Goal: Task Accomplishment & Management: Use online tool/utility

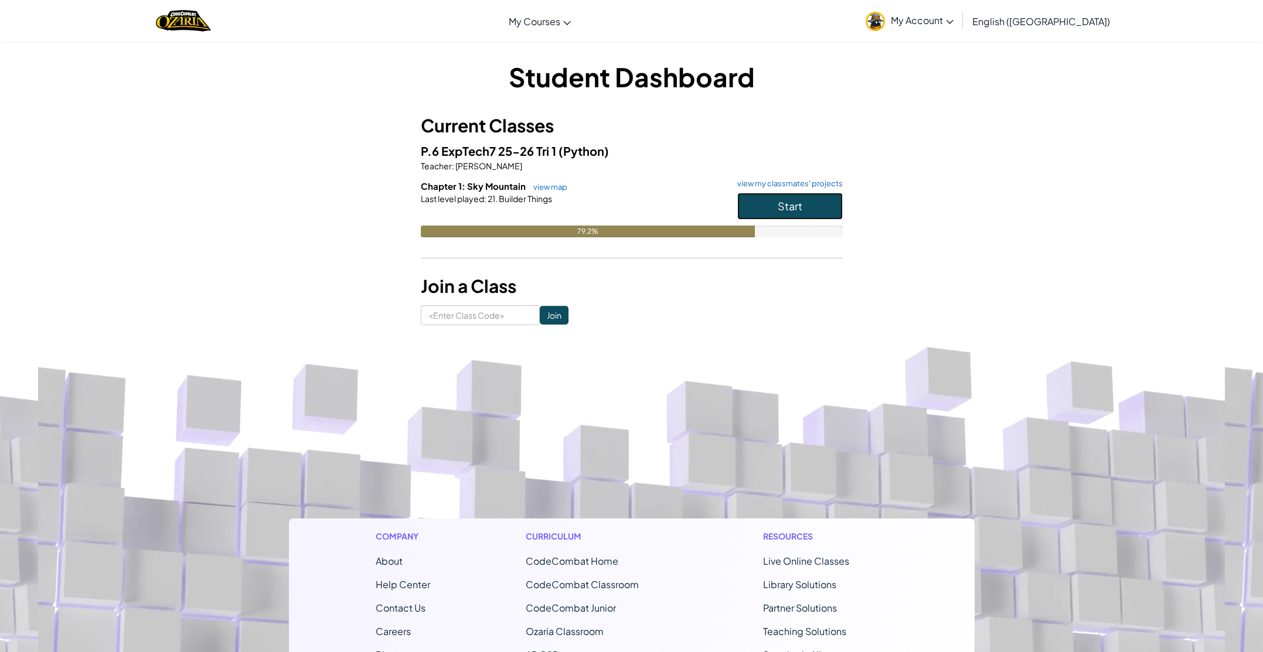
click at [813, 206] on button "Start" at bounding box center [790, 206] width 106 height 27
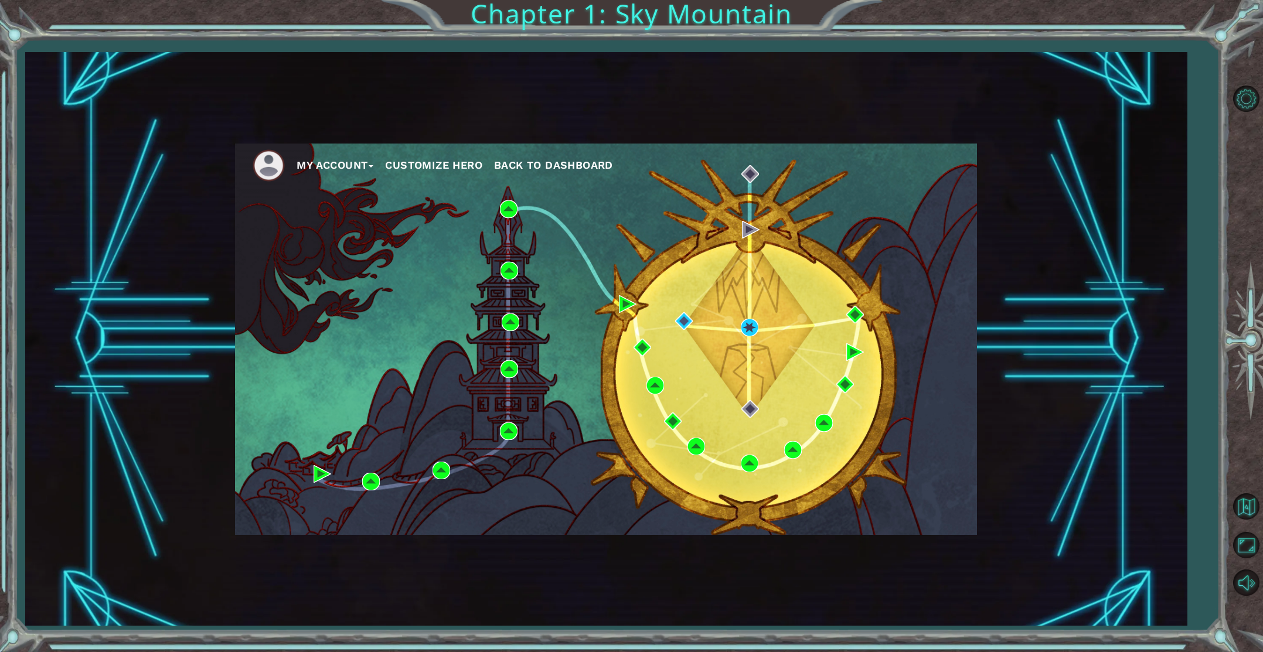
click at [735, 324] on div "My Account Customize Hero Back to Dashboard" at bounding box center [606, 340] width 742 height 392
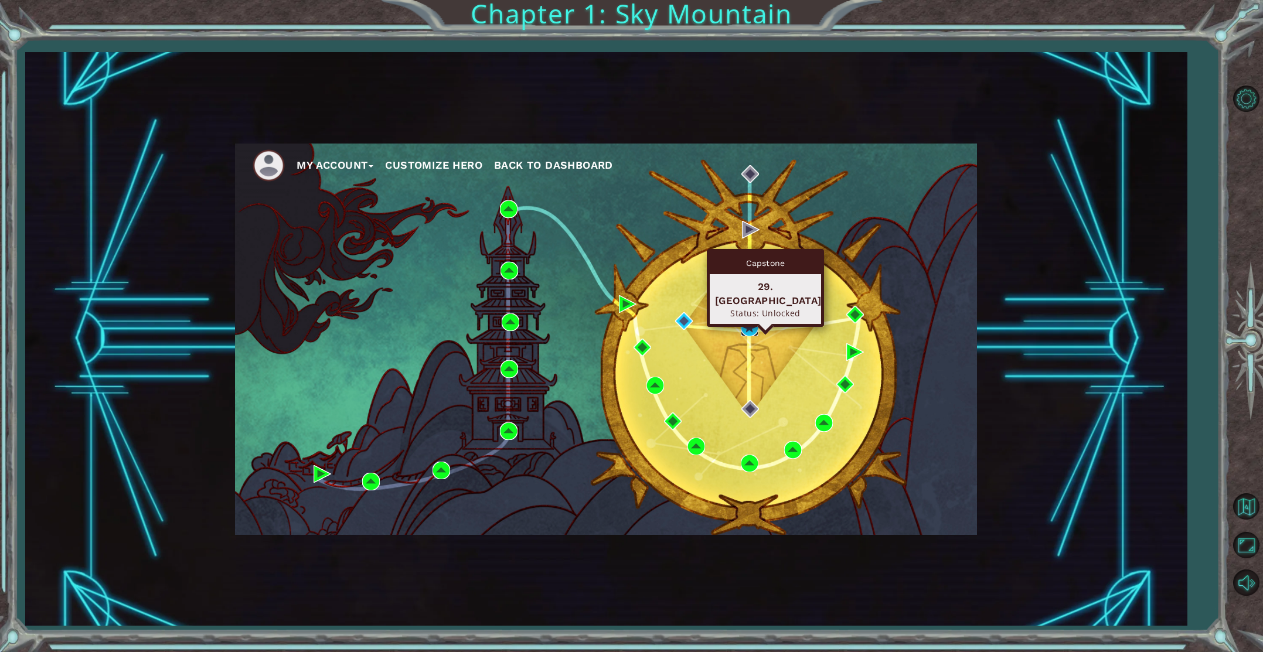
click at [748, 324] on img at bounding box center [750, 328] width 18 height 18
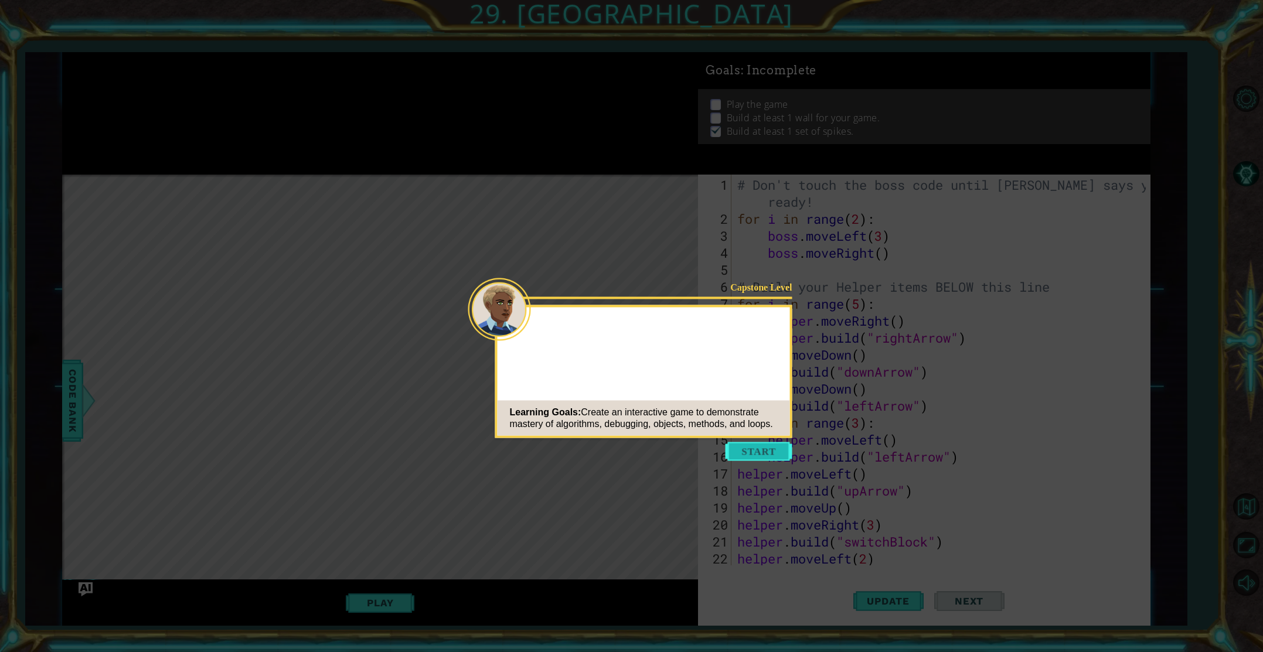
click at [750, 457] on button "Start" at bounding box center [759, 452] width 67 height 19
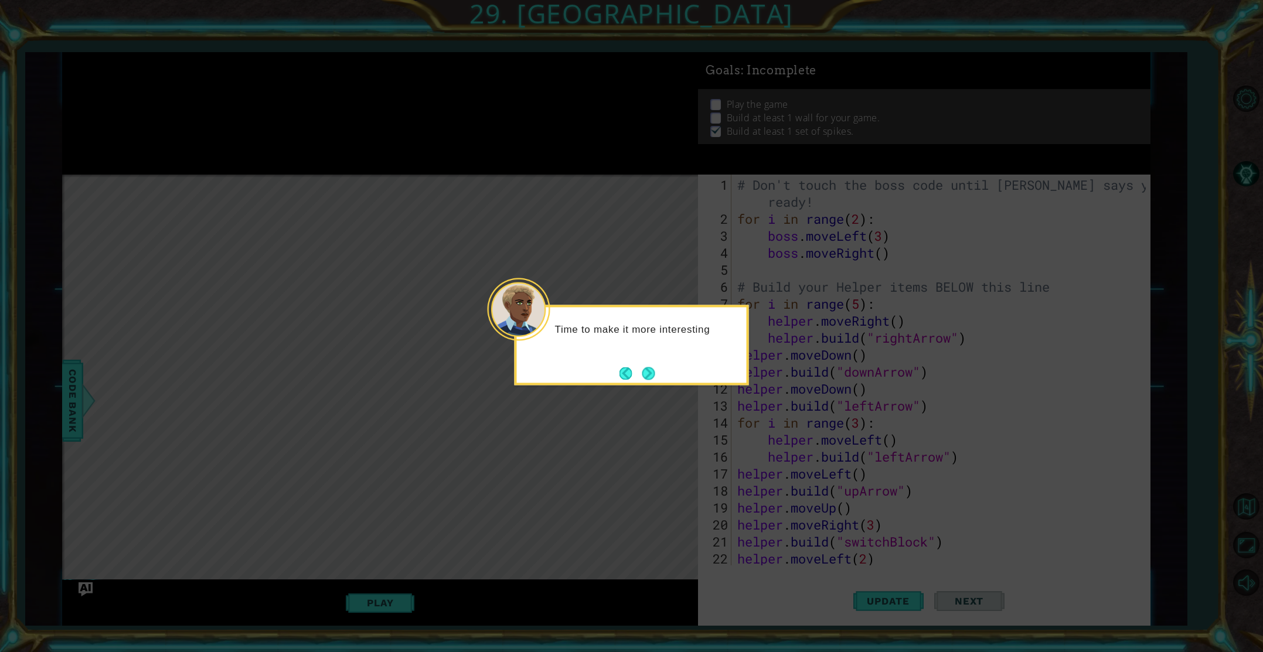
click at [656, 384] on div "Time to make it more interesting" at bounding box center [632, 345] width 234 height 80
click at [656, 382] on button "Next" at bounding box center [649, 374] width 22 height 22
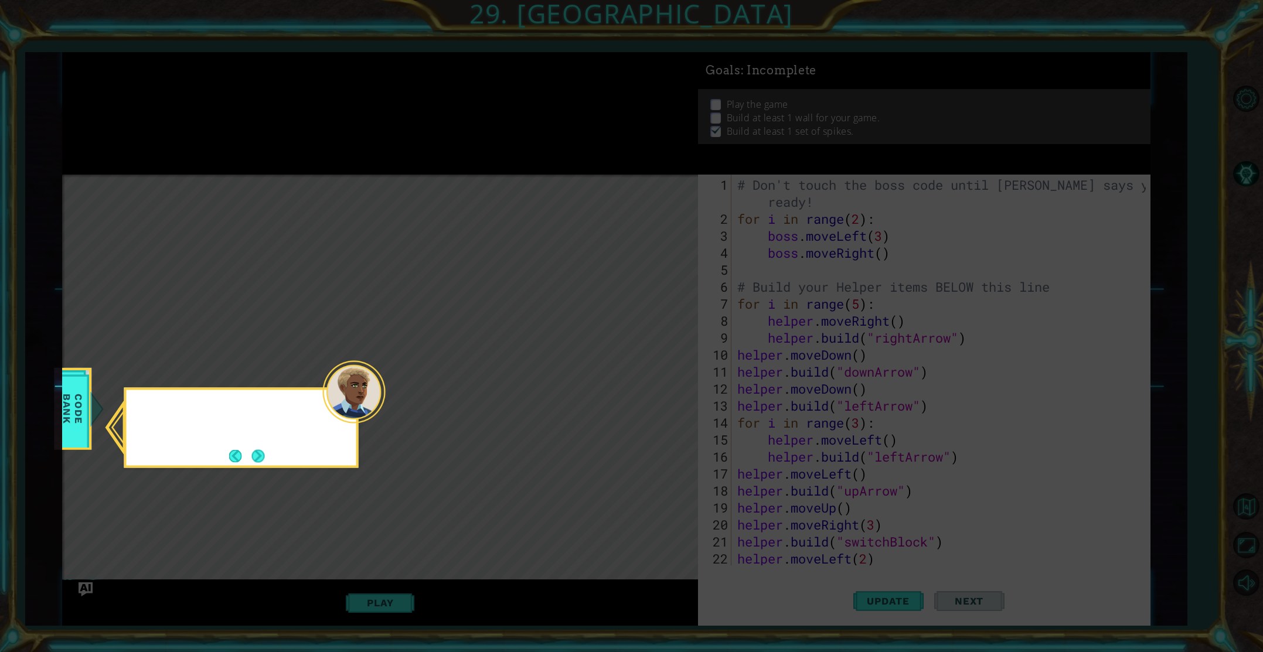
click at [656, 381] on icon at bounding box center [631, 326] width 1263 height 652
click at [256, 453] on button "Next" at bounding box center [258, 457] width 22 height 22
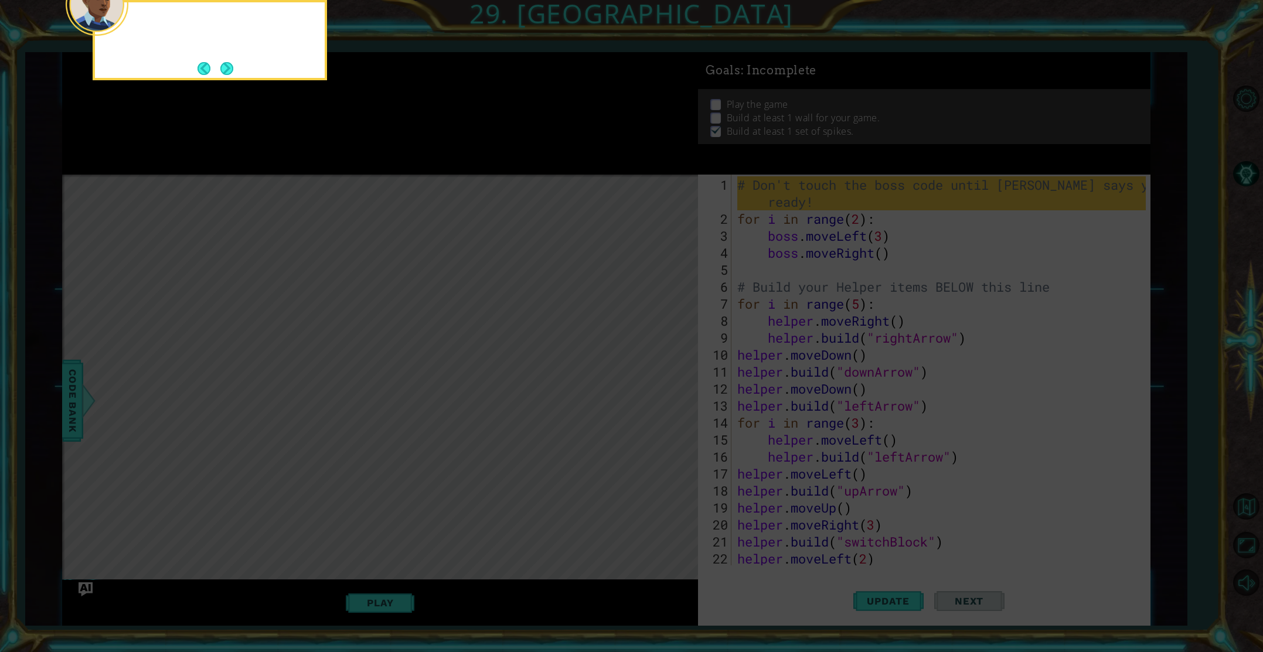
click at [254, 453] on icon at bounding box center [631, 98] width 1263 height 1110
click at [228, 76] on footer at bounding box center [216, 69] width 36 height 18
click at [225, 68] on button "Next" at bounding box center [226, 68] width 17 height 17
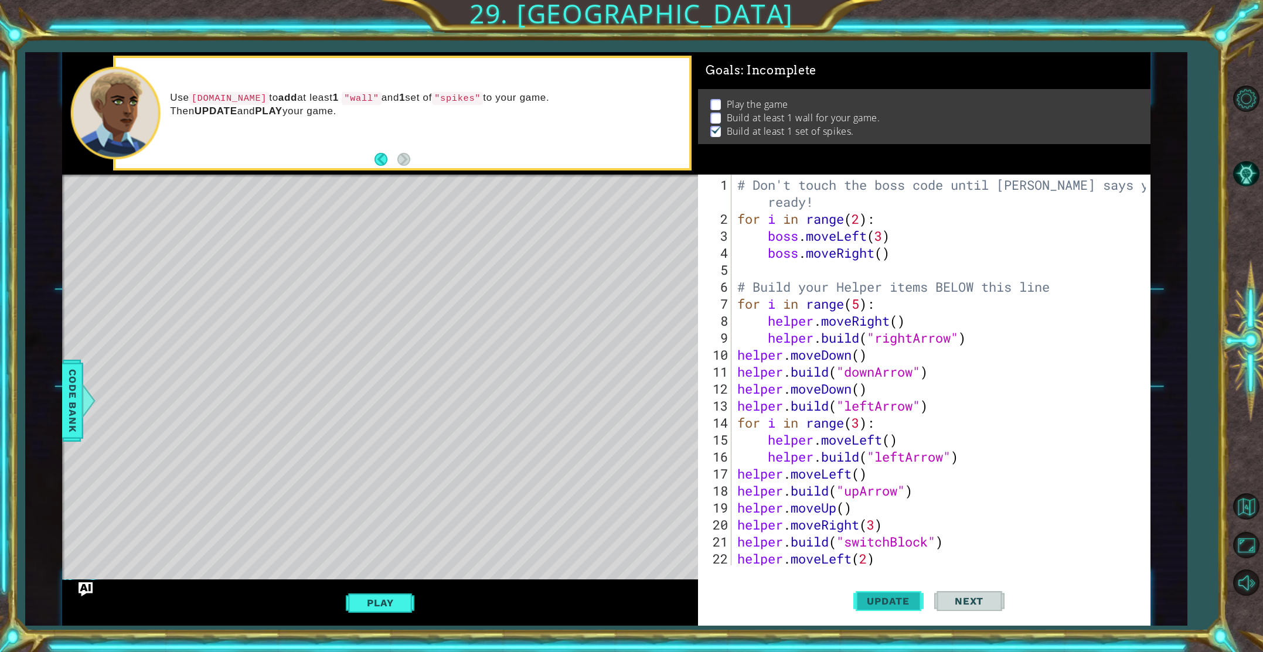
click at [877, 607] on span "Update" at bounding box center [888, 602] width 66 height 12
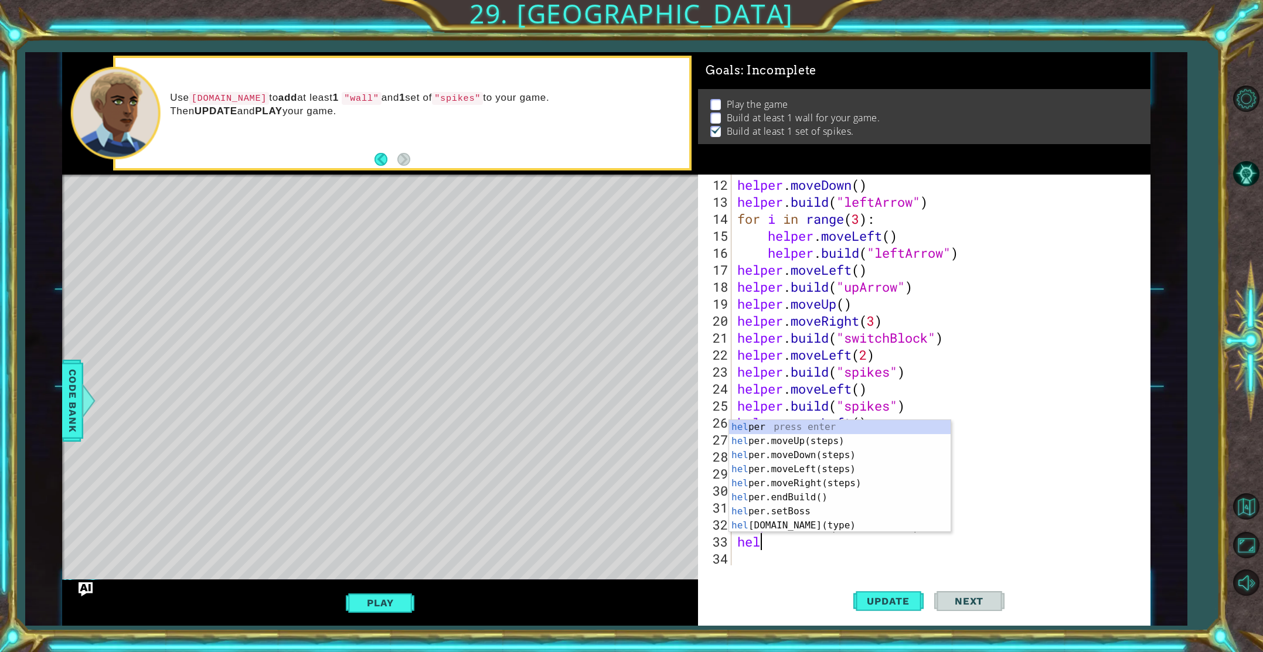
type textarea "help"
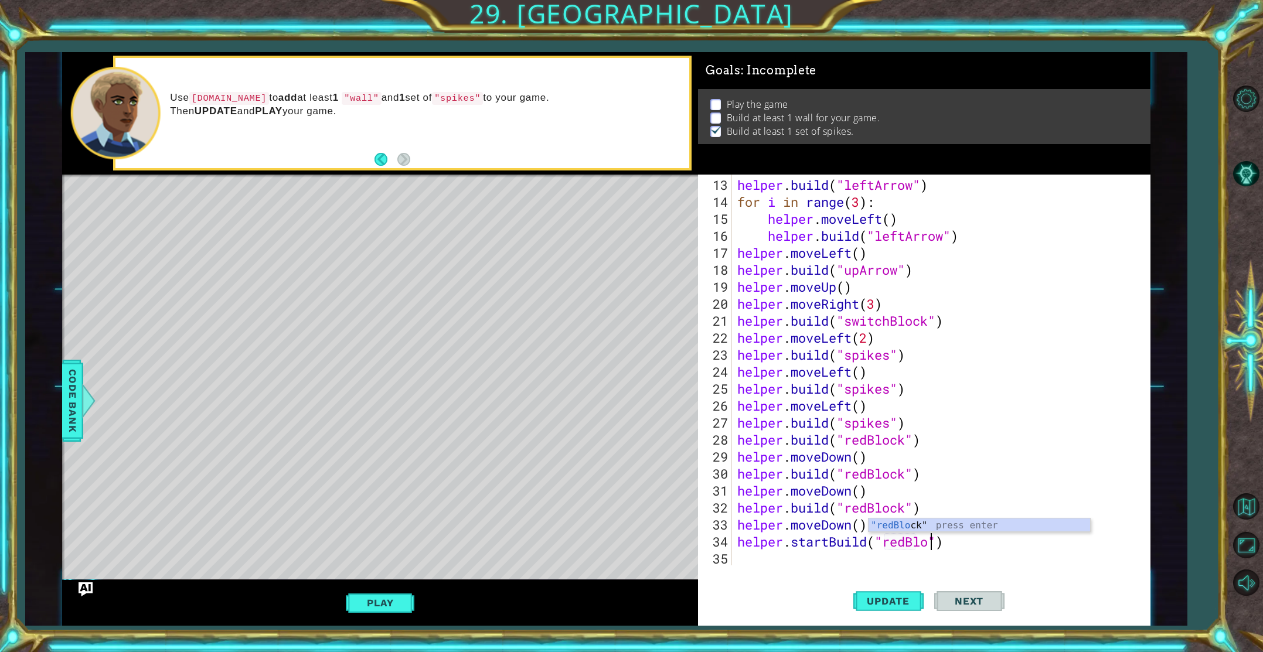
scroll to position [0, 9]
type textarea "helper.startBuild("redBlock")"
click at [865, 601] on span "Update" at bounding box center [888, 602] width 66 height 12
click at [771, 555] on div "helper . build ( "leftArrow" ) for i in range ( 3 ) : helper . moveLeft ( ) hel…" at bounding box center [943, 388] width 417 height 425
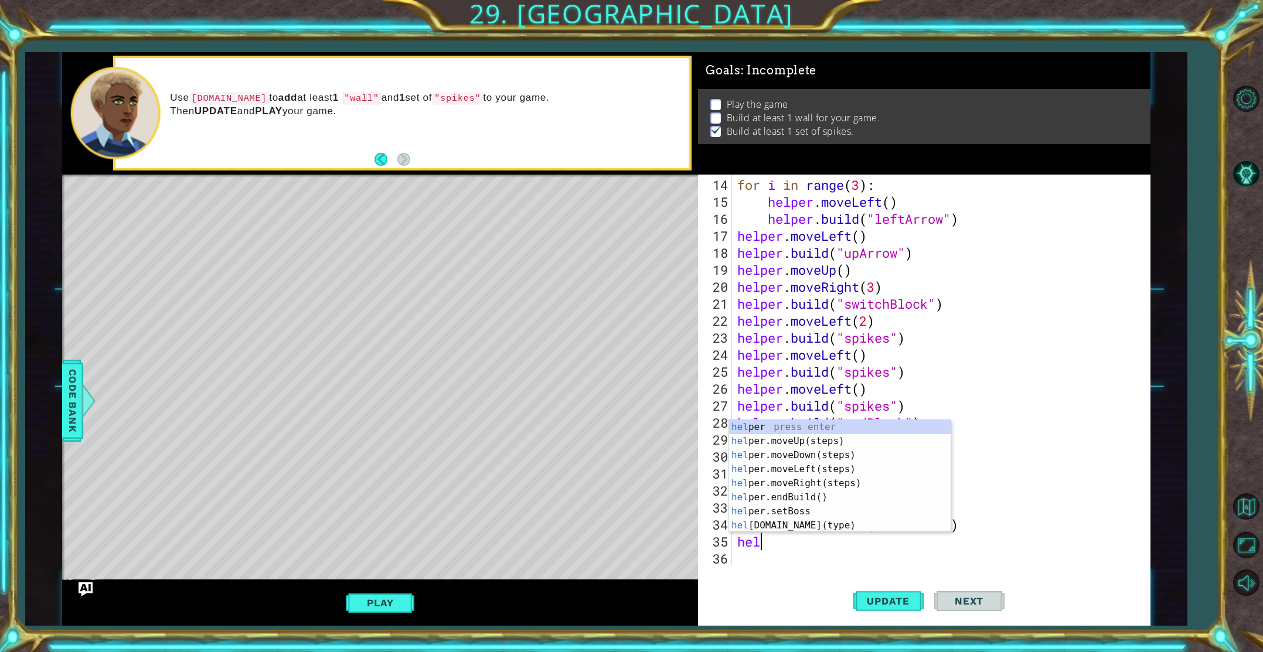
scroll to position [0, 0]
type textarea "h"
type textarea "move"
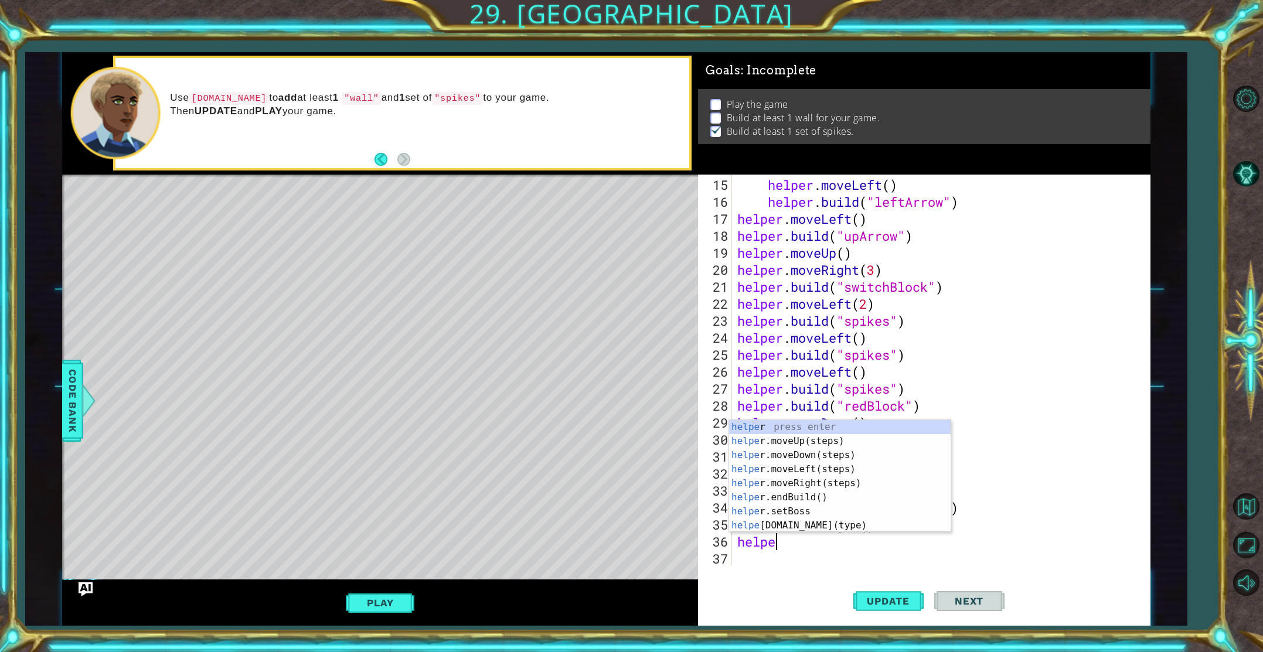
scroll to position [0, 1]
click at [791, 527] on div "helper press enter helper .moveUp(steps) press enter helper .moveDown(steps) pr…" at bounding box center [840, 490] width 222 height 141
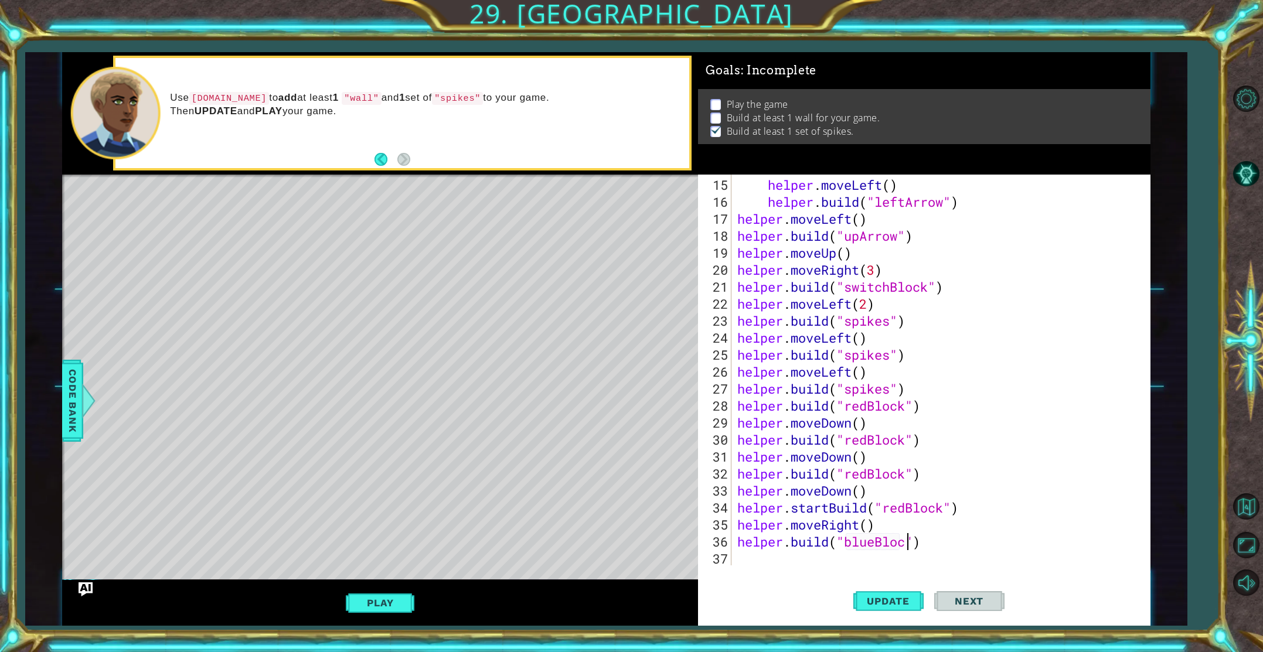
scroll to position [0, 8]
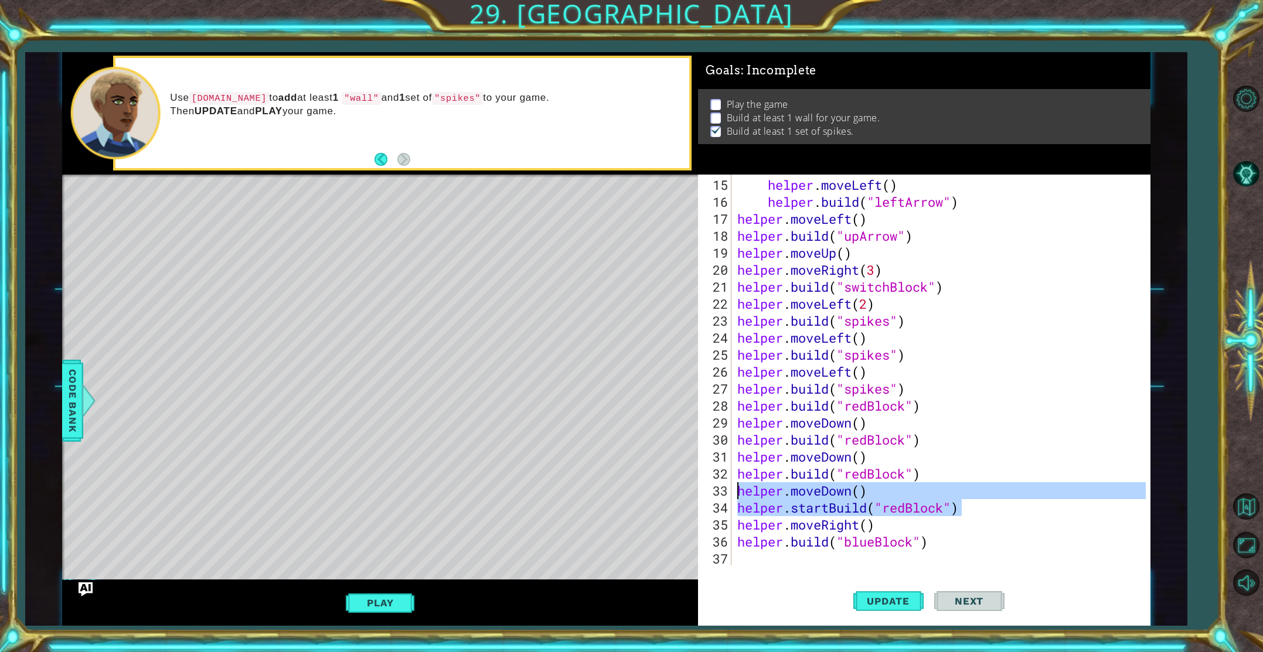
drag, startPoint x: 968, startPoint y: 501, endPoint x: 736, endPoint y: 490, distance: 231.8
click at [736, 490] on div "helper . moveLeft ( ) helper . build ( "leftArrow" ) helper . moveLeft ( ) help…" at bounding box center [943, 388] width 417 height 425
type textarea "helper.moveDown() helper.startBuild("redBlock")"
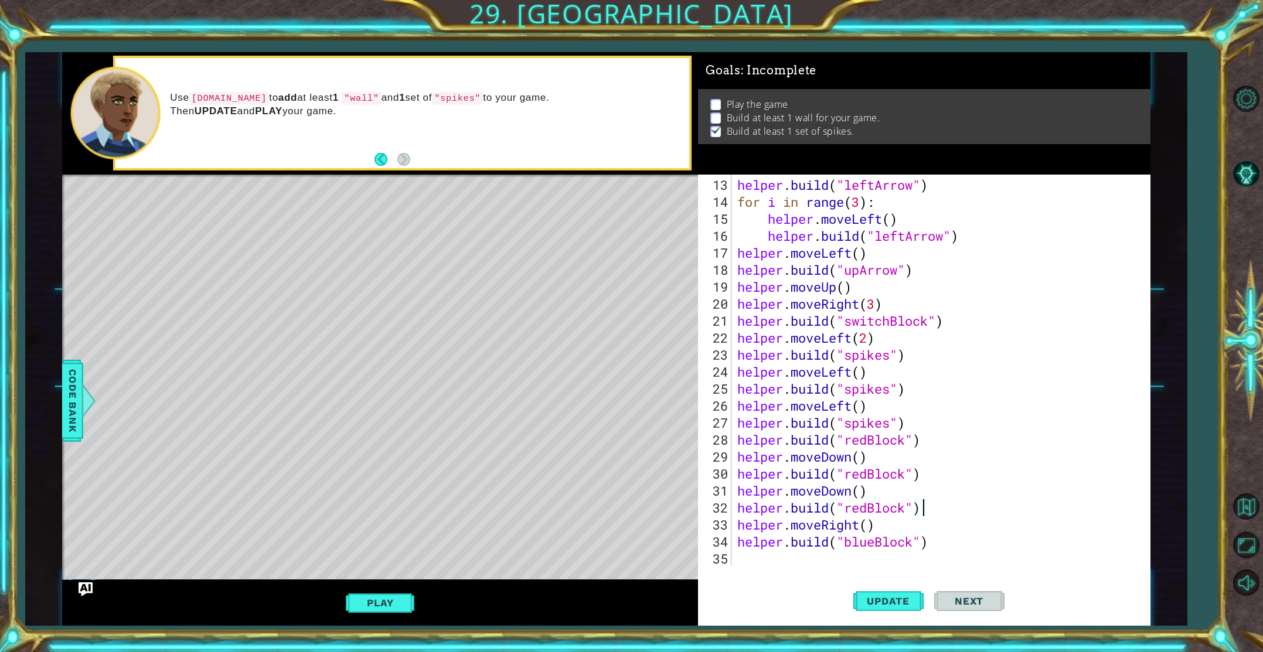
scroll to position [221, 0]
click at [885, 605] on span "Update" at bounding box center [888, 602] width 66 height 12
drag, startPoint x: 958, startPoint y: 542, endPoint x: 961, endPoint y: 549, distance: 7.6
click at [958, 543] on div "helper . build ( "leftArrow" ) for i in range ( 3 ) : helper . moveLeft ( ) hel…" at bounding box center [943, 388] width 417 height 425
type textarea "[DOMAIN_NAME]("blueBlock")"
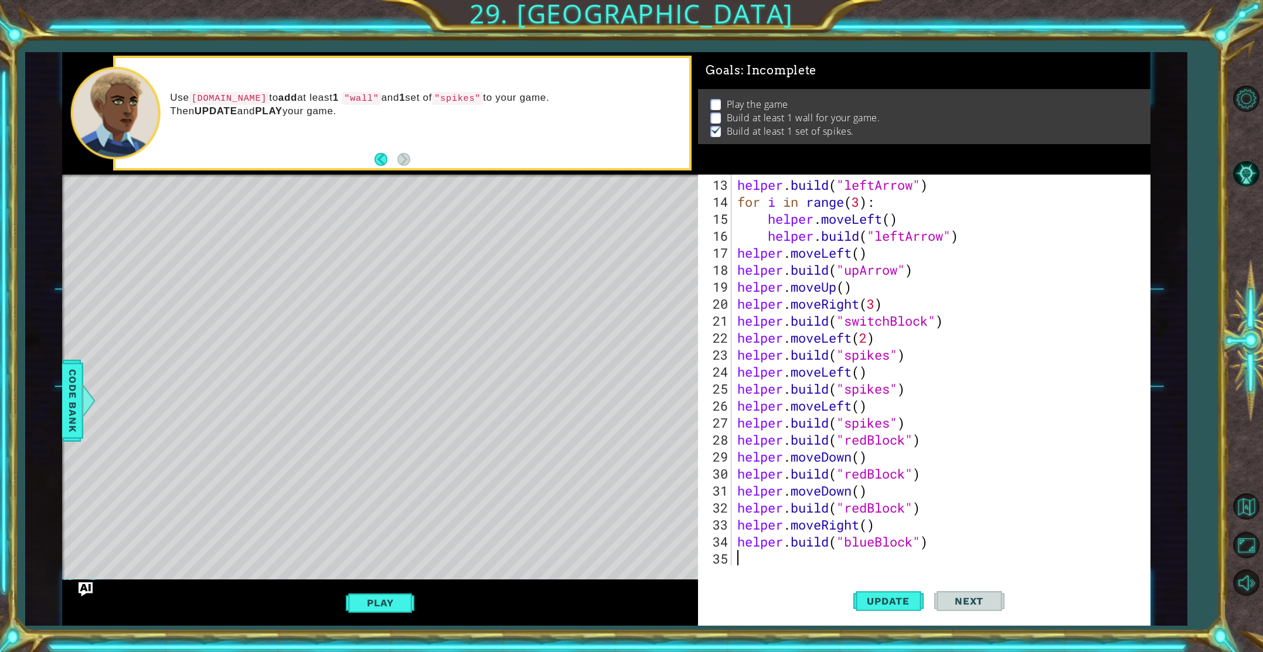
click at [948, 562] on div "helper . build ( "leftArrow" ) for i in range ( 3 ) : helper . moveLeft ( ) hel…" at bounding box center [943, 388] width 417 height 425
click at [935, 507] on div "helper . build ( "leftArrow" ) for i in range ( 3 ) : helper . moveLeft ( ) hel…" at bounding box center [943, 388] width 417 height 425
type textarea "[DOMAIN_NAME]("redBlock")"
click at [934, 501] on div "helper . build ( "leftArrow" ) for i in range ( 3 ) : helper . moveLeft ( ) hel…" at bounding box center [943, 388] width 417 height 425
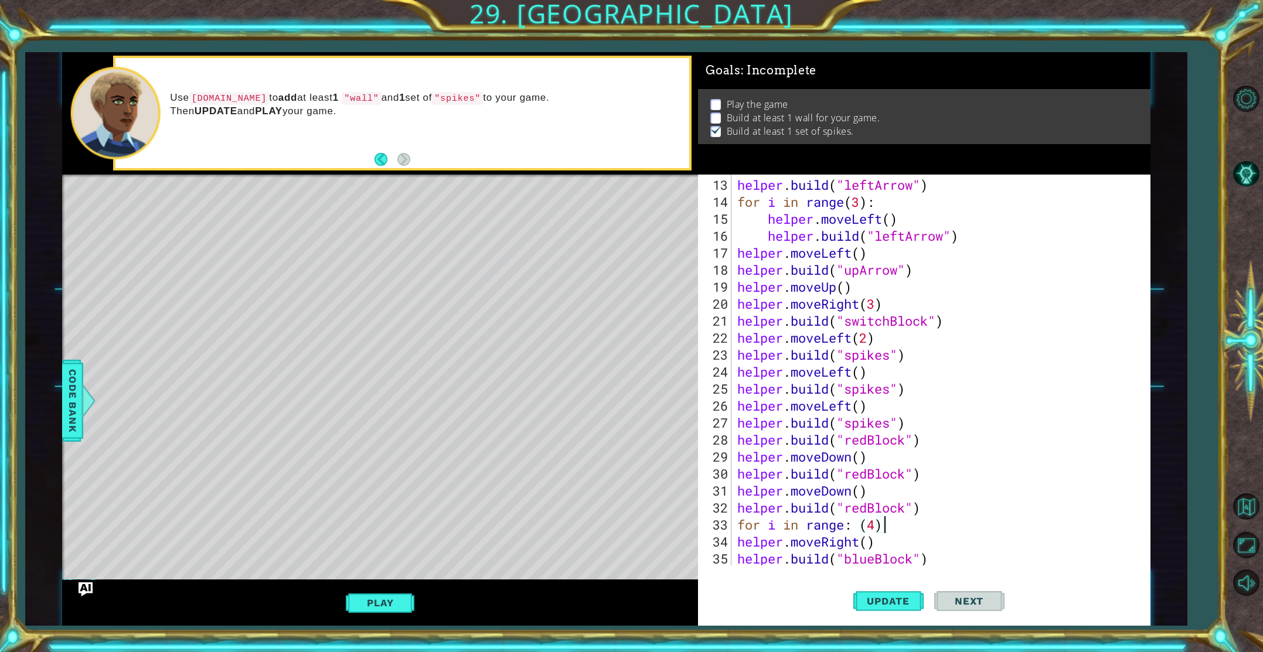
click at [736, 544] on div "helper . build ( "leftArrow" ) for i in range ( 3 ) : helper . moveLeft ( ) hel…" at bounding box center [943, 388] width 417 height 425
click at [859, 525] on div "helper . build ( "leftArrow" ) for i in range ( 3 ) : helper . moveLeft ( ) hel…" at bounding box center [943, 388] width 417 height 425
click at [736, 539] on div "helper . build ( "leftArrow" ) for i in range ( 3 ) : helper . moveLeft ( ) hel…" at bounding box center [943, 388] width 417 height 425
click at [737, 561] on div "helper . build ( "leftArrow" ) for i in range ( 3 ) : helper . moveLeft ( ) hel…" at bounding box center [943, 388] width 417 height 425
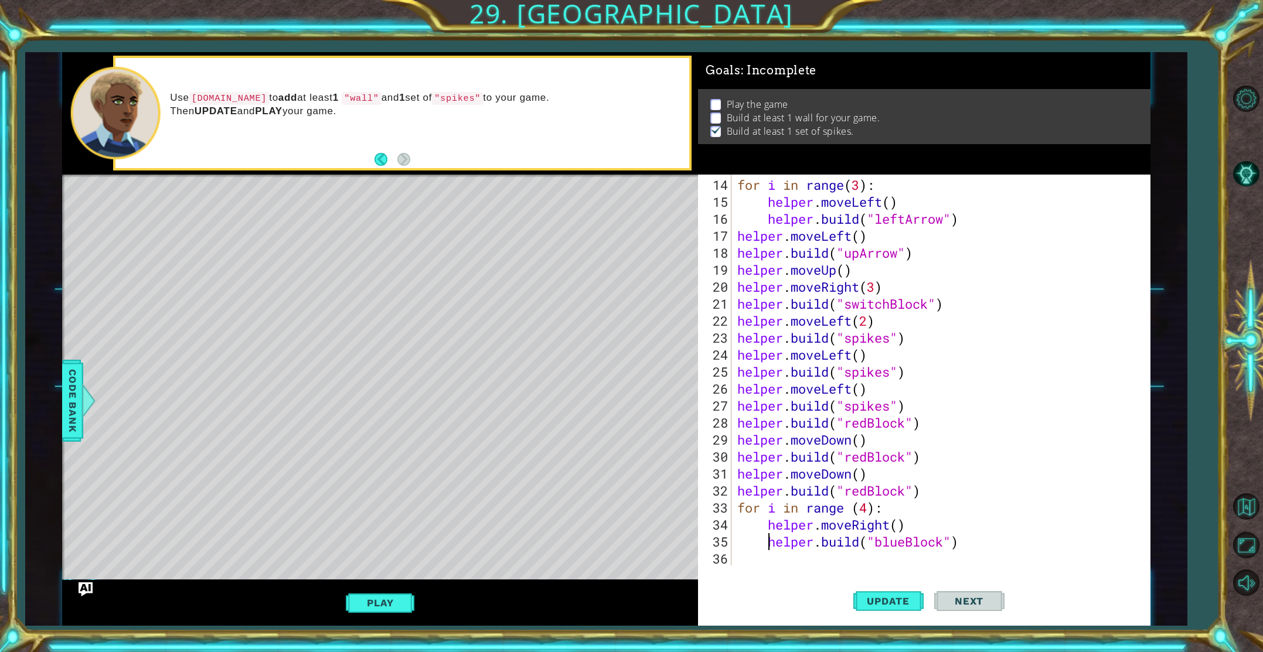
scroll to position [238, 0]
click at [872, 596] on span "Update" at bounding box center [888, 602] width 66 height 12
click at [867, 510] on div "for i in range ( 3 ) : helper . moveLeft ( ) helper . build ( "leftArrow" ) hel…" at bounding box center [943, 388] width 417 height 425
click at [881, 593] on button "Update" at bounding box center [889, 601] width 70 height 45
type textarea "for i in range (6):"
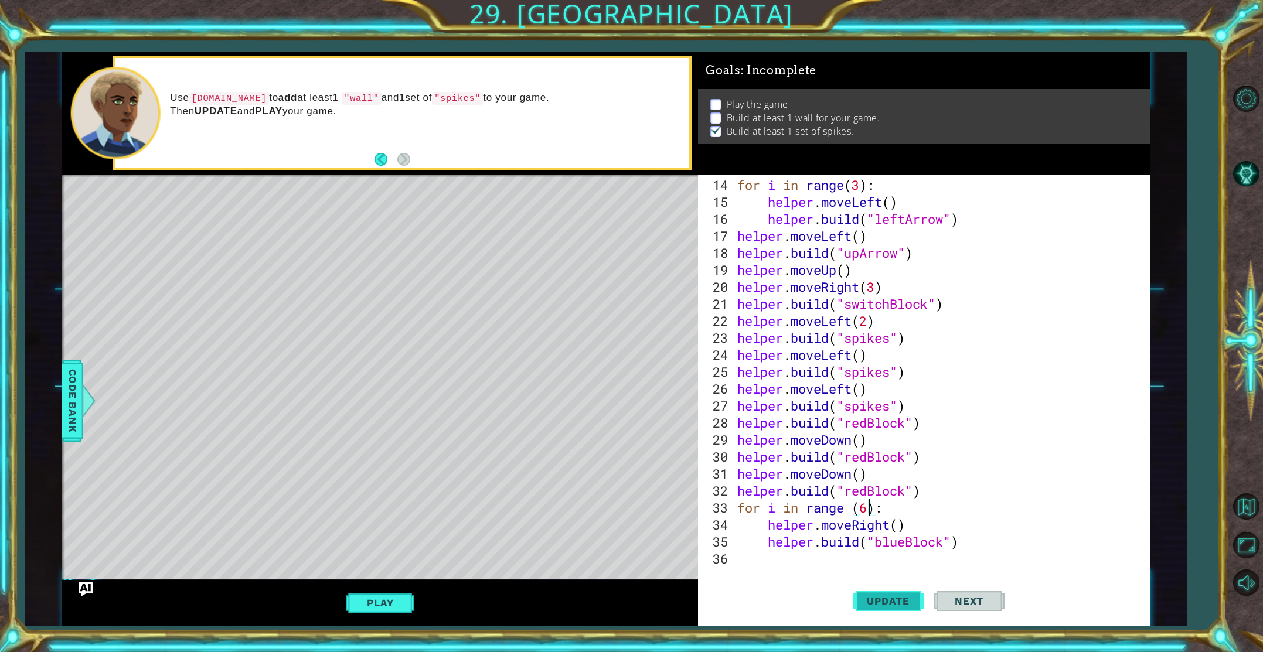
click at [858, 596] on span "Update" at bounding box center [888, 602] width 66 height 12
click at [747, 566] on div "for i in range (6): 14 15 16 17 18 19 20 21 22 23 24 25 26 27 28 29 30 31 32 33…" at bounding box center [924, 401] width 452 height 452
click at [743, 556] on div "for i in range ( 3 ) : helper . moveLeft ( ) helper . build ( "leftArrow" ) hel…" at bounding box center [943, 388] width 417 height 425
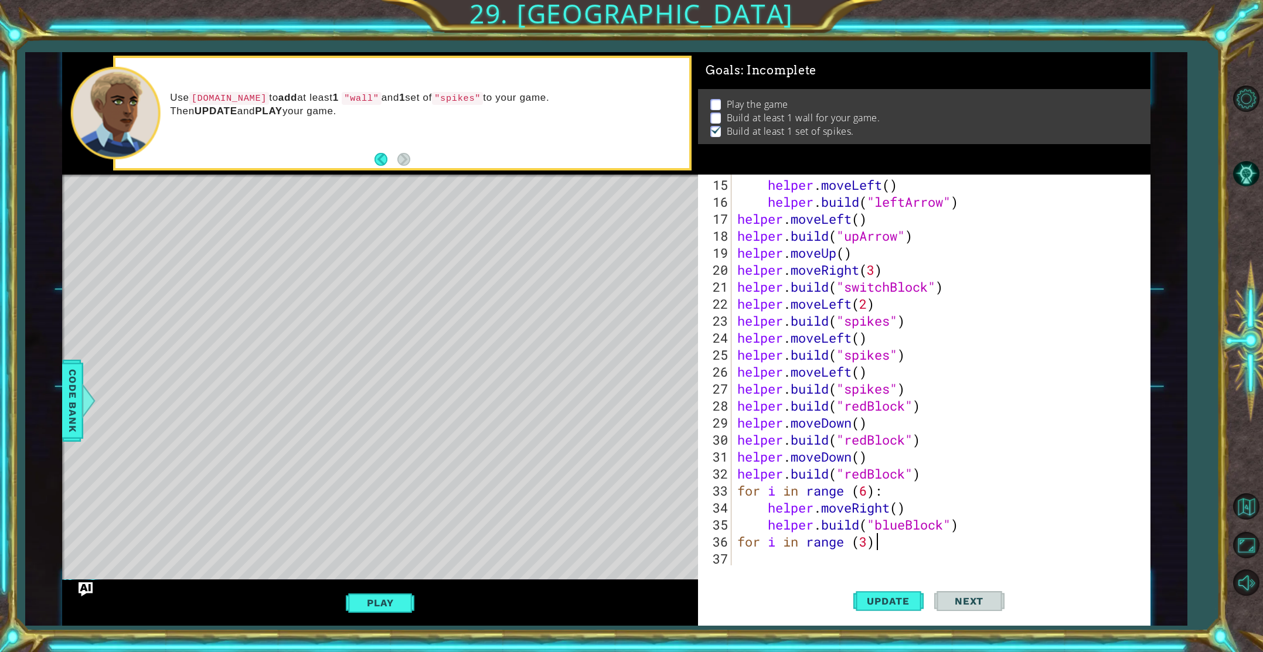
scroll to position [0, 5]
type textarea "for i in range (3):"
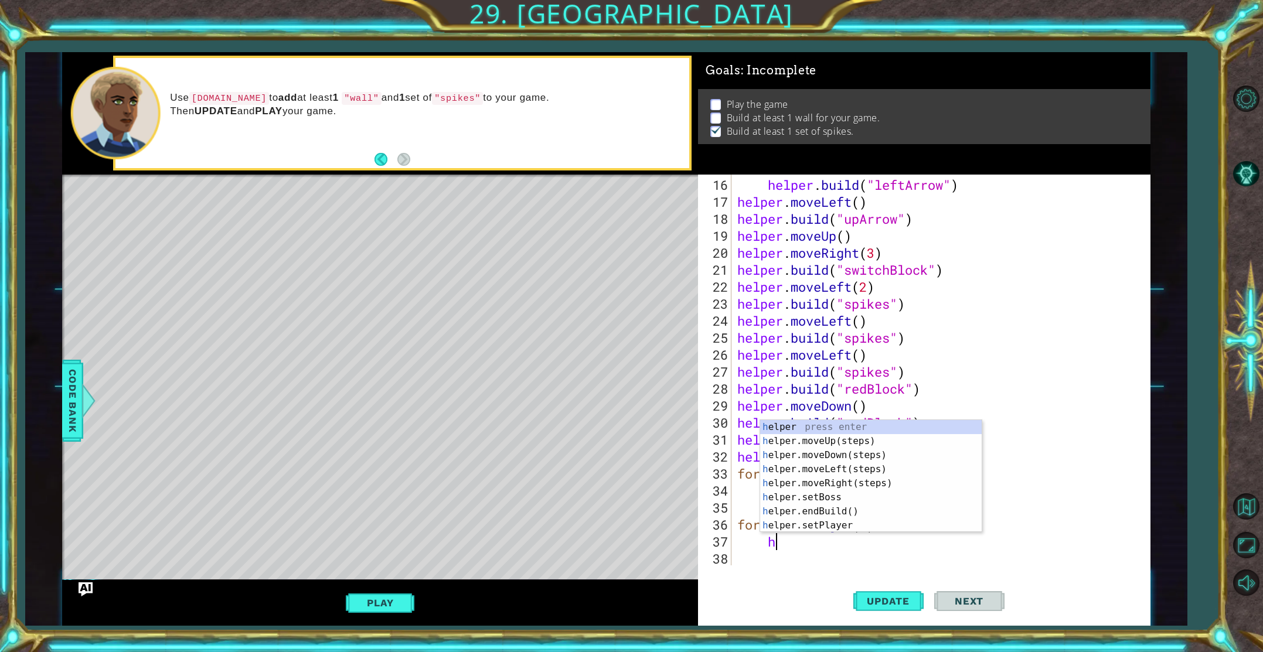
scroll to position [0, 1]
type textarea "h"
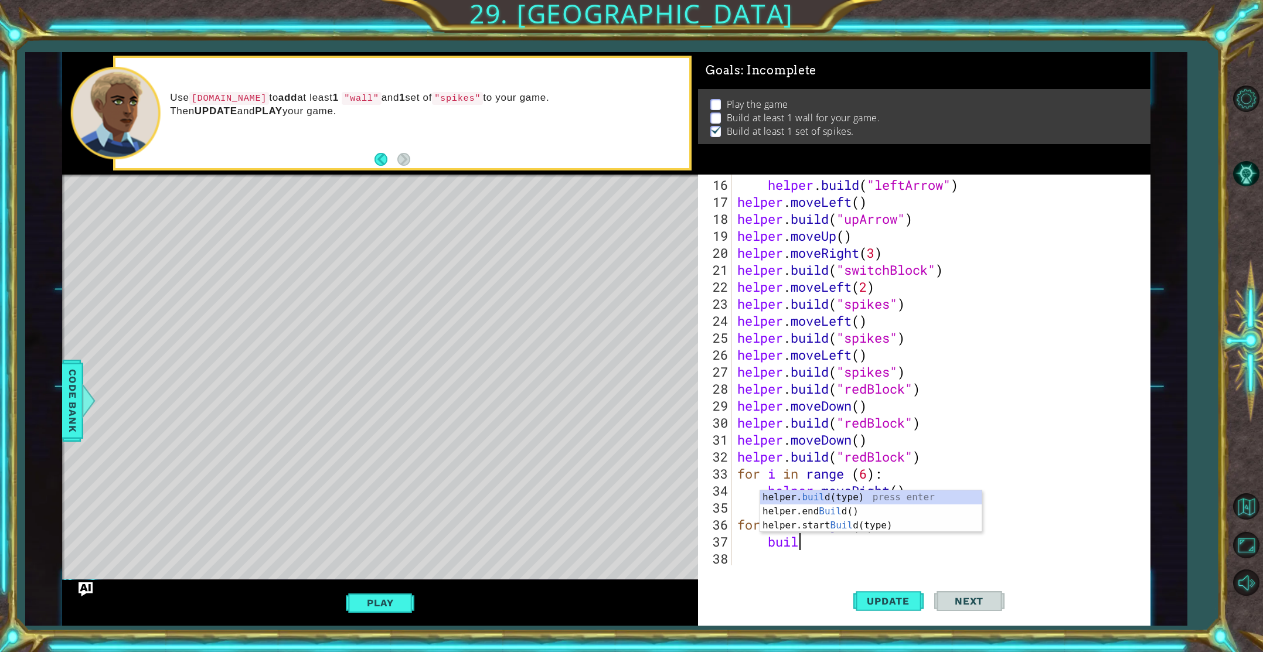
scroll to position [0, 2]
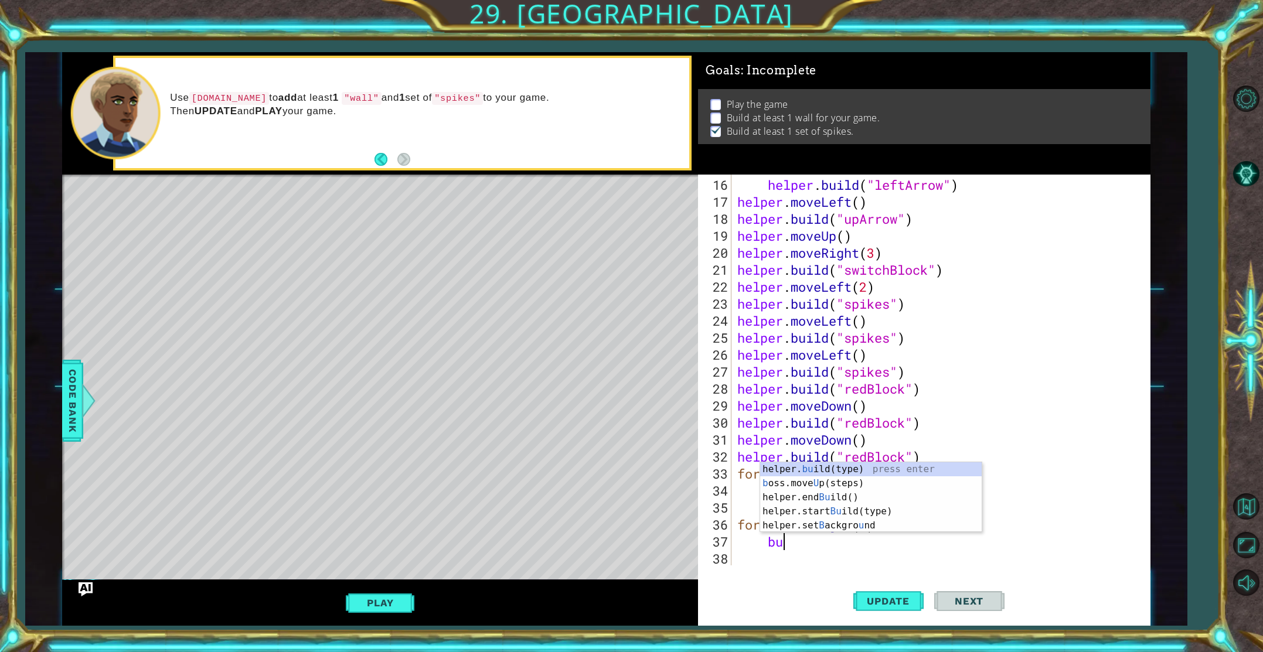
type textarea "b"
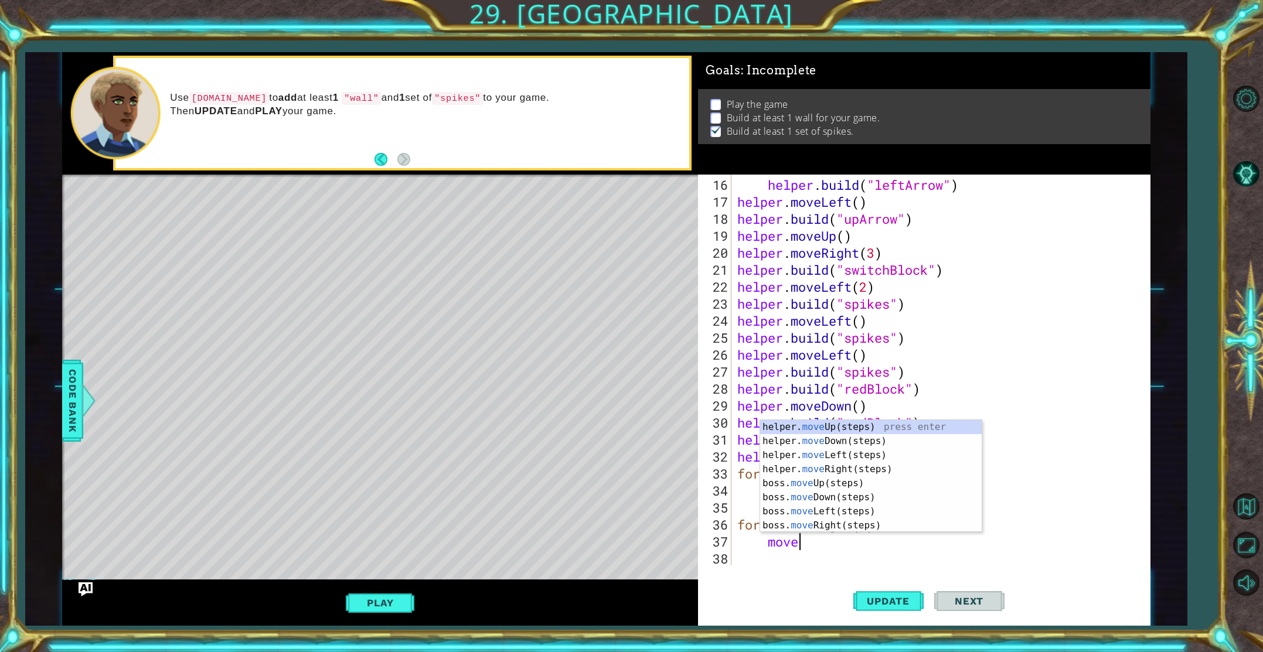
type textarea "move"
click at [795, 482] on div "helper. move Up(steps) press enter helper. move Down(steps) press enter helper.…" at bounding box center [871, 490] width 222 height 141
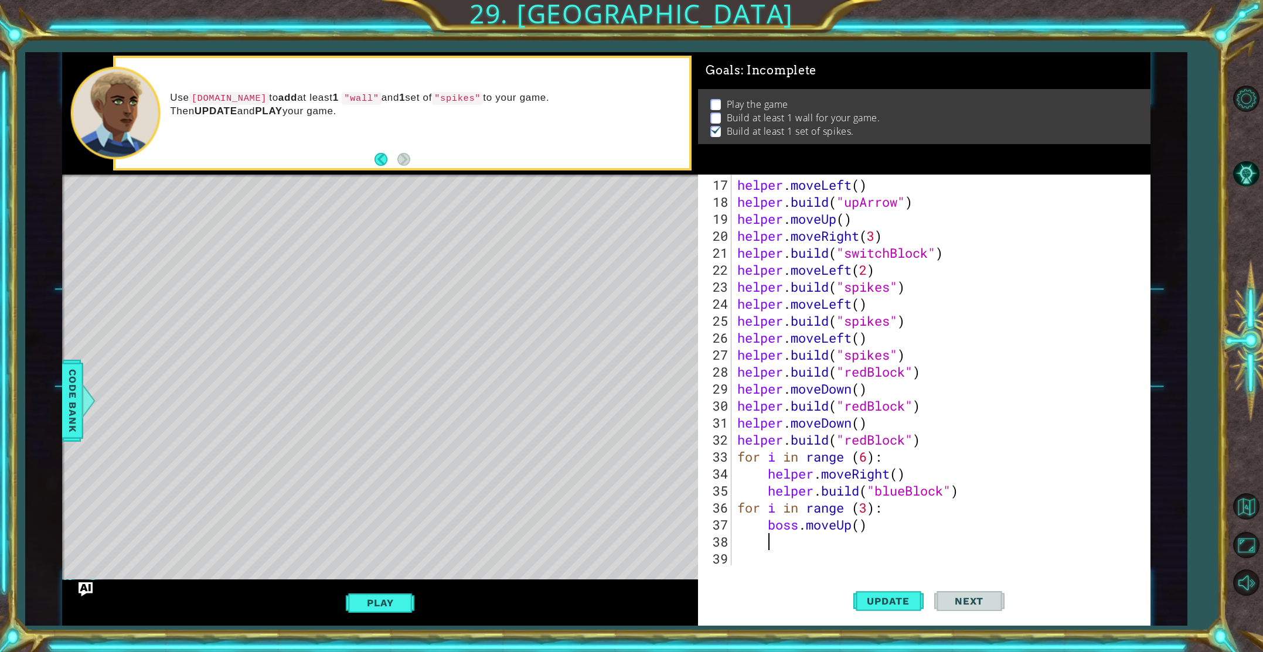
scroll to position [289, 0]
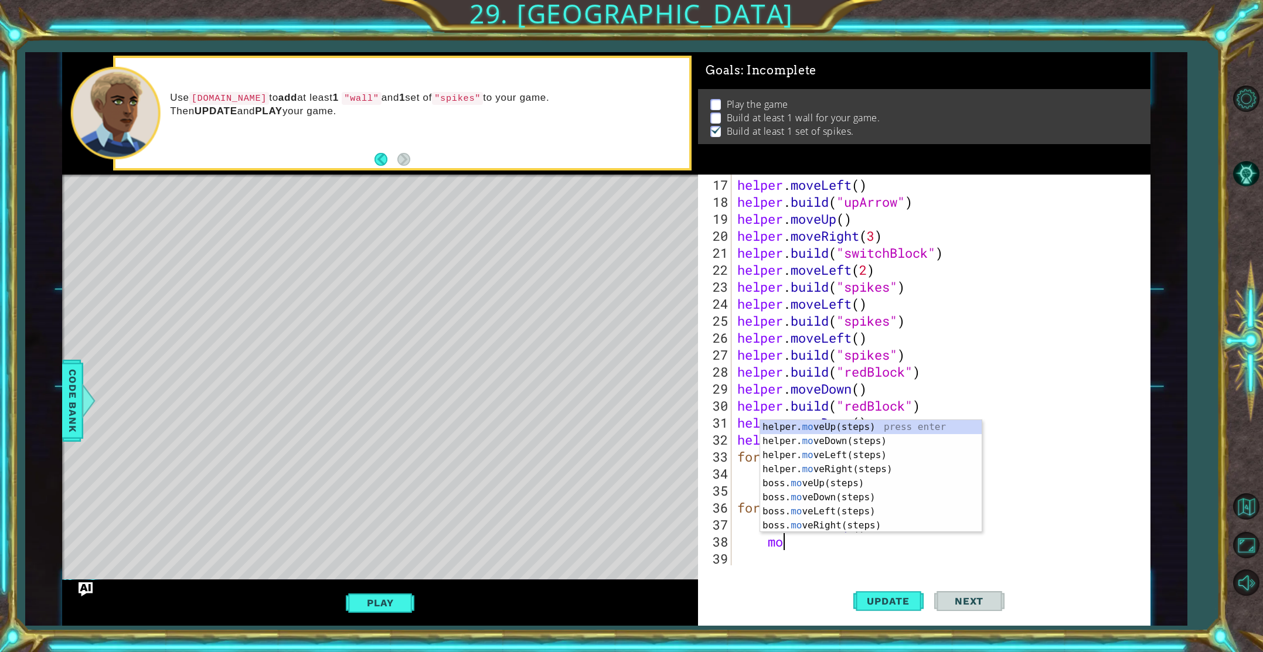
type textarea "m"
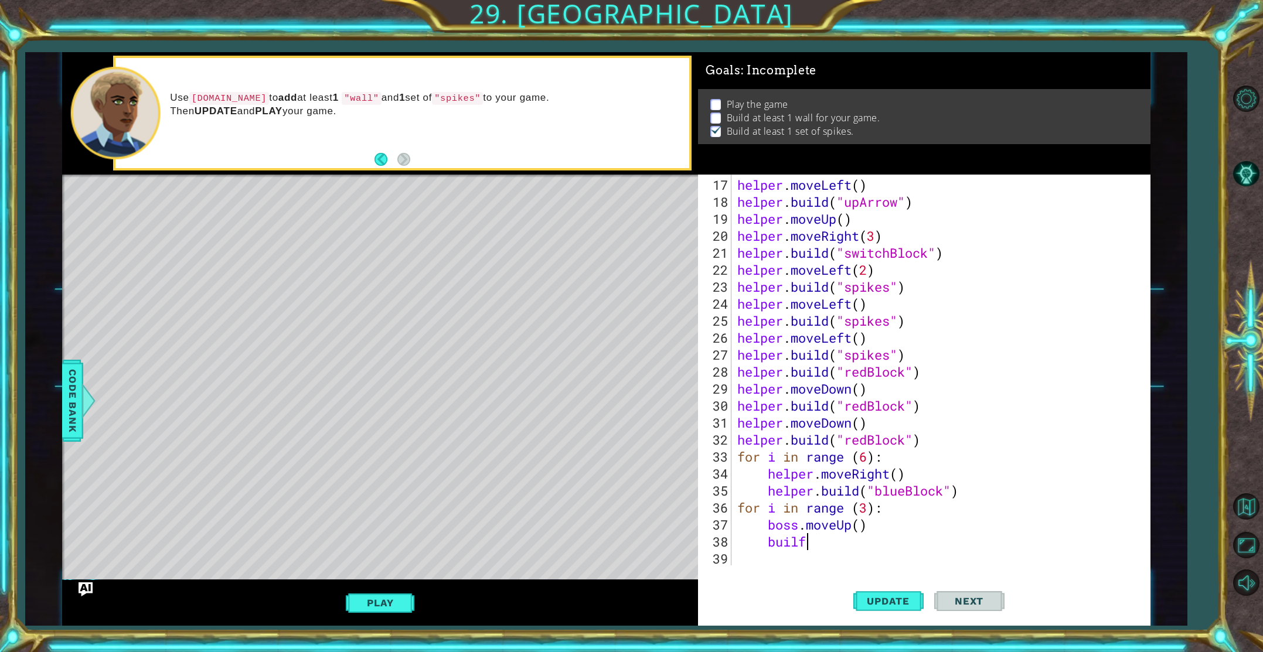
scroll to position [0, 2]
click at [797, 492] on div "helper. buil d(type) press enter helper.end Buil d() press enter helper.start B…" at bounding box center [871, 526] width 222 height 70
type textarea "[DOMAIN_NAME]("wall")"
drag, startPoint x: 905, startPoint y: 594, endPoint x: 898, endPoint y: 594, distance: 7.0
click at [905, 594] on button "Update" at bounding box center [889, 601] width 70 height 45
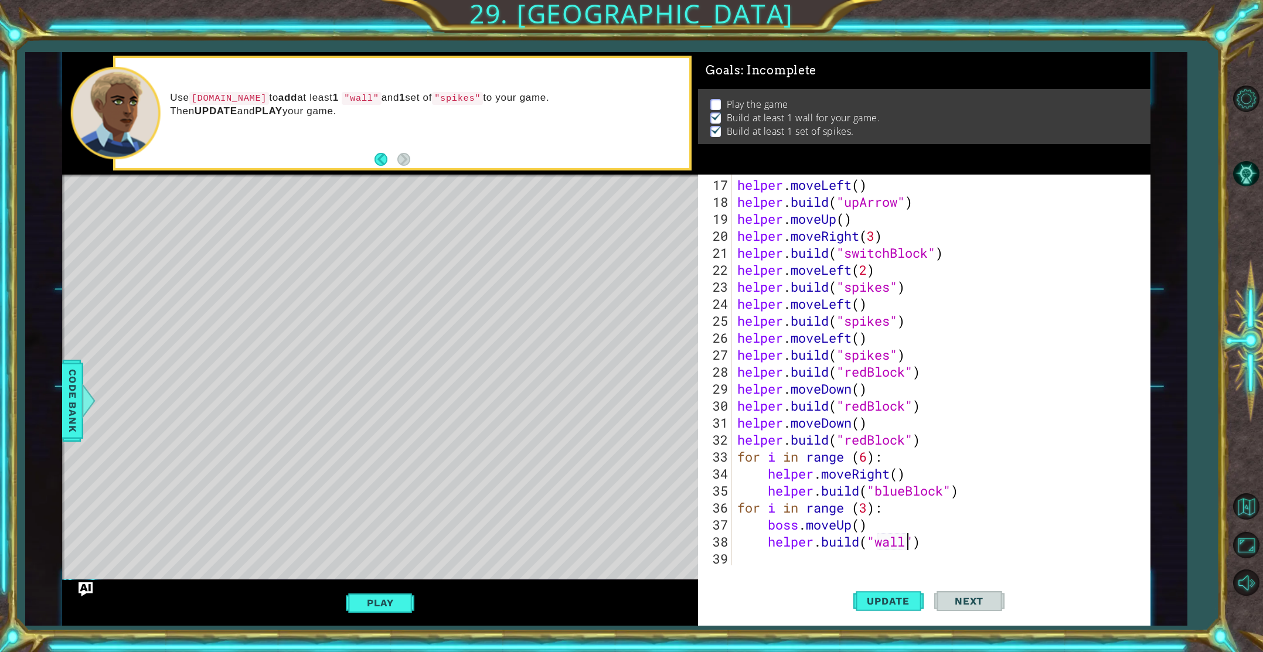
click at [835, 562] on div "helper . moveLeft ( ) helper . build ( "upArrow" ) helper . moveUp ( ) helper .…" at bounding box center [943, 388] width 417 height 425
drag, startPoint x: 804, startPoint y: 529, endPoint x: 771, endPoint y: 528, distance: 33.4
click at [771, 528] on div "helper . moveLeft ( ) helper . build ( "upArrow" ) helper . moveUp ( ) helper .…" at bounding box center [943, 388] width 417 height 425
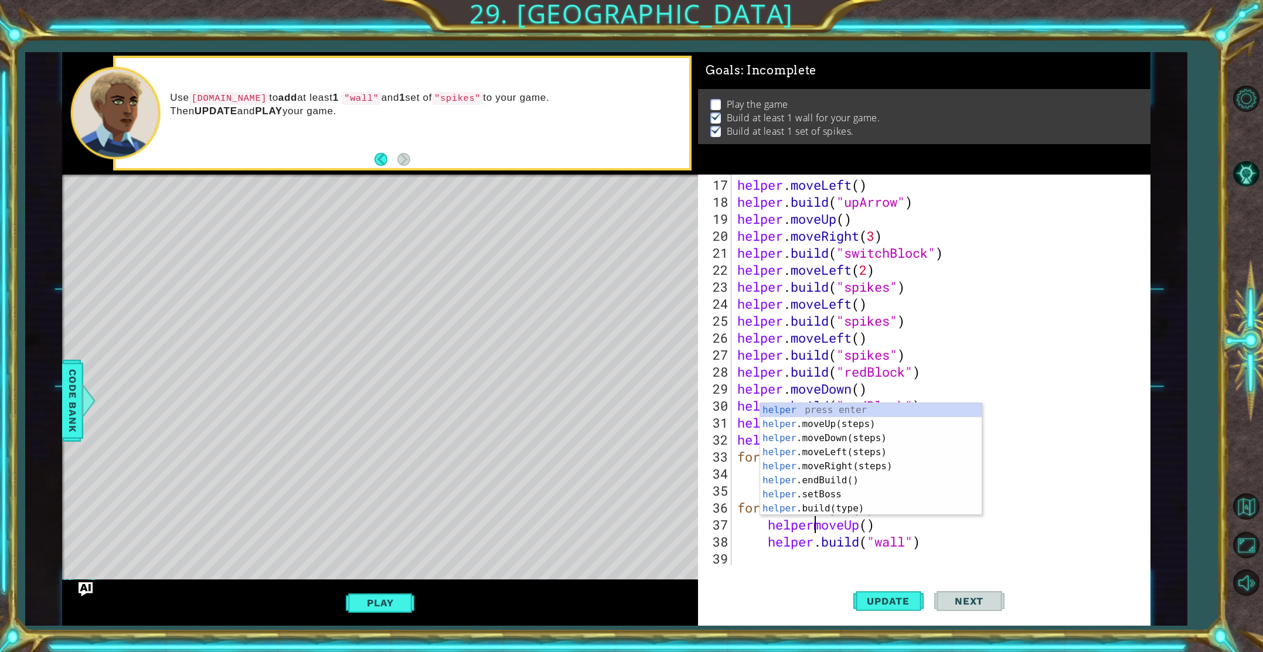
scroll to position [0, 4]
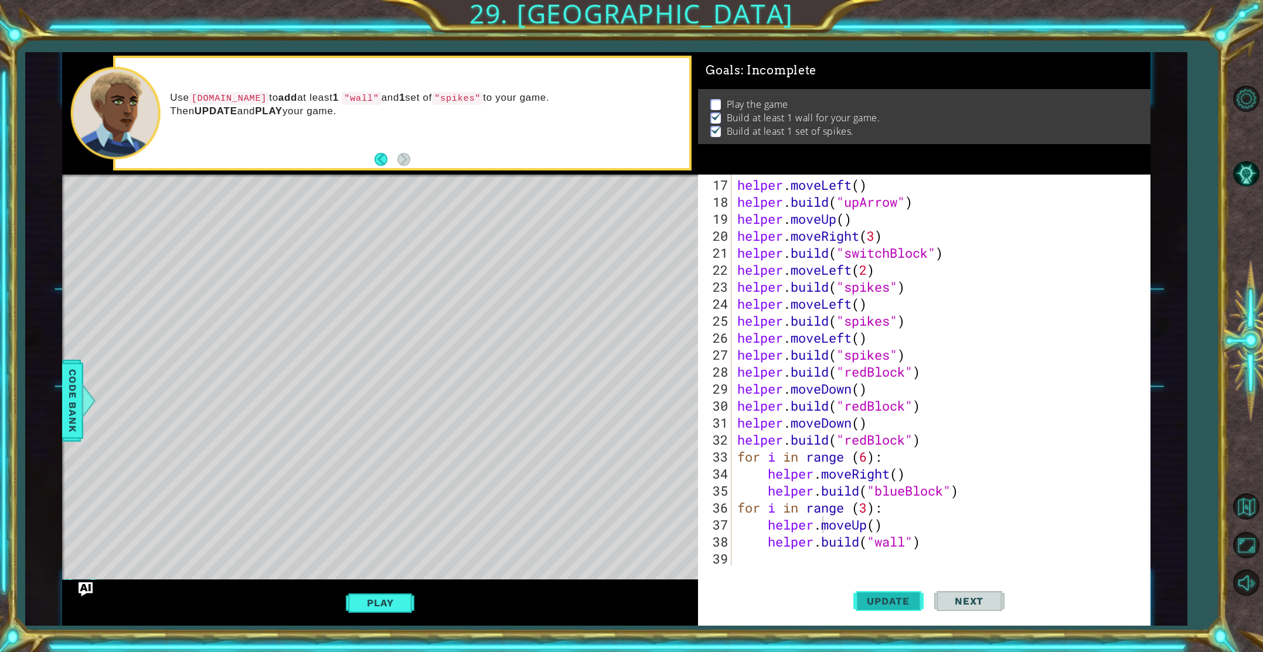
click at [879, 595] on button "Update" at bounding box center [889, 601] width 70 height 45
click at [882, 597] on span "Update" at bounding box center [888, 602] width 66 height 12
drag, startPoint x: 928, startPoint y: 543, endPoint x: 909, endPoint y: 557, distance: 23.4
click at [923, 546] on div "helper . moveLeft ( ) helper . build ( "upArrow" ) helper . moveUp ( ) helper .…" at bounding box center [943, 388] width 417 height 425
type textarea "[DOMAIN_NAME]("wall")"
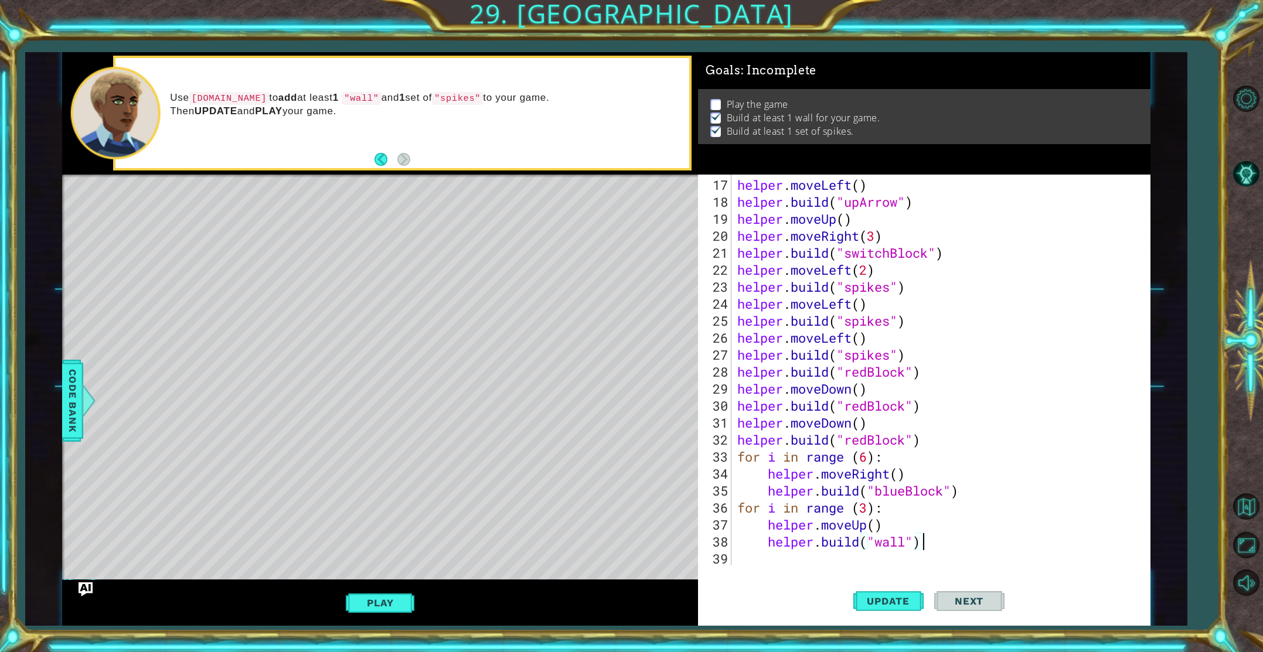
click at [885, 564] on div "helper . moveLeft ( ) helper . build ( "upArrow" ) helper . moveUp ( ) helper .…" at bounding box center [943, 388] width 417 height 425
click at [356, 602] on button "Play" at bounding box center [380, 603] width 69 height 22
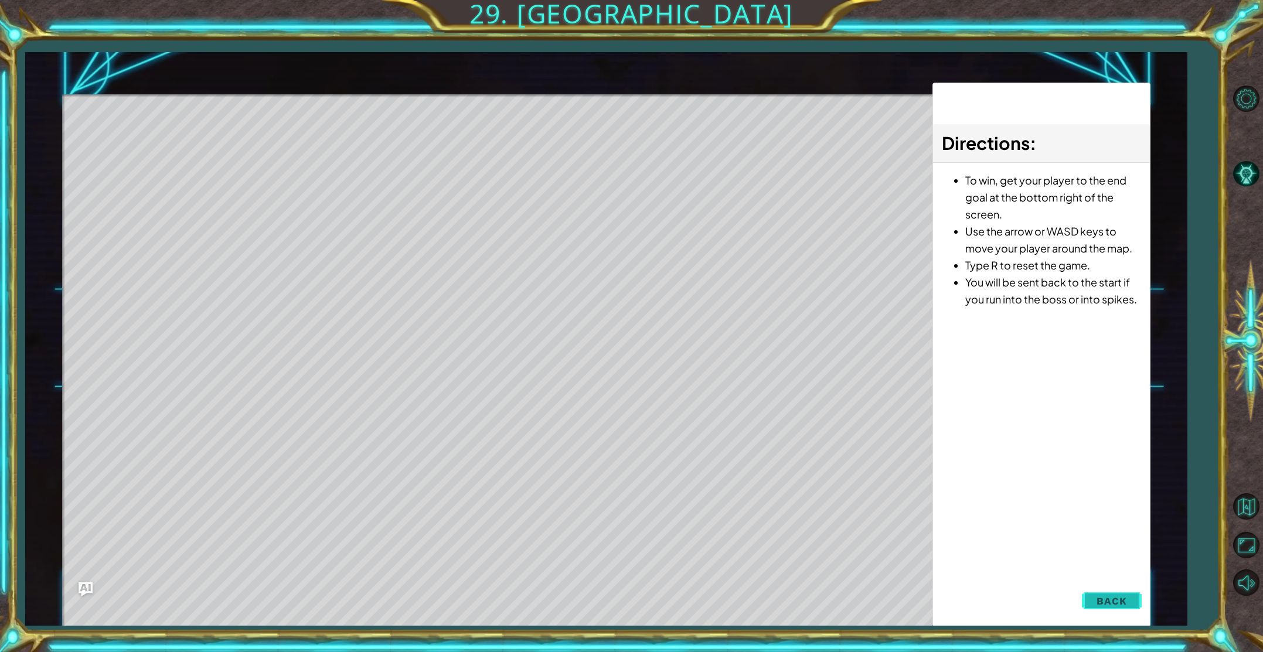
click at [1104, 596] on span "Back" at bounding box center [1112, 602] width 30 height 12
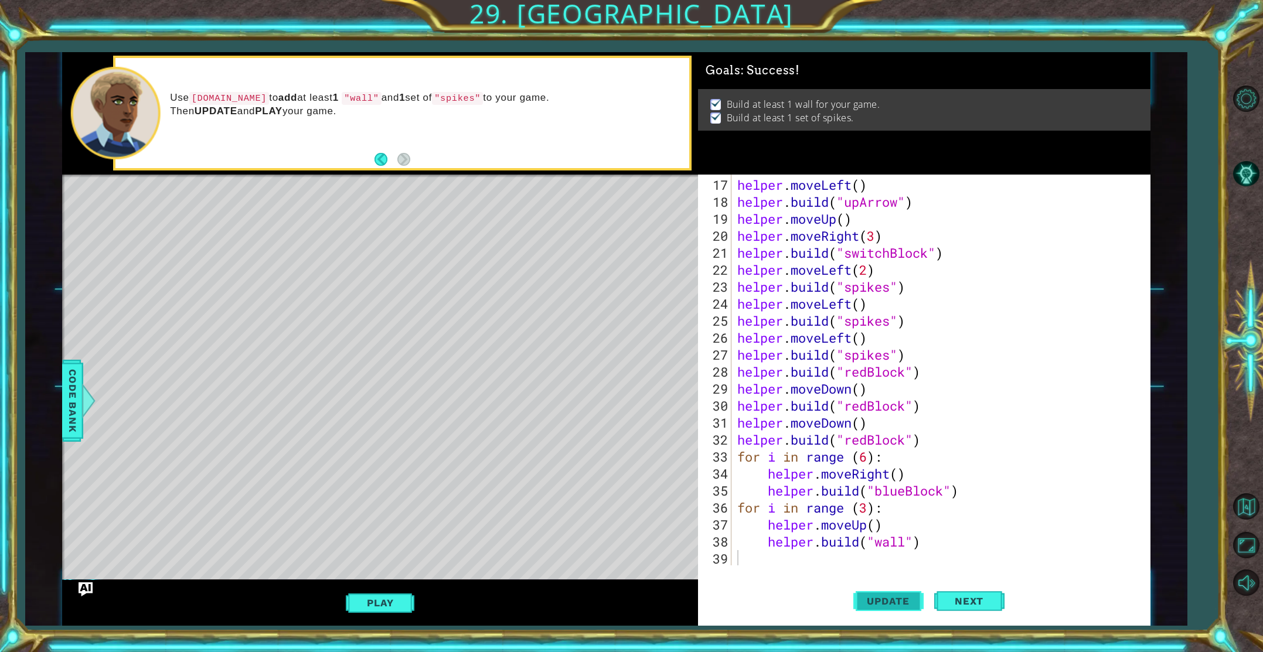
click at [881, 607] on span "Update" at bounding box center [888, 602] width 66 height 12
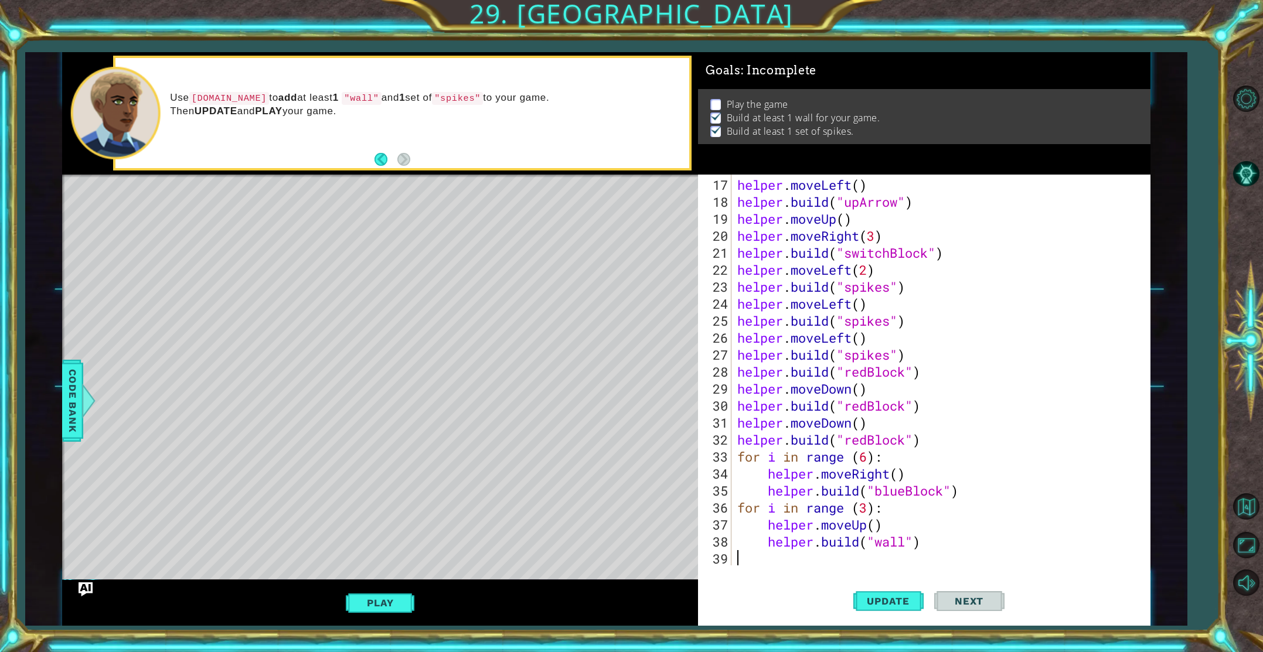
scroll to position [306, 0]
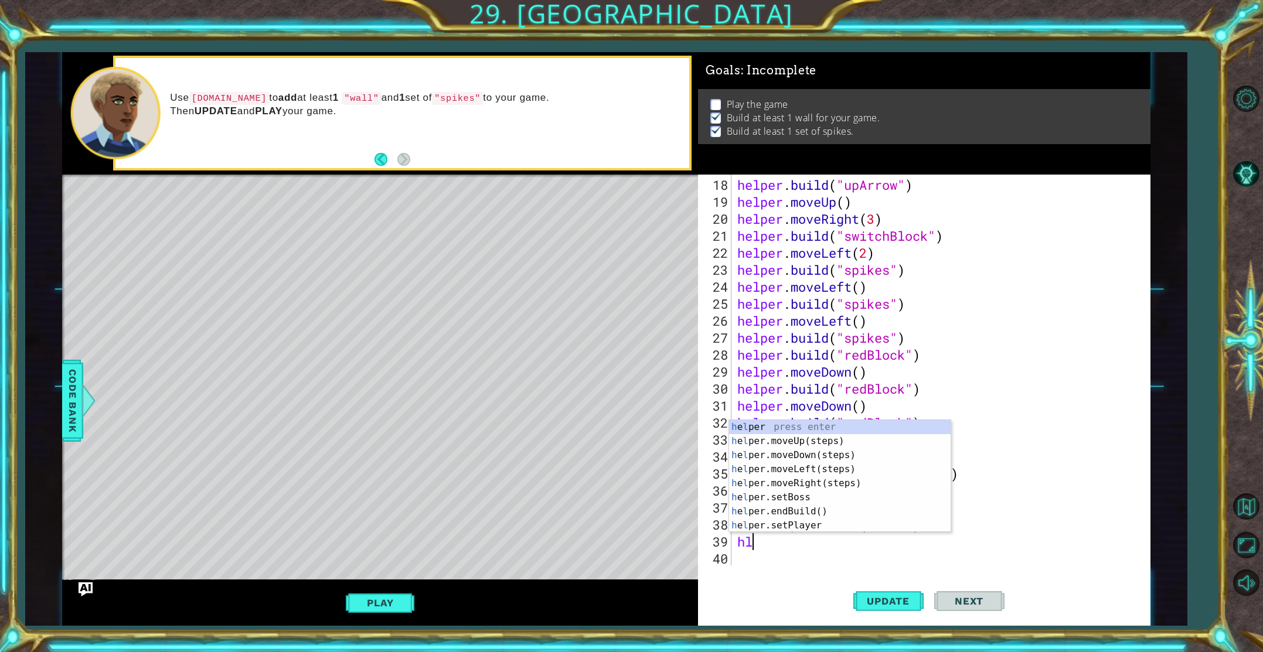
type textarea "hlp"
click at [771, 459] on div "h e lp er press enter h e lp er.moveUp(steps) press enter h e lp er.moveDown(st…" at bounding box center [840, 490] width 222 height 141
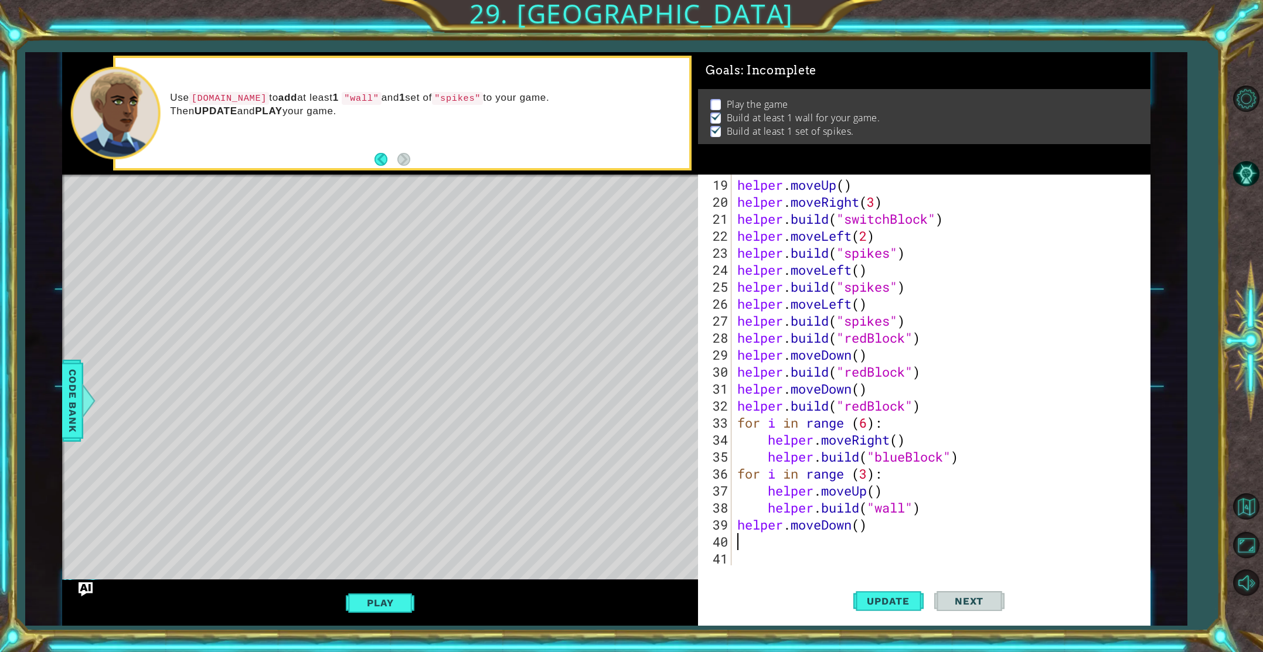
scroll to position [323, 0]
click at [862, 531] on div "helper . moveUp ( ) helper . moveRight ( 3 ) helper . build ( "switchBlock" ) h…" at bounding box center [943, 388] width 417 height 425
type textarea "helper.moveDown(4)"
click at [858, 599] on span "Update" at bounding box center [888, 602] width 66 height 12
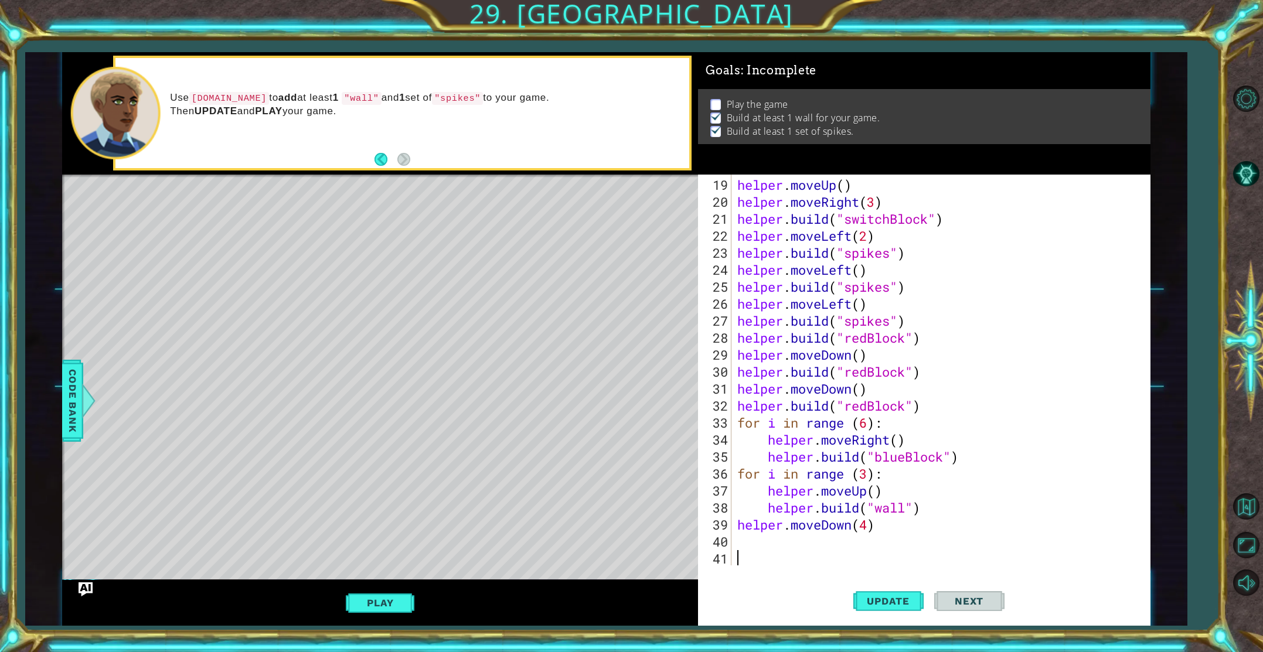
click at [764, 555] on div "helper . moveUp ( ) helper . moveRight ( 3 ) helper . build ( "switchBlock" ) h…" at bounding box center [943, 388] width 417 height 425
click at [736, 536] on div "helper . moveUp ( ) helper . moveRight ( 3 ) helper . build ( "switchBlock" ) h…" at bounding box center [943, 388] width 417 height 425
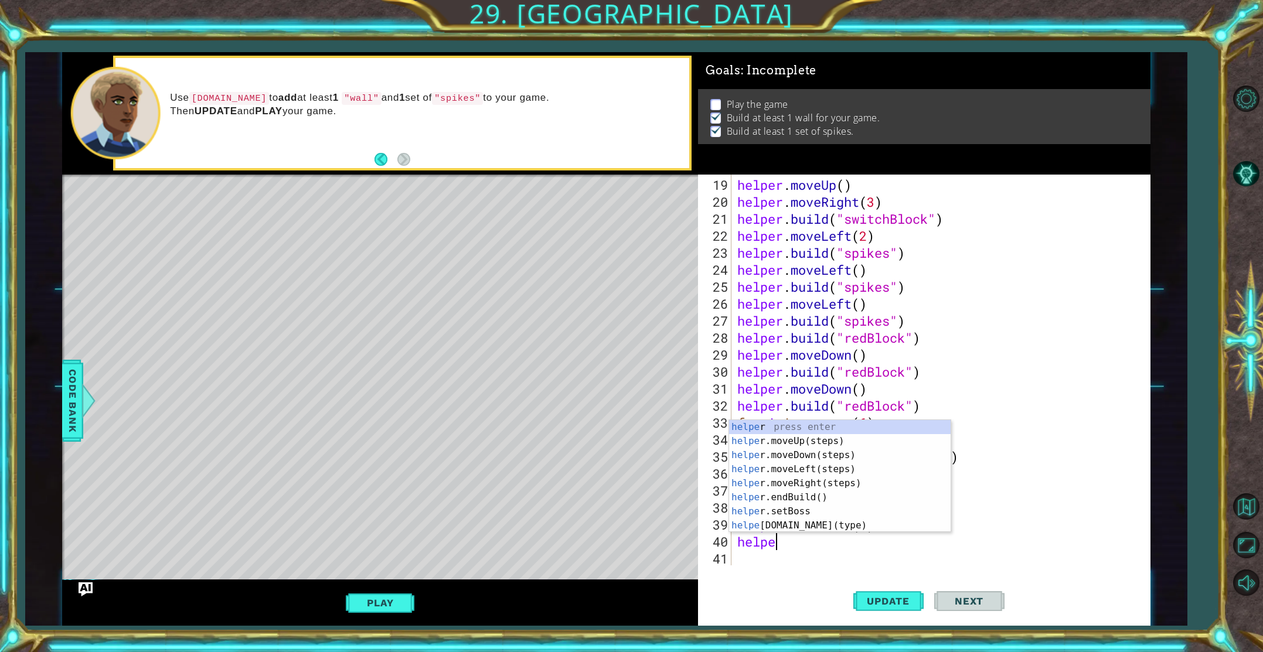
scroll to position [0, 1]
click at [761, 522] on div "helper press enter helper .moveUp(steps) press enter helper .moveDown(steps) pr…" at bounding box center [840, 490] width 222 height 141
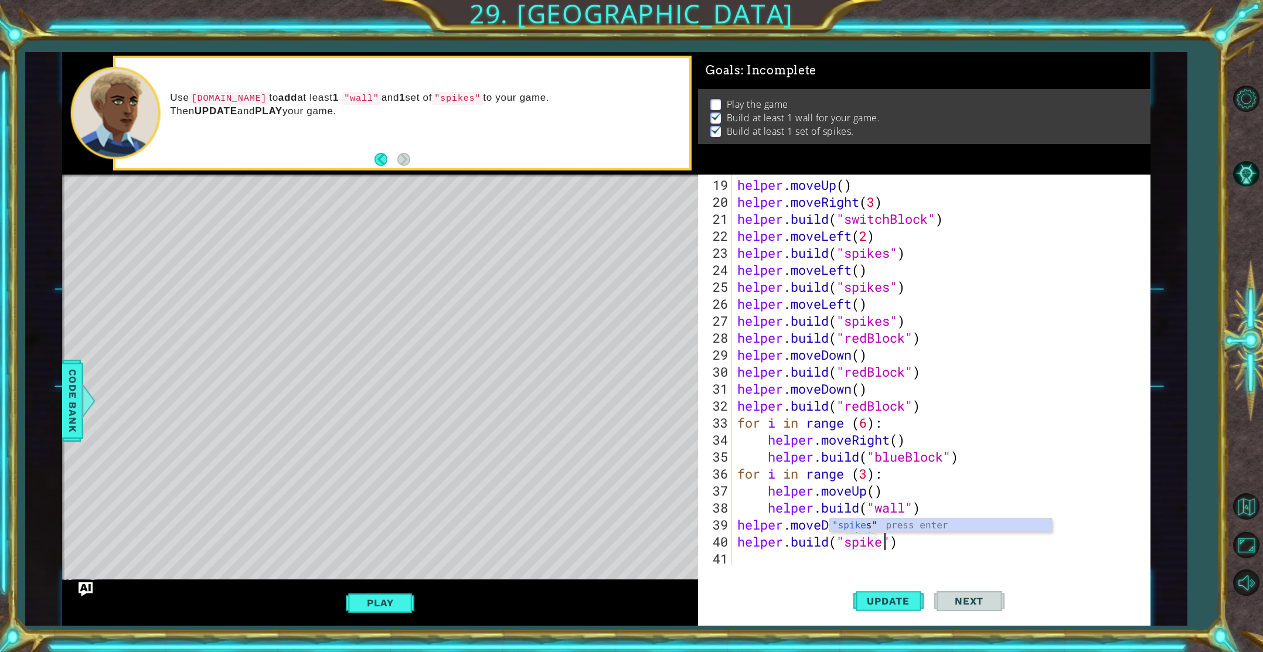
scroll to position [0, 6]
click at [856, 528] on div ""spike s" press enter" at bounding box center [941, 540] width 222 height 42
type textarea "[DOMAIN_NAME]("spikes")"
click at [814, 562] on div "helper . moveUp ( ) helper . moveRight ( 3 ) helper . build ( "switchBlock" ) h…" at bounding box center [943, 388] width 417 height 425
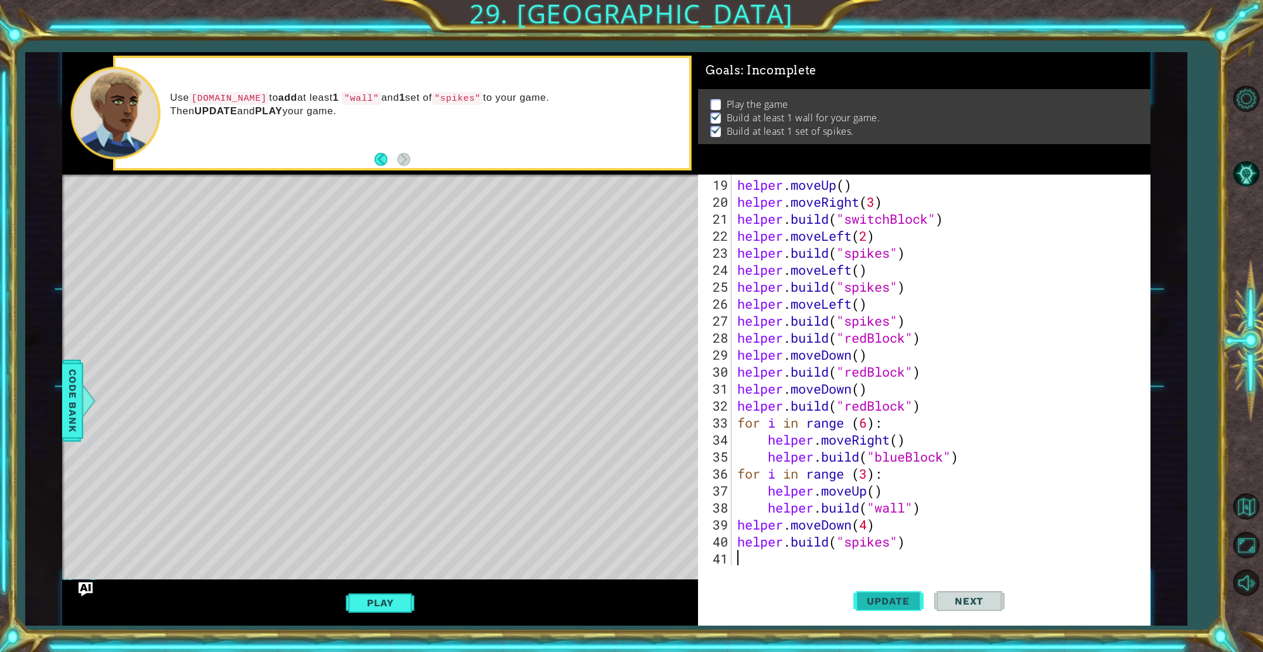
click at [869, 589] on button "Update" at bounding box center [889, 601] width 70 height 45
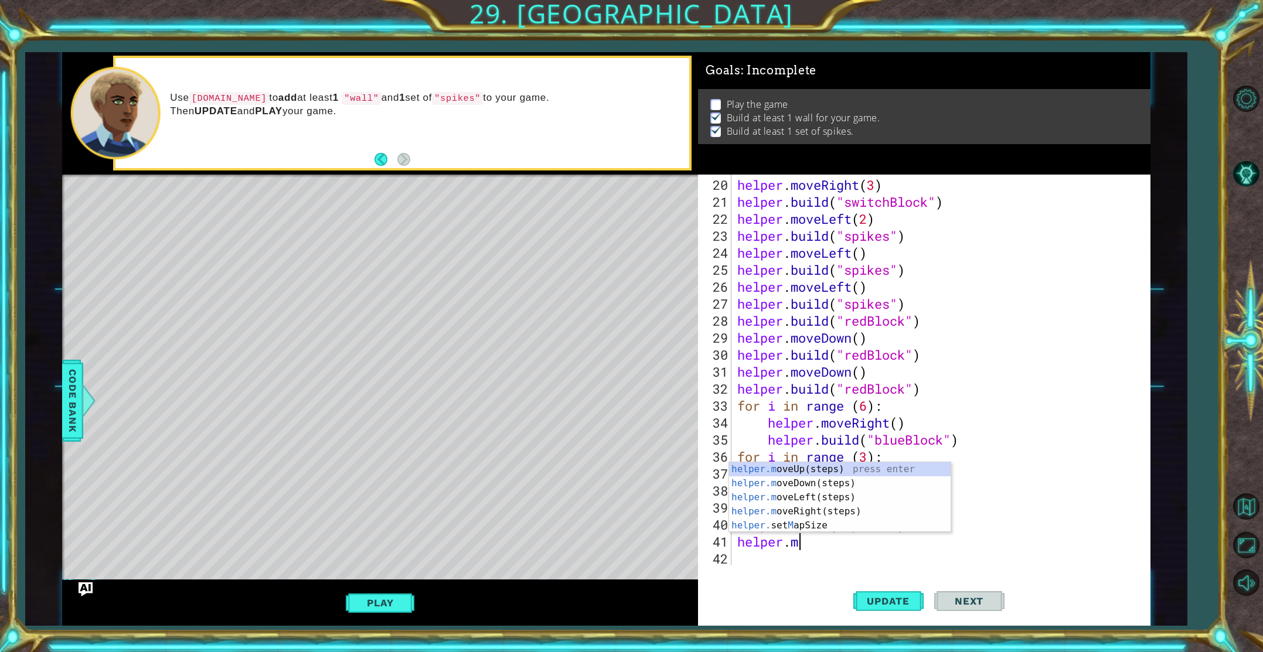
type textarea "helper.move"
click at [791, 508] on div "helper.move Up(steps) press enter helper.move Down(steps) press enter helper.mo…" at bounding box center [840, 519] width 222 height 84
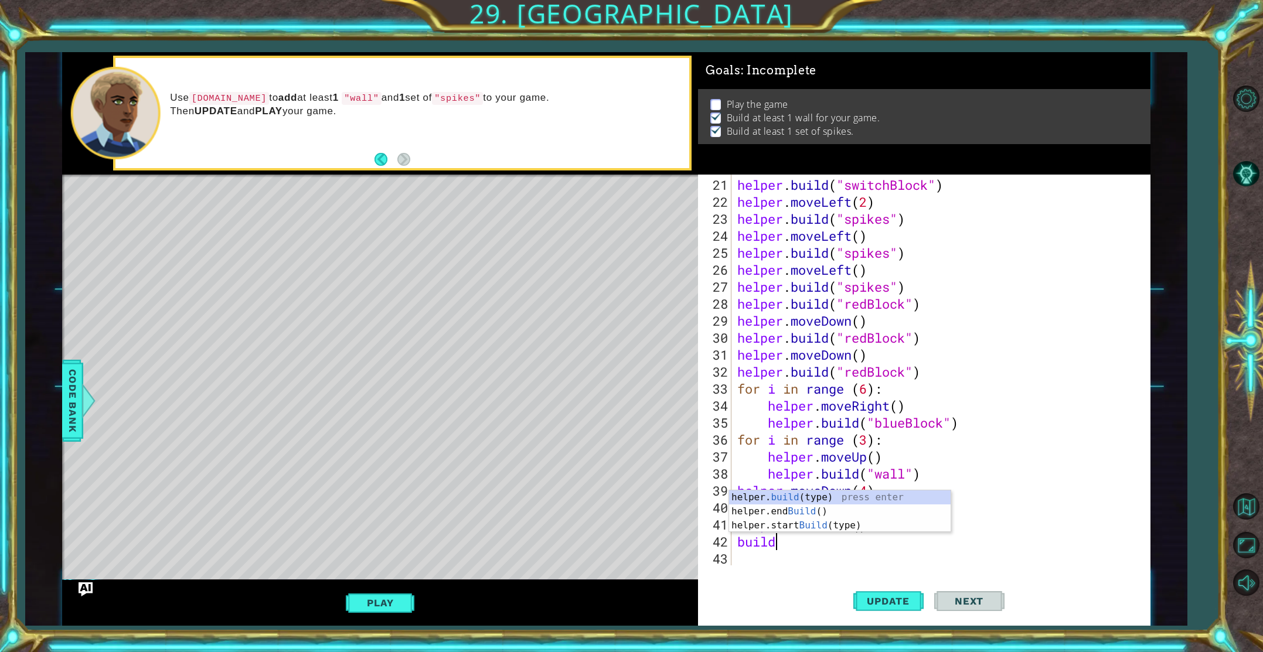
scroll to position [0, 1]
click at [803, 498] on div "helper. build (type) press enter helper.end Build () press enter helper.start B…" at bounding box center [840, 526] width 222 height 70
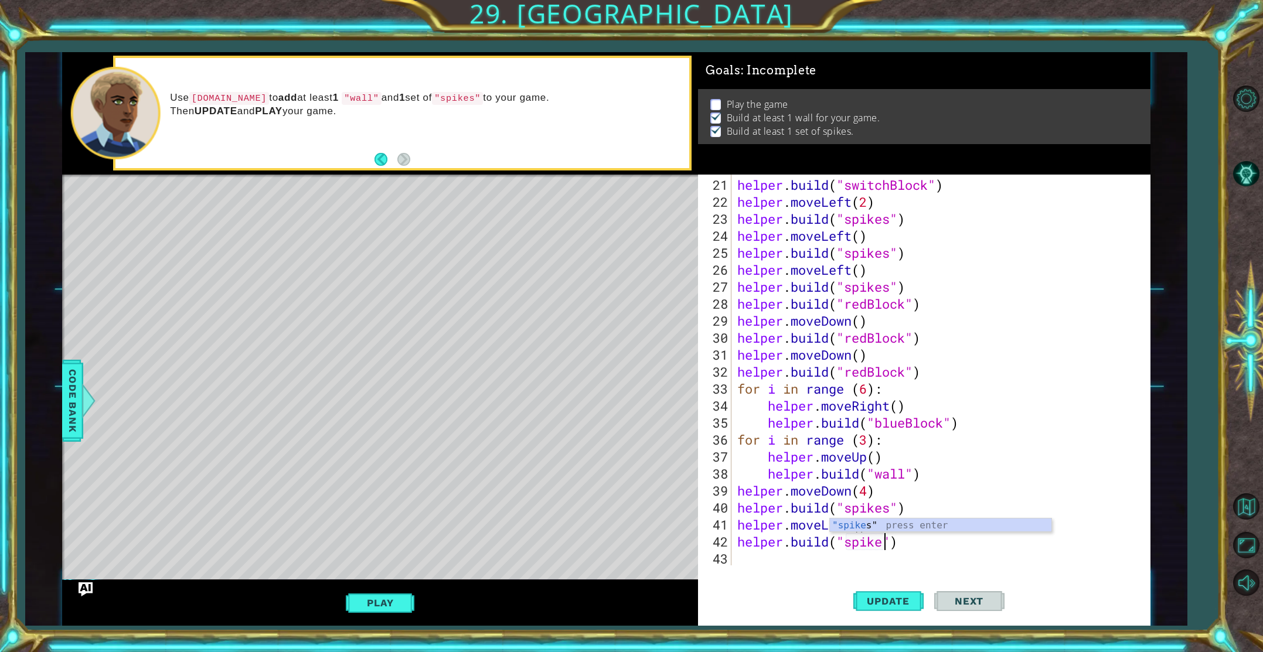
scroll to position [0, 6]
click at [876, 525] on div ""spikes " press enter" at bounding box center [941, 540] width 222 height 42
type textarea "[DOMAIN_NAME]("spikes")"
click at [878, 608] on button "Update" at bounding box center [889, 601] width 70 height 45
click at [778, 557] on div "helper . build ( "switchBlock" ) helper . moveLeft ( 2 ) helper . build ( "spik…" at bounding box center [943, 388] width 417 height 425
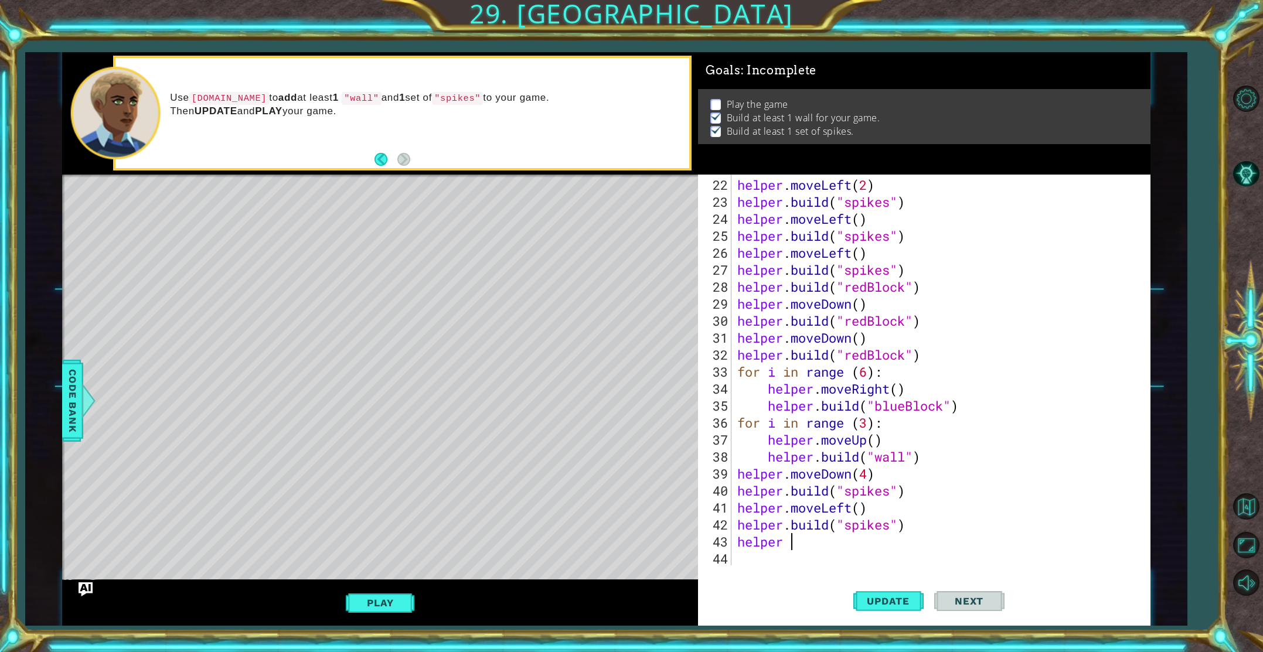
scroll to position [0, 1]
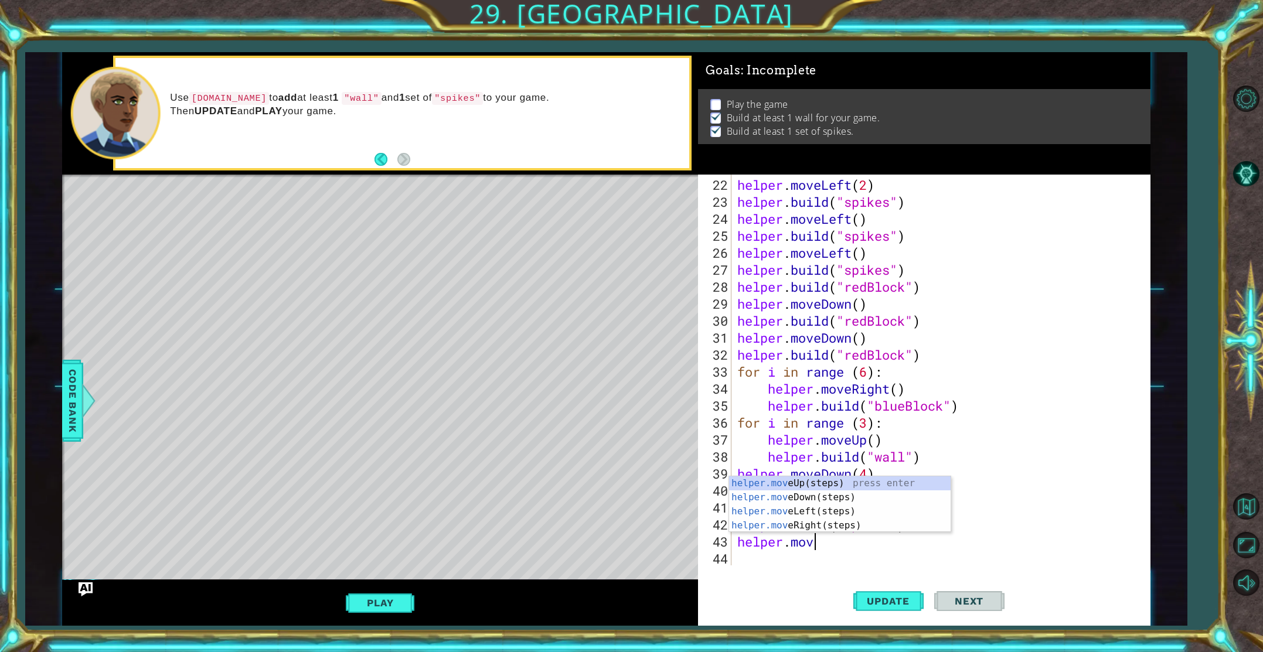
type textarea "helper.move"
click at [823, 513] on div "helper.move Up(steps) press enter helper.move Down(steps) press enter helper.mo…" at bounding box center [840, 519] width 222 height 84
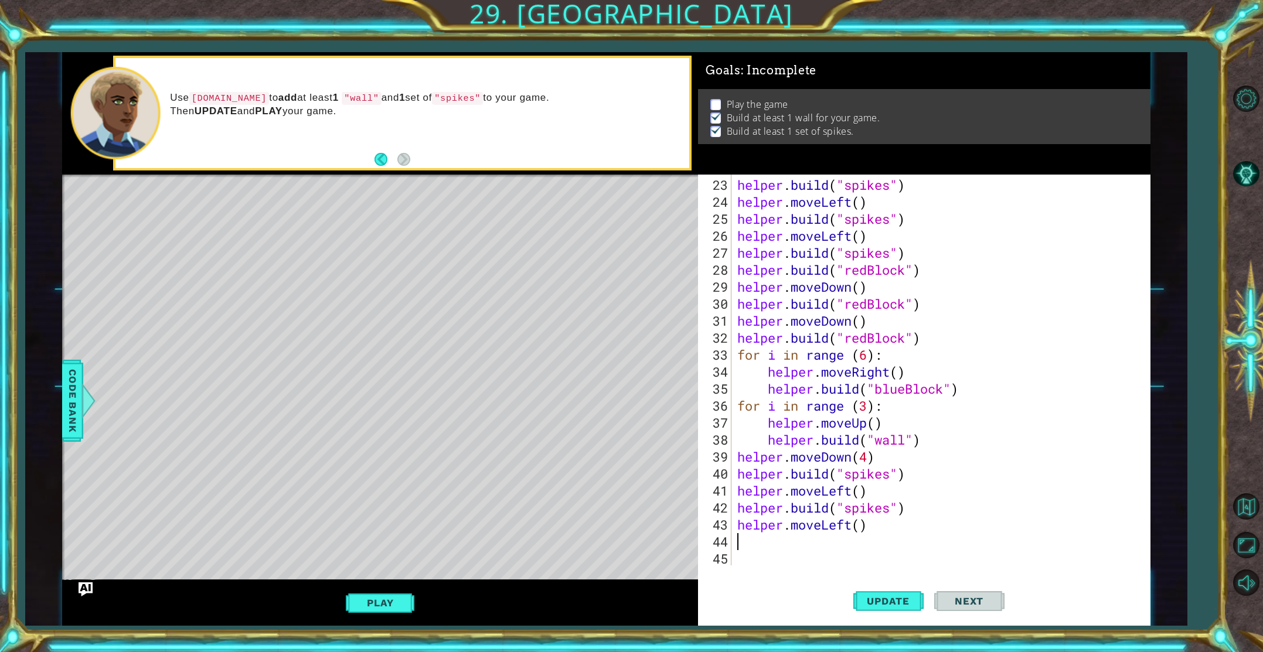
scroll to position [391, 0]
click at [862, 529] on div "helper . build ( "spikes" ) helper . moveLeft ( ) helper . build ( "spikes" ) h…" at bounding box center [943, 388] width 417 height 425
type textarea "helper.moveLeft(5)"
click at [766, 546] on div "helper . build ( "spikes" ) helper . moveLeft ( ) helper . build ( "spikes" ) h…" at bounding box center [943, 388] width 417 height 425
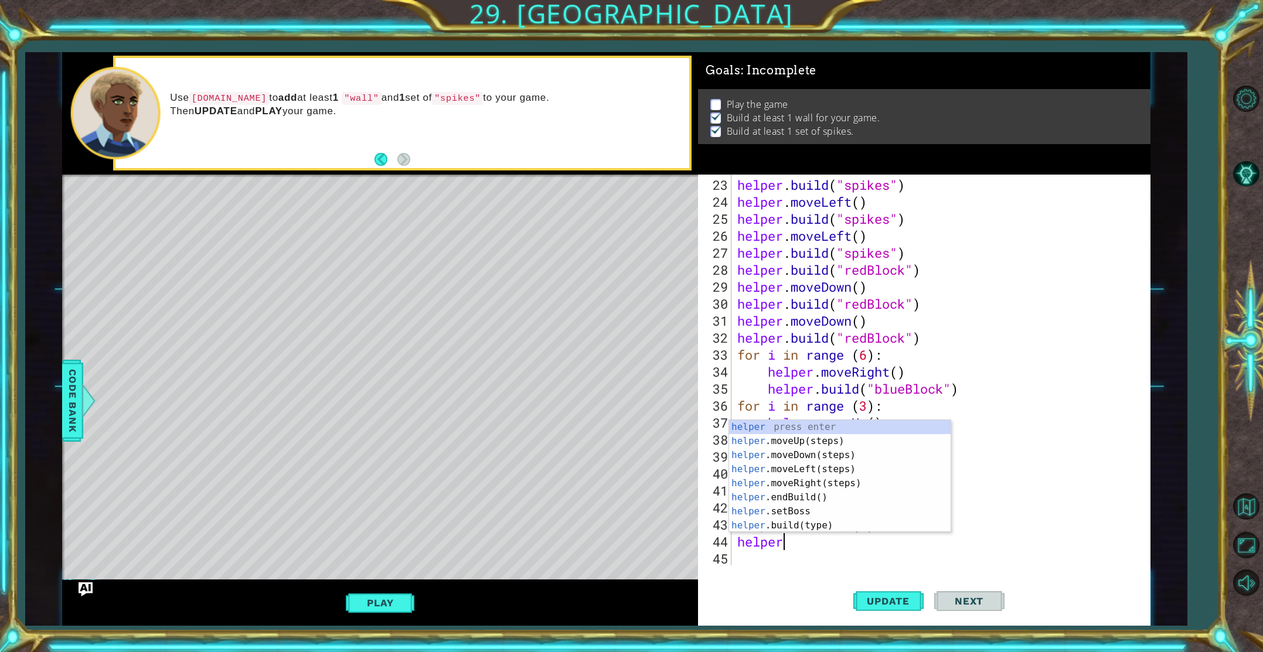
scroll to position [389, 0]
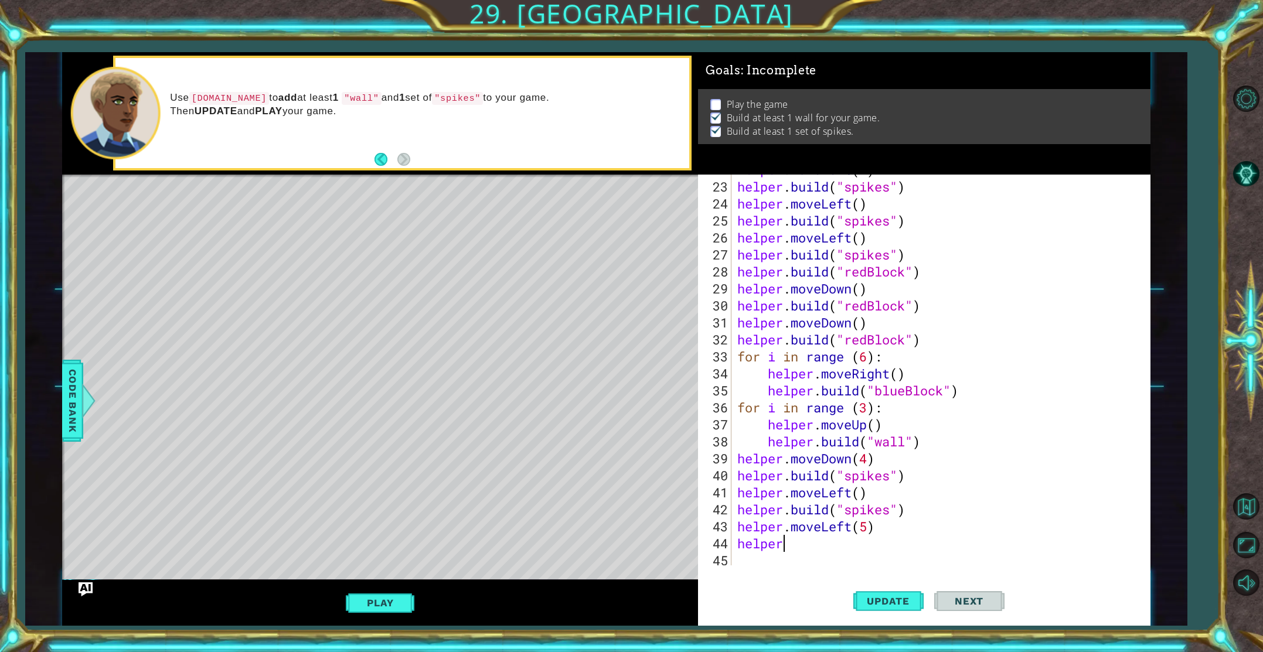
click at [790, 542] on div "helper . moveLeft ( 2 ) helper . build ( "spikes" ) helper . moveLeft ( ) helpe…" at bounding box center [943, 373] width 417 height 425
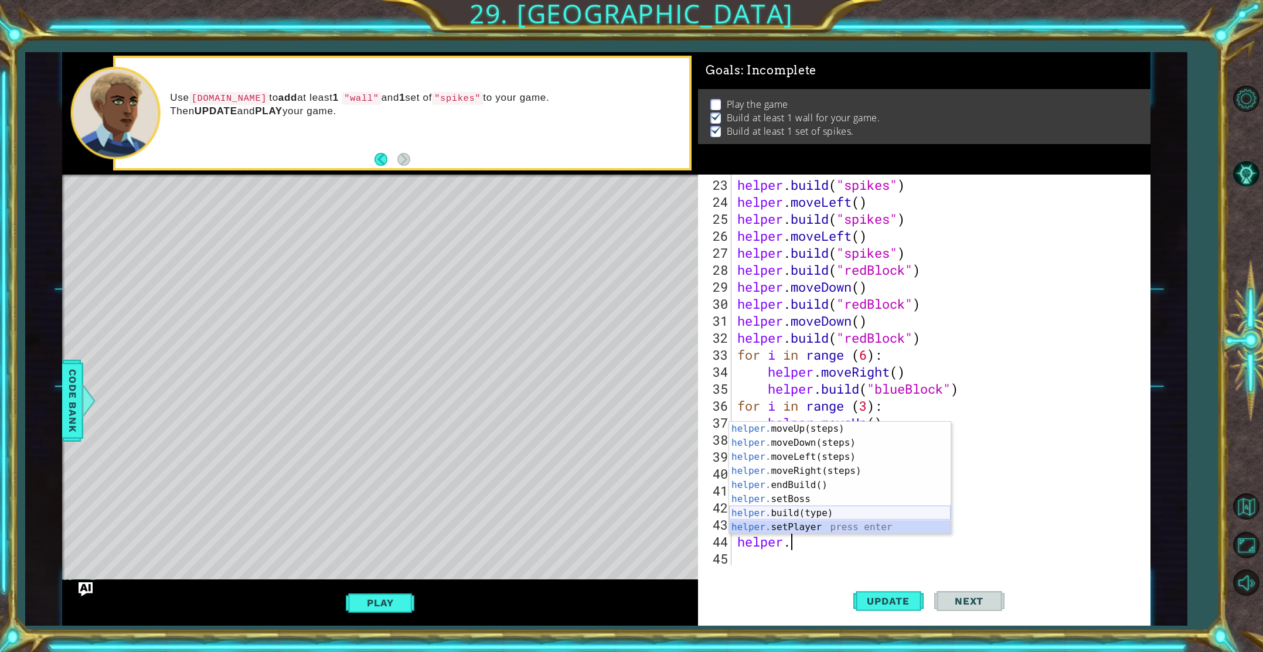
drag, startPoint x: 798, startPoint y: 529, endPoint x: 787, endPoint y: 512, distance: 19.8
click at [787, 512] on div "helper. moveUp(steps) press enter helper. moveDown(steps) press enter helper. m…" at bounding box center [840, 492] width 222 height 141
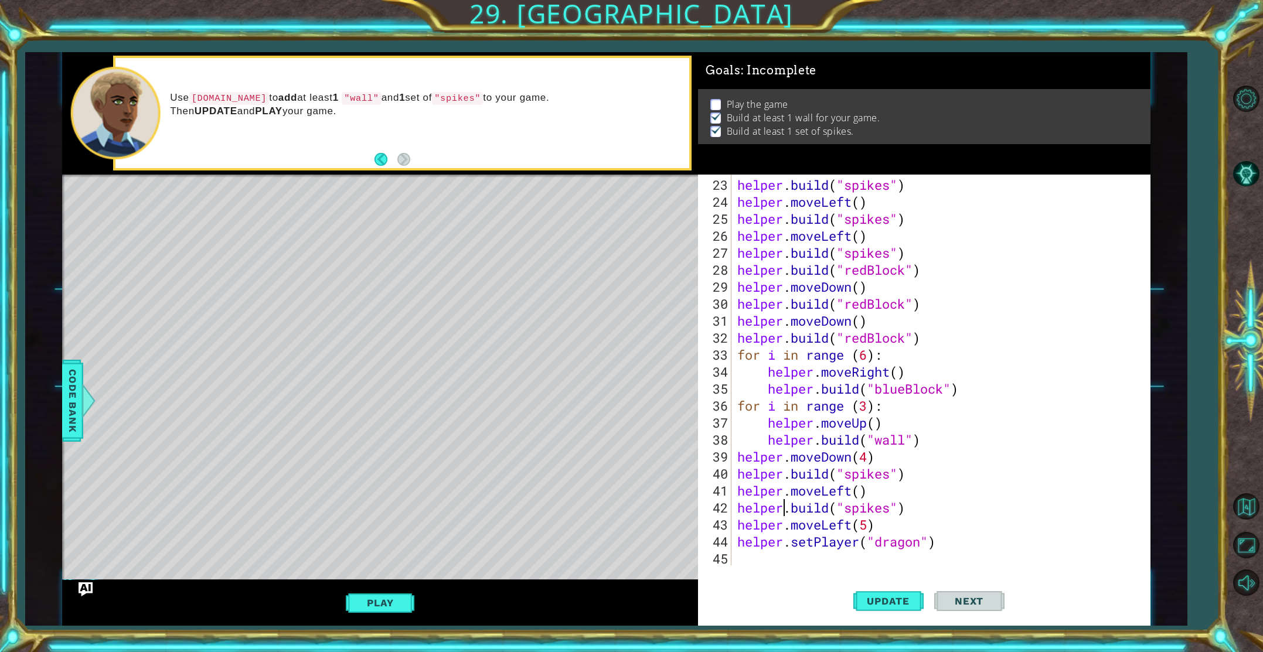
click at [787, 512] on div "helper . build ( "spikes" ) helper . moveLeft ( ) helper . build ( "spikes" ) h…" at bounding box center [943, 388] width 417 height 425
drag, startPoint x: 964, startPoint y: 547, endPoint x: 903, endPoint y: 543, distance: 61.1
click at [912, 543] on div "helper . build ( "spikes" ) helper . moveLeft ( ) helper . build ( "spikes" ) h…" at bounding box center [943, 388] width 417 height 425
drag, startPoint x: 888, startPoint y: 545, endPoint x: 953, endPoint y: 549, distance: 65.2
click at [958, 550] on div "helper . build ( "spikes" ) helper . moveLeft ( ) helper . build ( "spikes" ) h…" at bounding box center [943, 388] width 417 height 425
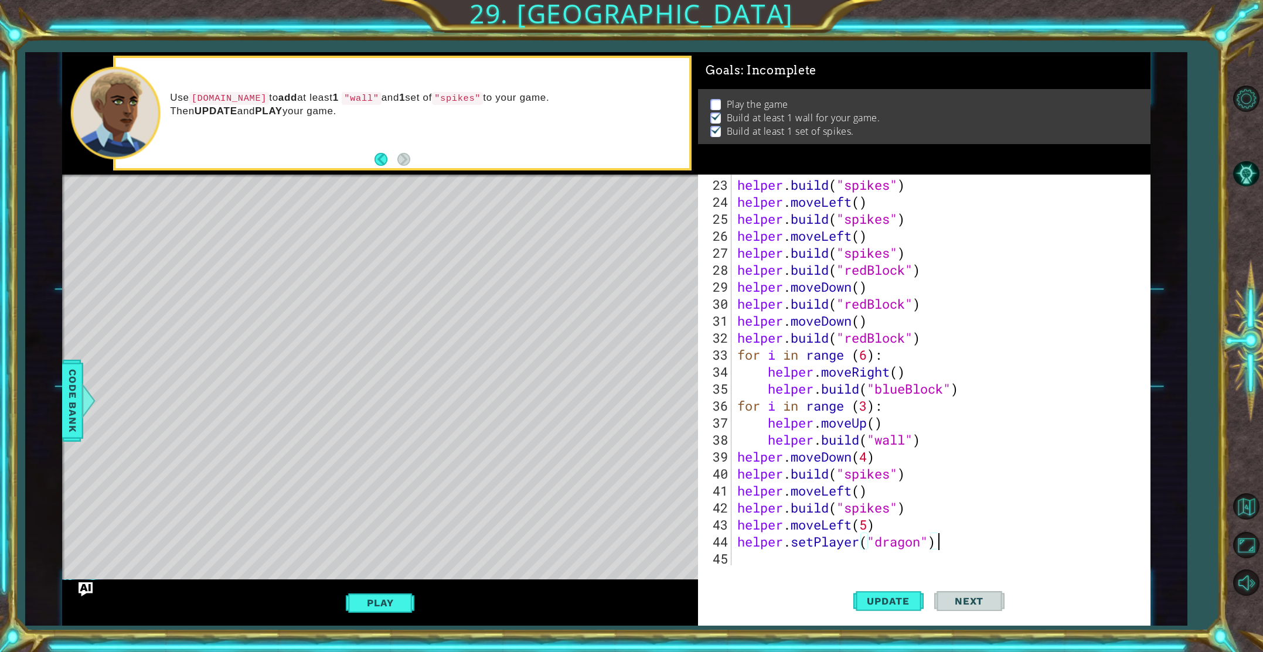
click at [952, 548] on div "helper . build ( "spikes" ) helper . moveLeft ( ) helper . build ( "spikes" ) h…" at bounding box center [943, 388] width 417 height 425
drag, startPoint x: 947, startPoint y: 546, endPoint x: 794, endPoint y: 546, distance: 153.0
click at [794, 546] on div "helper . build ( "spikes" ) helper . moveLeft ( ) helper . build ( "spikes" ) h…" at bounding box center [943, 388] width 417 height 425
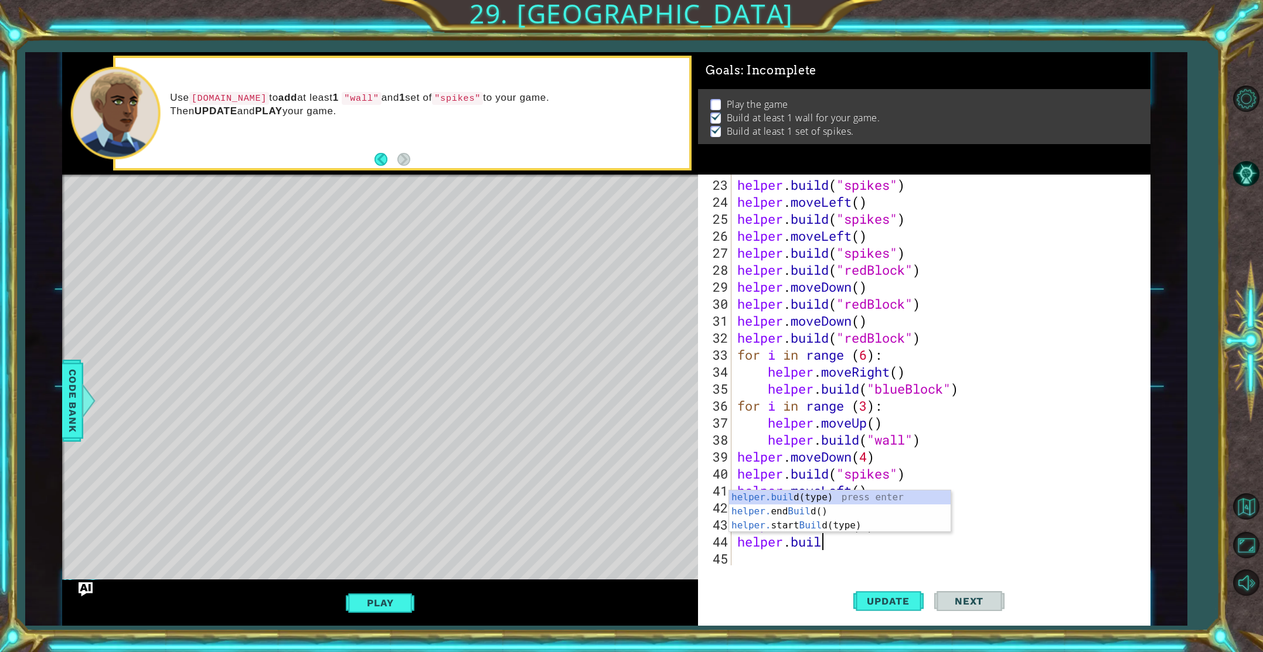
scroll to position [0, 4]
click at [808, 501] on div "[DOMAIN_NAME] (type) press enter helper. end Build () press enter helper. start…" at bounding box center [840, 526] width 222 height 70
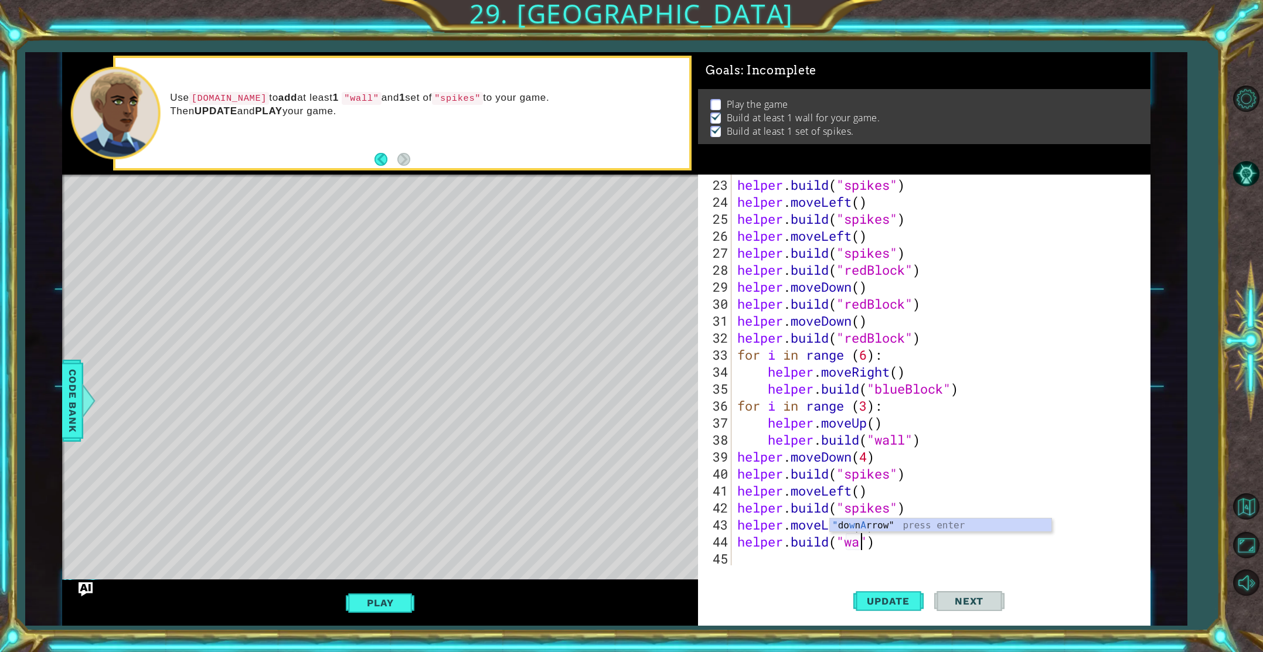
type textarea "[DOMAIN_NAME]("wall")"
click at [766, 560] on div "helper . build ( "spikes" ) helper . moveLeft ( ) helper . build ( "spikes" ) h…" at bounding box center [943, 388] width 417 height 425
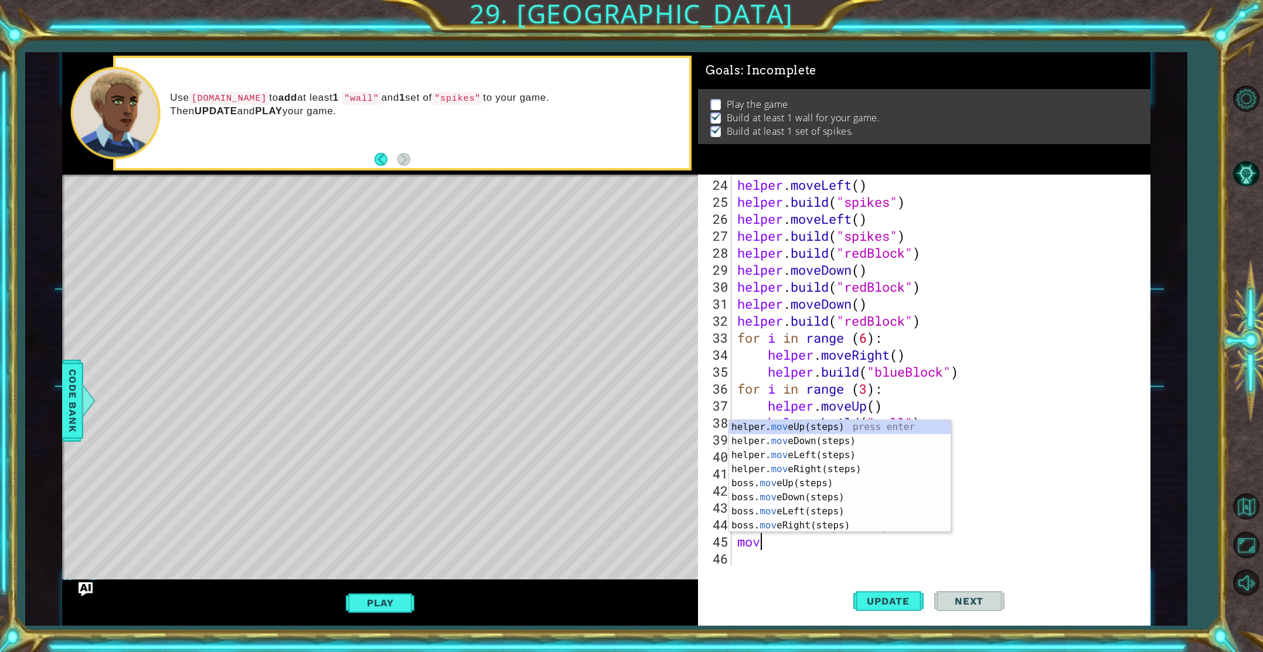
scroll to position [0, 0]
type textarea "move"
click at [819, 443] on div "helper. move Up(steps) press enter helper. move Down(steps) press enter helper.…" at bounding box center [840, 490] width 222 height 141
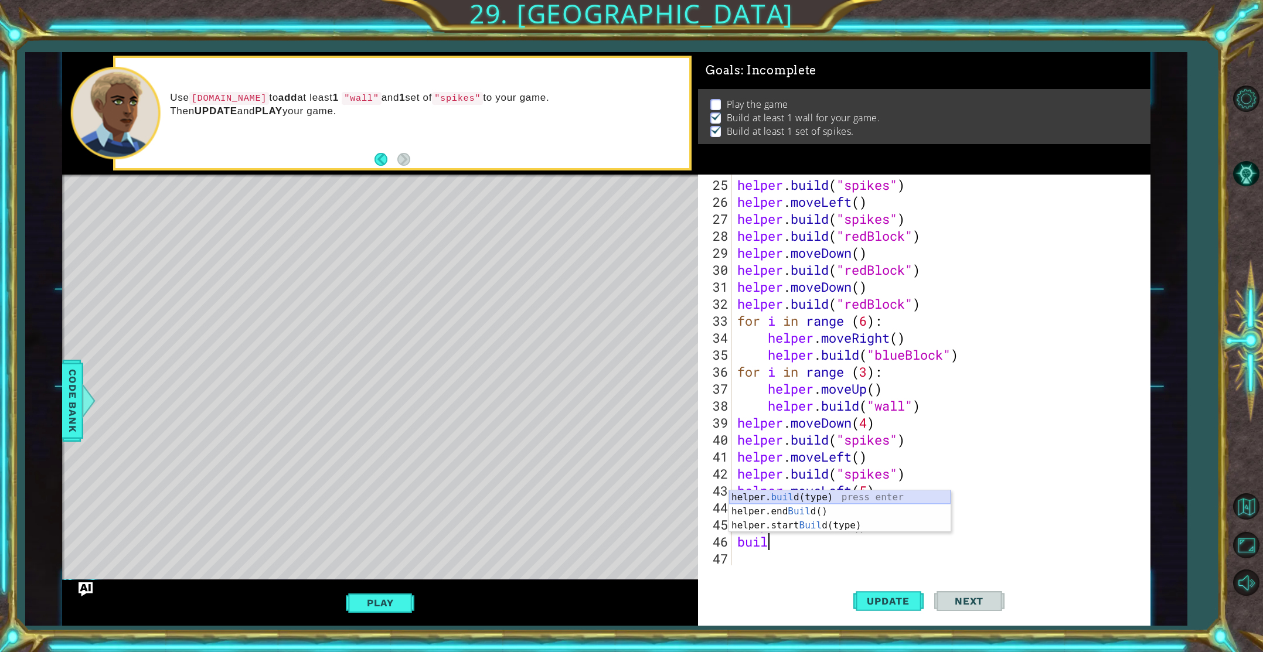
click at [847, 495] on div "helper. buil d(type) press enter helper.end Buil d() press enter helper.start B…" at bounding box center [840, 526] width 222 height 70
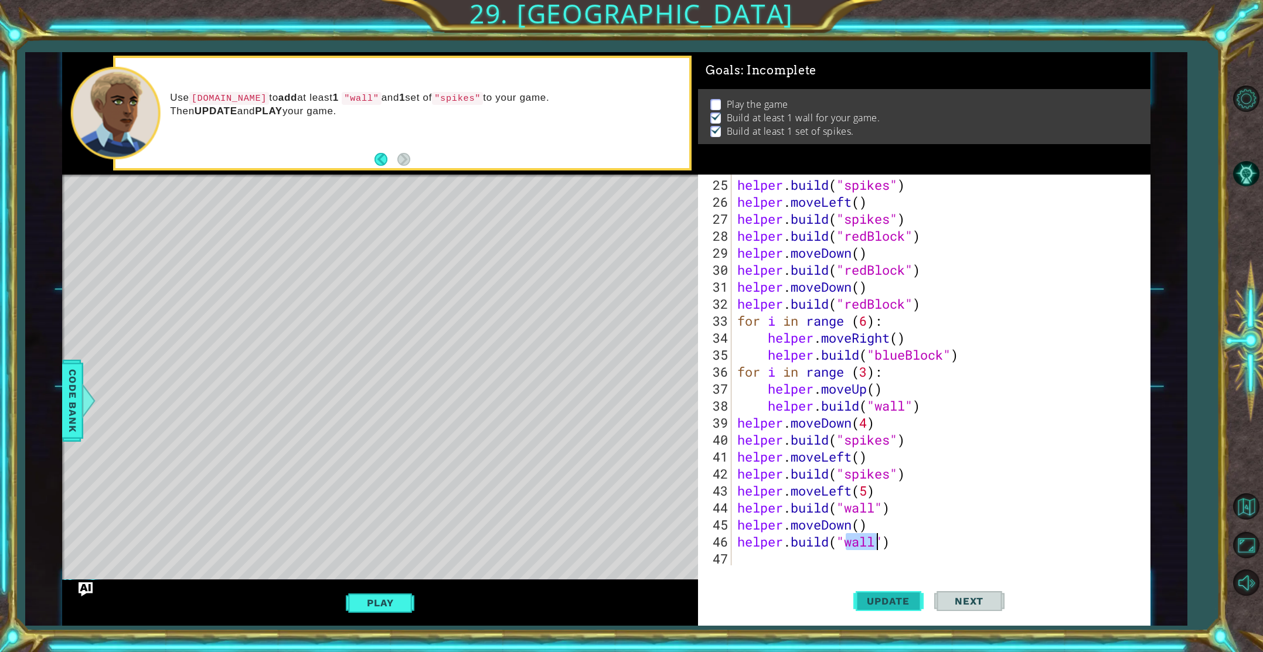
type textarea "[DOMAIN_NAME]("wall")"
click at [879, 589] on button "Update" at bounding box center [889, 601] width 70 height 45
click at [795, 560] on div "helper . build ( "spikes" ) helper . moveLeft ( ) helper . build ( "spikes" ) h…" at bounding box center [943, 388] width 417 height 425
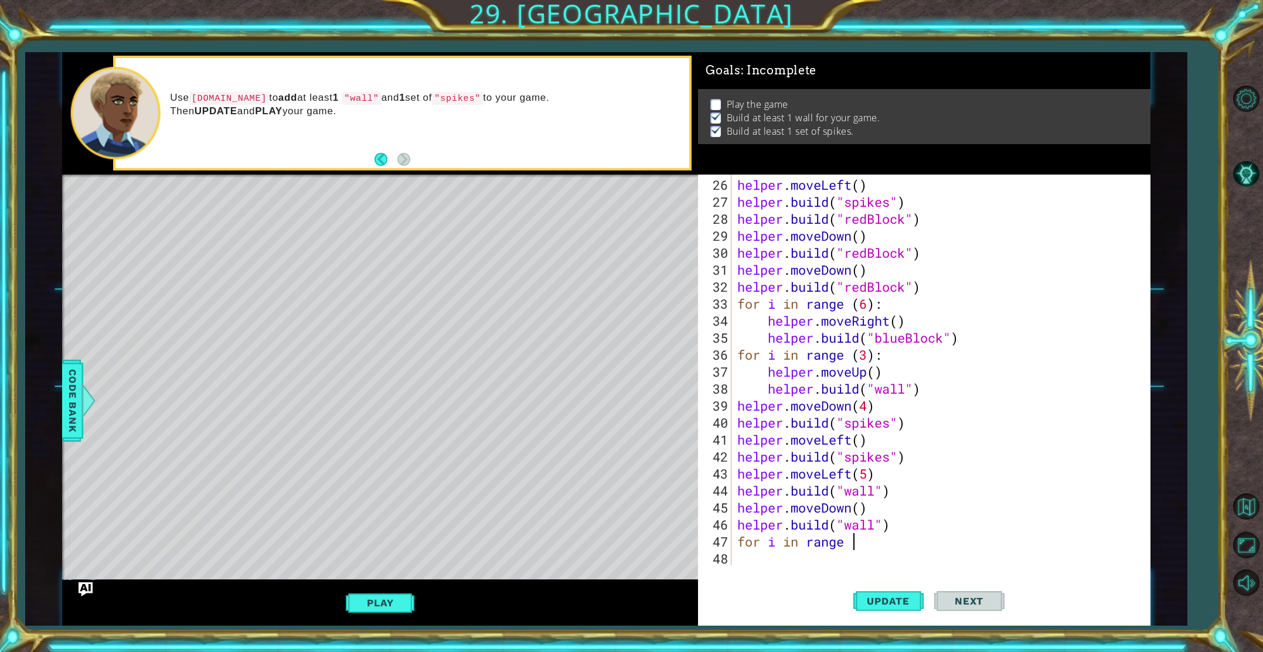
scroll to position [0, 5]
type textarea "for i in range (2)"
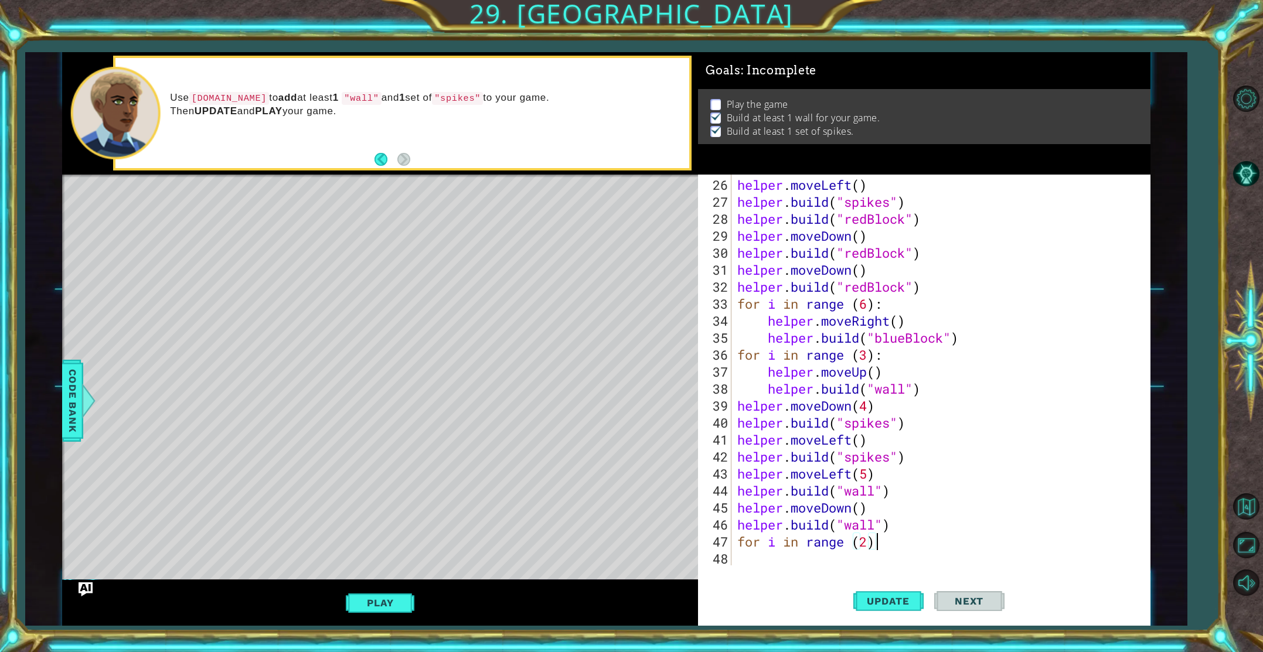
type textarea "for i in range (2):"
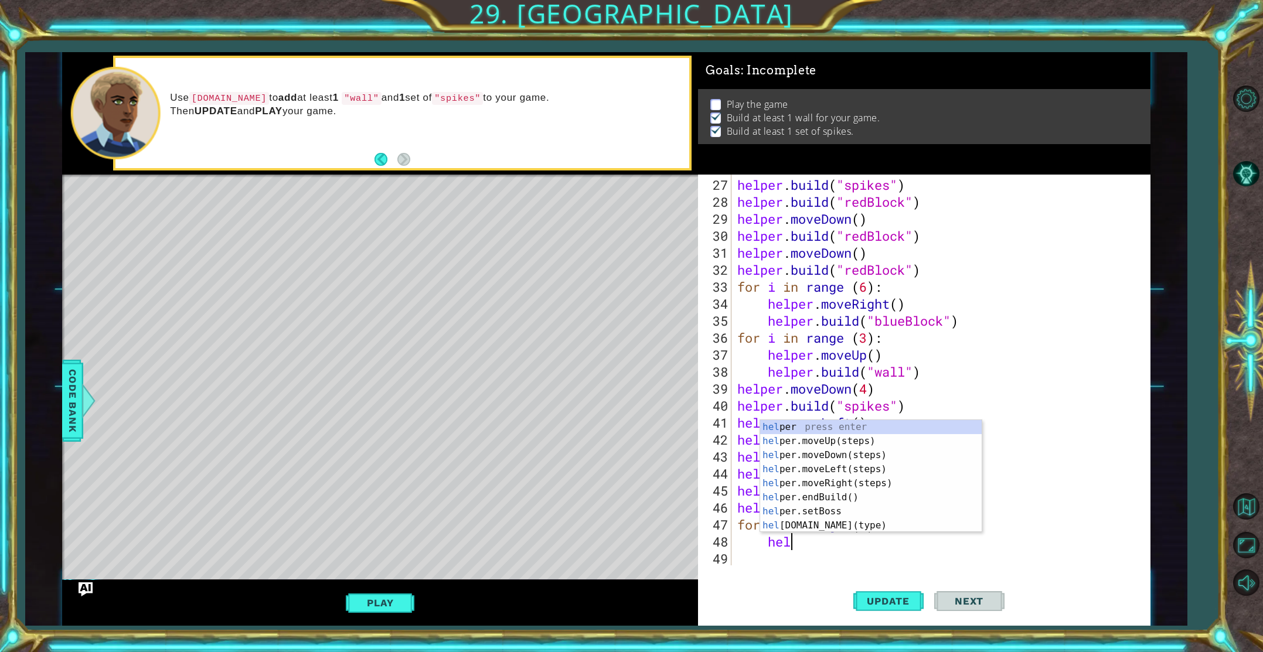
type textarea "help"
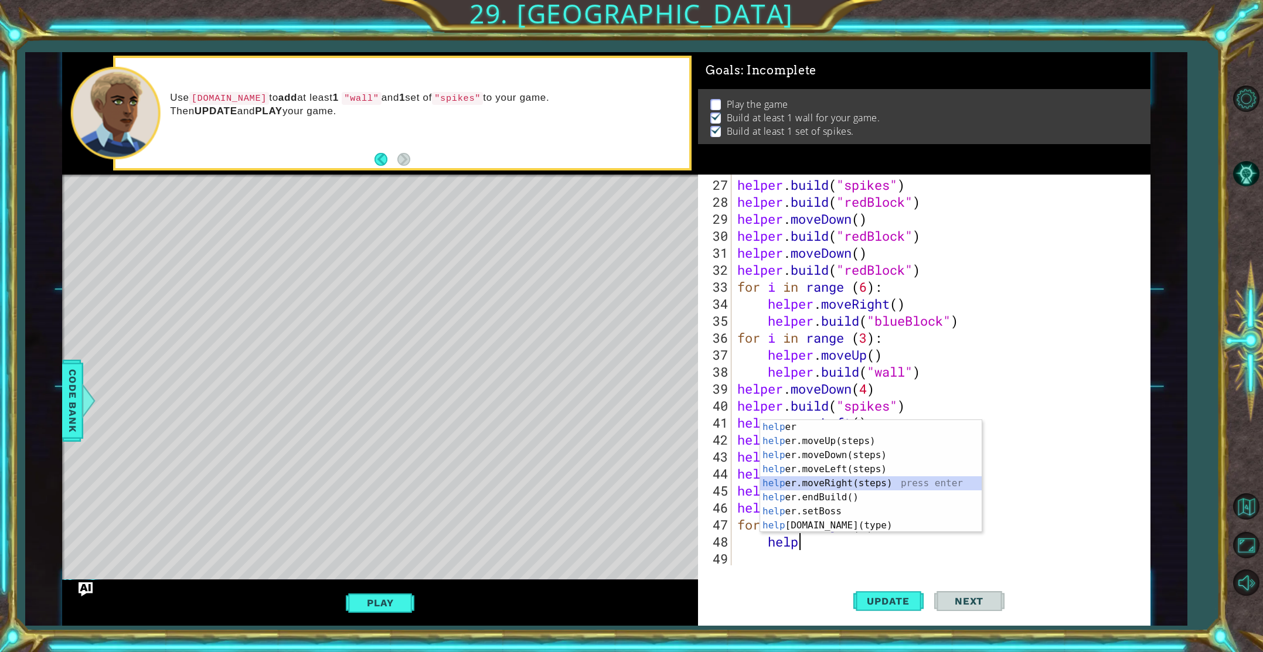
click at [860, 479] on div "help er press enter help er.moveUp(steps) press enter help er.moveDown(steps) p…" at bounding box center [871, 490] width 222 height 141
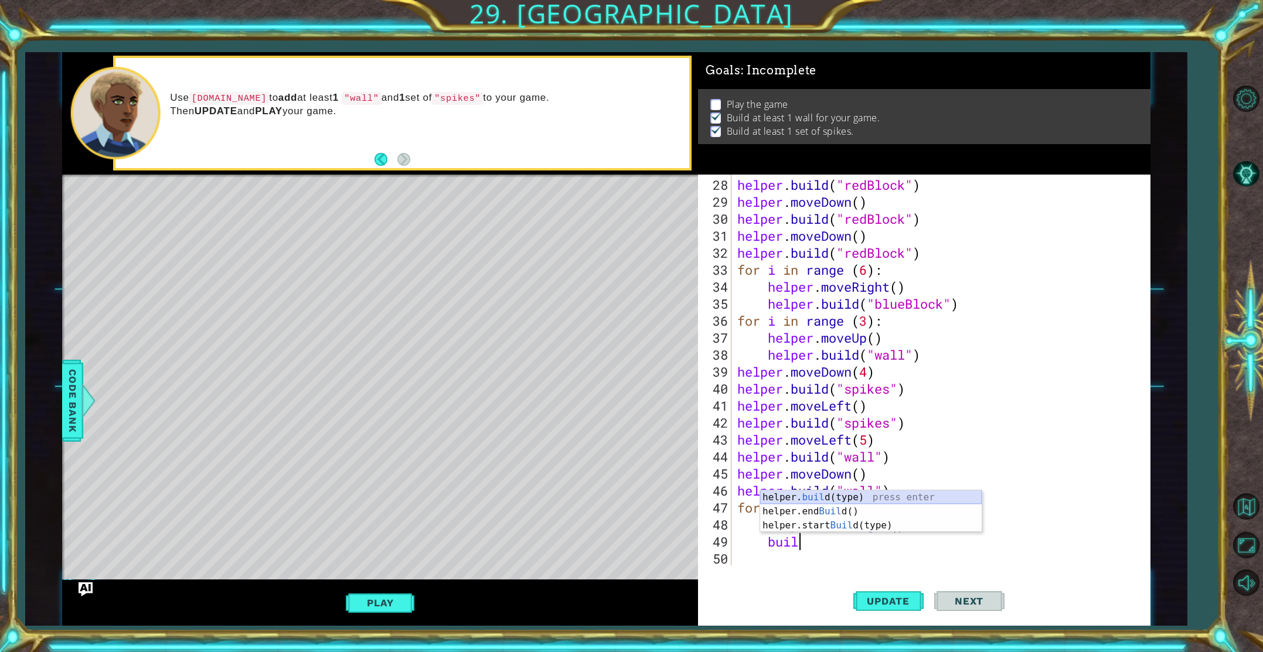
click at [836, 495] on div "helper. buil d(type) press enter helper.end Buil d() press enter helper.start B…" at bounding box center [871, 526] width 222 height 70
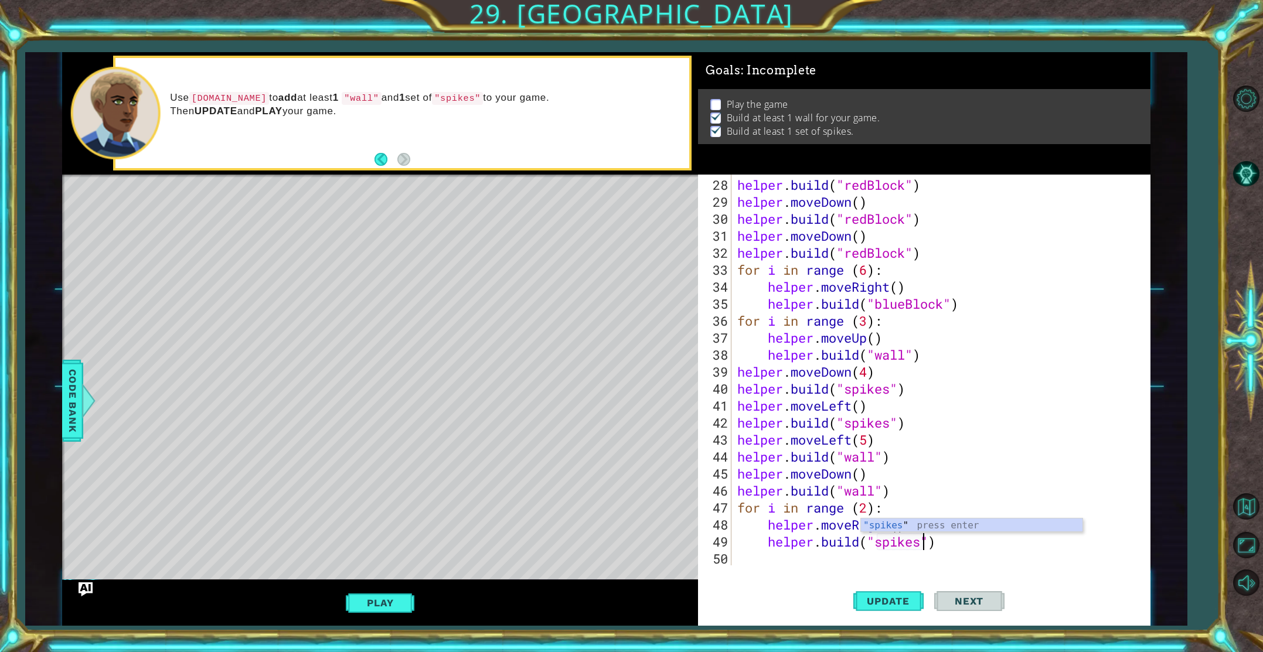
scroll to position [0, 8]
click at [873, 589] on button "Update" at bounding box center [889, 601] width 70 height 45
click at [389, 606] on button "Play" at bounding box center [380, 603] width 69 height 22
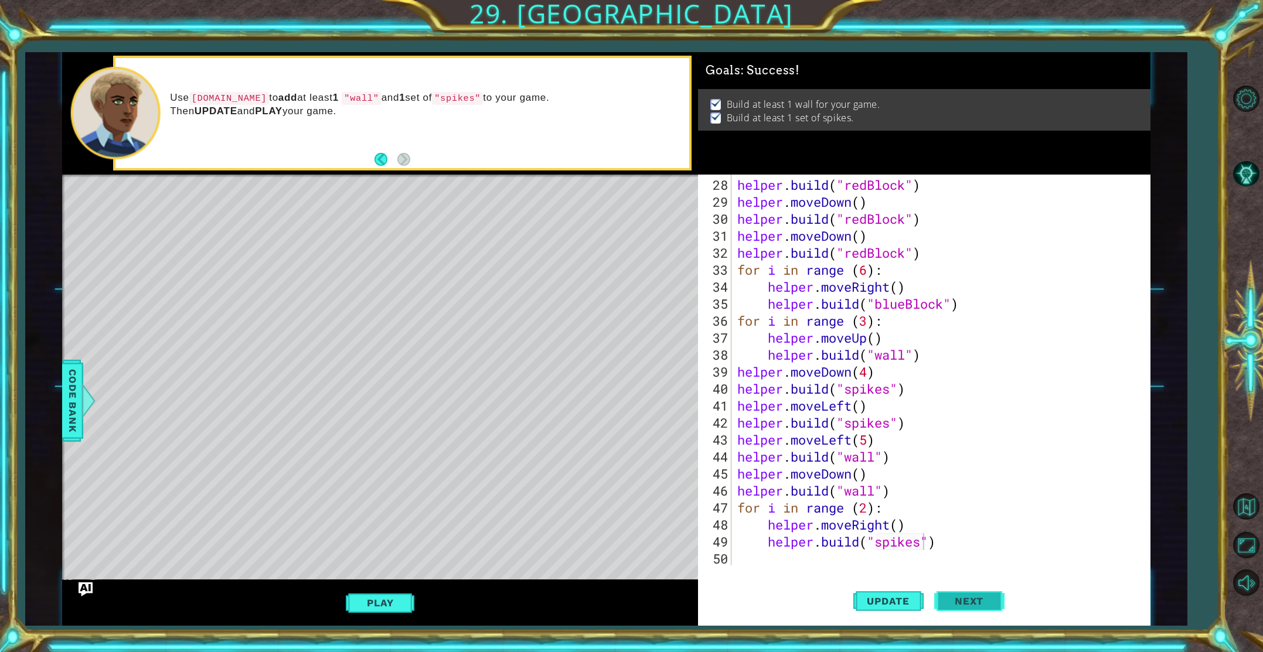
click at [969, 603] on span "Next" at bounding box center [969, 599] width 52 height 12
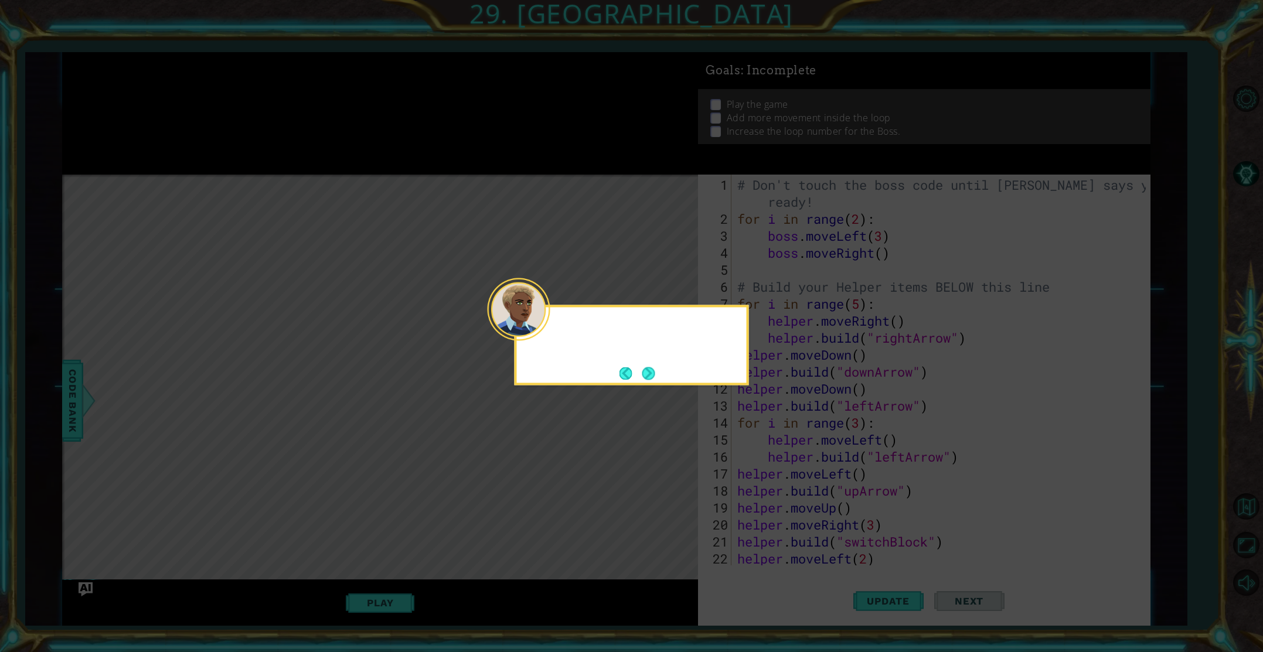
scroll to position [0, 0]
click at [648, 378] on button "Next" at bounding box center [648, 373] width 13 height 13
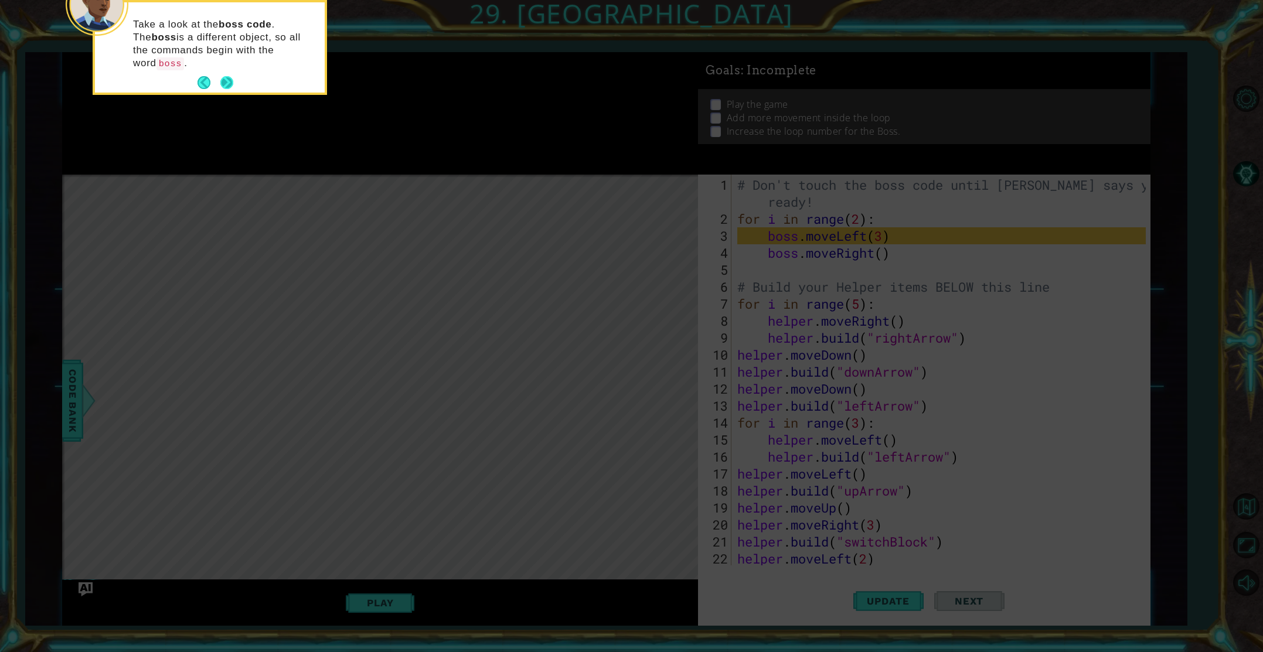
click at [228, 76] on button "Next" at bounding box center [226, 82] width 13 height 13
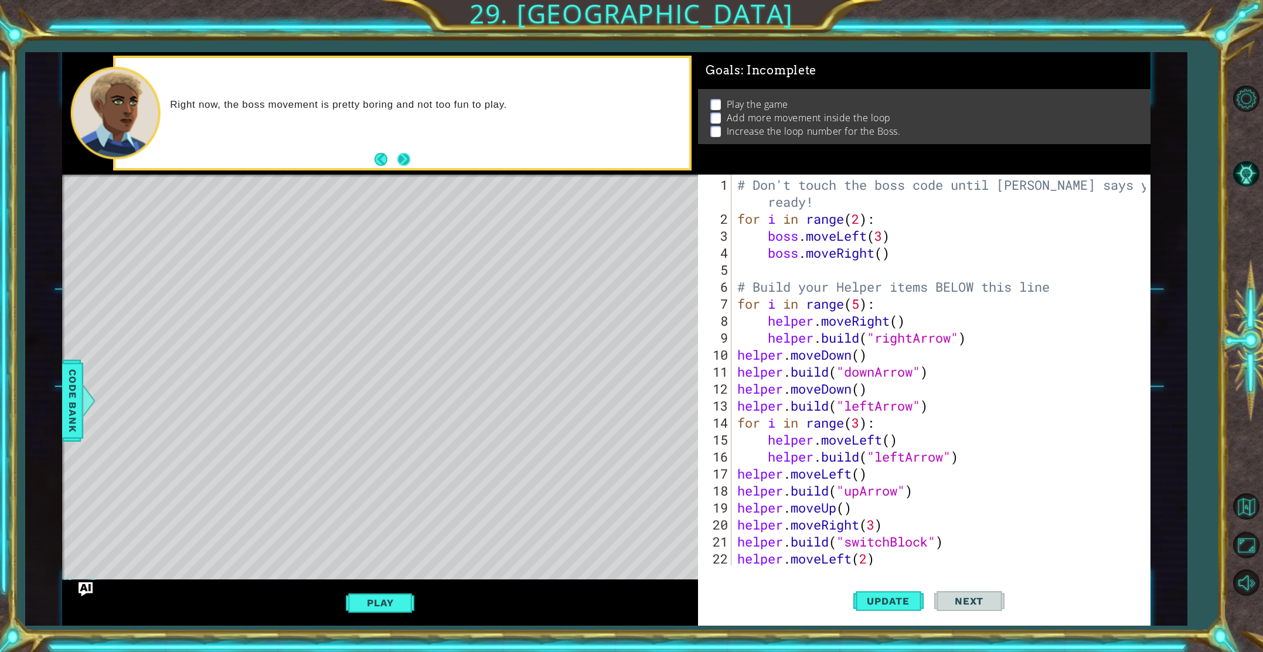
click at [400, 153] on button "Next" at bounding box center [403, 159] width 13 height 13
click at [886, 254] on div "# Don't touch the boss code until [PERSON_NAME] says you're ready! for i in ran…" at bounding box center [943, 397] width 417 height 442
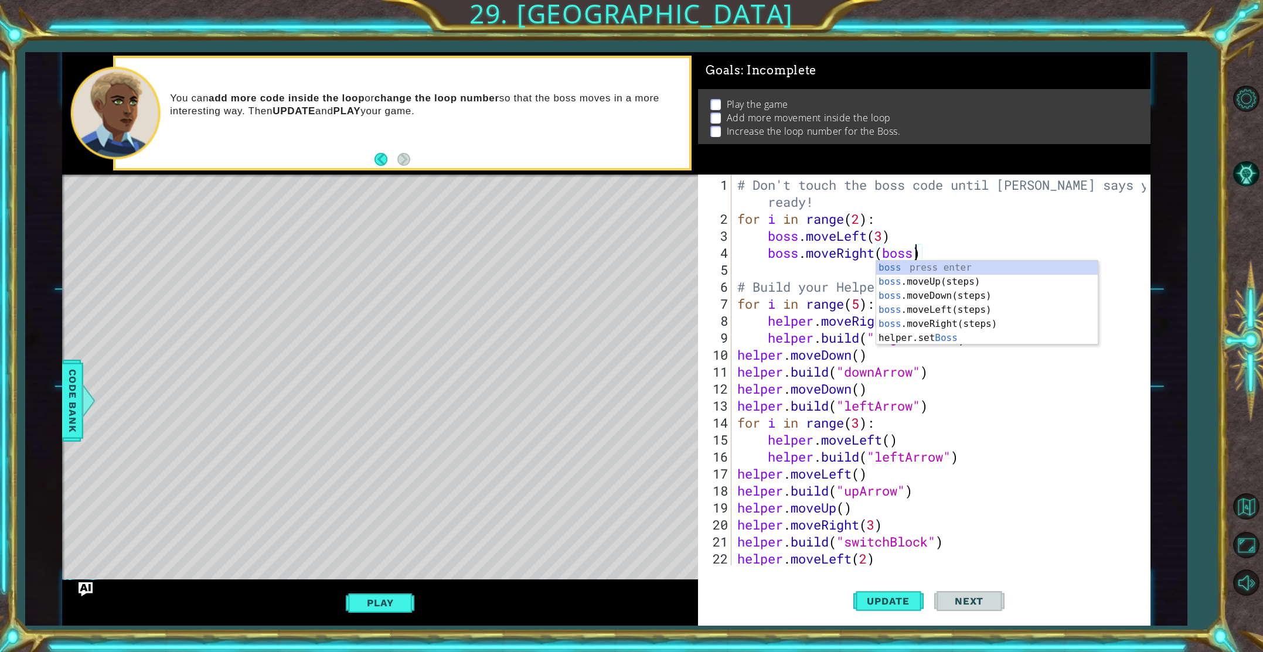
scroll to position [0, 8]
click at [919, 281] on div "boss press enter boss .moveUp(steps) press enter boss .moveDown(steps) press en…" at bounding box center [987, 317] width 222 height 113
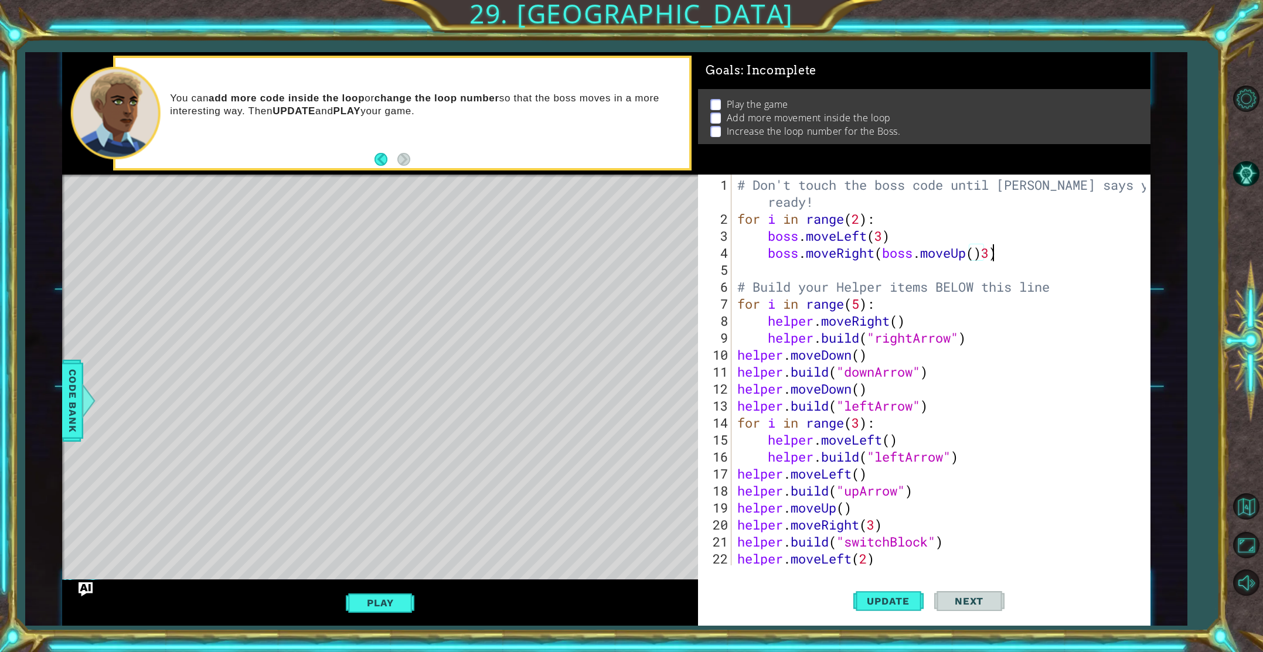
scroll to position [0, 11]
drag, startPoint x: 1012, startPoint y: 254, endPoint x: 879, endPoint y: 259, distance: 133.1
click at [879, 259] on div "# Don't touch the boss code until [PERSON_NAME] says you're ready! for i in ran…" at bounding box center [943, 397] width 417 height 442
type textarea "boss.moveUp"
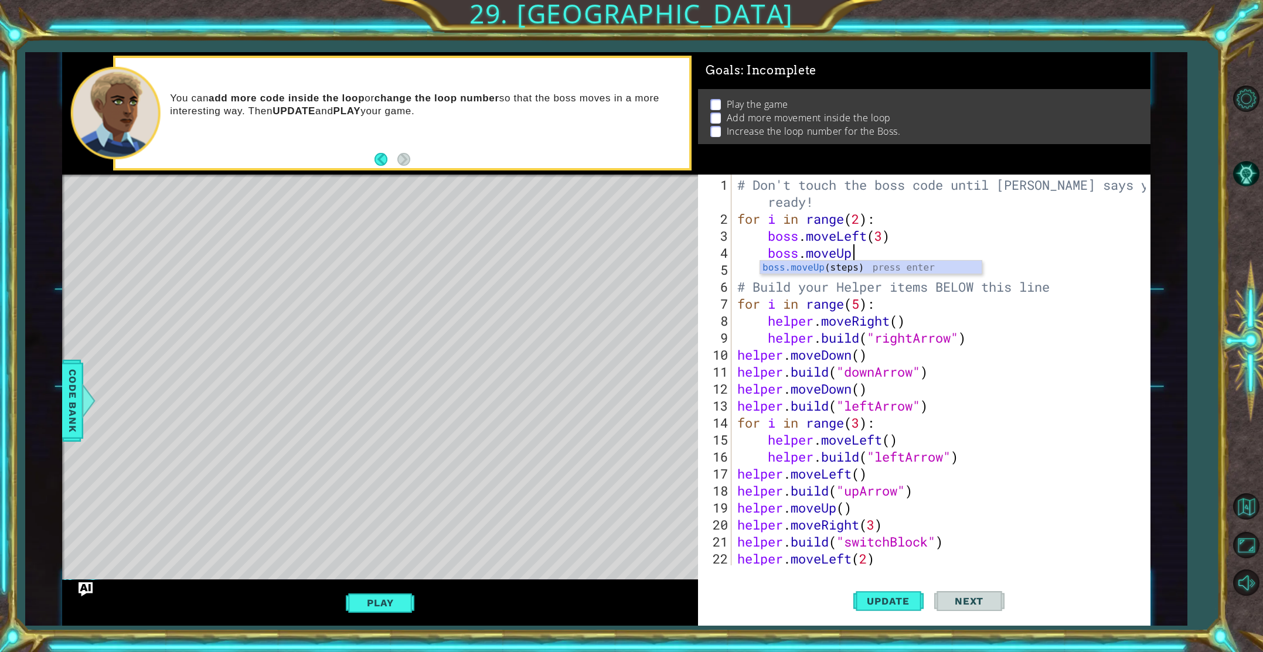
scroll to position [0, 5]
click at [888, 269] on div "boss.moveUp (steps) press enter" at bounding box center [871, 282] width 222 height 42
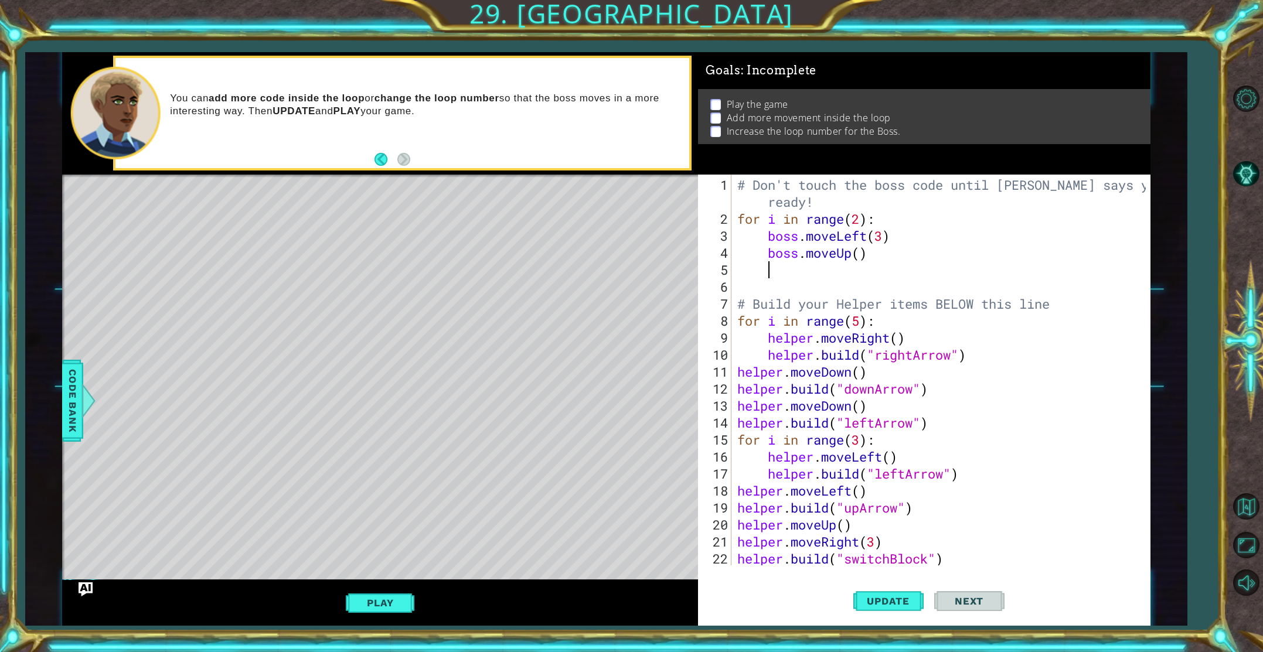
click at [863, 255] on div "# Don't touch the boss code until [PERSON_NAME] says you're ready! for i in ran…" at bounding box center [943, 397] width 417 height 442
type textarea "boss.moveUp(3)"
click at [838, 261] on div "# Don't touch the boss code until [PERSON_NAME] says you're ready! for i in ran…" at bounding box center [943, 397] width 417 height 442
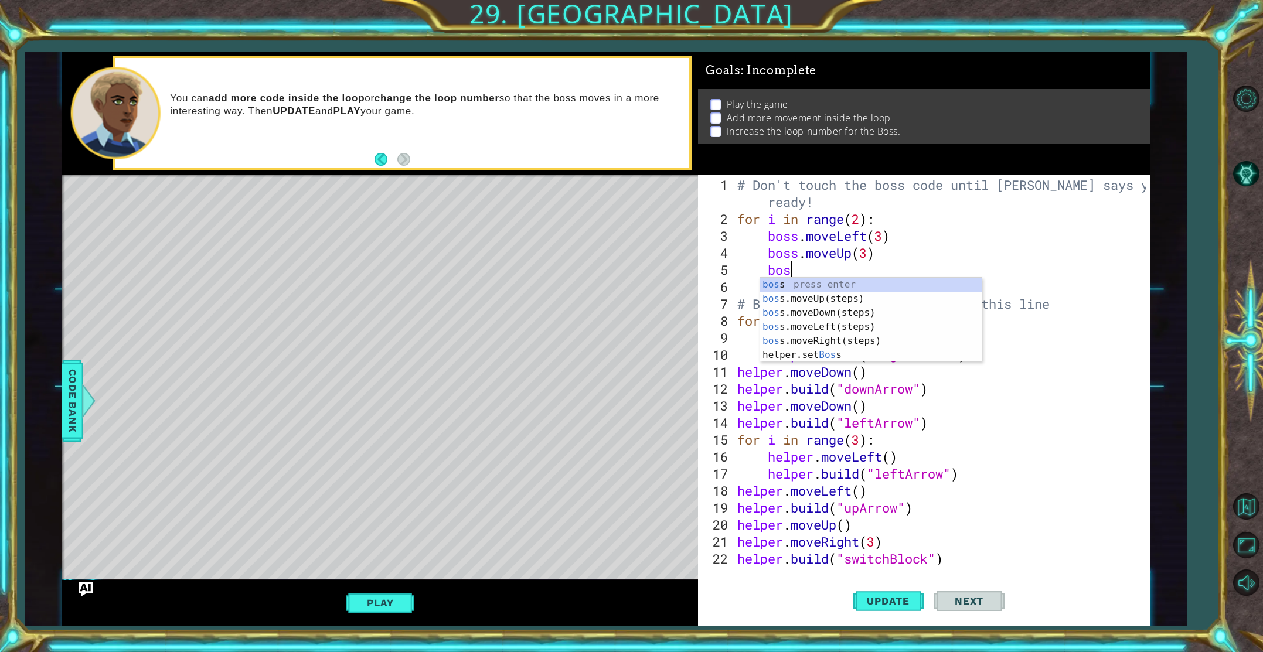
type textarea "boss"
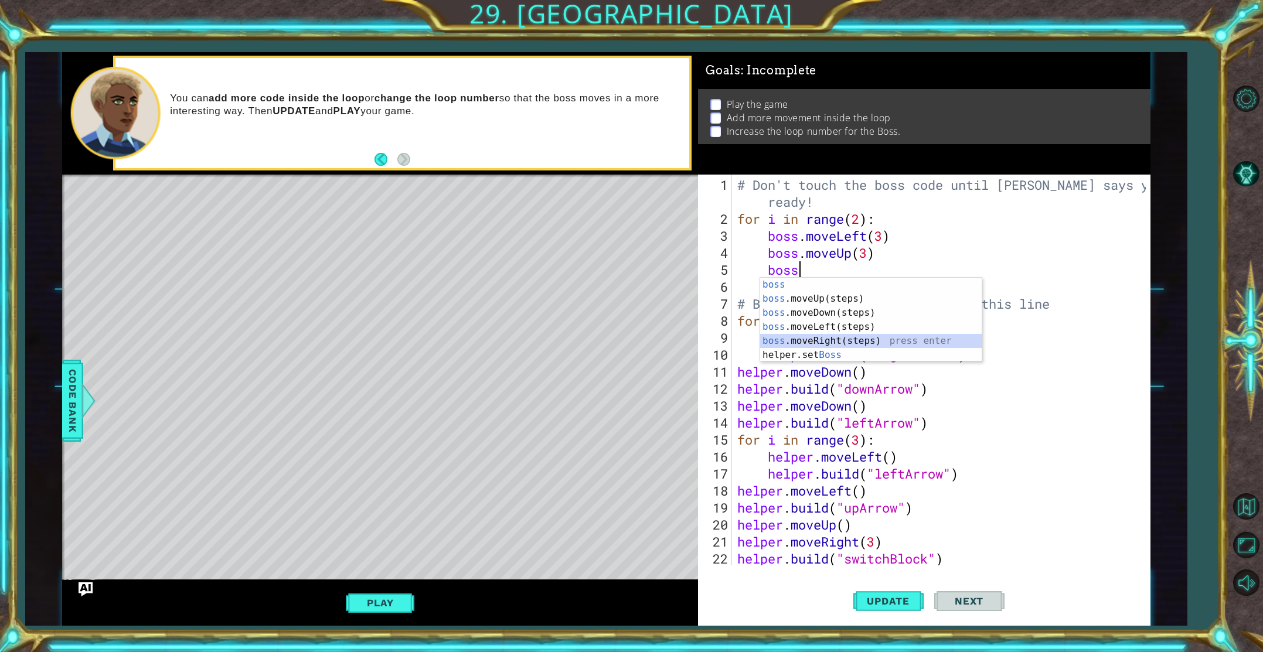
click at [847, 338] on div "boss press enter boss .moveUp(steps) press enter boss .moveDown(steps) press en…" at bounding box center [871, 334] width 222 height 113
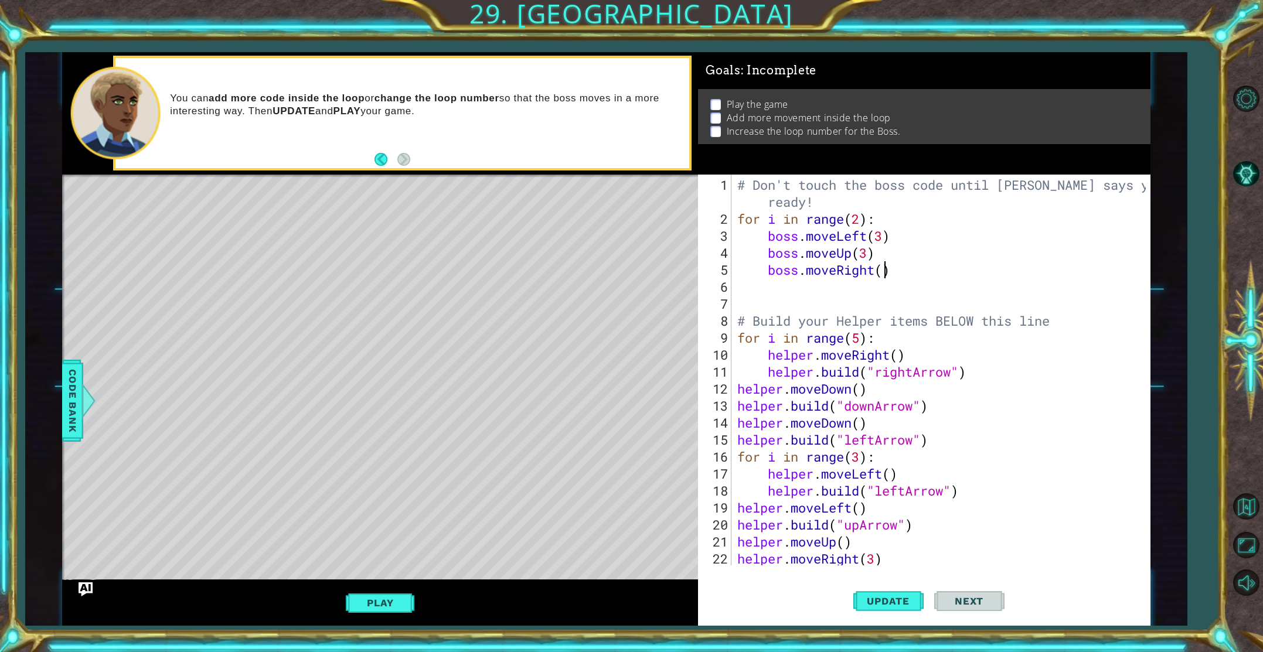
click at [883, 271] on div "# Don't touch the boss code until [PERSON_NAME] says you're ready! for i in ran…" at bounding box center [943, 397] width 417 height 442
type textarea "boss.moveRight(3)"
click at [844, 286] on div "# Don't touch the boss code until [PERSON_NAME] says you're ready! for i in ran…" at bounding box center [943, 397] width 417 height 442
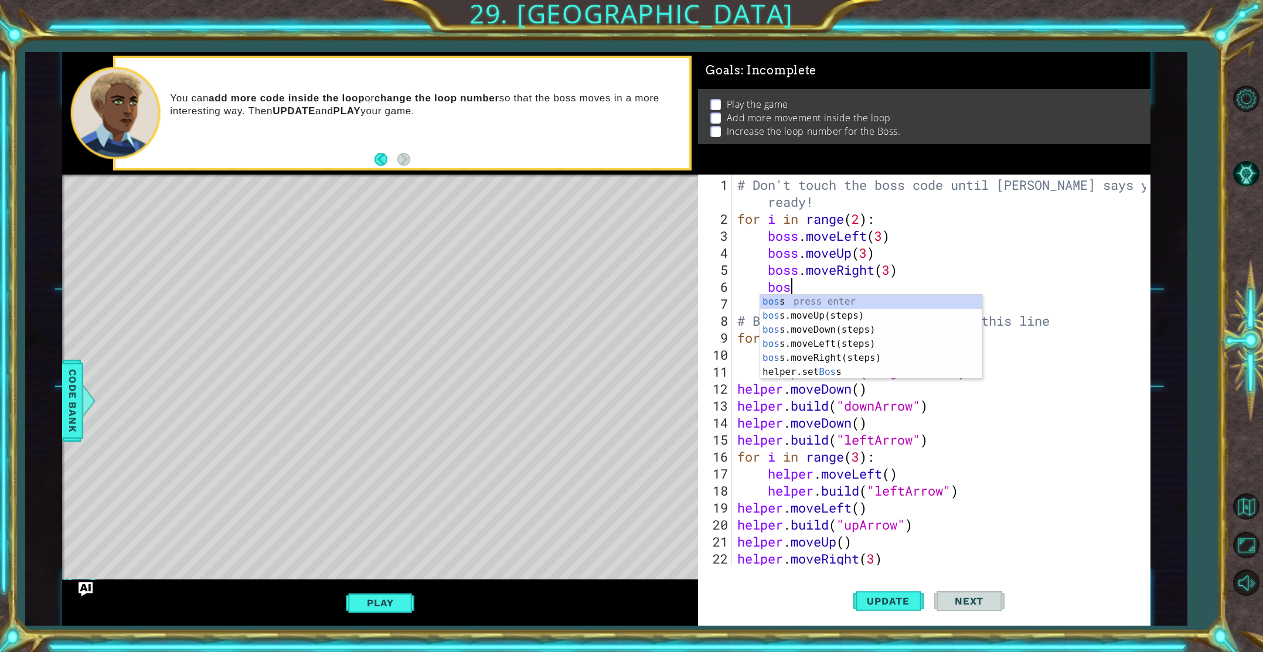
scroll to position [0, 2]
type textarea "boss"
click at [802, 325] on div "boss press enter boss .moveUp(steps) press enter boss .moveDown(steps) press en…" at bounding box center [871, 351] width 222 height 113
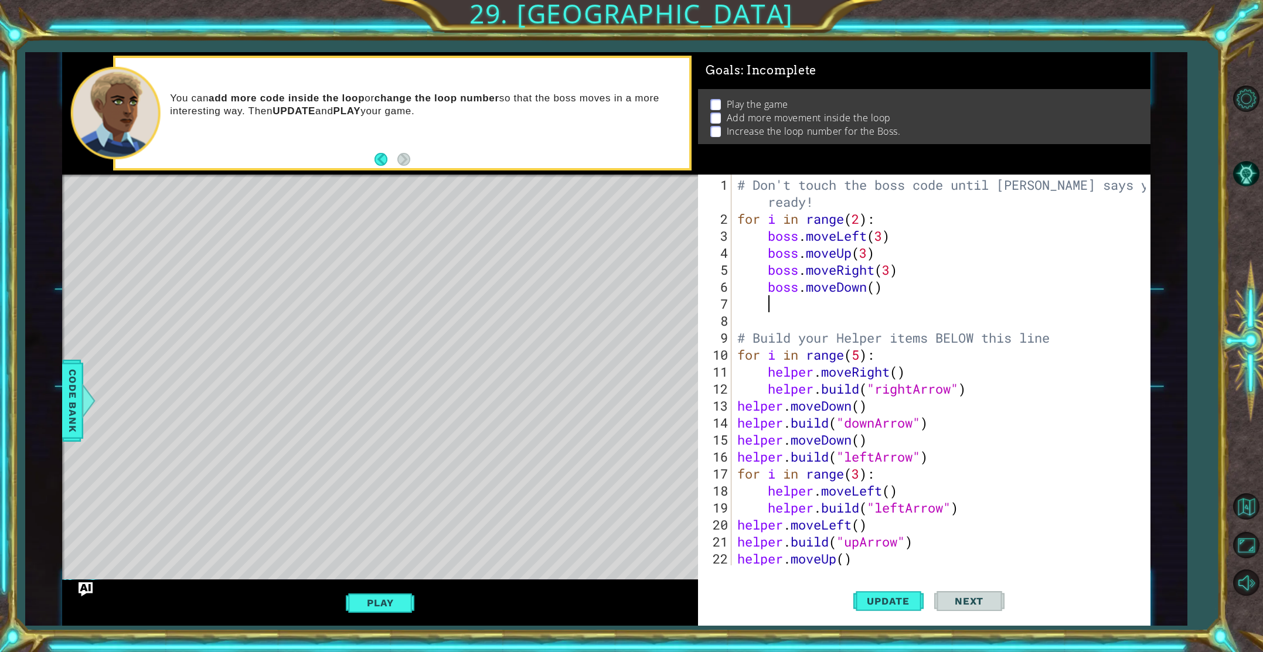
scroll to position [0, 1]
click at [876, 290] on div "# Don't touch the boss code until [PERSON_NAME] says you're ready! for i in ran…" at bounding box center [943, 397] width 417 height 442
click at [883, 600] on span "Update" at bounding box center [888, 602] width 66 height 12
click at [894, 614] on button "Update" at bounding box center [889, 601] width 70 height 45
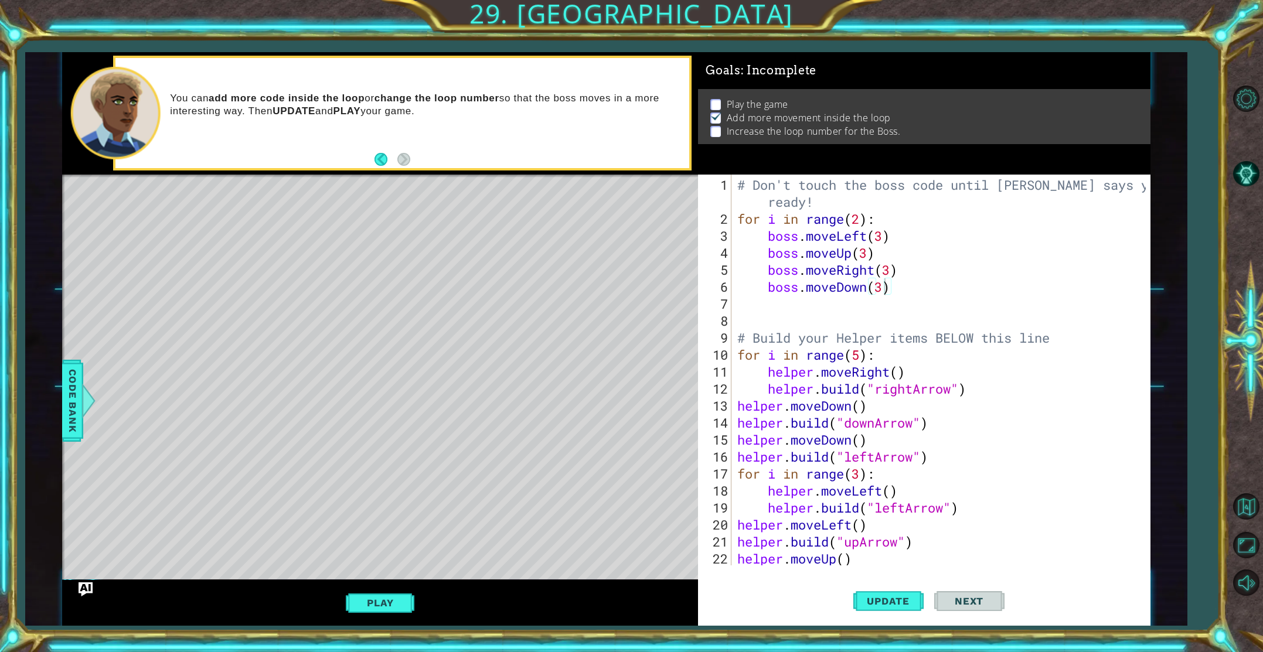
click at [385, 604] on button "Play" at bounding box center [380, 603] width 69 height 22
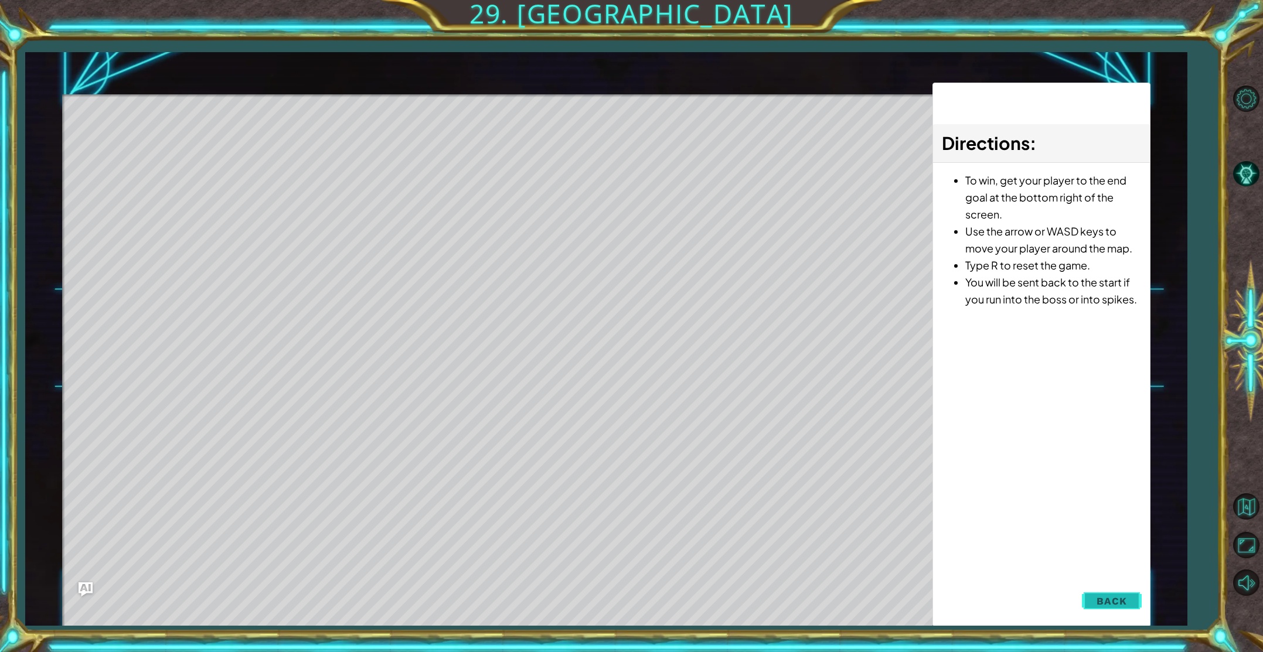
click at [1105, 607] on button "Back" at bounding box center [1111, 601] width 59 height 23
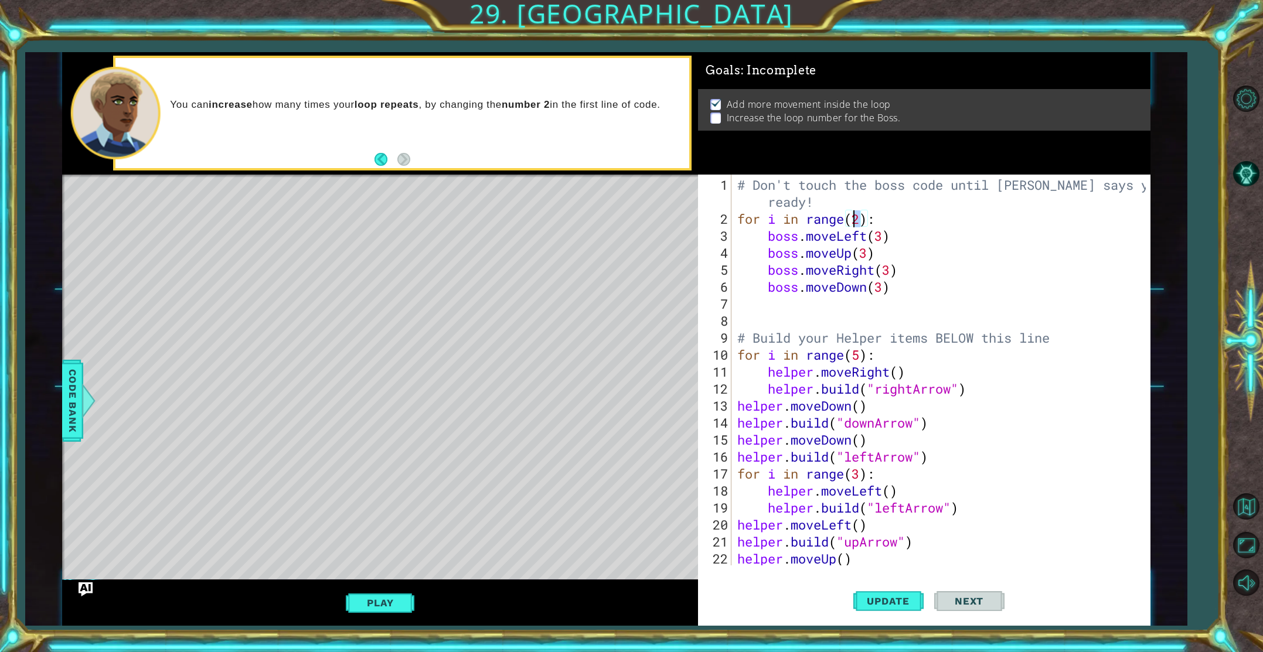
drag, startPoint x: 861, startPoint y: 217, endPoint x: 854, endPoint y: 217, distance: 7.0
click at [854, 217] on div "# Don't touch the boss code until [PERSON_NAME] says you're ready! for i in ran…" at bounding box center [943, 397] width 417 height 442
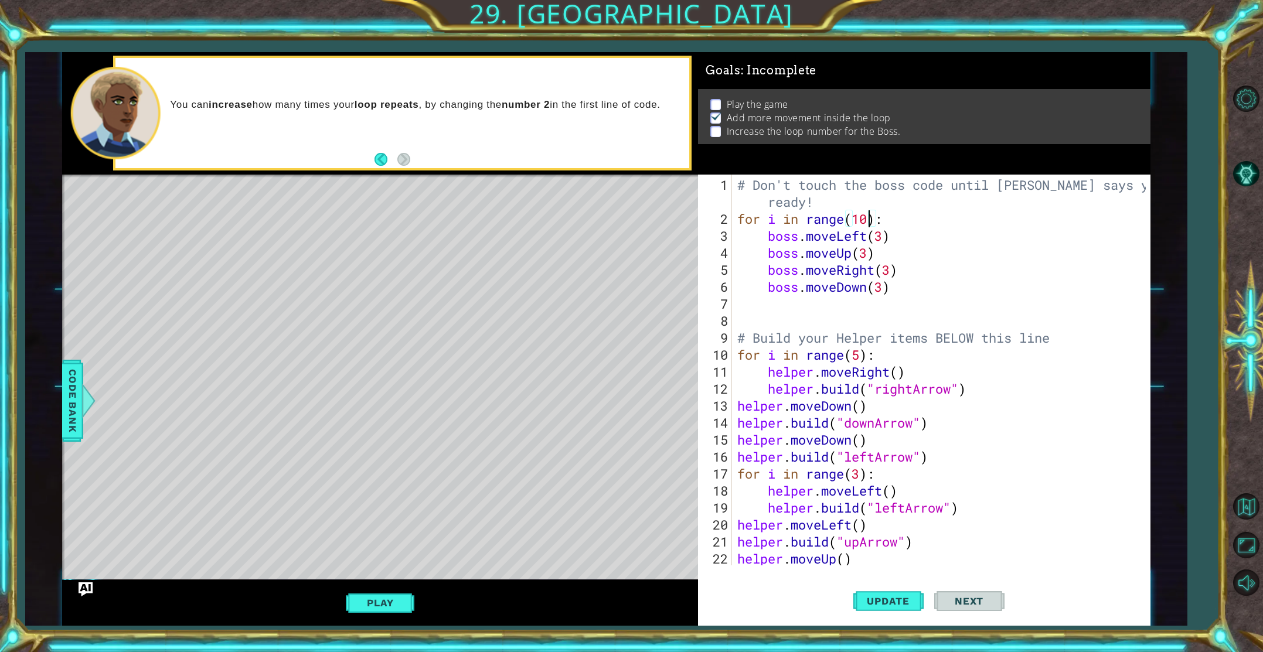
type textarea "for i in range(100):"
click at [741, 298] on div "# Don't touch the boss code until [PERSON_NAME] says you're ready! for i in ran…" at bounding box center [943, 397] width 417 height 442
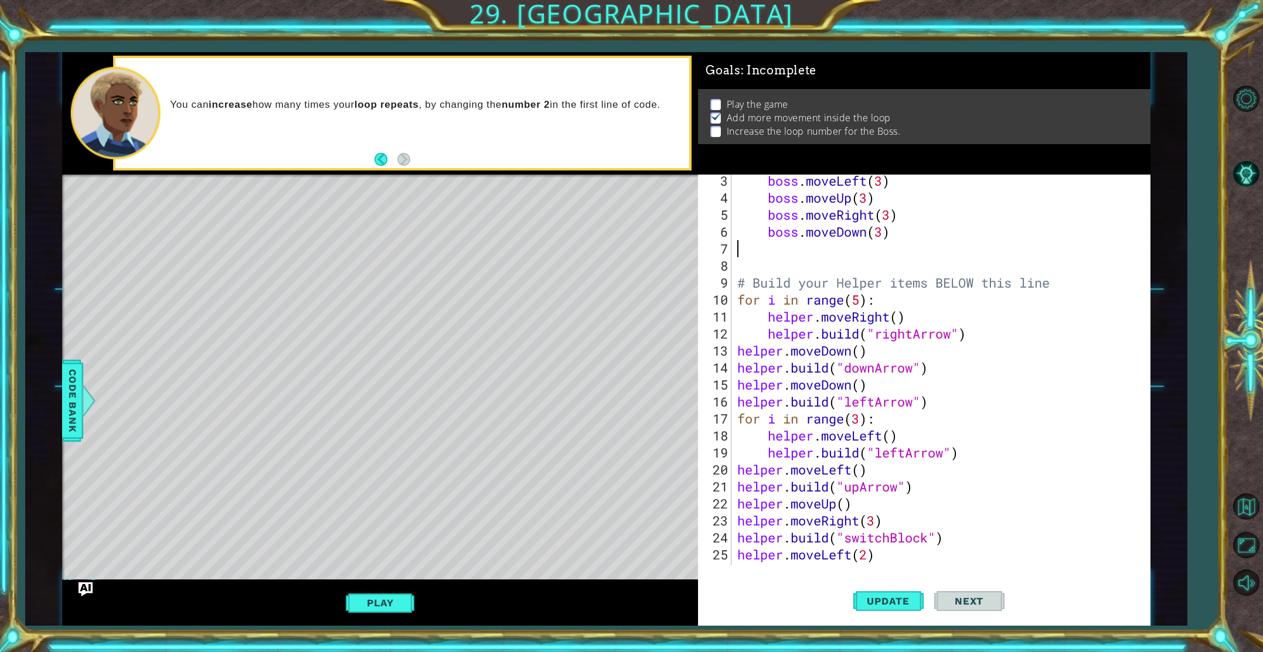
scroll to position [0, 0]
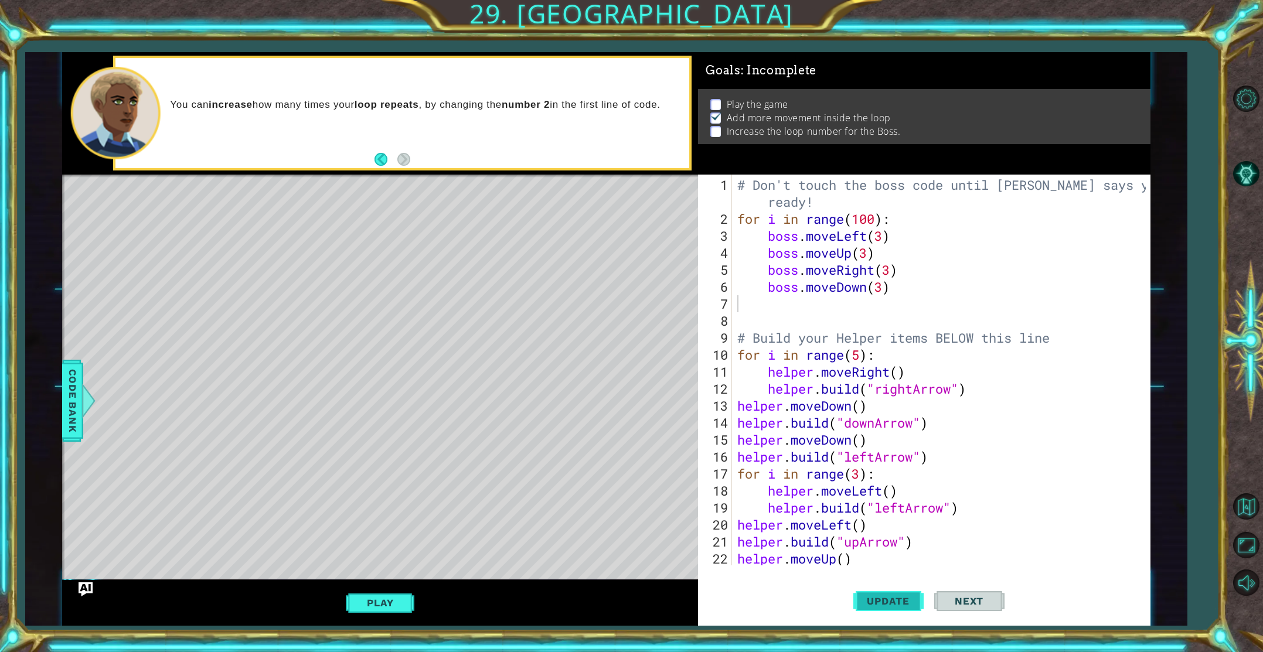
click at [891, 601] on span "Update" at bounding box center [888, 602] width 66 height 12
click at [886, 453] on div "# Don't touch the boss code until [PERSON_NAME] says you're ready! for i in ran…" at bounding box center [943, 397] width 417 height 442
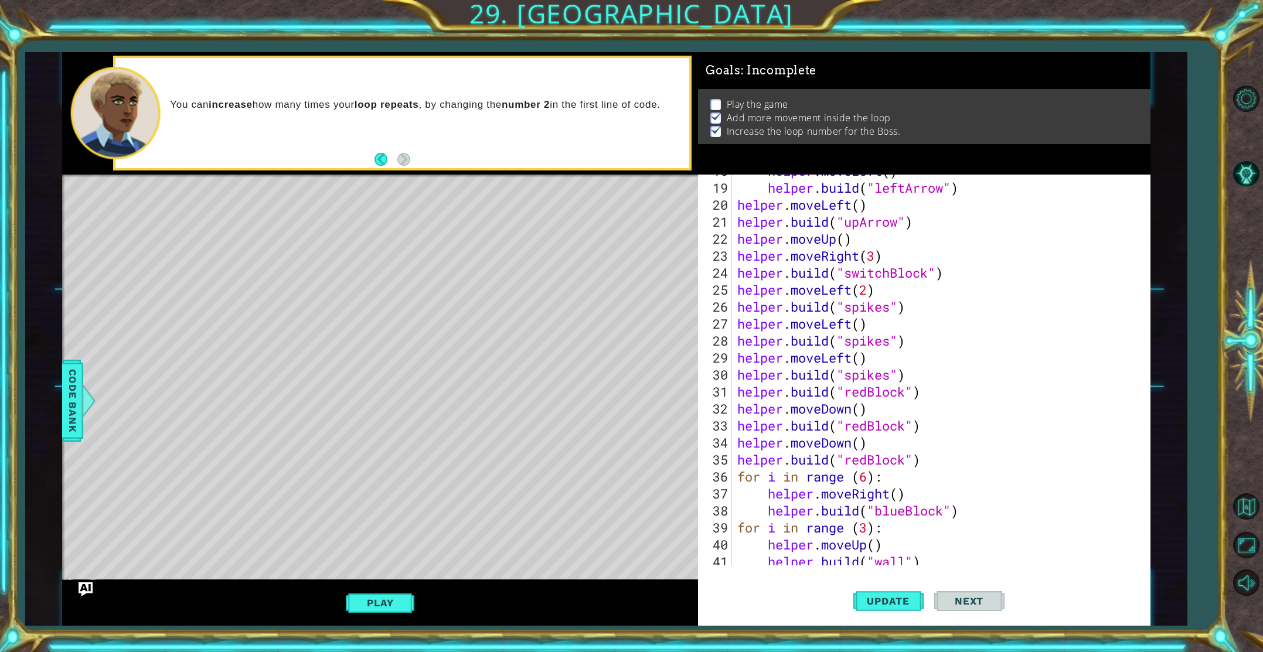
scroll to position [315, 0]
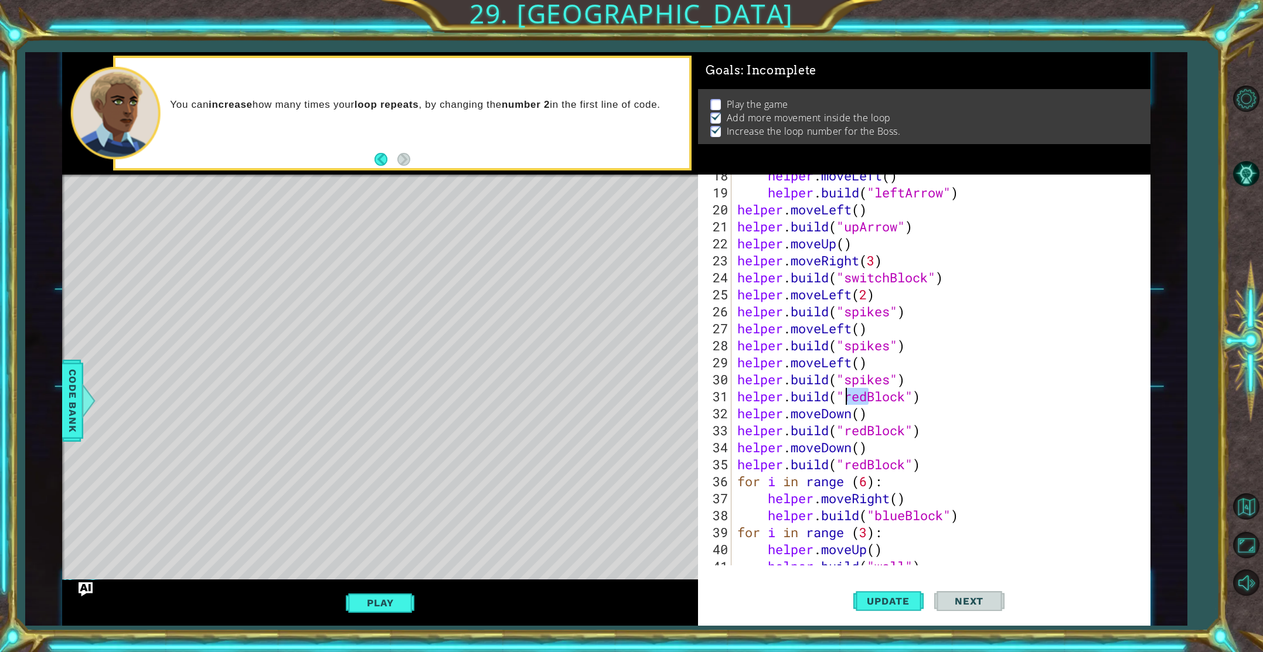
drag, startPoint x: 868, startPoint y: 399, endPoint x: 848, endPoint y: 398, distance: 19.9
click at [848, 398] on div "helper . moveLeft ( ) helper . build ( "leftArrow" ) helper . moveLeft ( ) help…" at bounding box center [943, 379] width 417 height 425
click at [872, 412] on div ""blue Block" press enter" at bounding box center [941, 425] width 222 height 42
drag, startPoint x: 869, startPoint y: 430, endPoint x: 852, endPoint y: 430, distance: 16.4
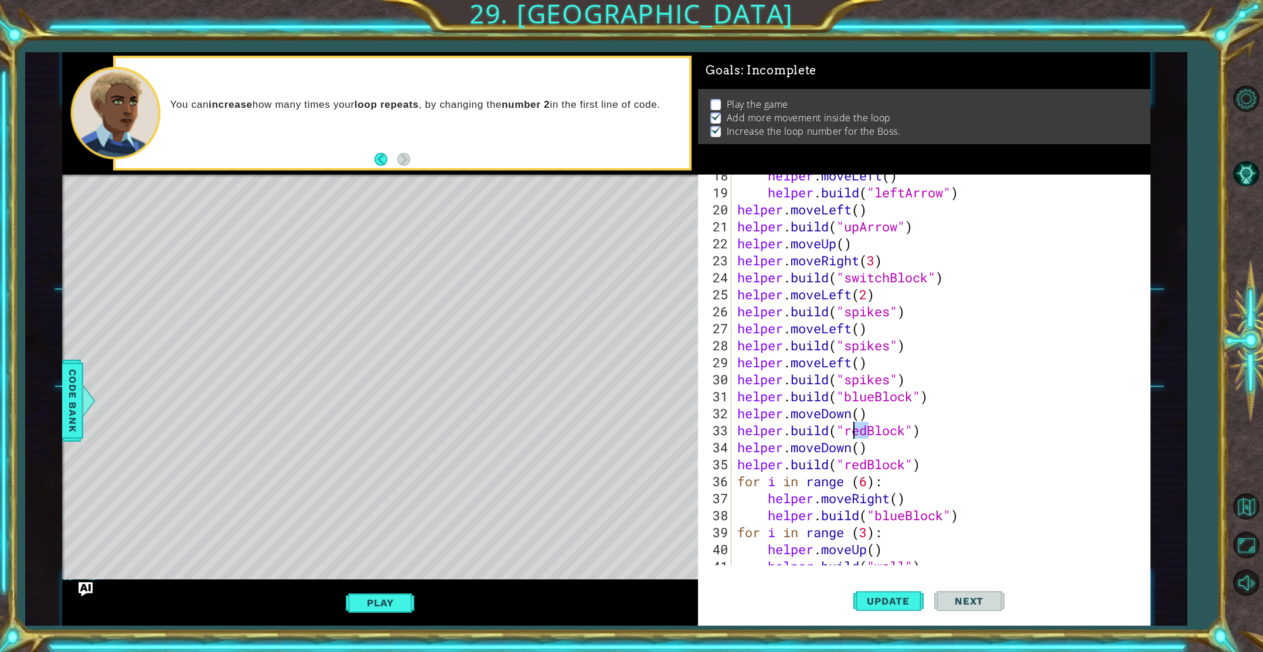
click at [852, 430] on div "helper . moveLeft ( ) helper . build ( "leftArrow" ) helper . moveLeft ( ) help…" at bounding box center [943, 379] width 417 height 425
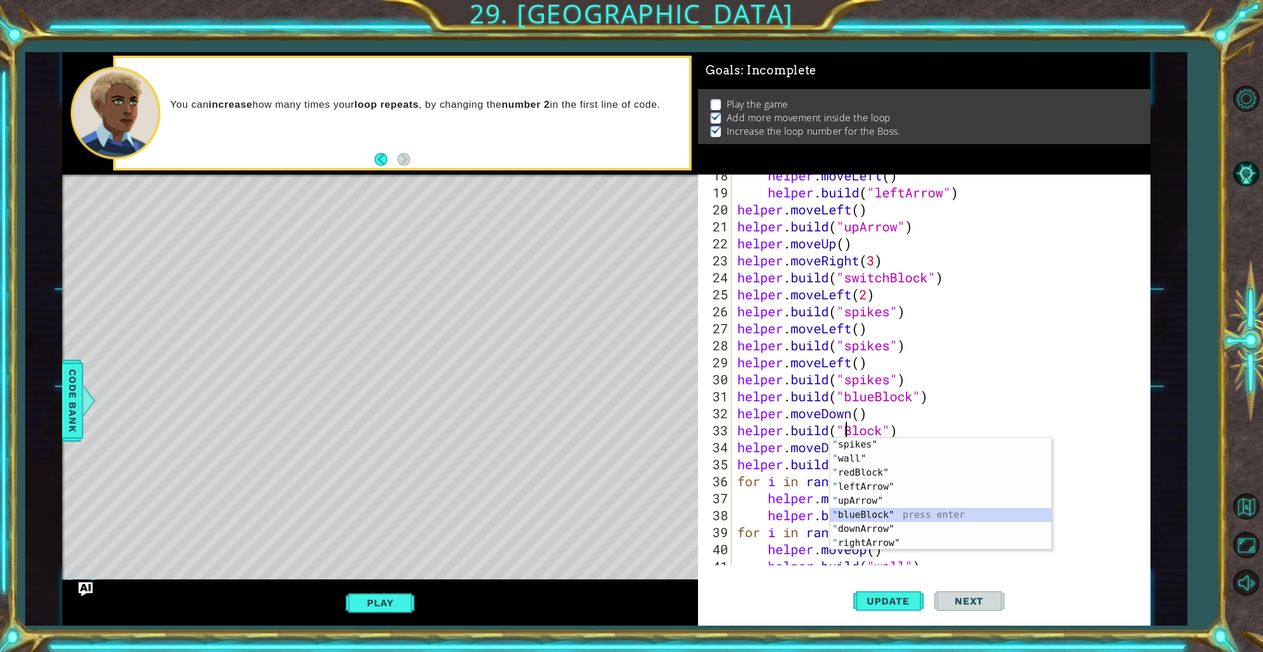
click at [876, 512] on div "" spikes" press enter " wall" press enter " redBlock" press enter " leftArrow" …" at bounding box center [941, 508] width 222 height 141
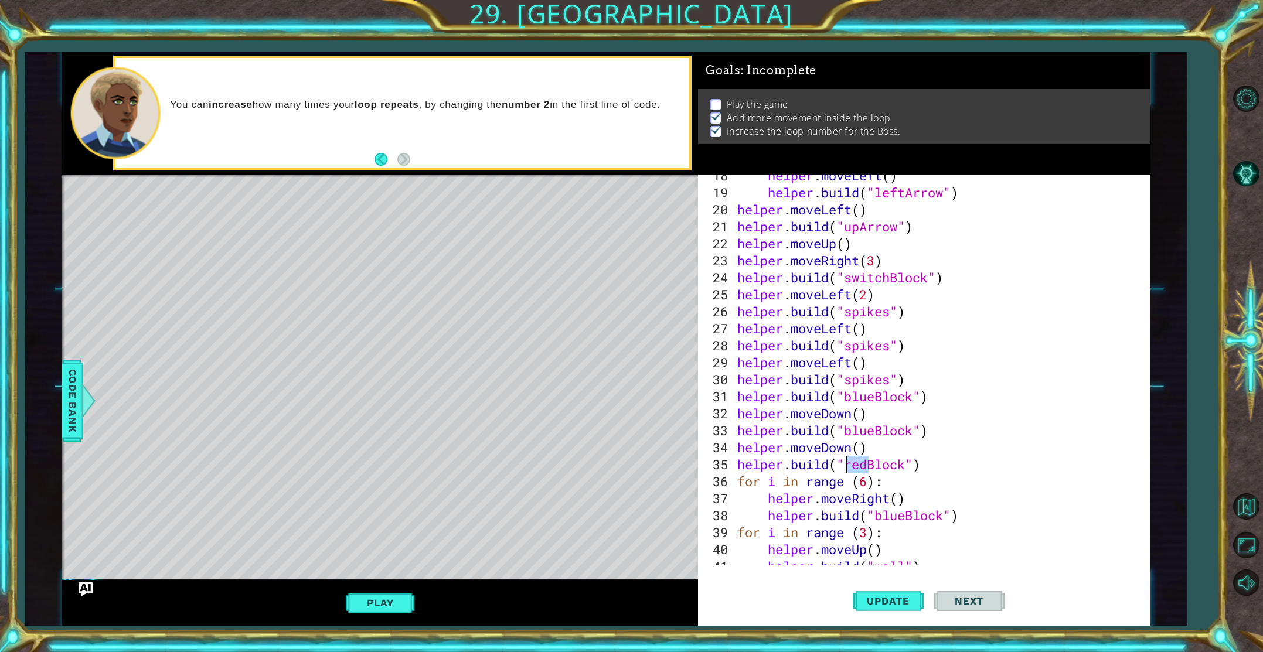
drag, startPoint x: 868, startPoint y: 467, endPoint x: 848, endPoint y: 465, distance: 20.0
click at [848, 465] on div "helper . moveLeft ( ) helper . build ( "leftArrow" ) helper . moveLeft ( ) help…" at bounding box center [943, 379] width 417 height 425
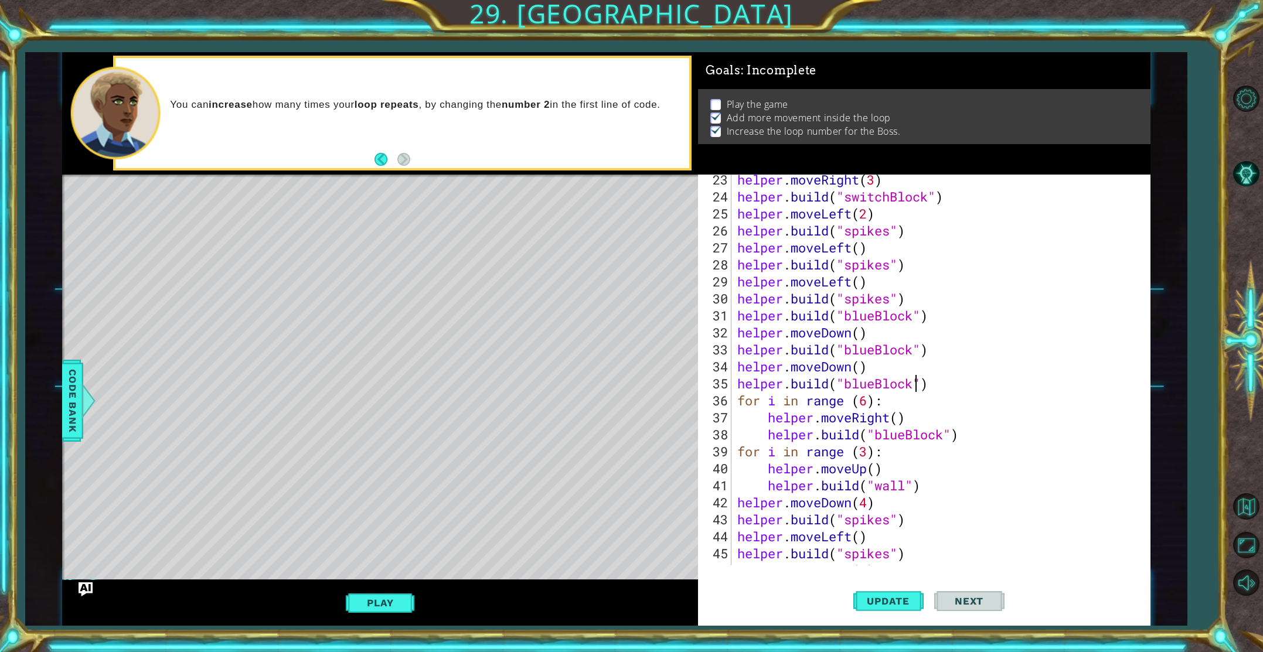
scroll to position [396, 0]
drag, startPoint x: 947, startPoint y: 436, endPoint x: 878, endPoint y: 427, distance: 69.2
click at [878, 427] on div "helper . moveRight ( 3 ) helper . build ( "switchBlock" ) helper . moveLeft ( 2…" at bounding box center [943, 383] width 417 height 425
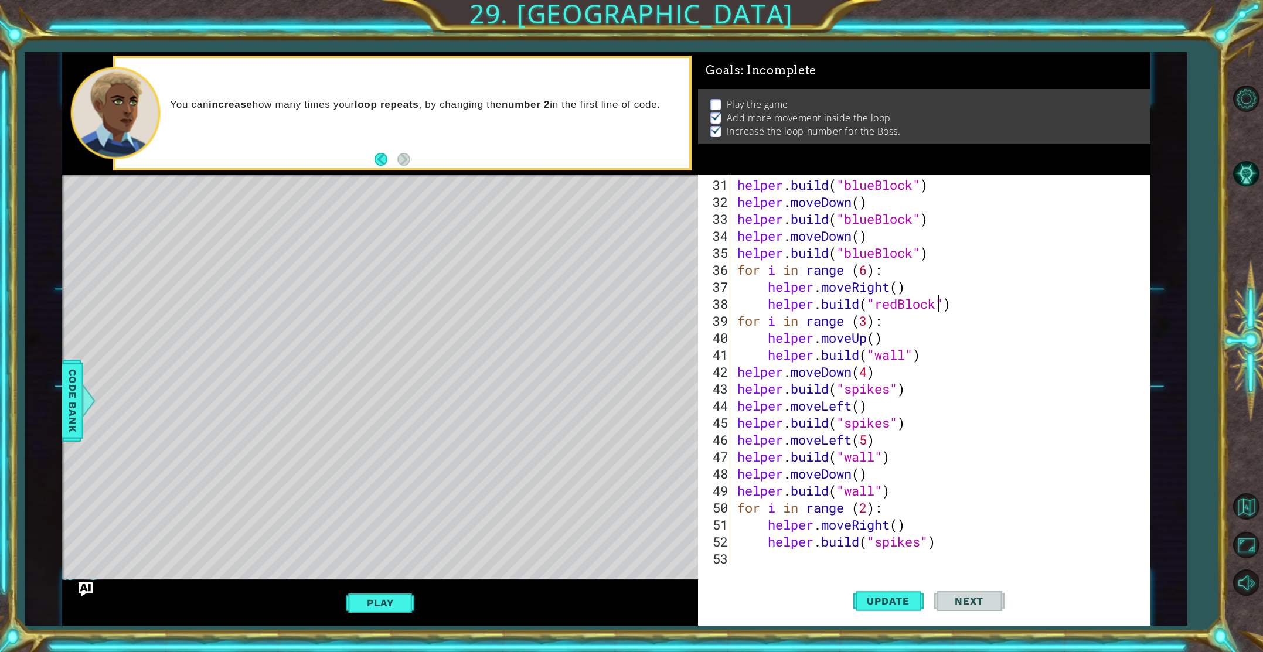
scroll to position [527, 0]
type textarea "[DOMAIN_NAME]("redBlock")"
click at [864, 590] on button "Update" at bounding box center [889, 601] width 70 height 45
click at [362, 607] on button "Play" at bounding box center [380, 603] width 69 height 22
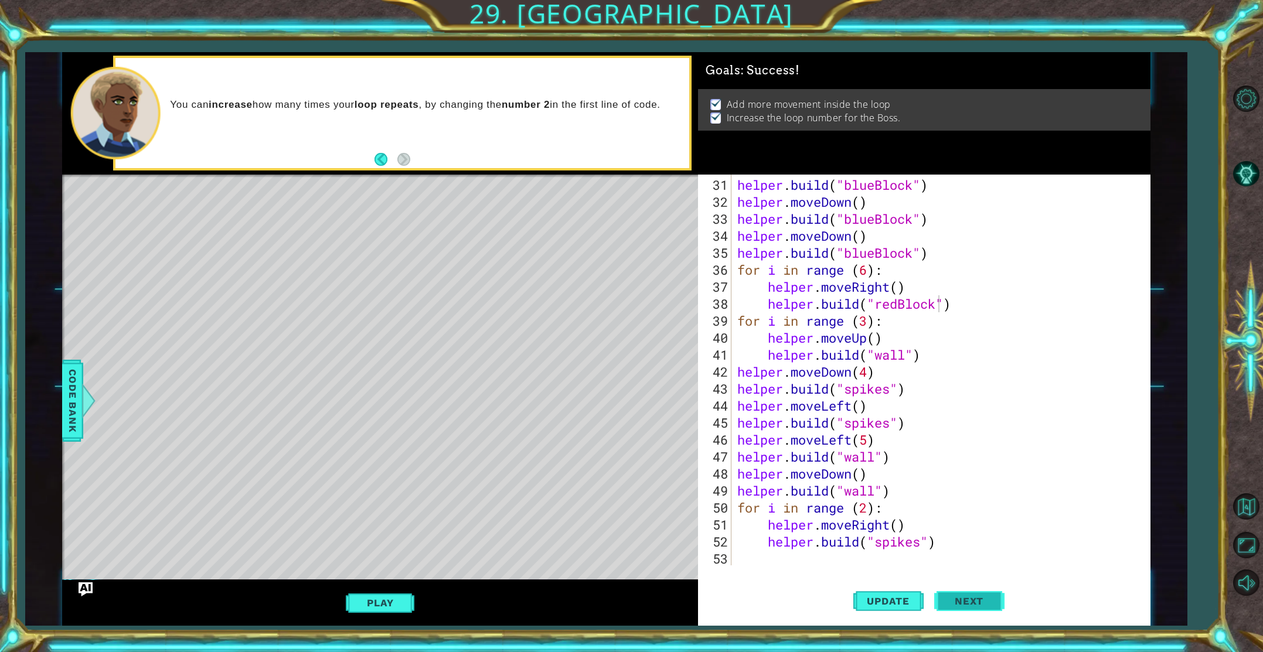
click at [977, 604] on button "Next" at bounding box center [969, 603] width 70 height 45
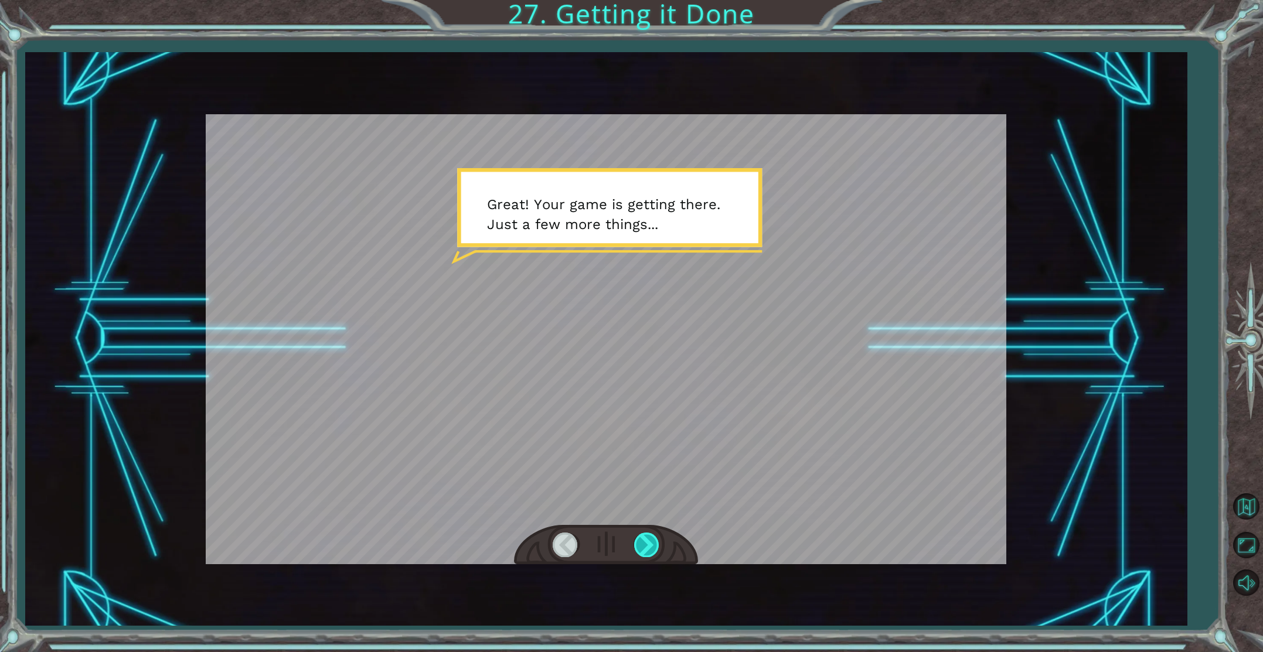
click at [652, 543] on div at bounding box center [647, 545] width 26 height 24
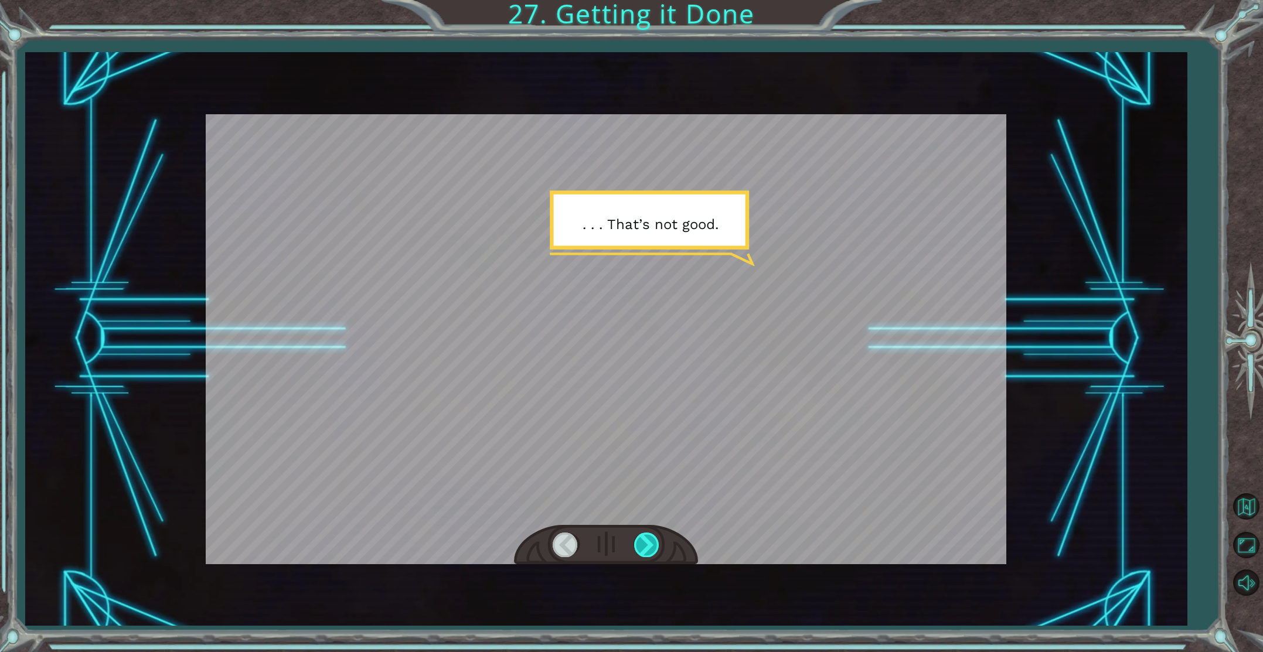
click at [656, 546] on div at bounding box center [647, 545] width 26 height 24
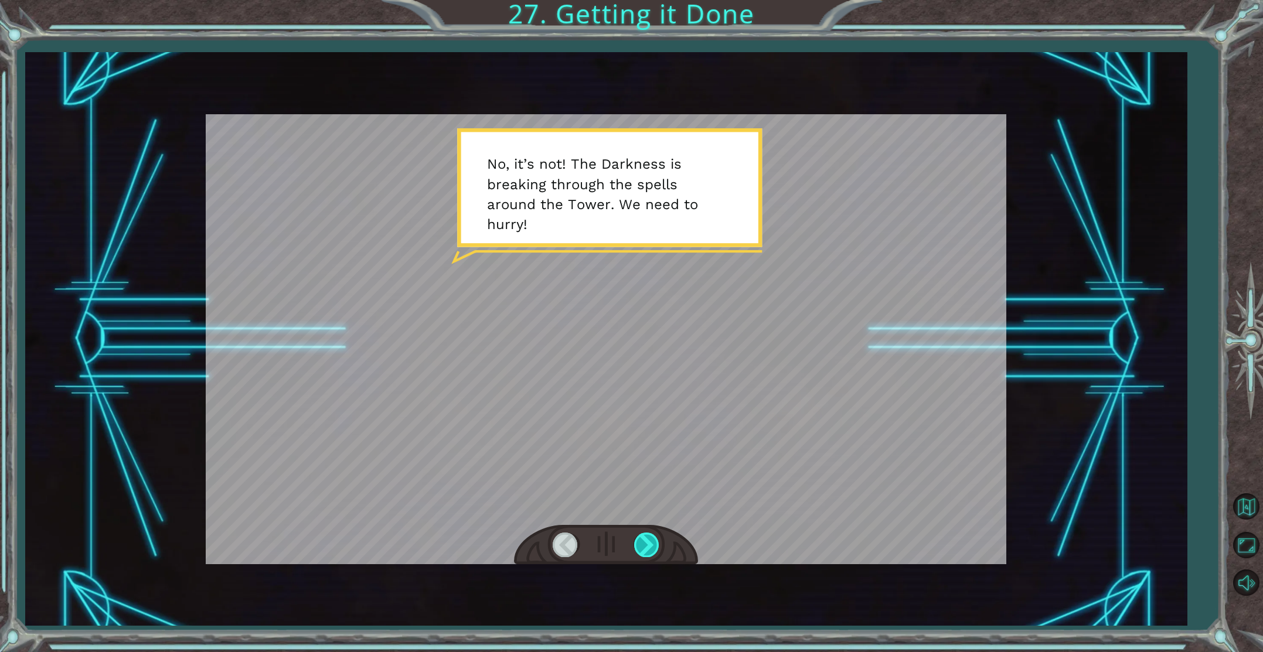
click at [657, 548] on div at bounding box center [647, 545] width 26 height 24
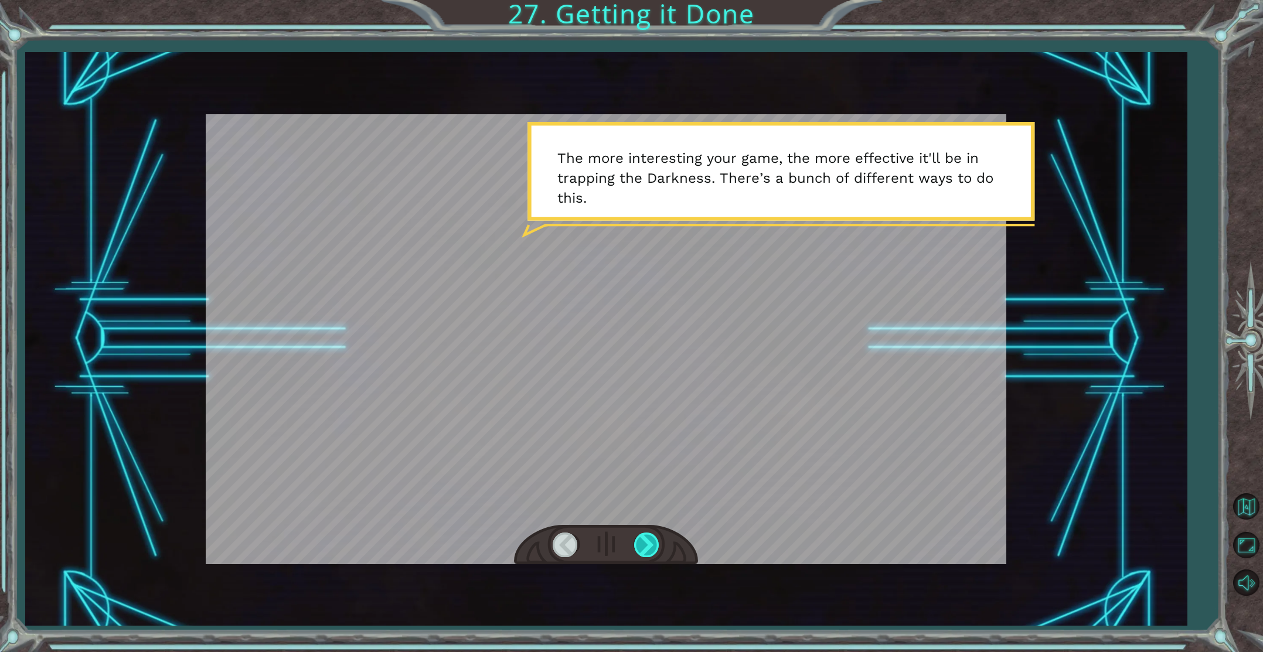
click at [651, 550] on div at bounding box center [647, 545] width 26 height 24
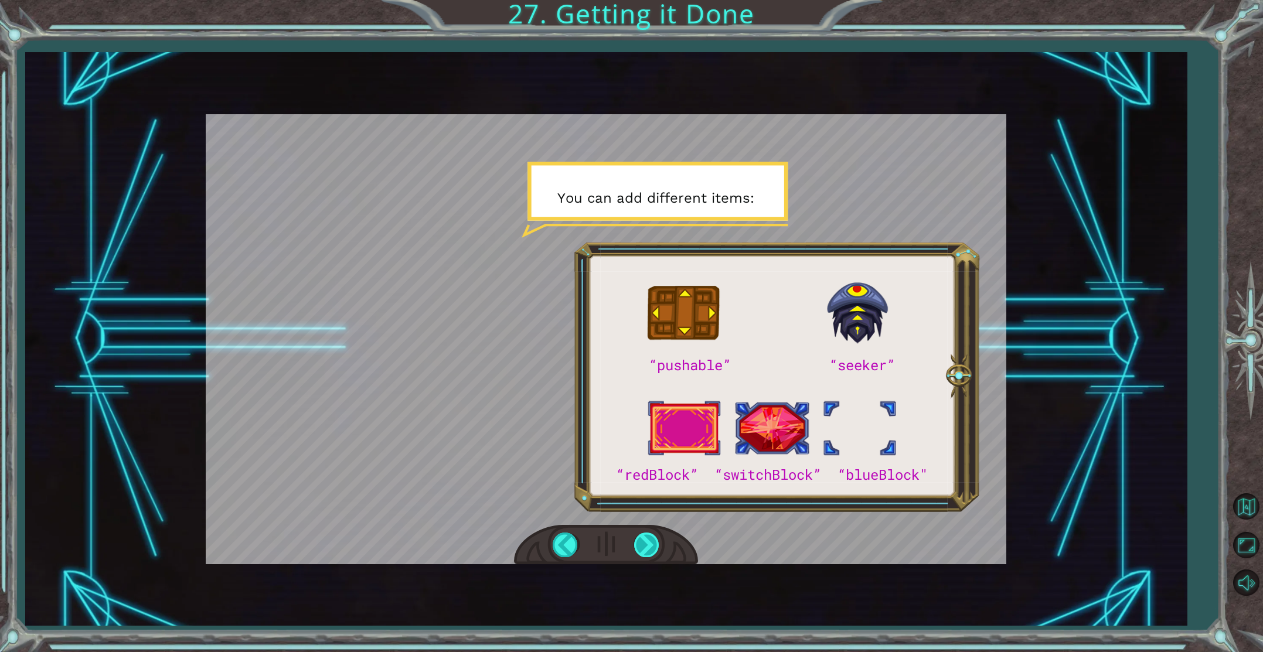
click at [651, 550] on div at bounding box center [647, 545] width 26 height 24
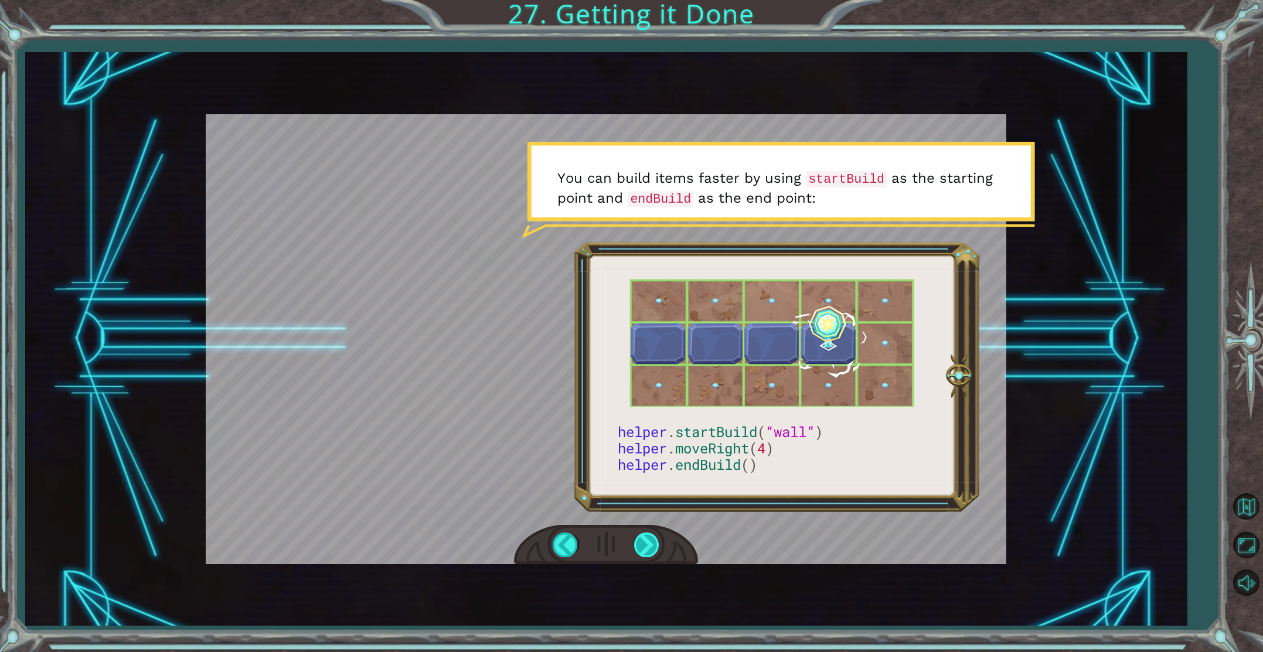
click at [652, 550] on div at bounding box center [647, 545] width 26 height 24
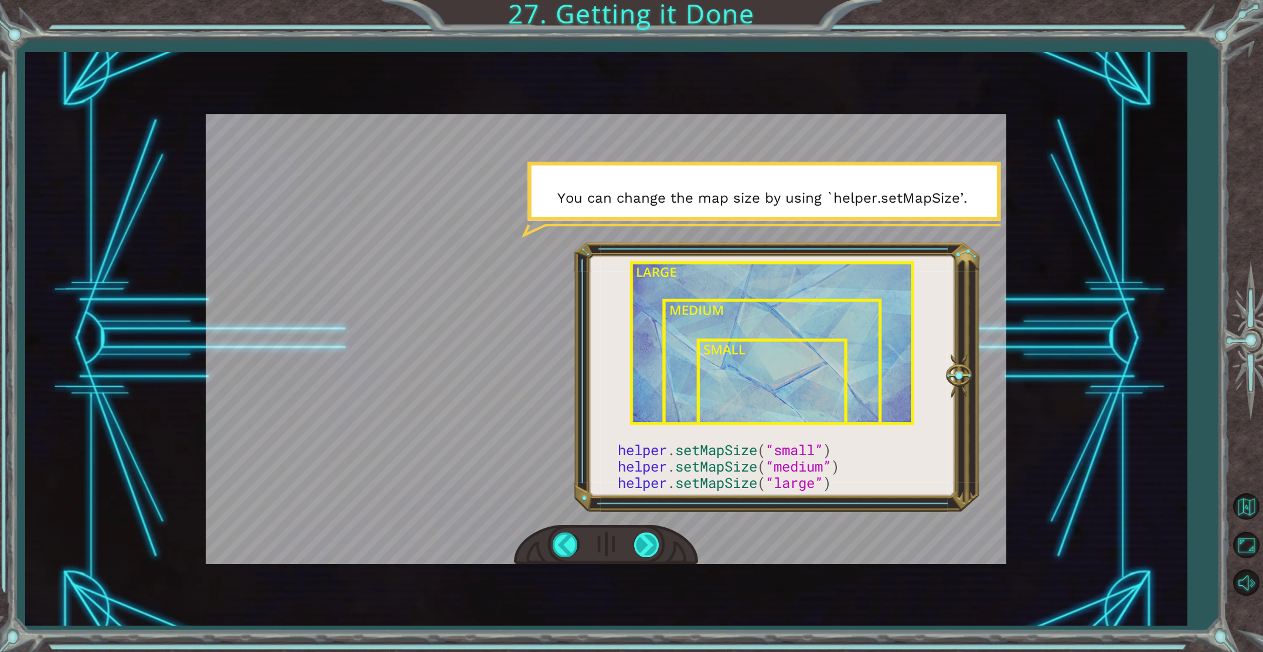
click at [652, 550] on div at bounding box center [647, 545] width 26 height 24
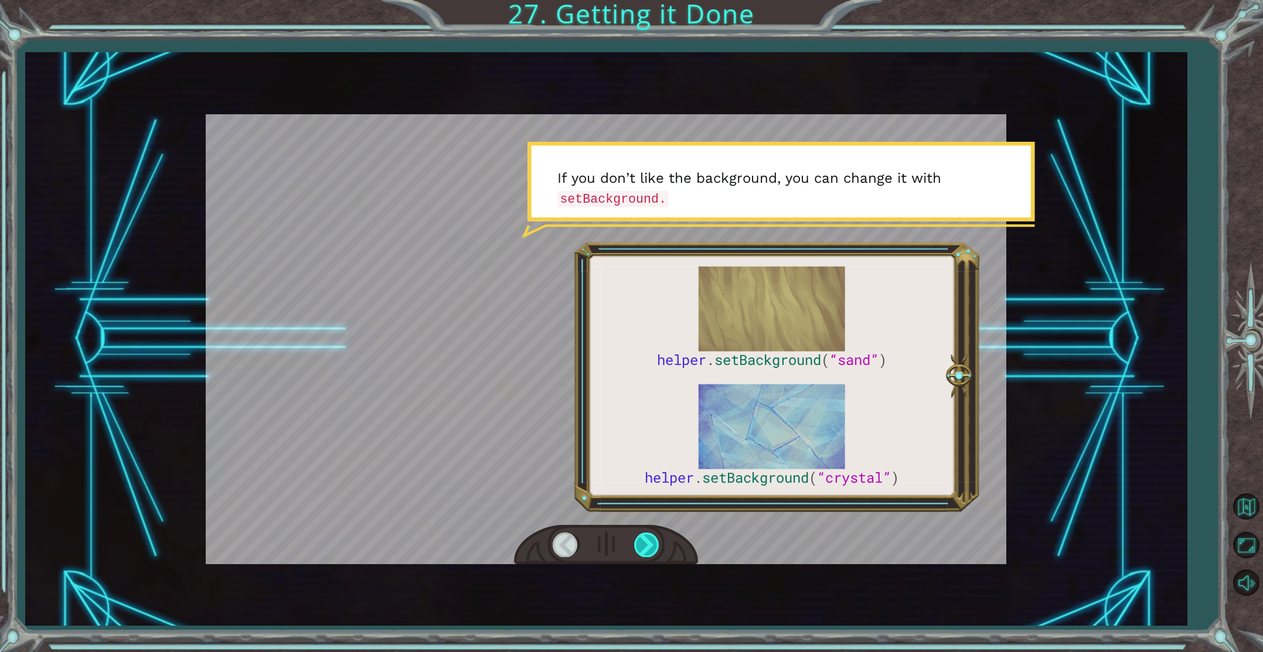
click at [652, 550] on div at bounding box center [647, 545] width 26 height 24
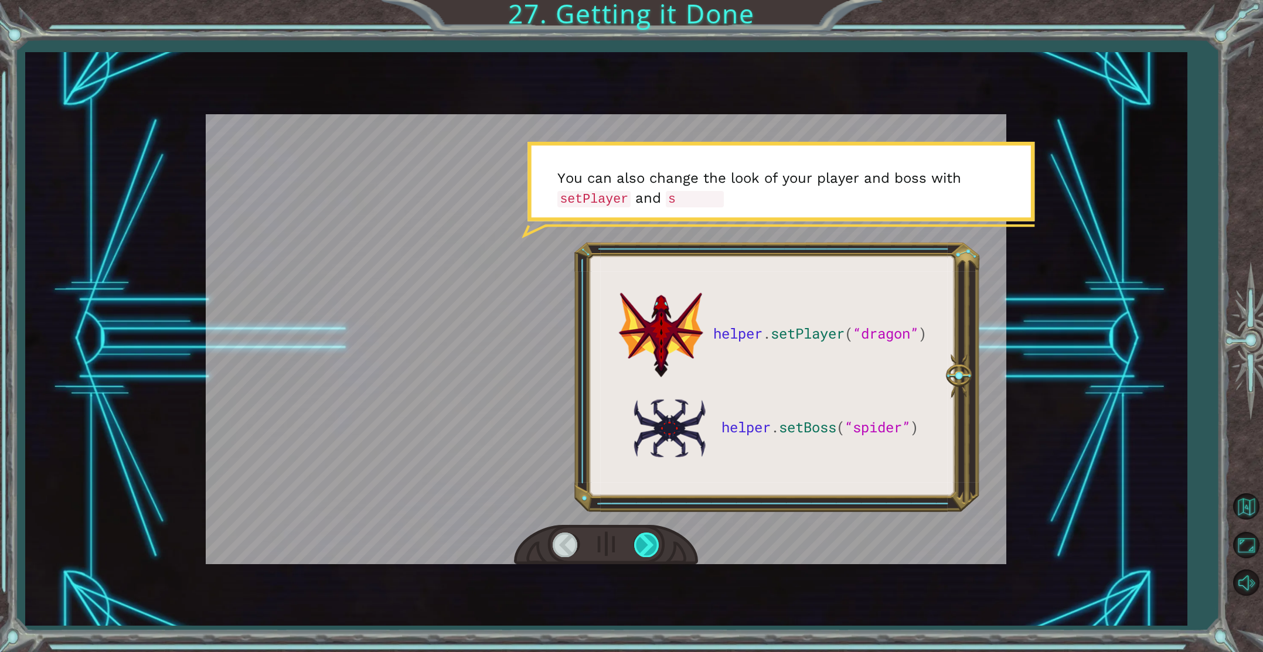
click at [652, 550] on div at bounding box center [647, 545] width 26 height 24
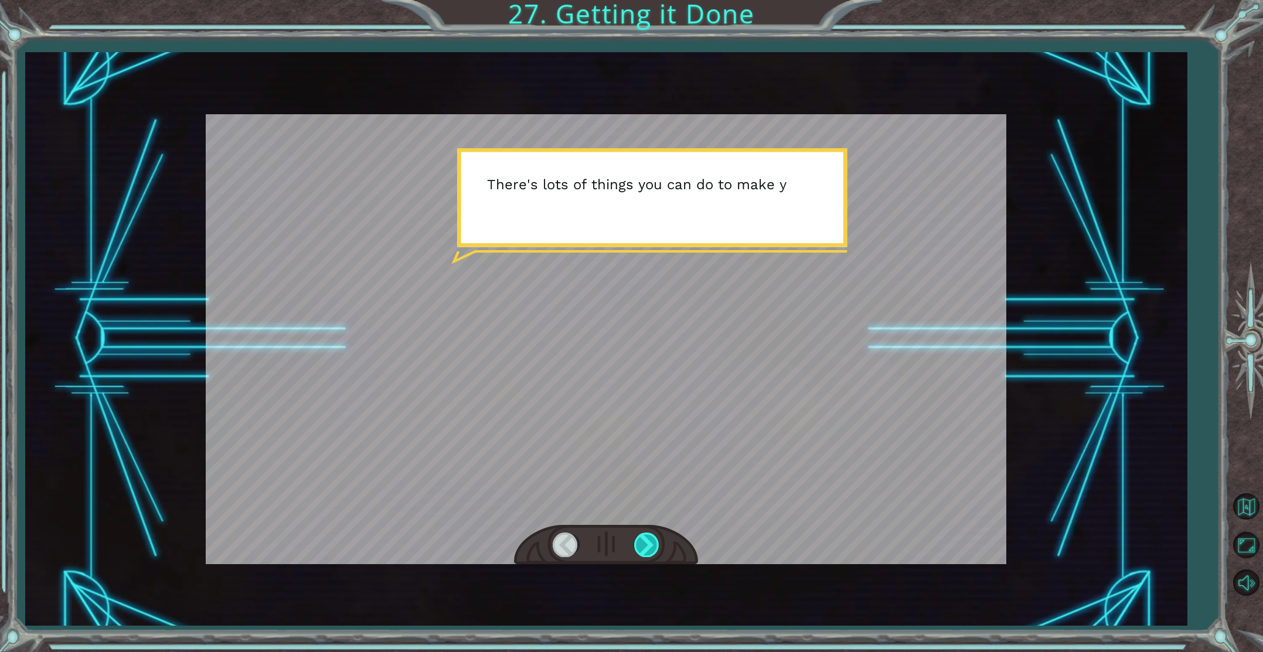
click at [652, 550] on div at bounding box center [647, 545] width 26 height 24
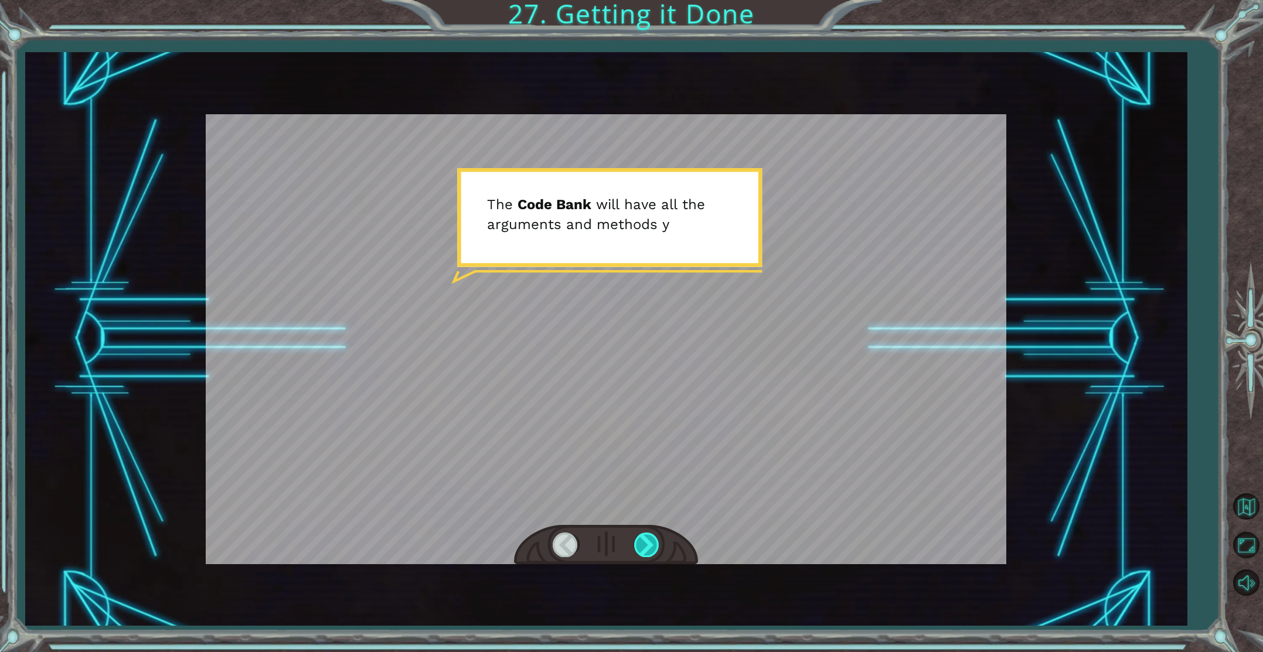
click at [652, 550] on div at bounding box center [647, 545] width 26 height 24
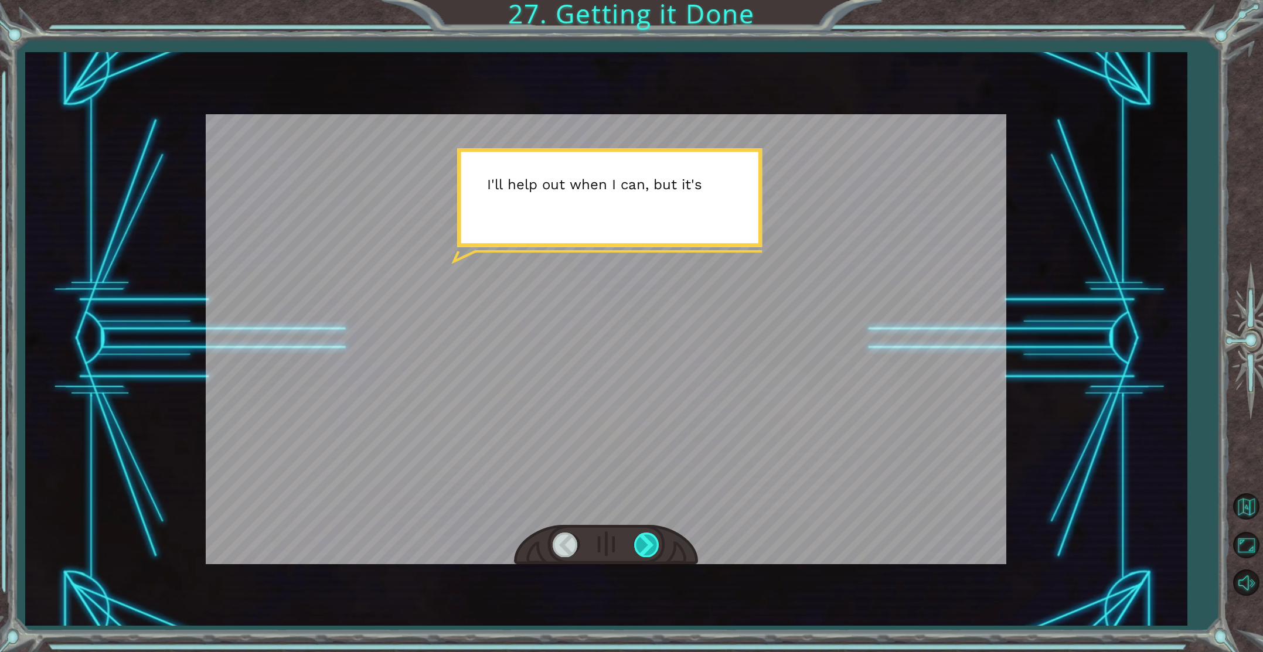
click at [652, 550] on div at bounding box center [647, 545] width 26 height 24
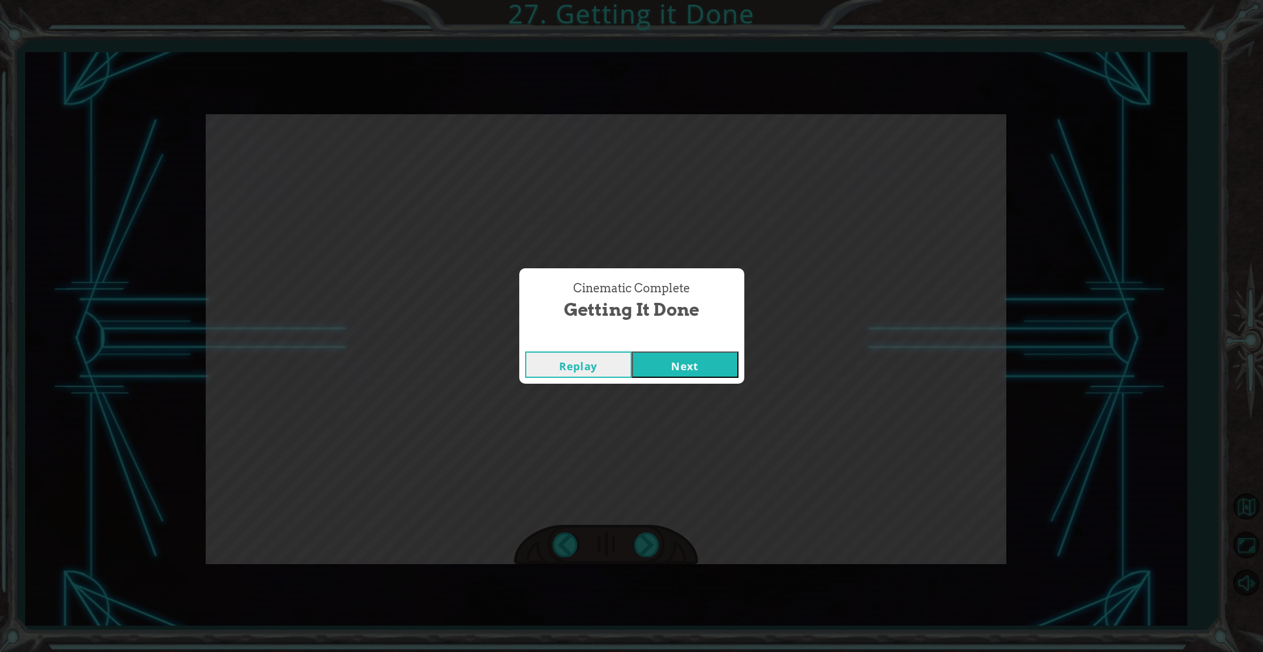
click at [675, 358] on button "Next" at bounding box center [685, 365] width 107 height 26
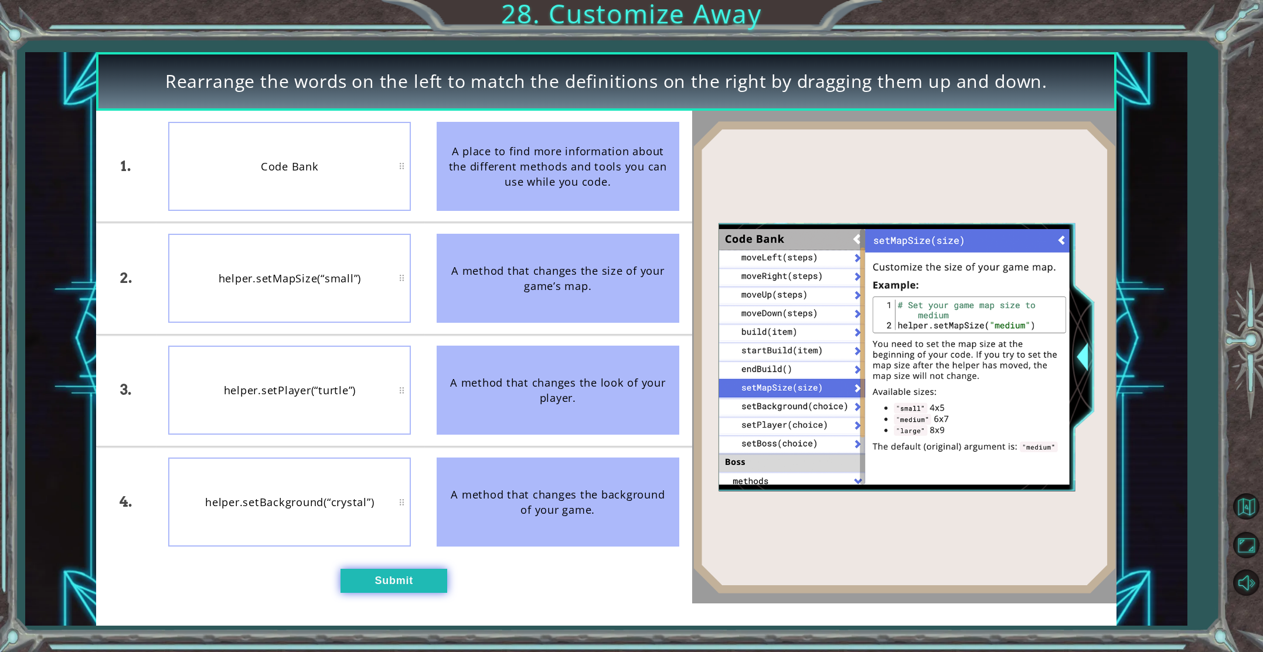
click at [387, 579] on button "Submit" at bounding box center [394, 581] width 107 height 24
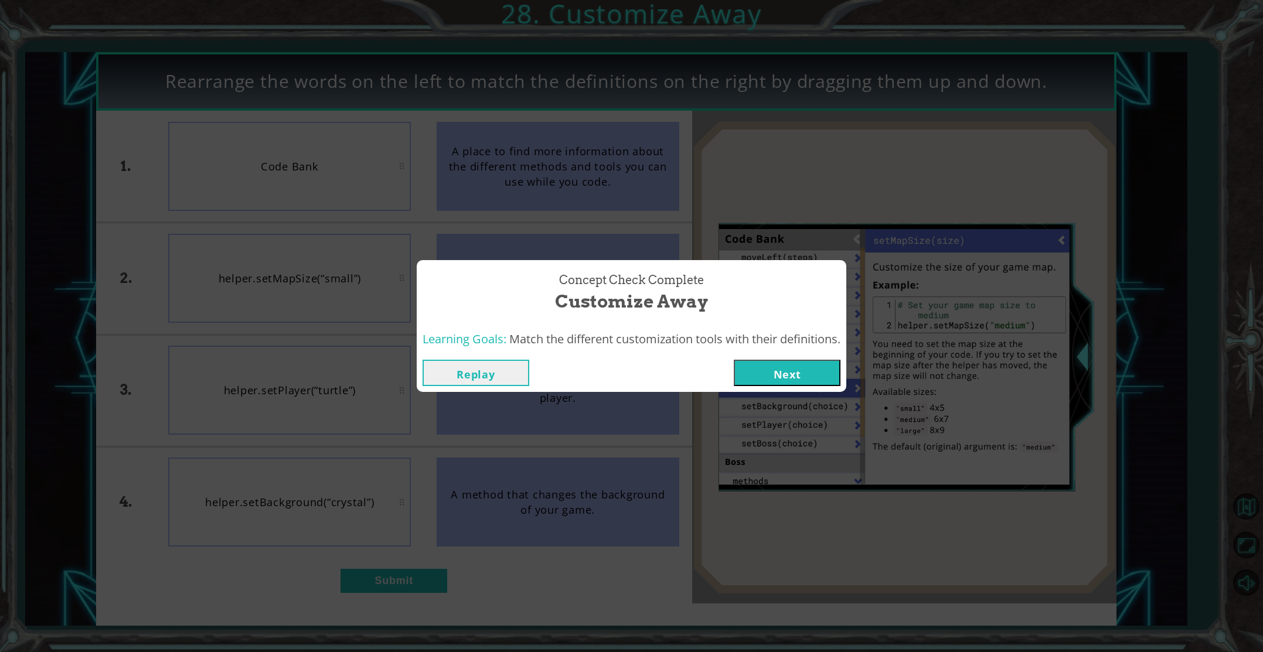
click at [790, 378] on button "Next" at bounding box center [787, 373] width 107 height 26
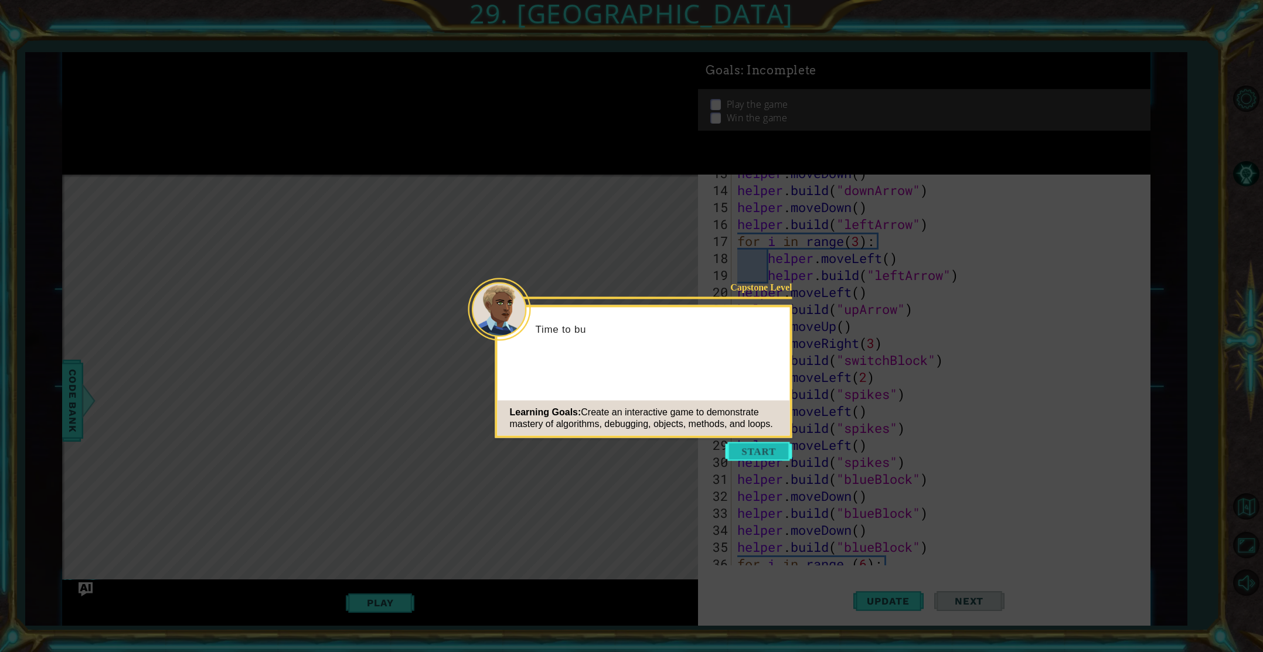
scroll to position [527, 0]
click at [733, 455] on button "Start" at bounding box center [759, 452] width 67 height 19
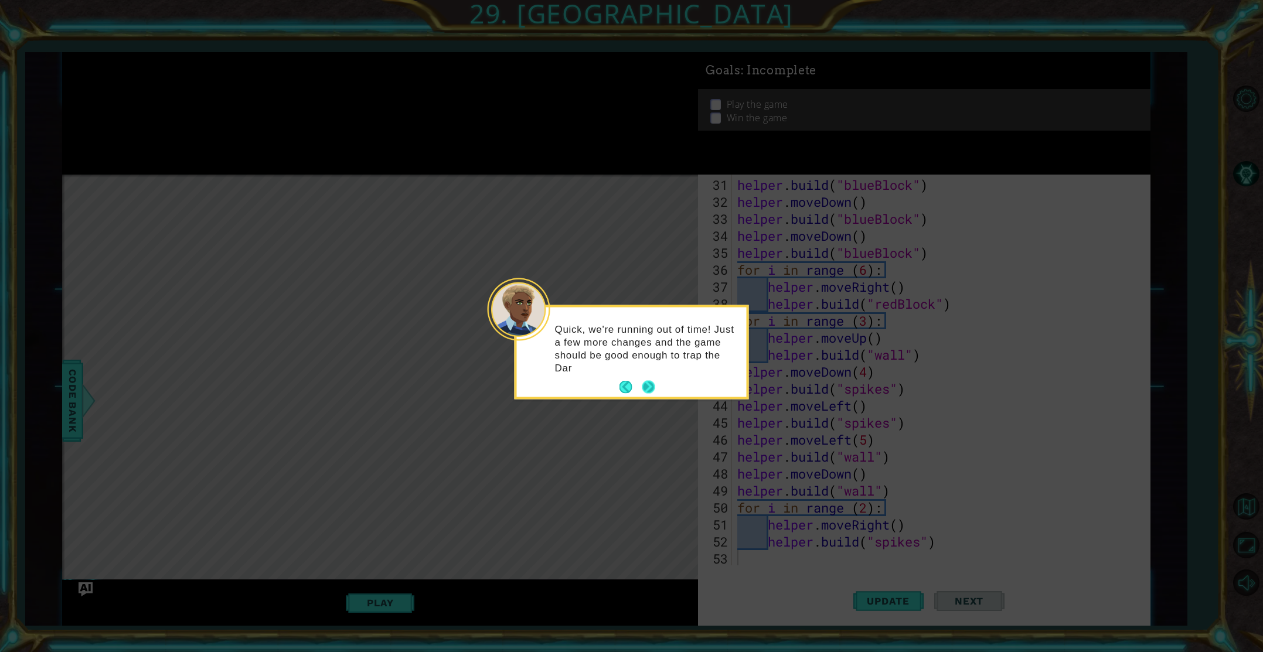
click at [647, 375] on div "Quick, we're running out of time! Just a few more changes and the game should b…" at bounding box center [632, 353] width 230 height 90
click at [648, 382] on button "Next" at bounding box center [648, 387] width 13 height 13
click at [650, 373] on button "Next" at bounding box center [649, 374] width 16 height 16
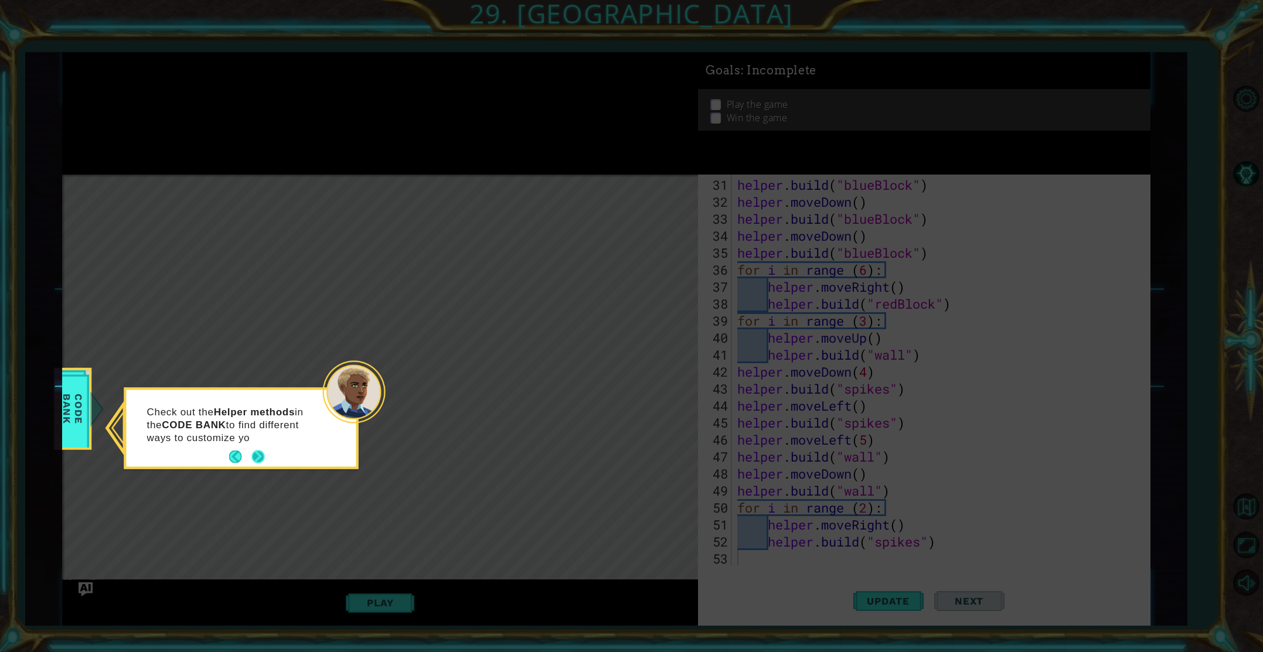
click at [259, 451] on button "Next" at bounding box center [257, 457] width 13 height 13
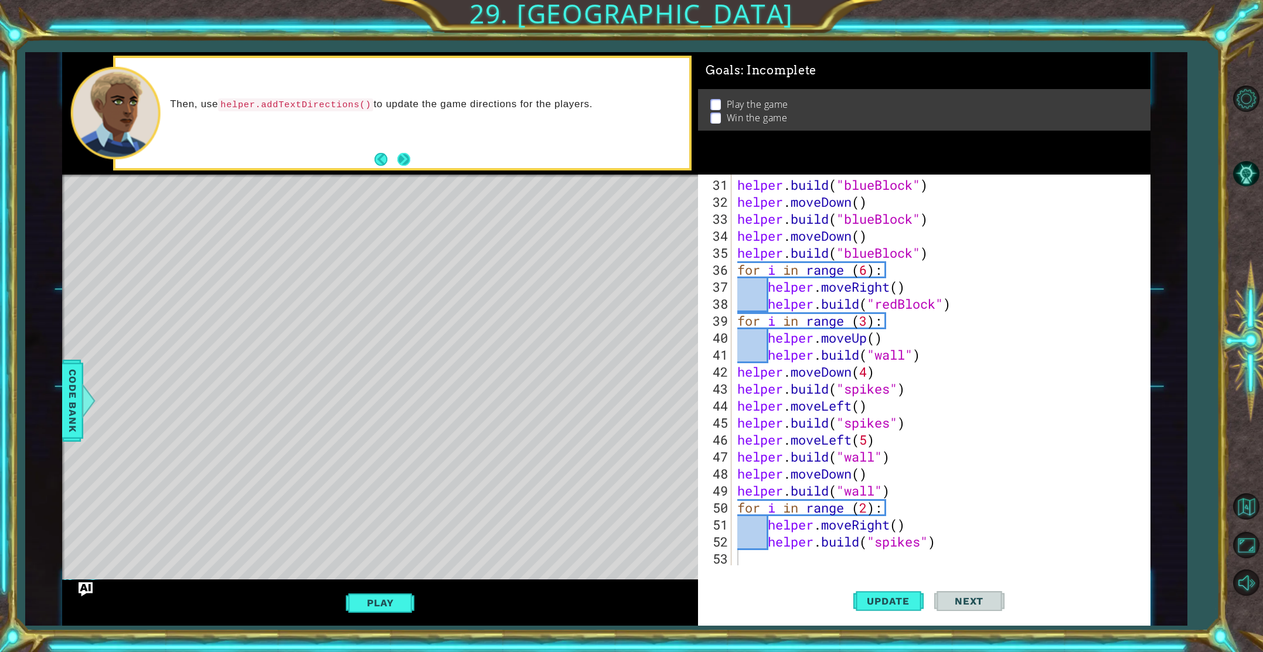
click at [410, 154] on button "Next" at bounding box center [403, 159] width 13 height 13
click at [894, 597] on span "Update" at bounding box center [888, 602] width 66 height 12
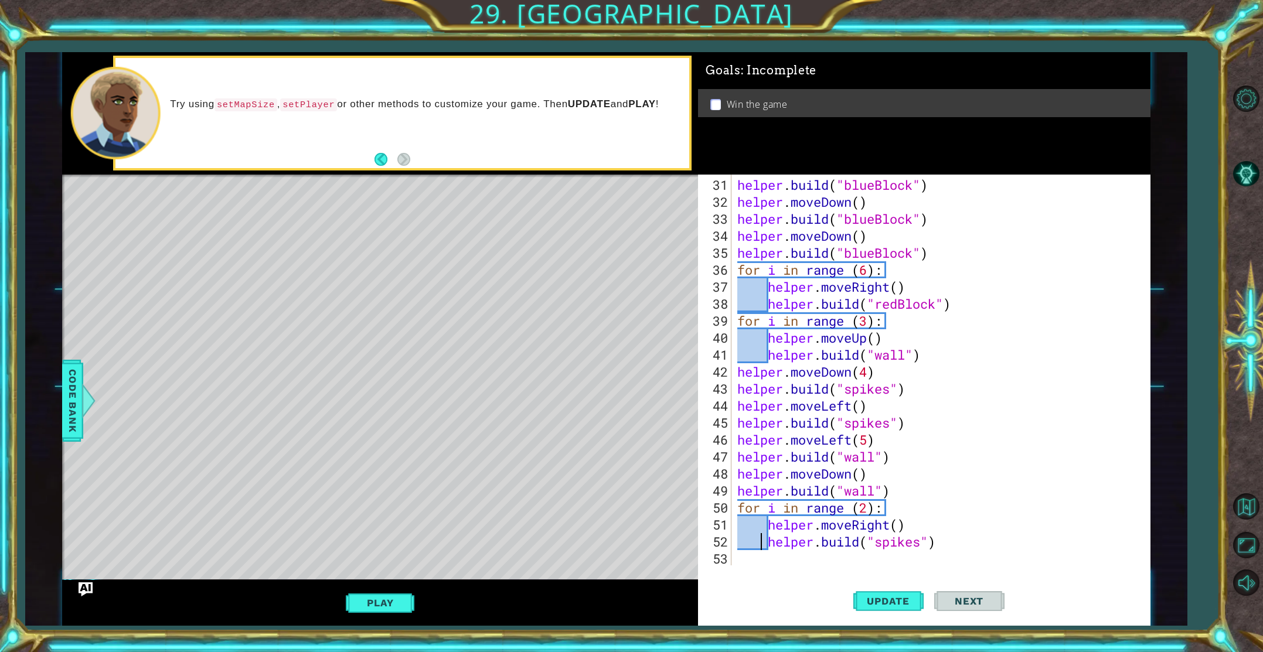
click at [759, 533] on div "helper . build ( "blueBlock" ) helper . moveDown ( ) helper . build ( "blueBloc…" at bounding box center [943, 388] width 417 height 425
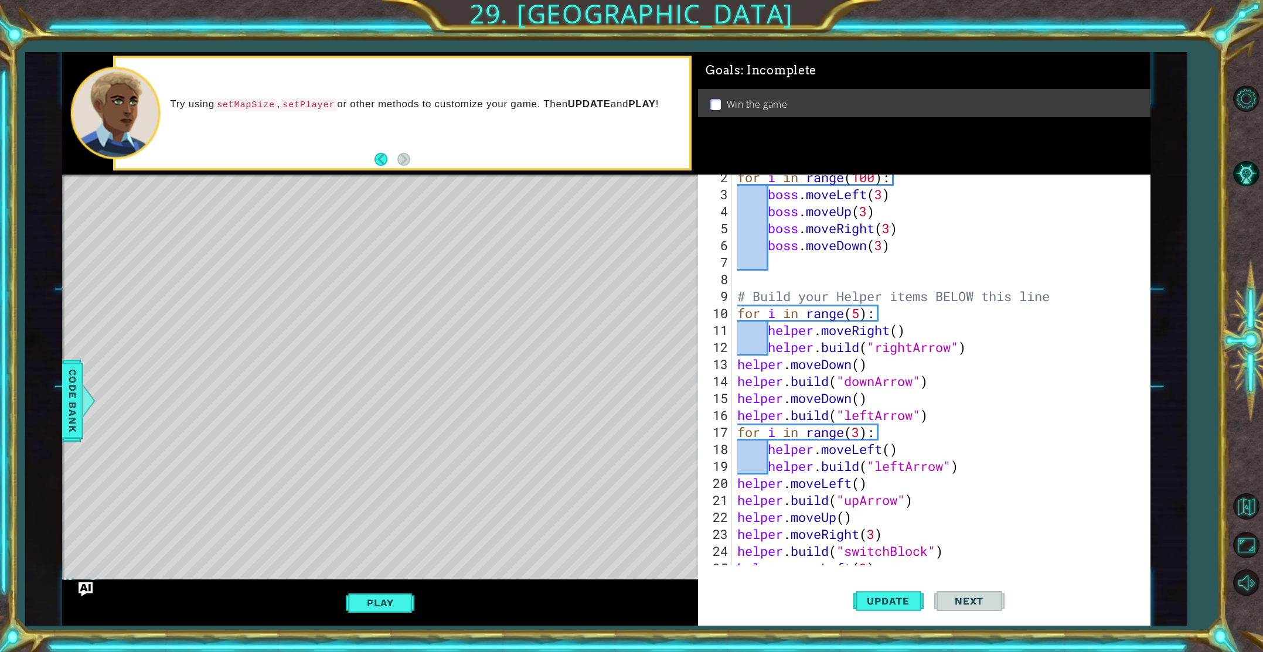
scroll to position [0, 0]
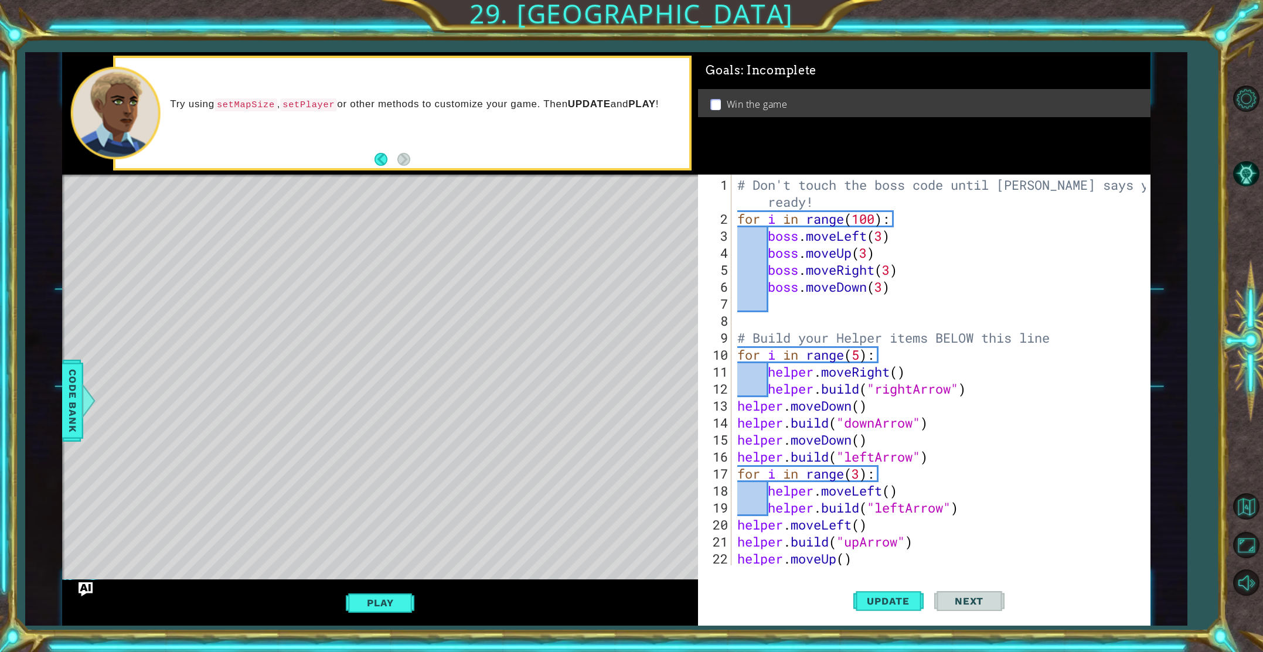
click at [801, 330] on div "# Don't touch the boss code until [PERSON_NAME] says you're ready! for i in ran…" at bounding box center [943, 397] width 417 height 442
type textarea "# Build your Helper items BELOW this line"
click at [805, 317] on div "# Don't touch the boss code until [PERSON_NAME] says you're ready! for i in ran…" at bounding box center [943, 397] width 417 height 442
click at [888, 616] on button "Update" at bounding box center [889, 601] width 70 height 45
click at [871, 208] on div "# Don't touch the boss code until [PERSON_NAME] says you're ready! for i in ran…" at bounding box center [943, 397] width 417 height 442
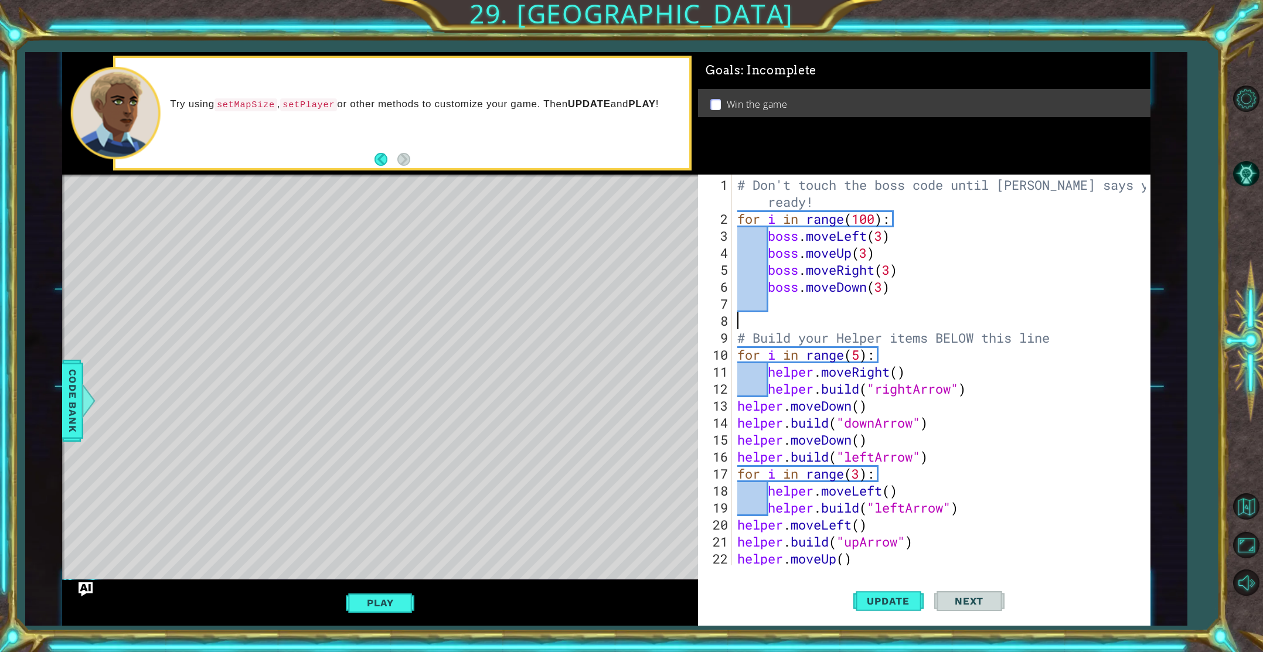
type textarea "# Don't touch the boss code until [PERSON_NAME] says you're ready!"
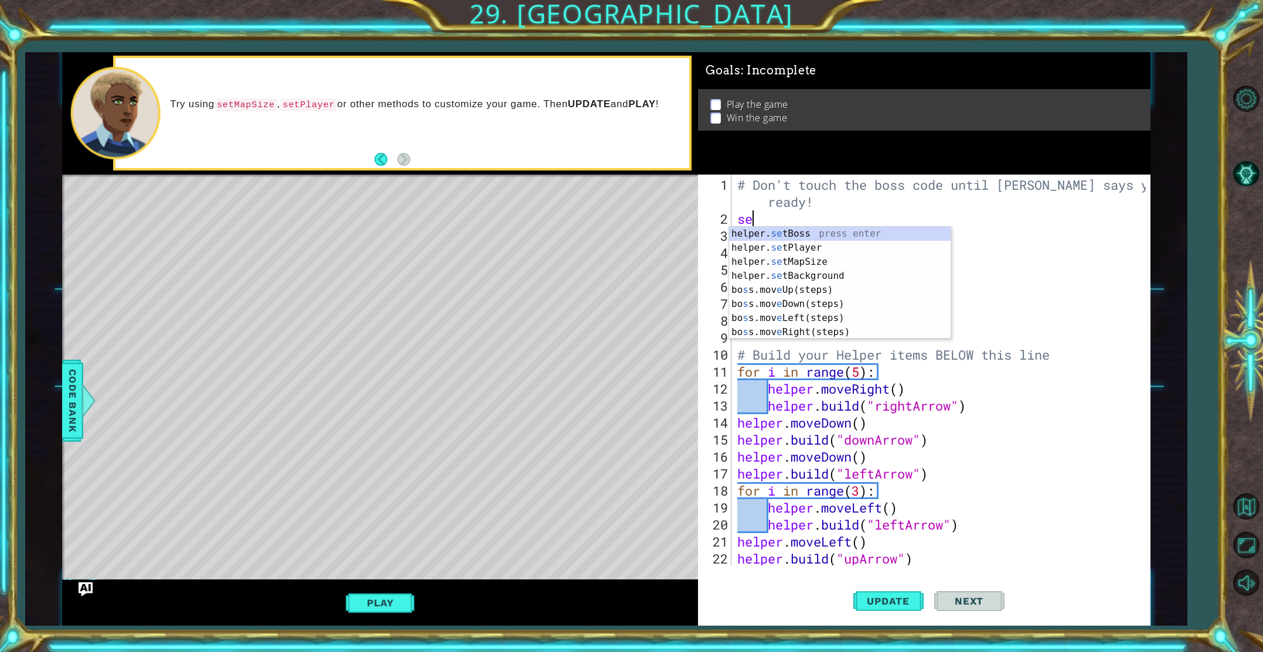
type textarea "s"
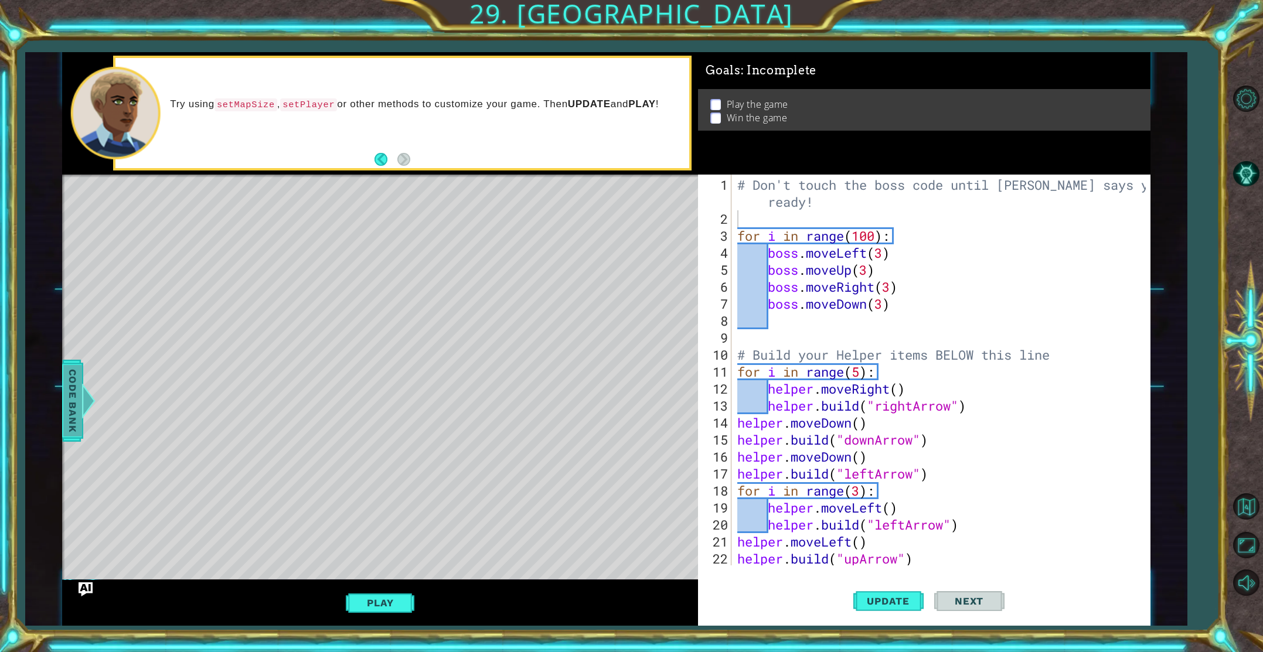
click at [74, 414] on span "Code Bank" at bounding box center [72, 401] width 19 height 72
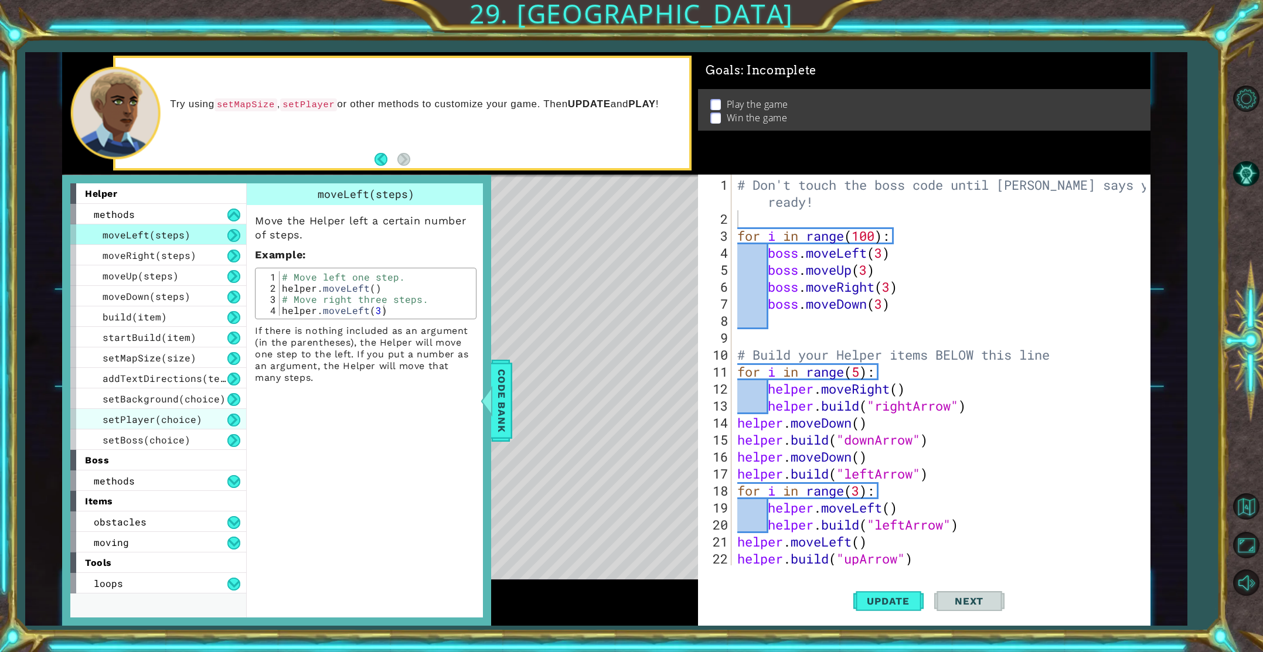
click at [176, 420] on span "setPlayer(choice)" at bounding box center [153, 419] width 100 height 12
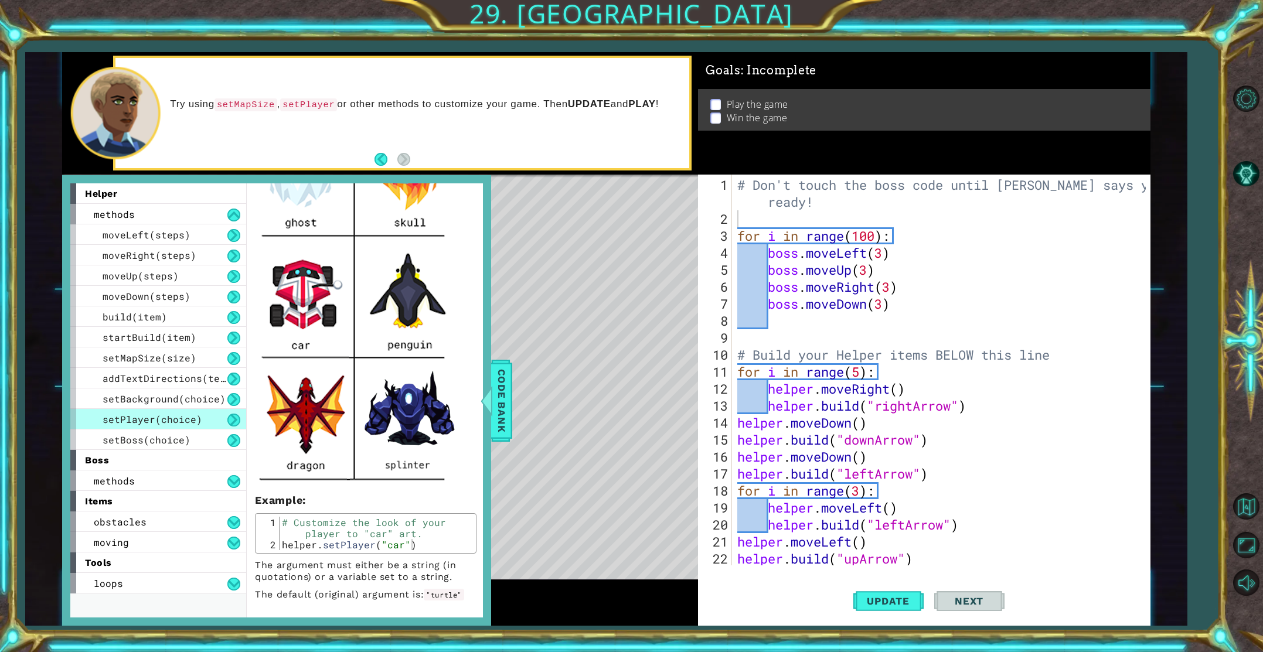
scroll to position [271, 0]
click at [176, 434] on span "setBoss(choice)" at bounding box center [147, 440] width 88 height 12
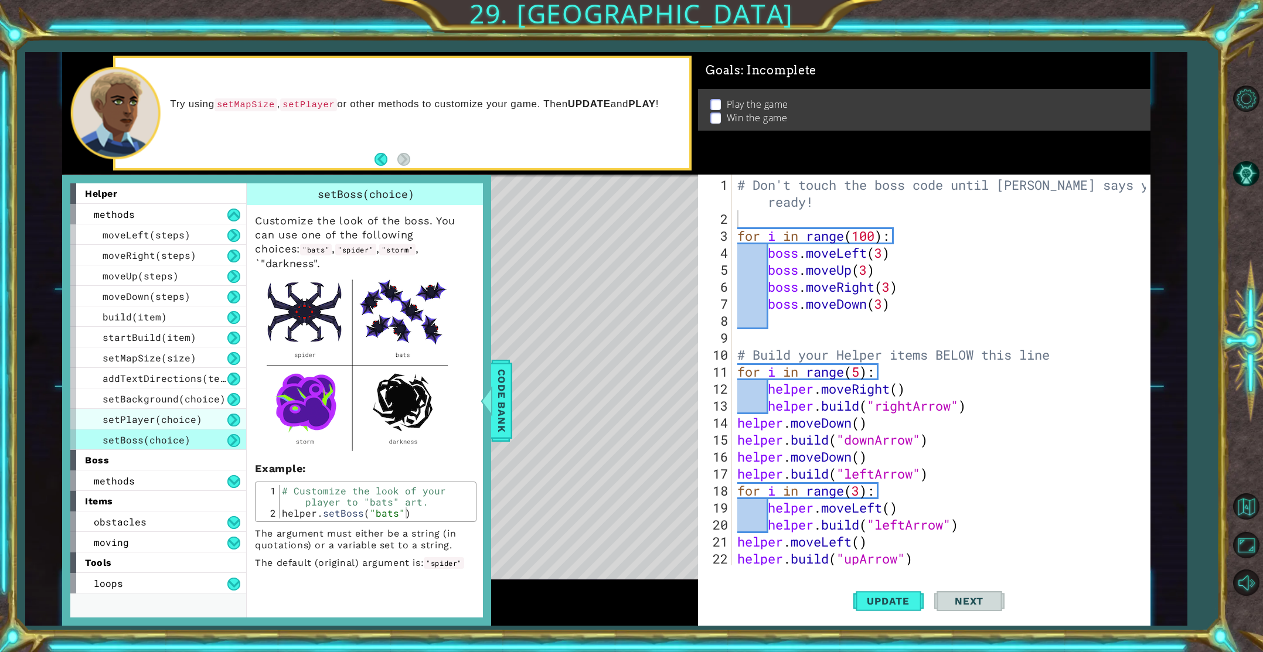
click at [185, 417] on span "setPlayer(choice)" at bounding box center [153, 419] width 100 height 12
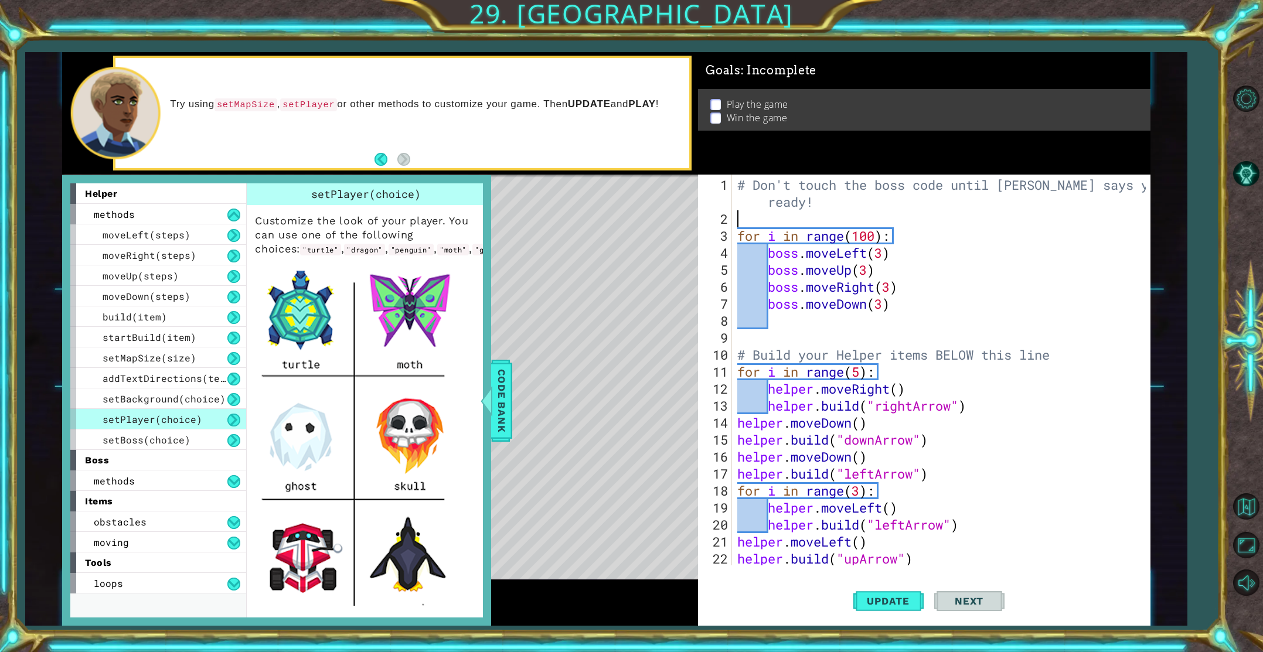
click at [778, 221] on div "# Don't touch the boss code until [PERSON_NAME] says you're ready! for i in ran…" at bounding box center [943, 397] width 417 height 442
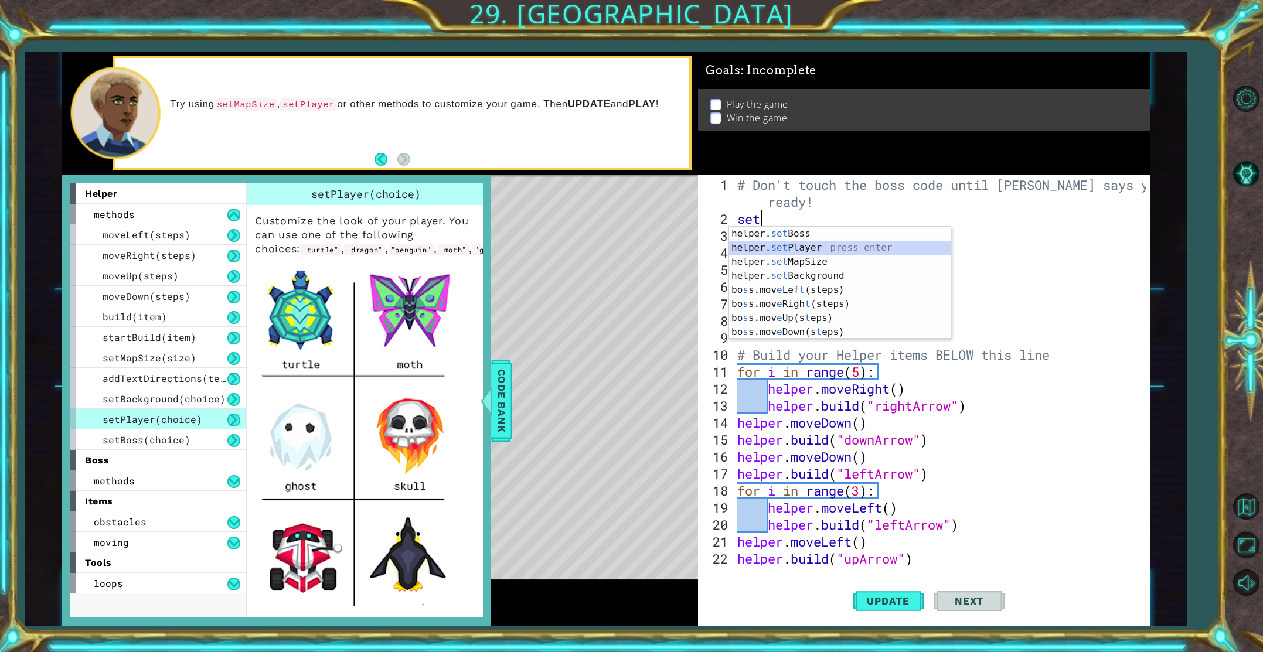
click at [818, 249] on div "helper. set Boss press enter helper. set Player press enter helper. set MapSize…" at bounding box center [840, 297] width 222 height 141
type textarea "helper.setPlayer("dragon")"
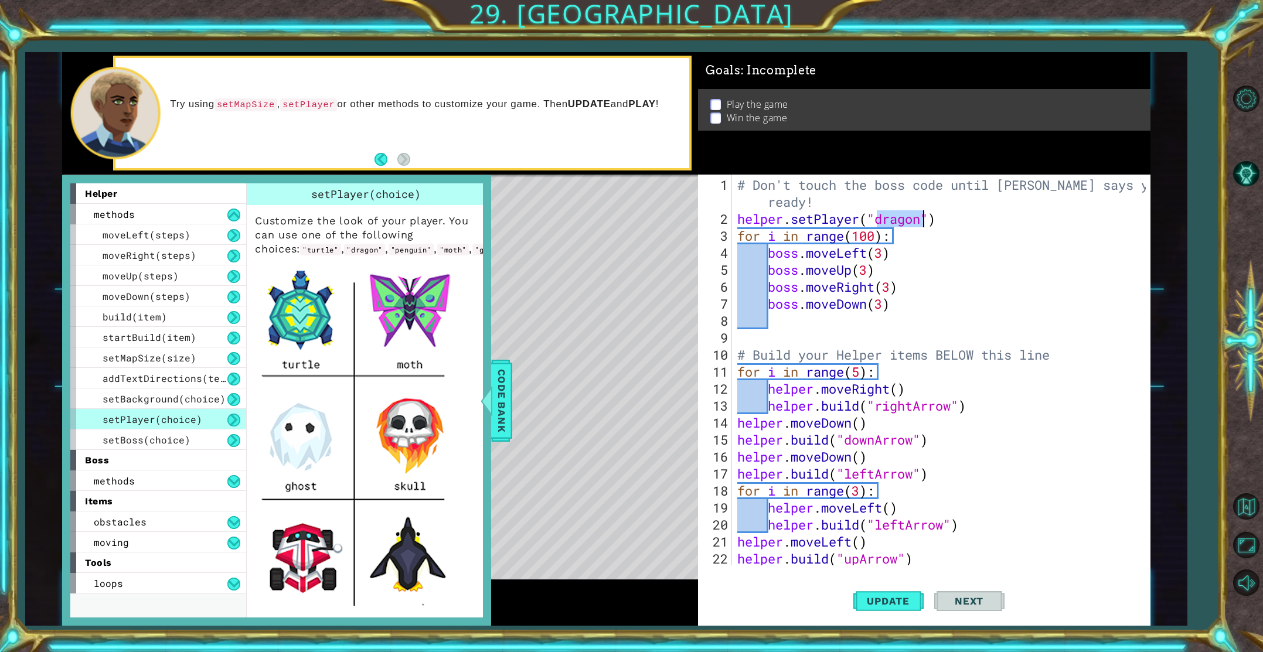
click at [974, 213] on div "# Don't touch the boss code until [PERSON_NAME] says you're ready! helper . set…" at bounding box center [943, 397] width 417 height 442
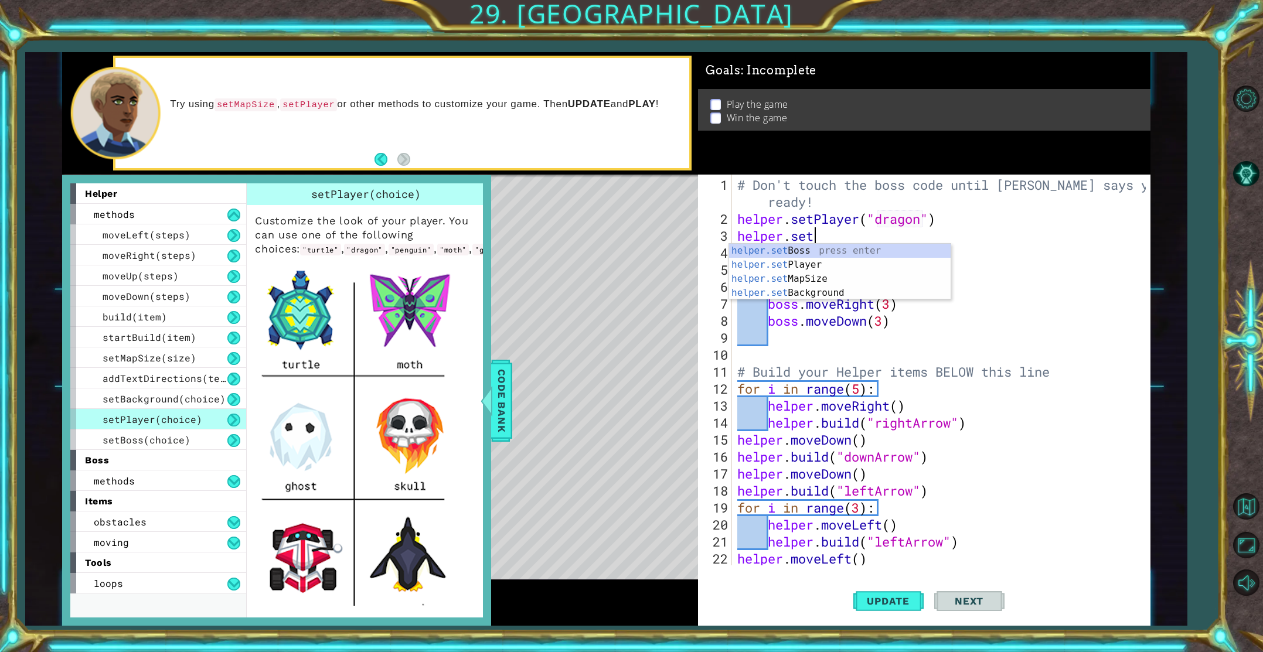
scroll to position [0, 3]
click at [818, 246] on div "helper.set Boss press enter helper.set Player press enter helper.set MapSize pr…" at bounding box center [840, 286] width 222 height 84
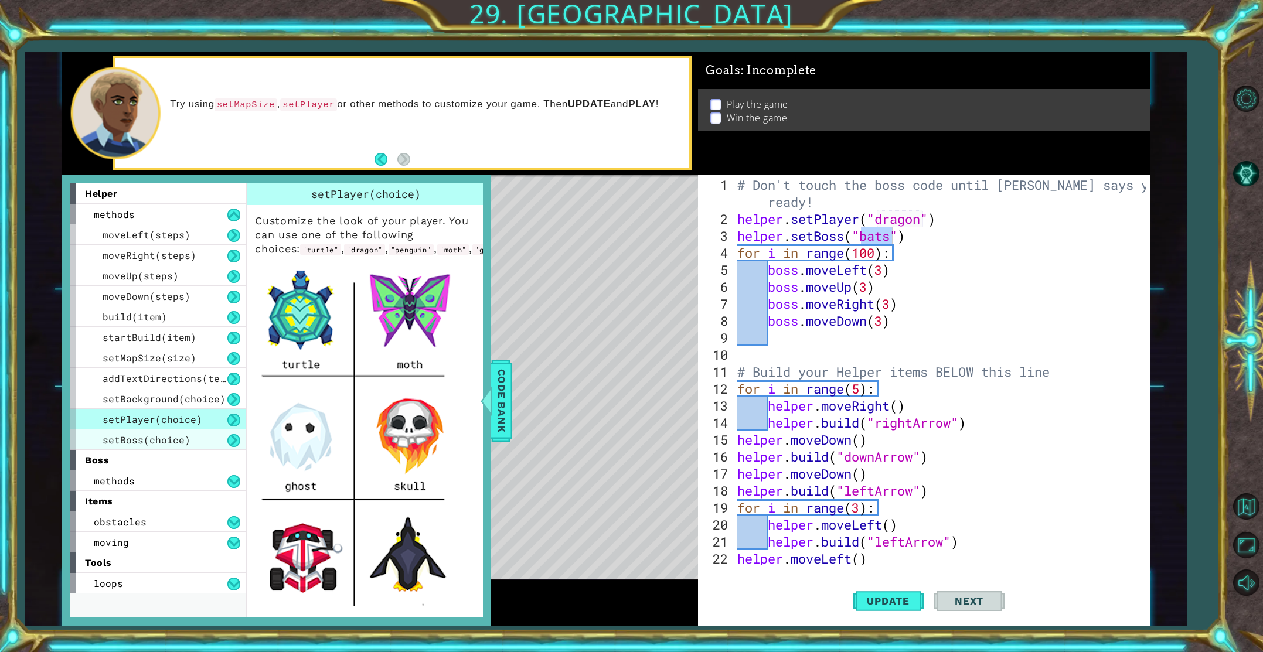
click at [200, 436] on div "setBoss(choice)" at bounding box center [158, 440] width 176 height 21
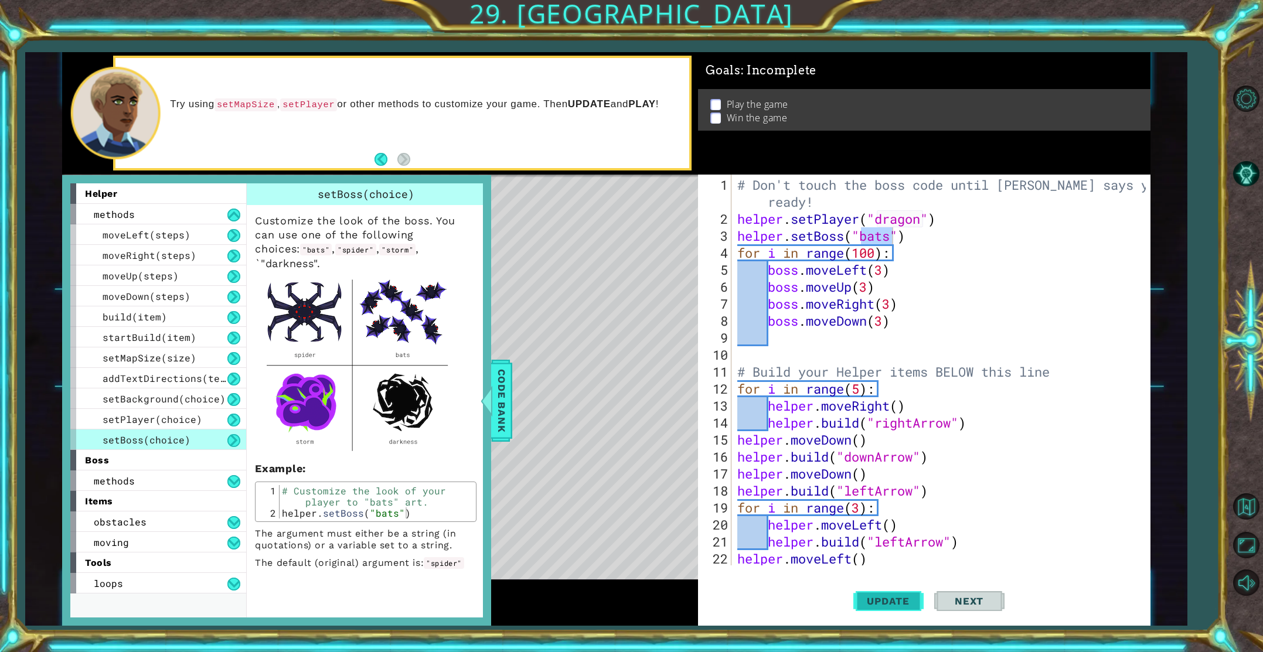
click at [863, 597] on span "Update" at bounding box center [888, 602] width 66 height 12
drag, startPoint x: 924, startPoint y: 221, endPoint x: 878, endPoint y: 221, distance: 46.3
click at [878, 221] on div "# Don't touch the boss code until [PERSON_NAME] says you're ready! helper . set…" at bounding box center [943, 397] width 417 height 442
click at [896, 607] on span "Update" at bounding box center [888, 602] width 66 height 12
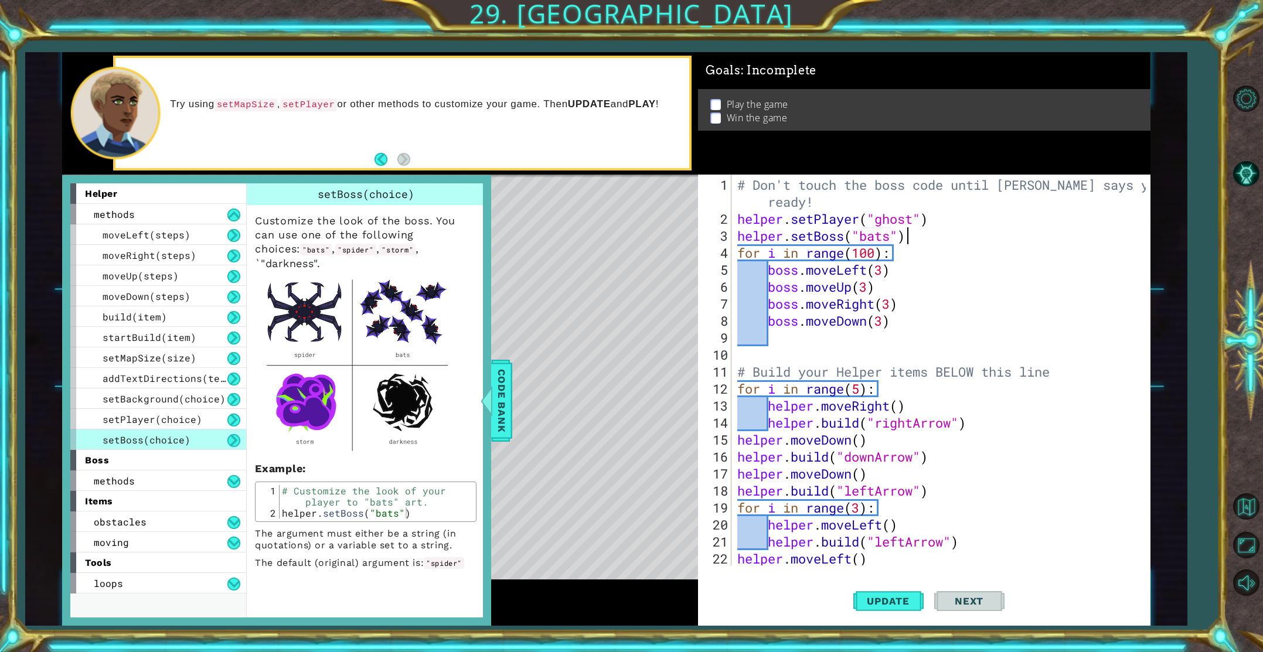
click at [931, 234] on div "# Don't touch the boss code until [PERSON_NAME] says you're ready! helper . set…" at bounding box center [943, 397] width 417 height 442
type textarea "helper.setBoss("bats")"
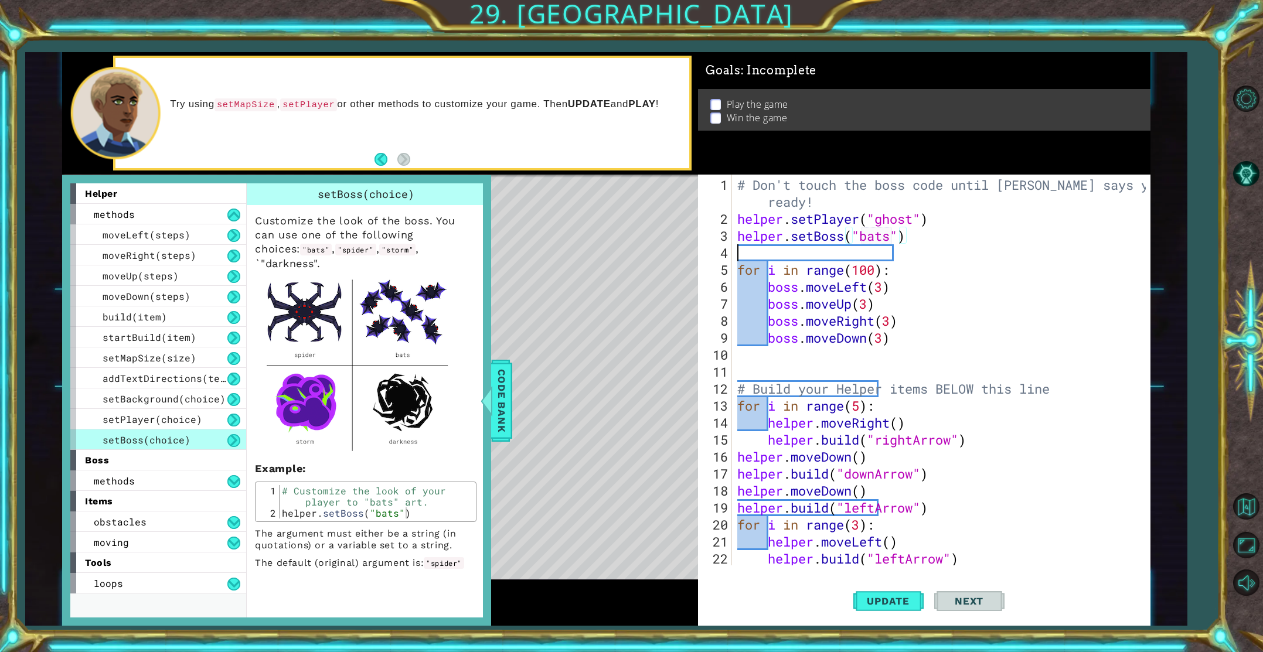
scroll to position [0, 0]
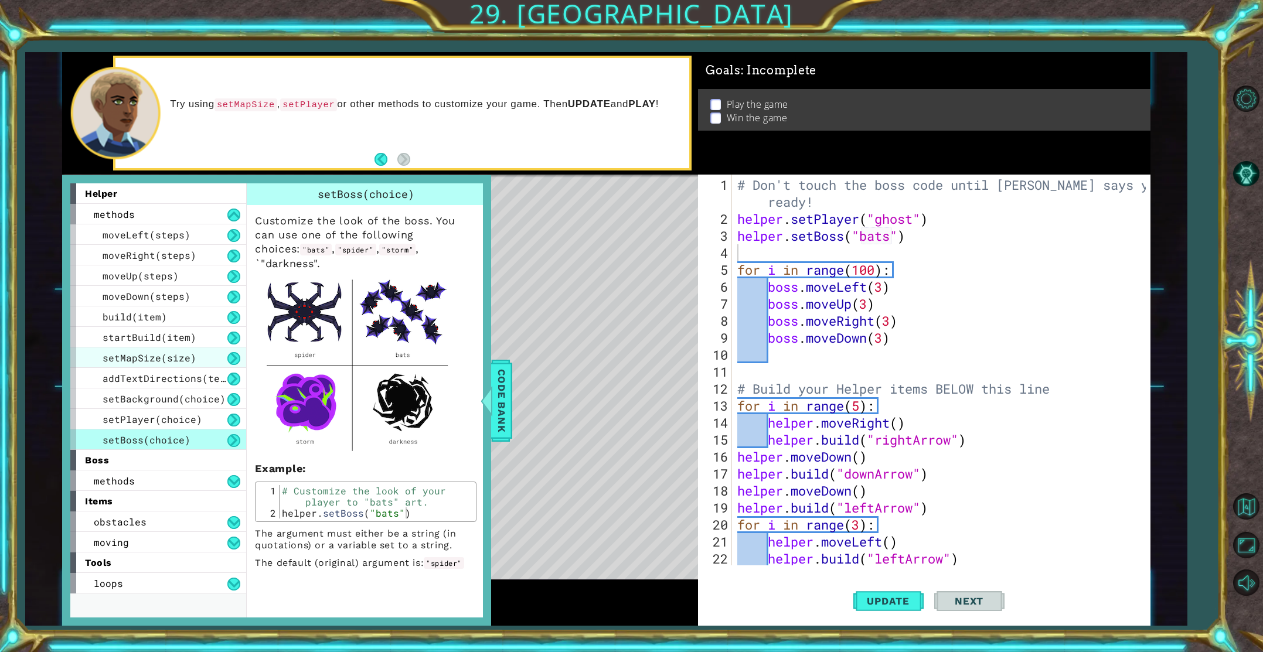
click at [189, 358] on span "setMapSize(size)" at bounding box center [150, 358] width 94 height 12
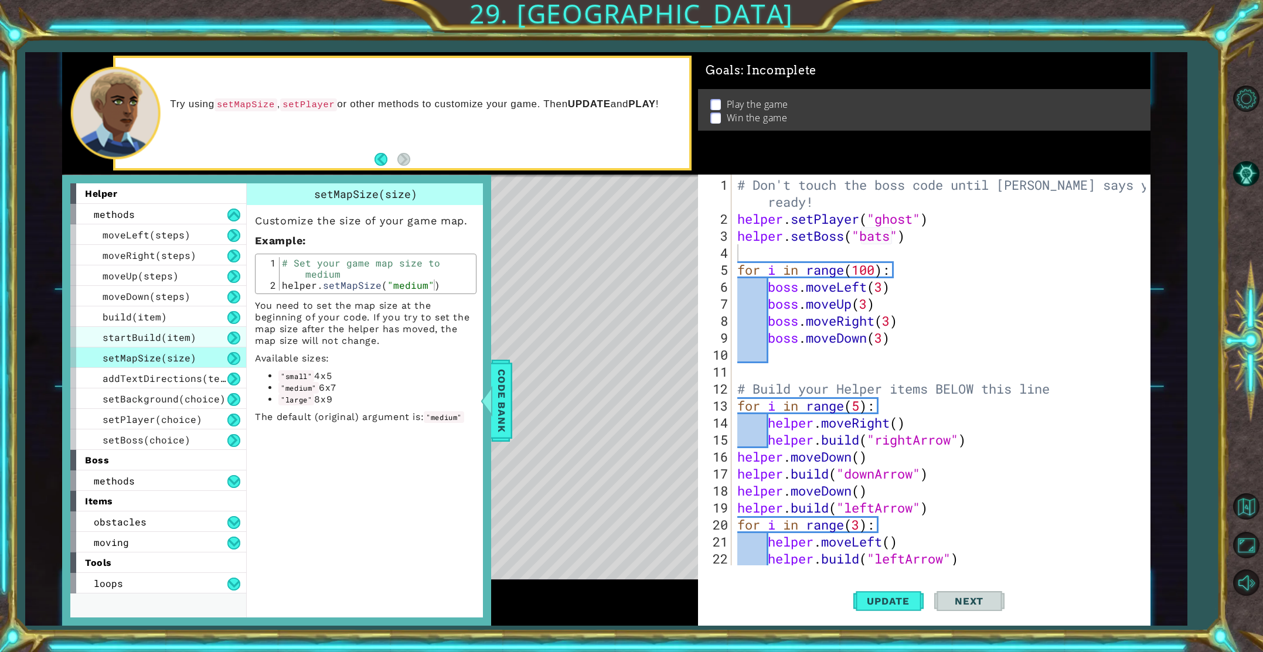
click at [187, 336] on span "startBuild(item)" at bounding box center [150, 337] width 94 height 12
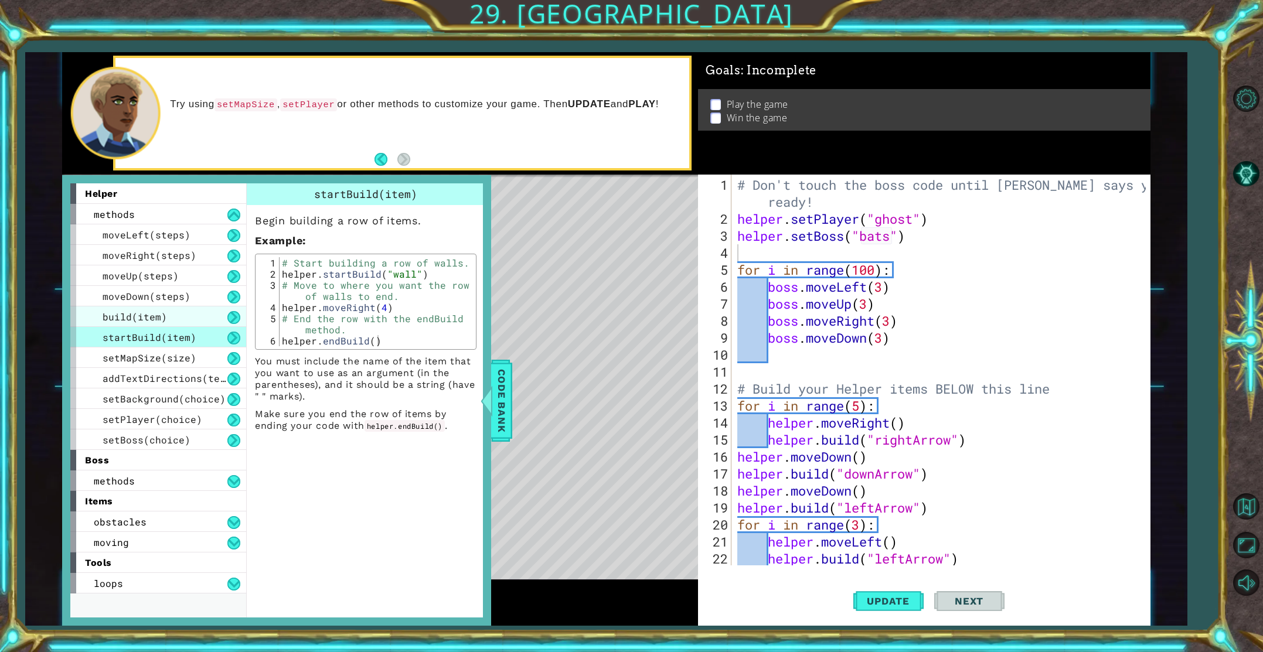
click at [183, 324] on div "build(item)" at bounding box center [158, 317] width 176 height 21
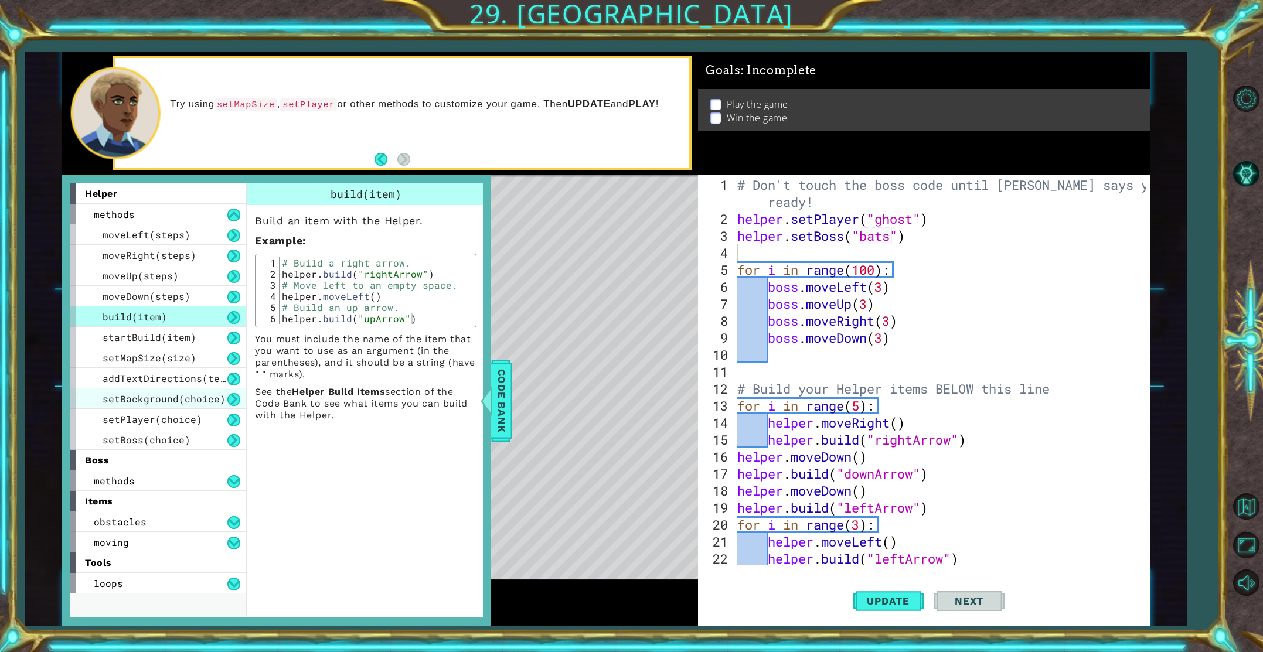
click at [100, 406] on div "setBackground(choice)" at bounding box center [158, 399] width 176 height 21
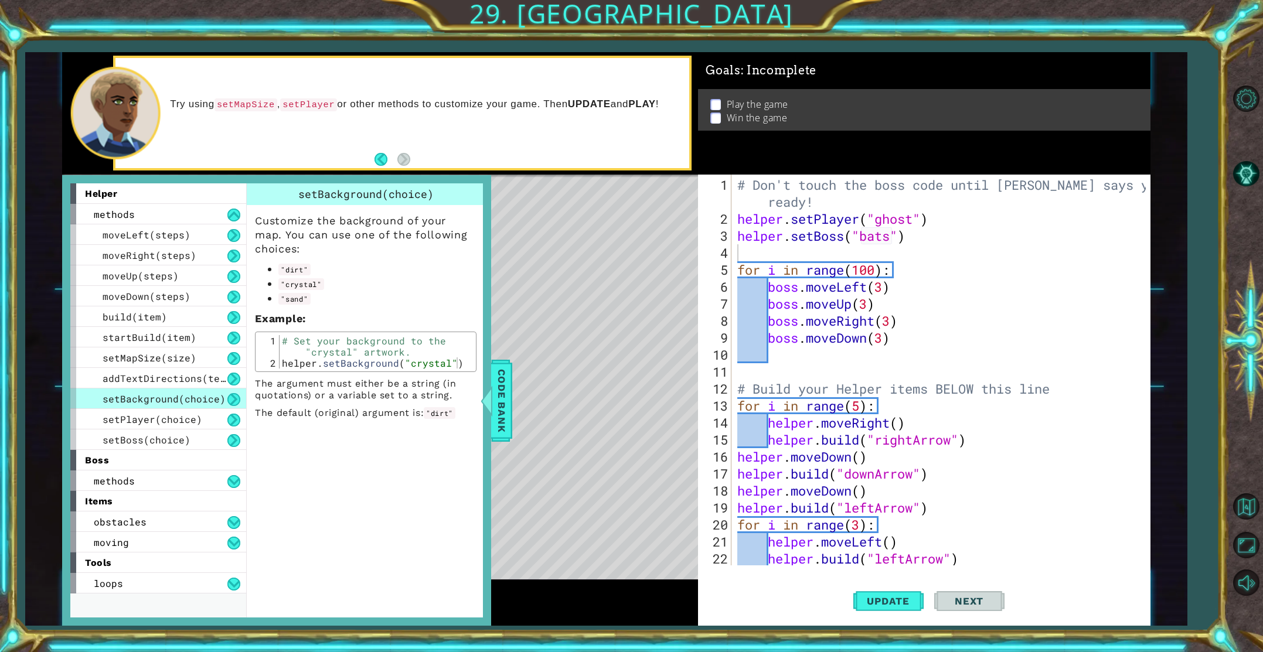
click at [192, 399] on span "setBackground(choice)" at bounding box center [164, 399] width 123 height 12
click at [761, 259] on div "# Don't touch the boss code until [PERSON_NAME] says you're ready! helper . set…" at bounding box center [943, 397] width 417 height 442
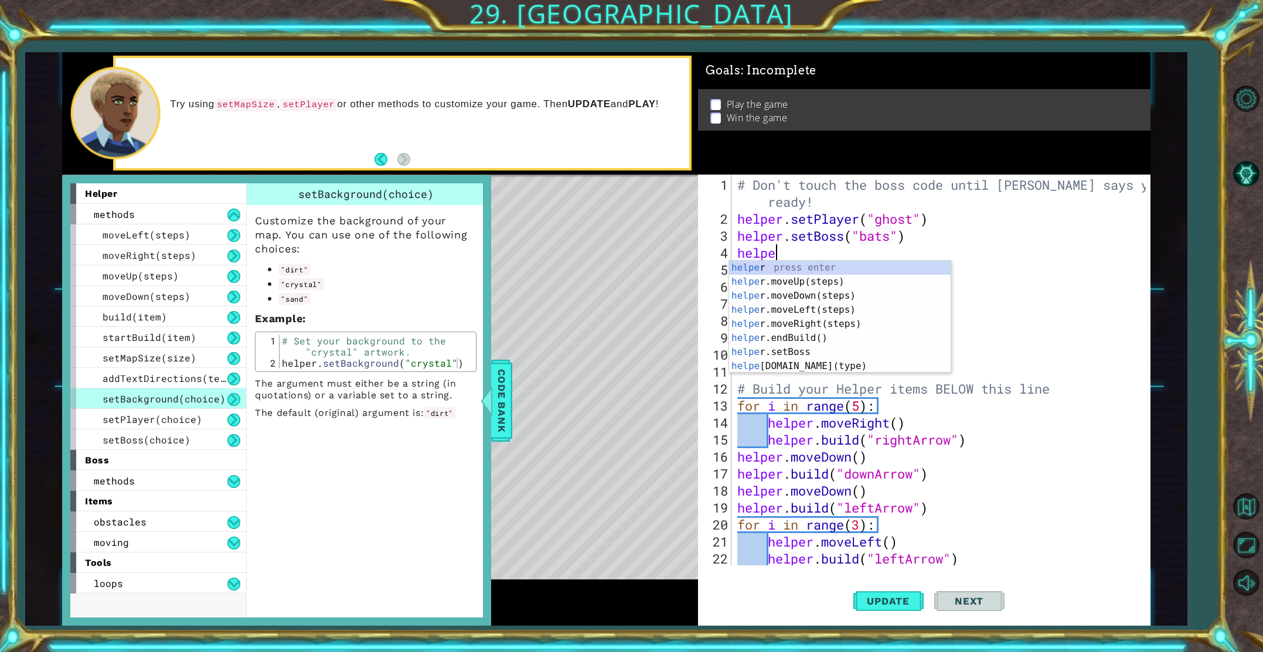
scroll to position [0, 1]
click at [813, 357] on div "helper press enter helper .moveUp(steps) press enter helper .moveDown(steps) pr…" at bounding box center [840, 331] width 222 height 141
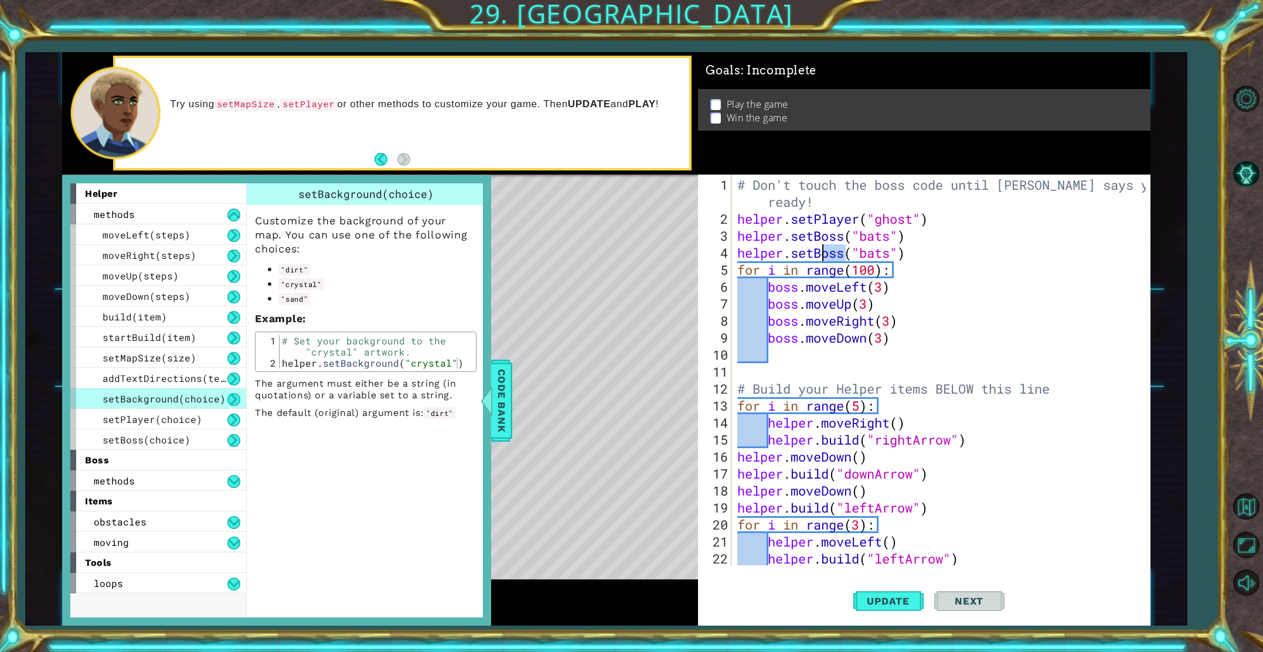
drag, startPoint x: 844, startPoint y: 256, endPoint x: 822, endPoint y: 255, distance: 21.7
click at [822, 255] on div "# Don't touch the boss code until [PERSON_NAME] says you're ready! helper . set…" at bounding box center [943, 397] width 417 height 442
click at [859, 264] on div "helper.setBackground press enter" at bounding box center [840, 282] width 222 height 42
drag, startPoint x: 1050, startPoint y: 251, endPoint x: 978, endPoint y: 256, distance: 71.7
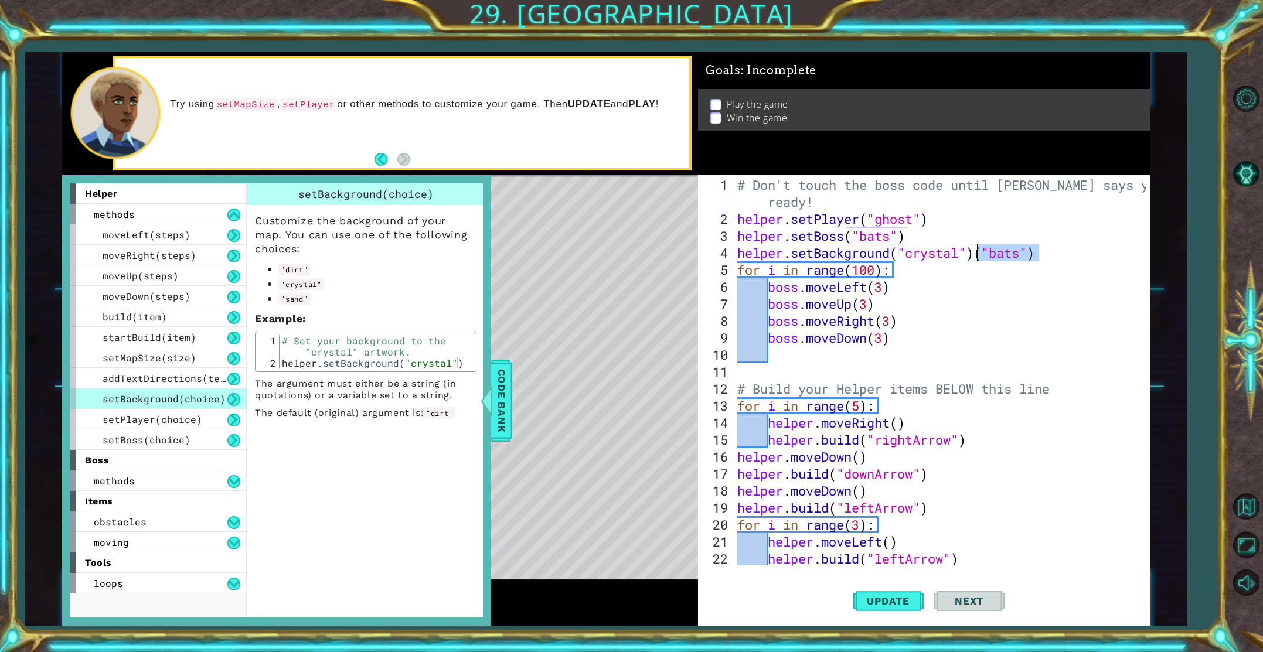
click at [978, 256] on div "# Don't touch the boss code until [PERSON_NAME] says you're ready! helper . set…" at bounding box center [943, 397] width 417 height 442
click at [885, 609] on button "Update" at bounding box center [889, 601] width 70 height 45
click at [505, 424] on span "Code Bank" at bounding box center [501, 401] width 19 height 72
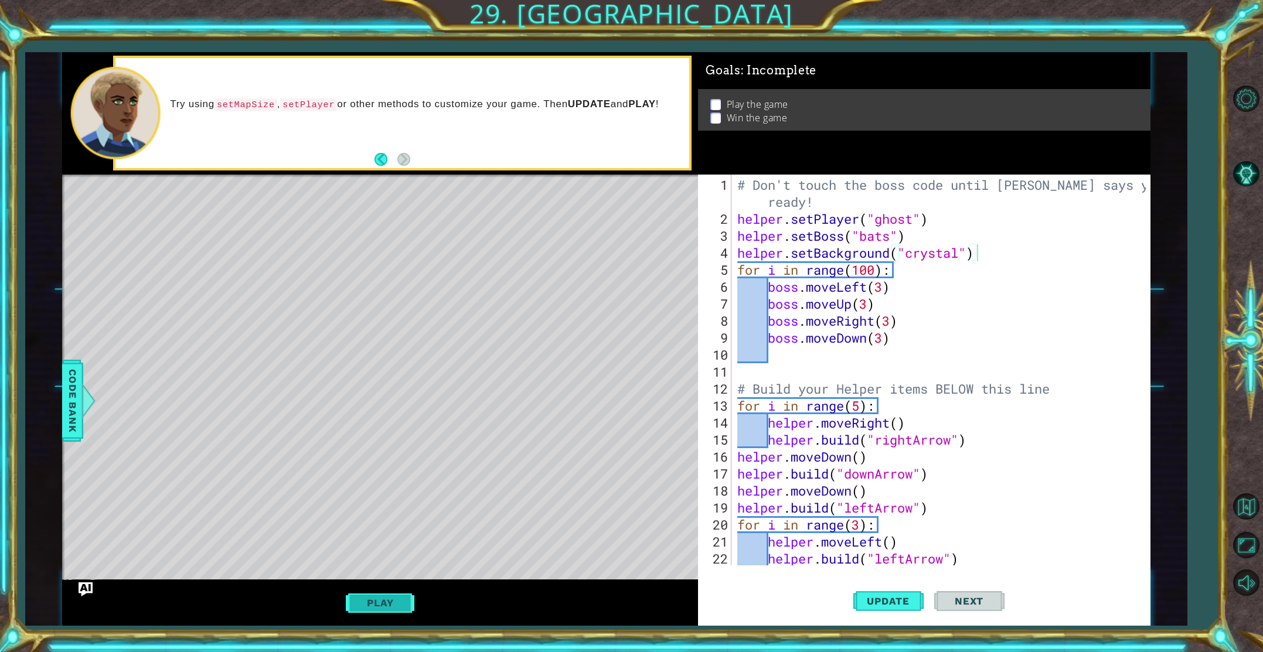
click at [376, 598] on button "Play" at bounding box center [380, 603] width 69 height 22
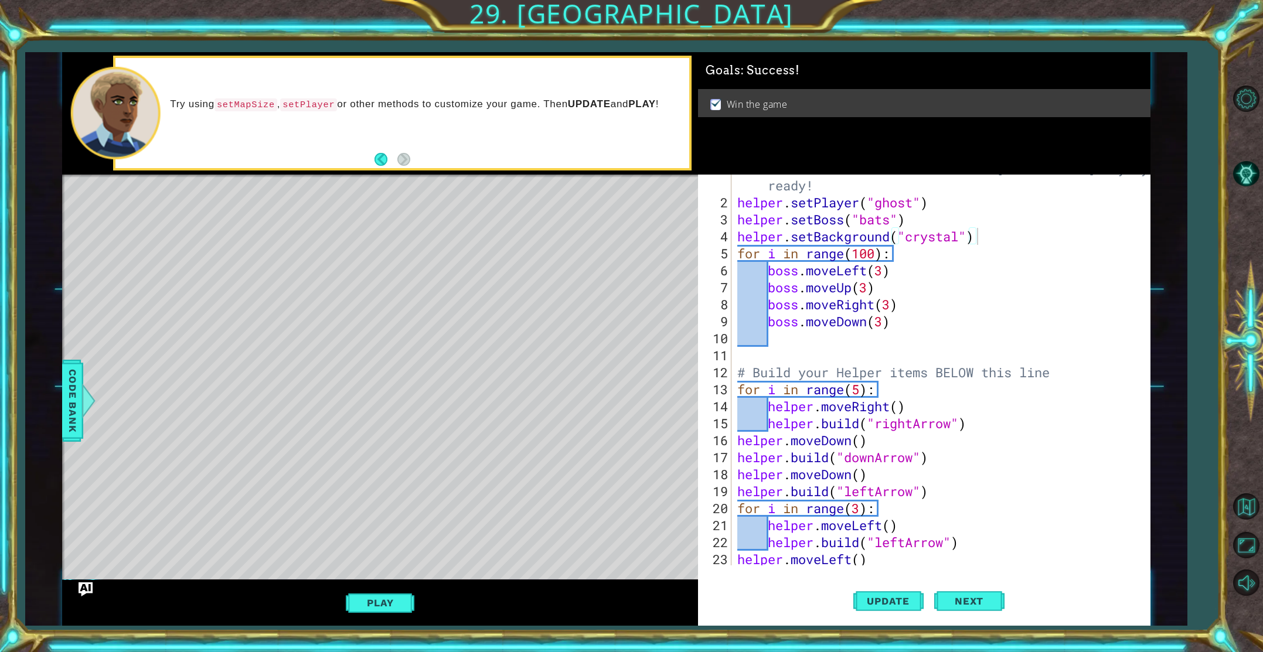
click at [883, 271] on div "# Don't touch the boss code until [PERSON_NAME] says you're ready! helper . set…" at bounding box center [943, 381] width 417 height 442
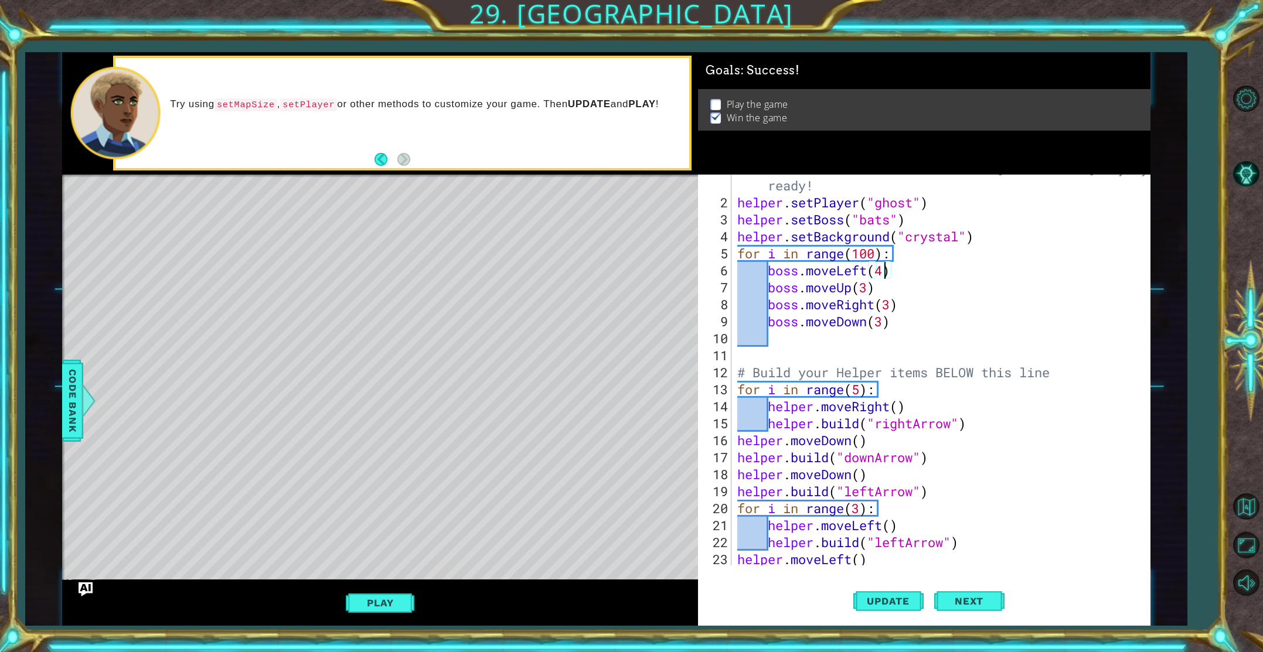
click at [868, 287] on div "# Don't touch the boss code until [PERSON_NAME] says you're ready! helper . set…" at bounding box center [943, 381] width 417 height 442
click at [888, 307] on div "# Don't touch the boss code until [PERSON_NAME] says you're ready! helper . set…" at bounding box center [943, 381] width 417 height 442
click at [891, 306] on div "# Don't touch the boss code until [PERSON_NAME] says you're ready! helper . set…" at bounding box center [943, 381] width 417 height 442
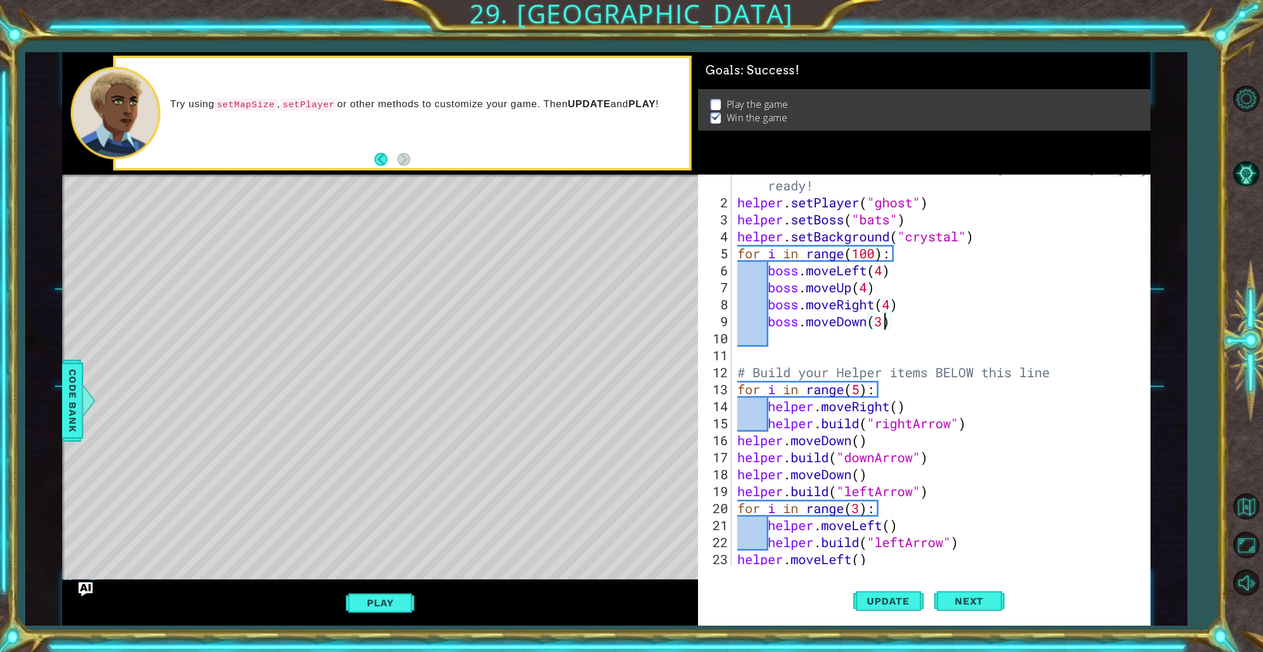
click at [885, 324] on div "# Don't touch the boss code until [PERSON_NAME] says you're ready! helper . set…" at bounding box center [943, 381] width 417 height 442
type textarea "boss.moveDown(4)"
drag, startPoint x: 894, startPoint y: 617, endPoint x: 890, endPoint y: 606, distance: 12.2
click at [894, 615] on button "Update" at bounding box center [889, 601] width 70 height 45
drag, startPoint x: 887, startPoint y: 601, endPoint x: 799, endPoint y: 611, distance: 88.5
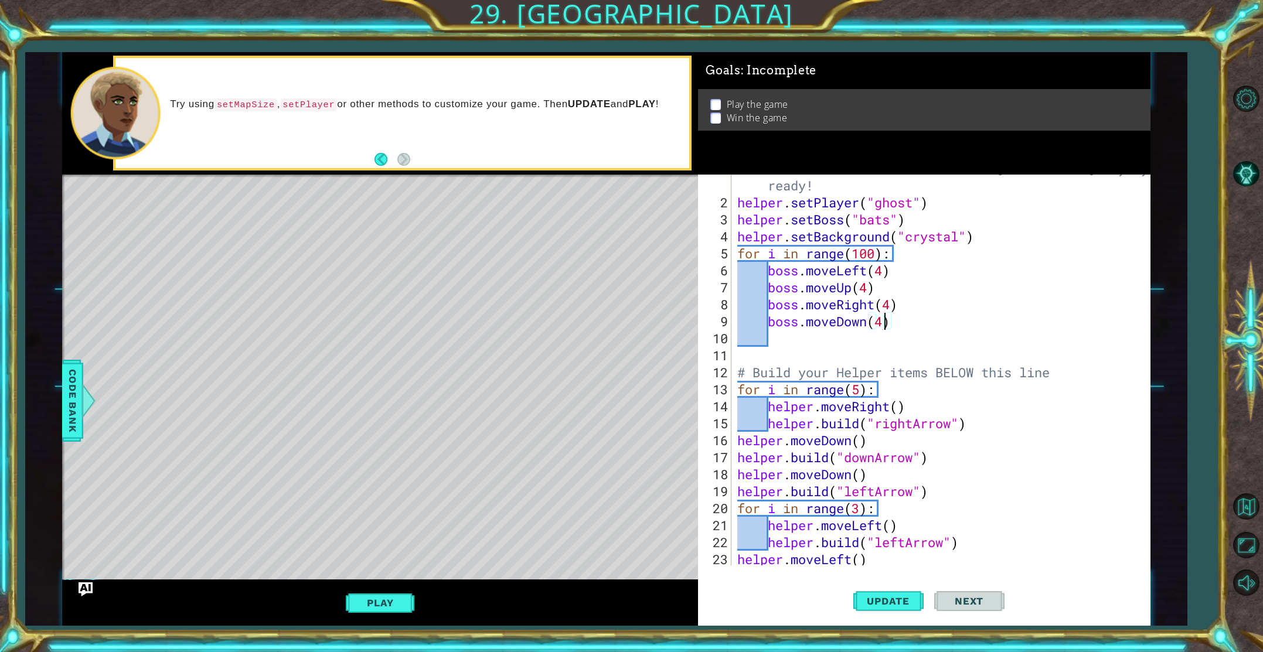
click at [883, 600] on span "Update" at bounding box center [888, 602] width 66 height 12
click at [369, 604] on button "Play" at bounding box center [380, 603] width 69 height 22
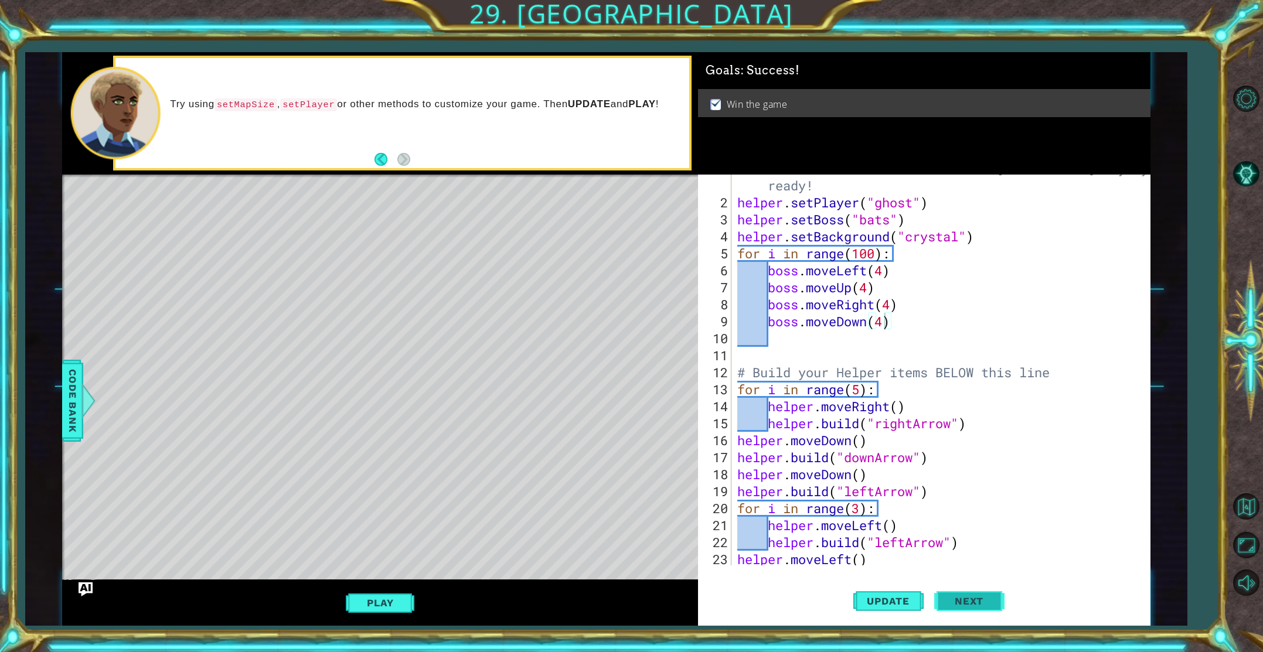
click at [978, 609] on button "Next" at bounding box center [969, 602] width 70 height 45
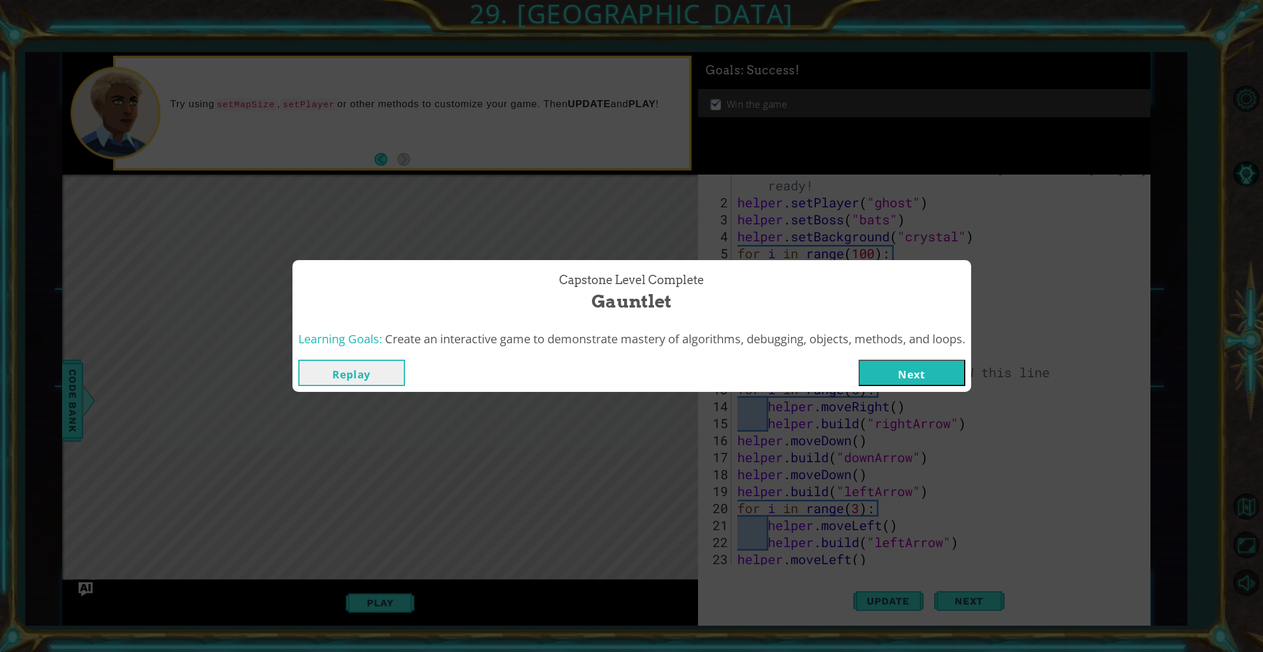
drag, startPoint x: 898, startPoint y: 373, endPoint x: 461, endPoint y: 399, distance: 437.5
click at [898, 373] on button "Next" at bounding box center [912, 373] width 107 height 26
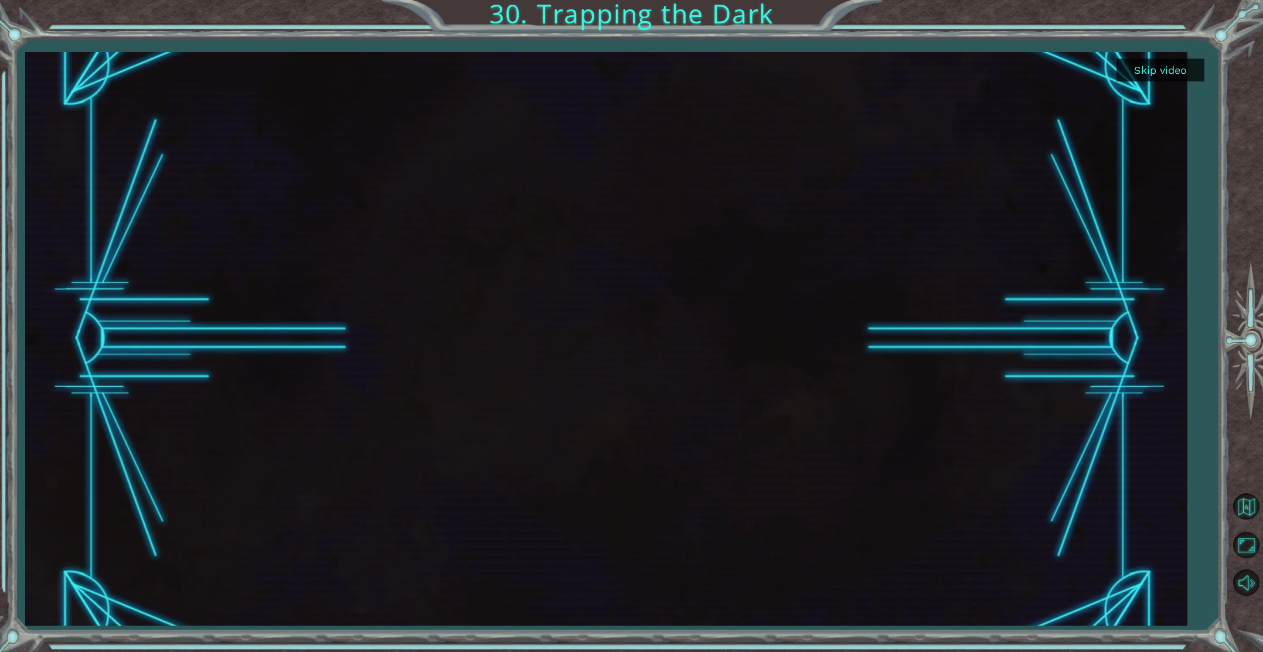
click at [1163, 69] on button "Skip video" at bounding box center [1161, 70] width 88 height 23
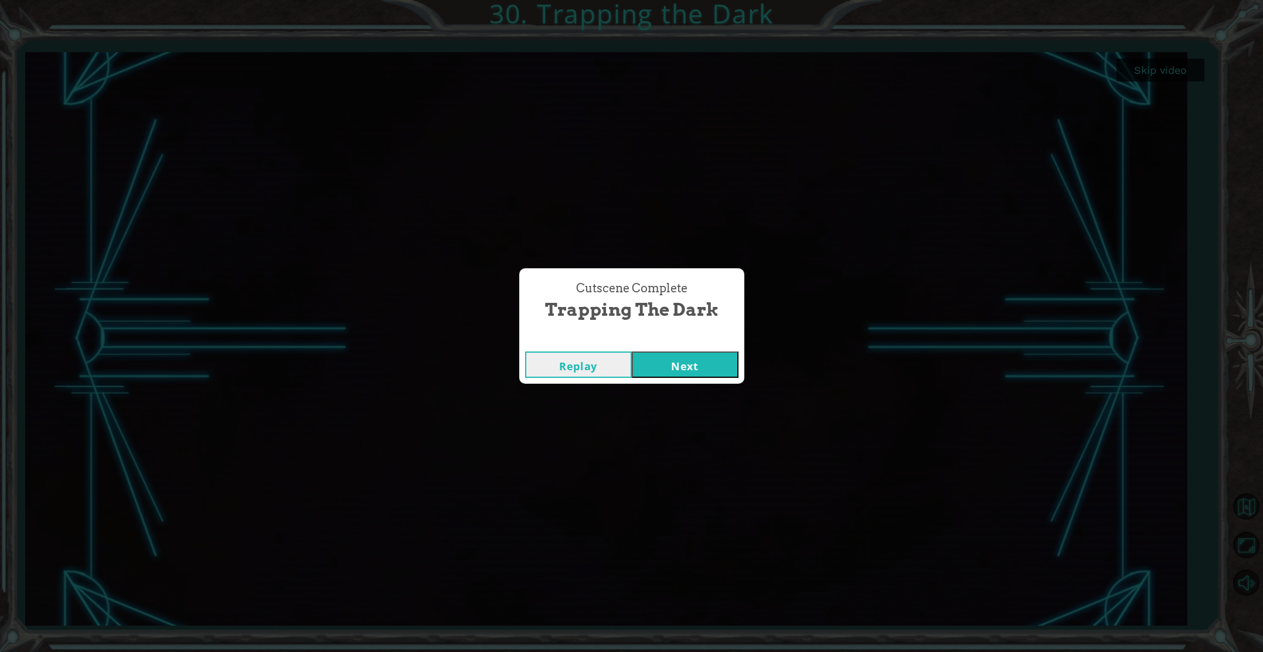
click at [693, 365] on button "Next" at bounding box center [685, 365] width 107 height 26
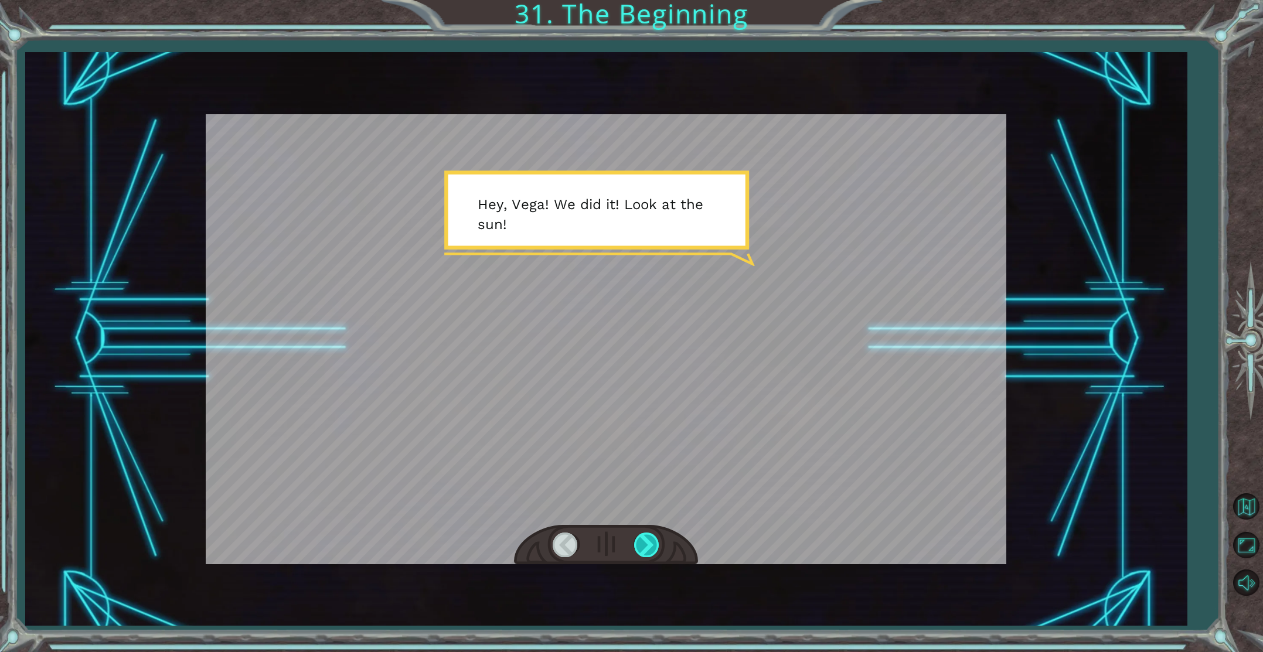
click at [645, 550] on div at bounding box center [647, 545] width 26 height 24
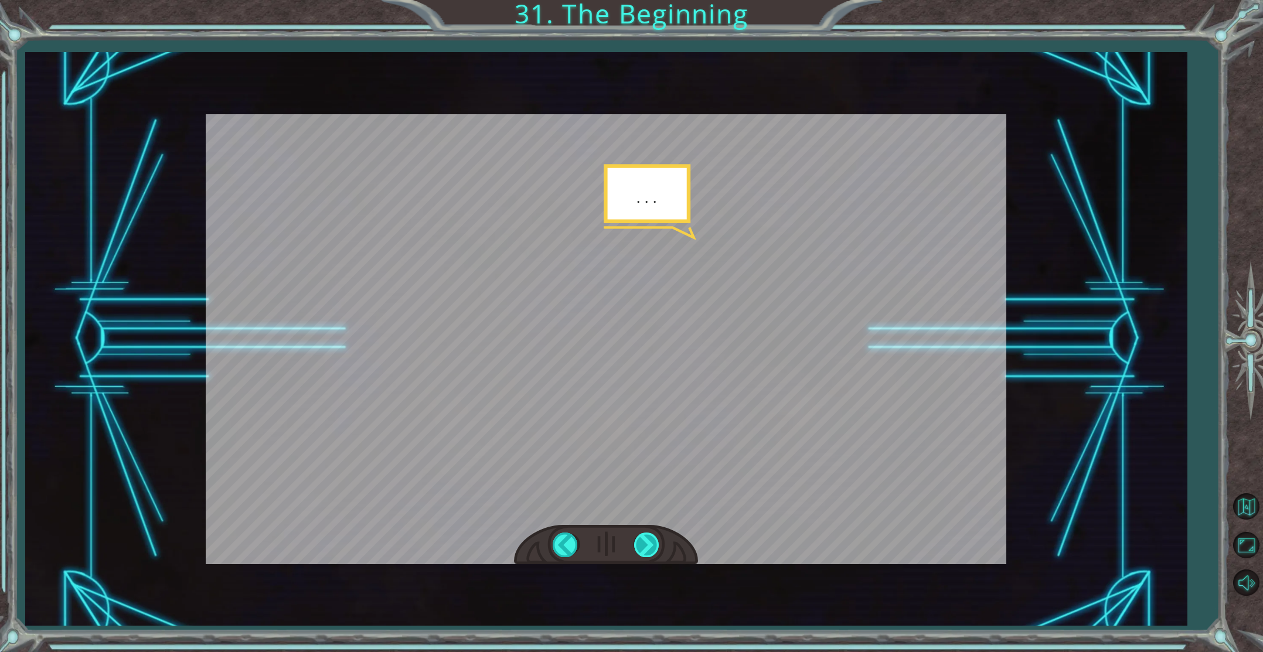
click at [645, 550] on div at bounding box center [647, 545] width 26 height 24
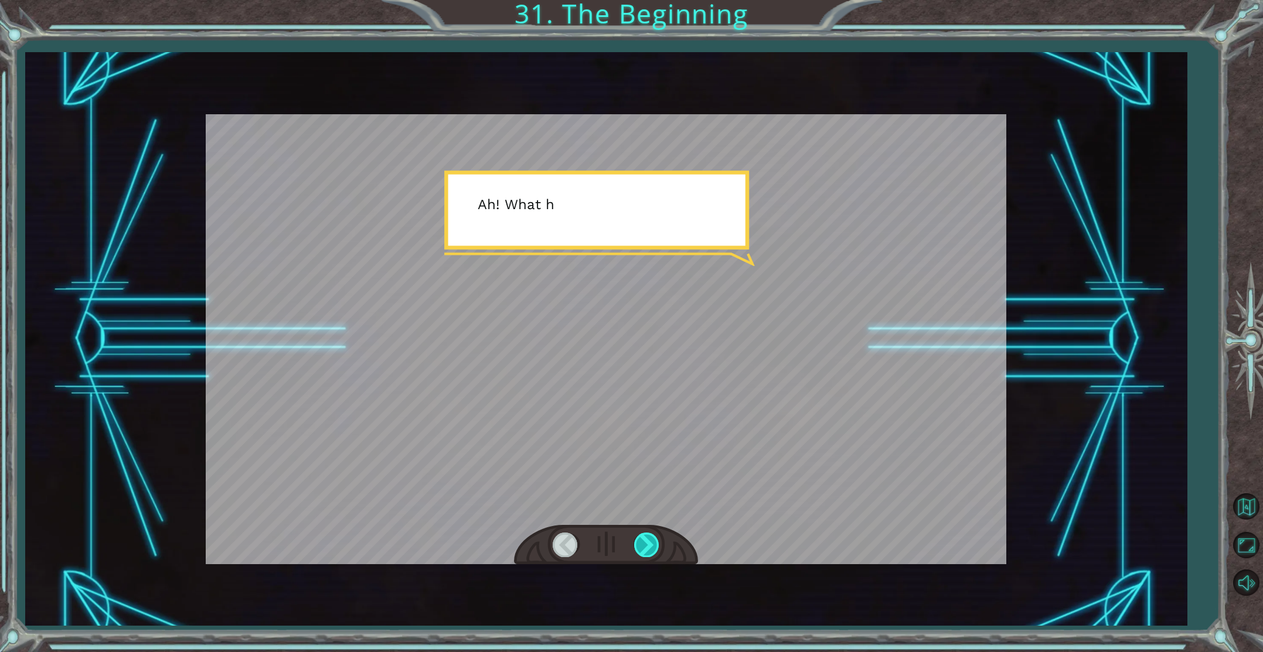
click at [645, 550] on div at bounding box center [647, 545] width 26 height 24
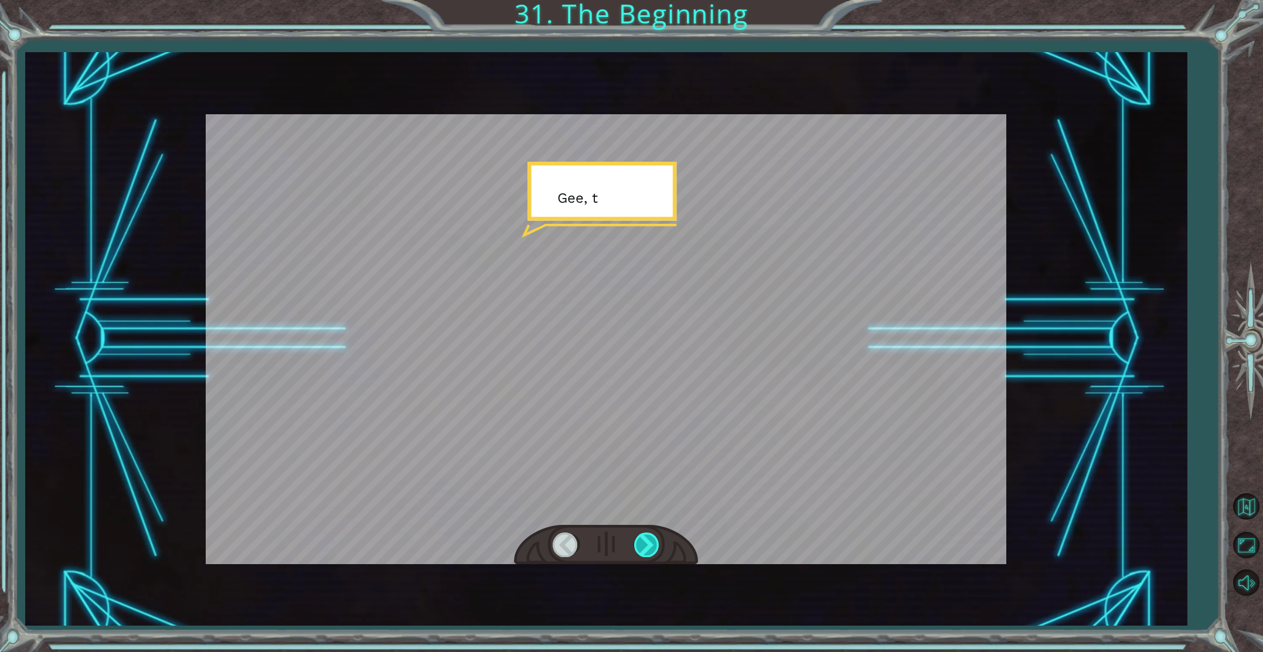
click at [645, 550] on div at bounding box center [647, 545] width 26 height 24
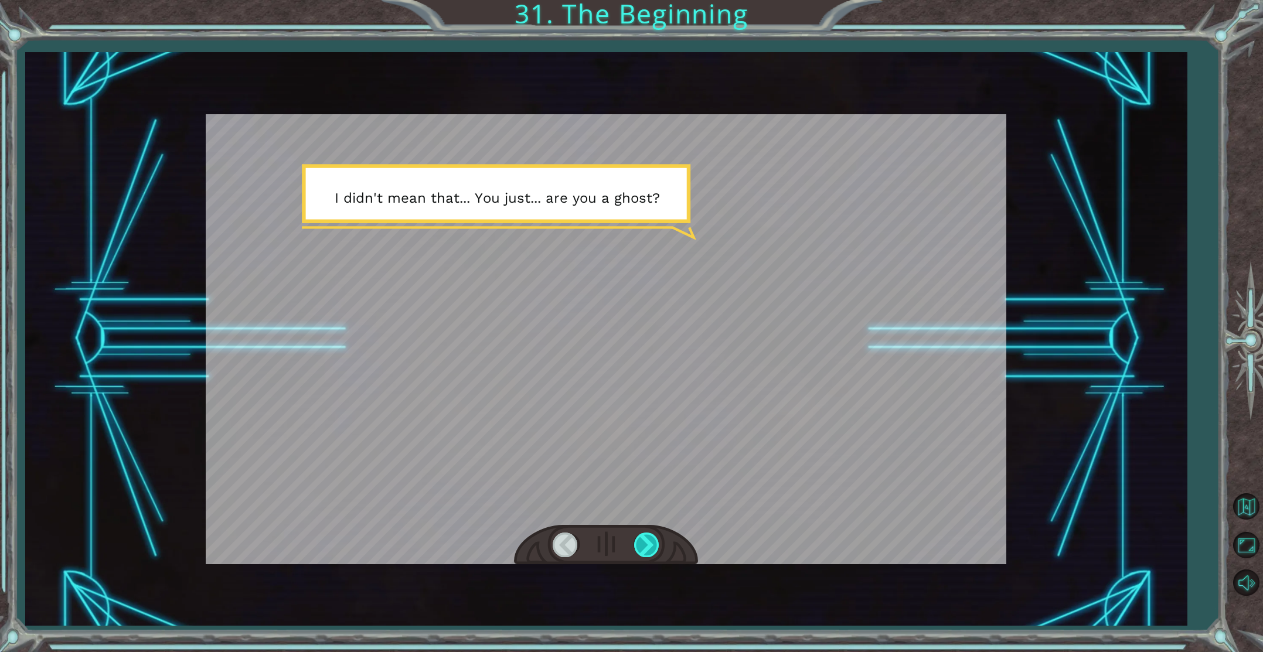
click at [645, 550] on div at bounding box center [647, 545] width 26 height 24
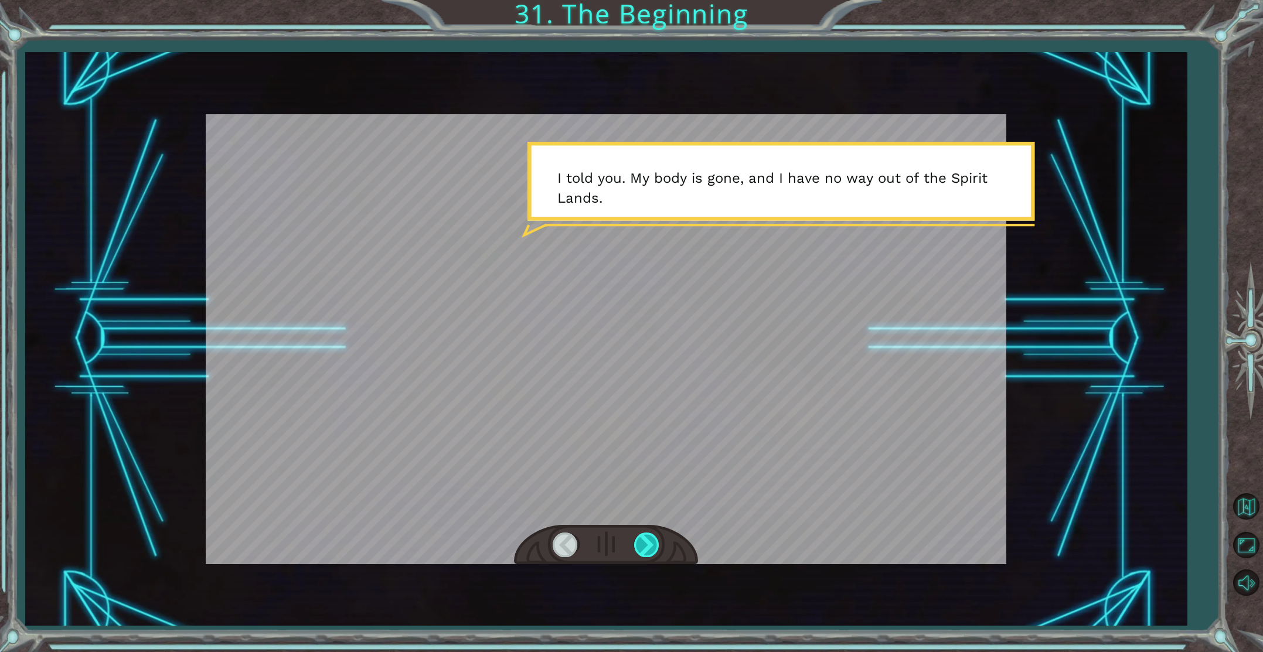
click at [645, 550] on div at bounding box center [647, 545] width 26 height 24
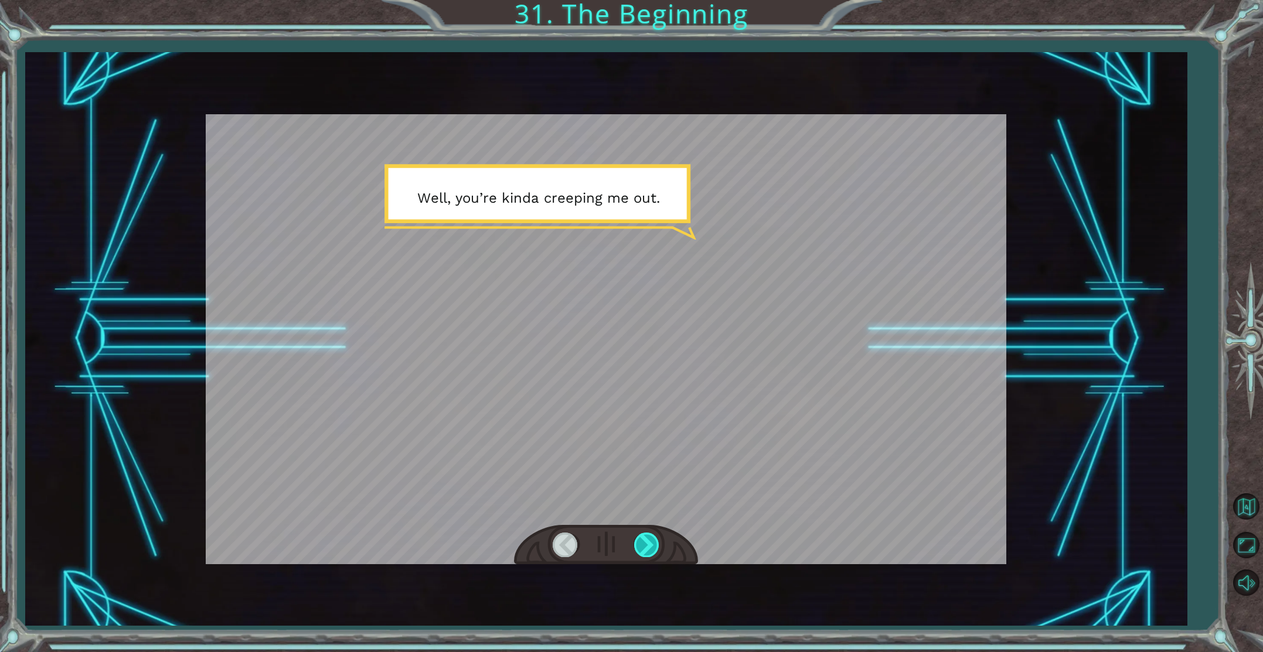
click at [645, 550] on div at bounding box center [647, 545] width 26 height 24
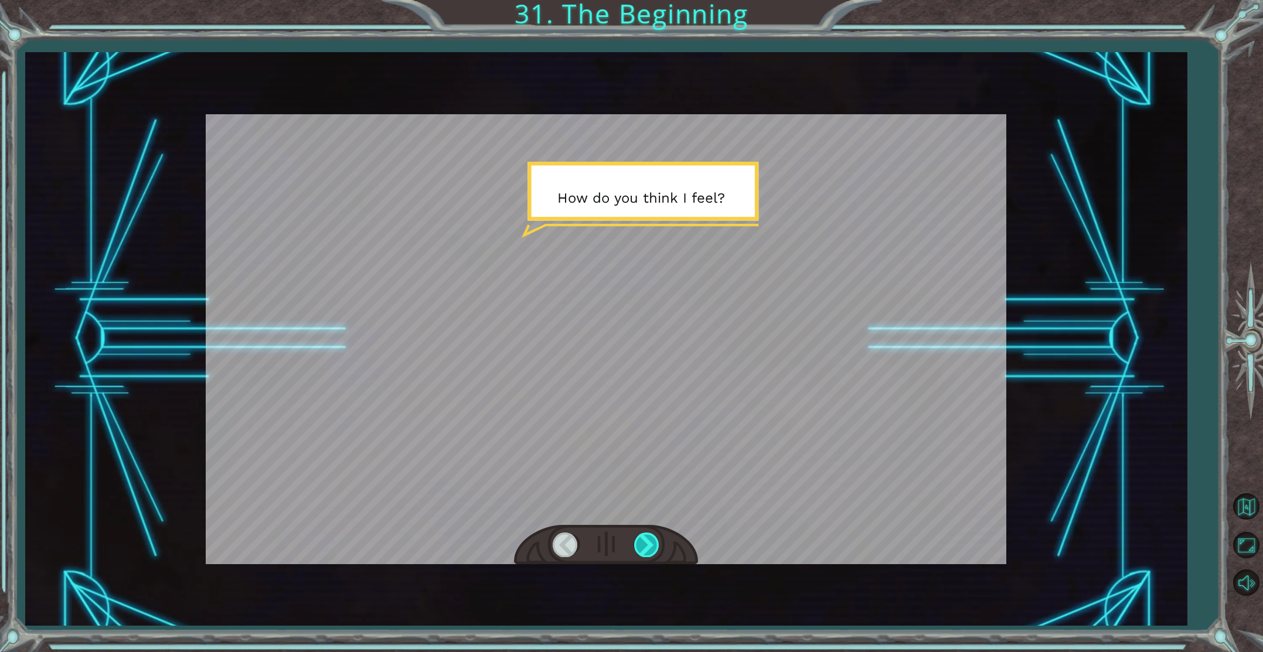
click at [645, 550] on div at bounding box center [647, 545] width 26 height 24
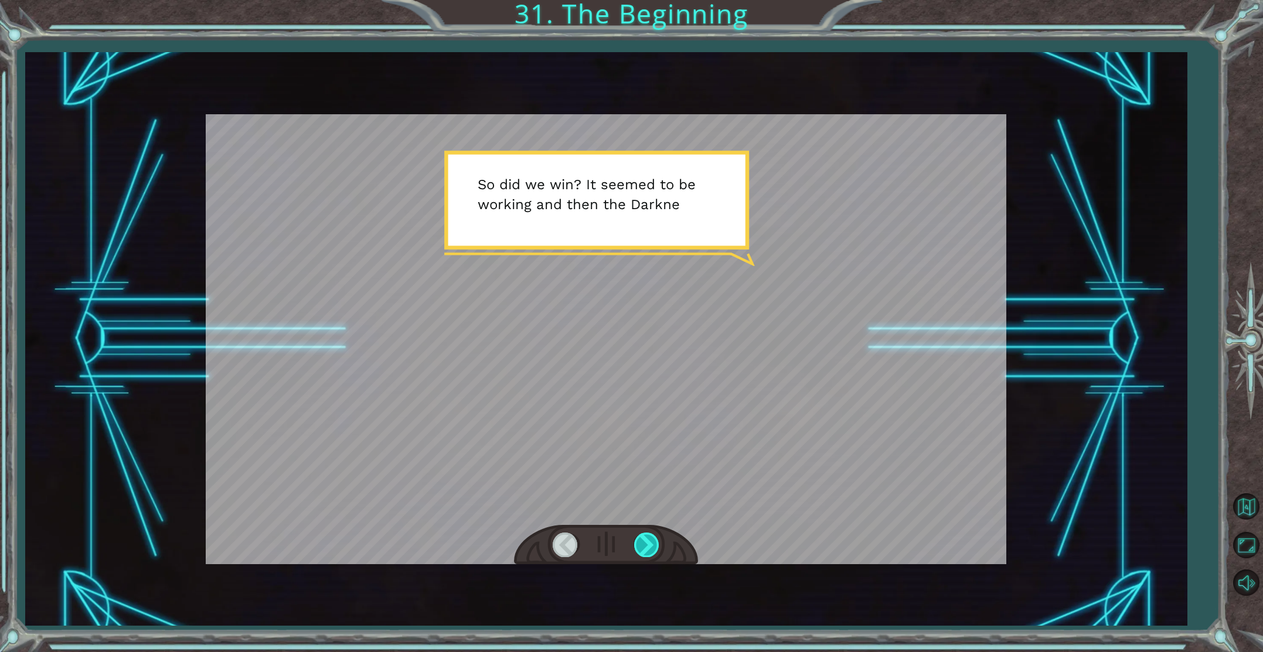
click at [645, 550] on div at bounding box center [647, 545] width 26 height 24
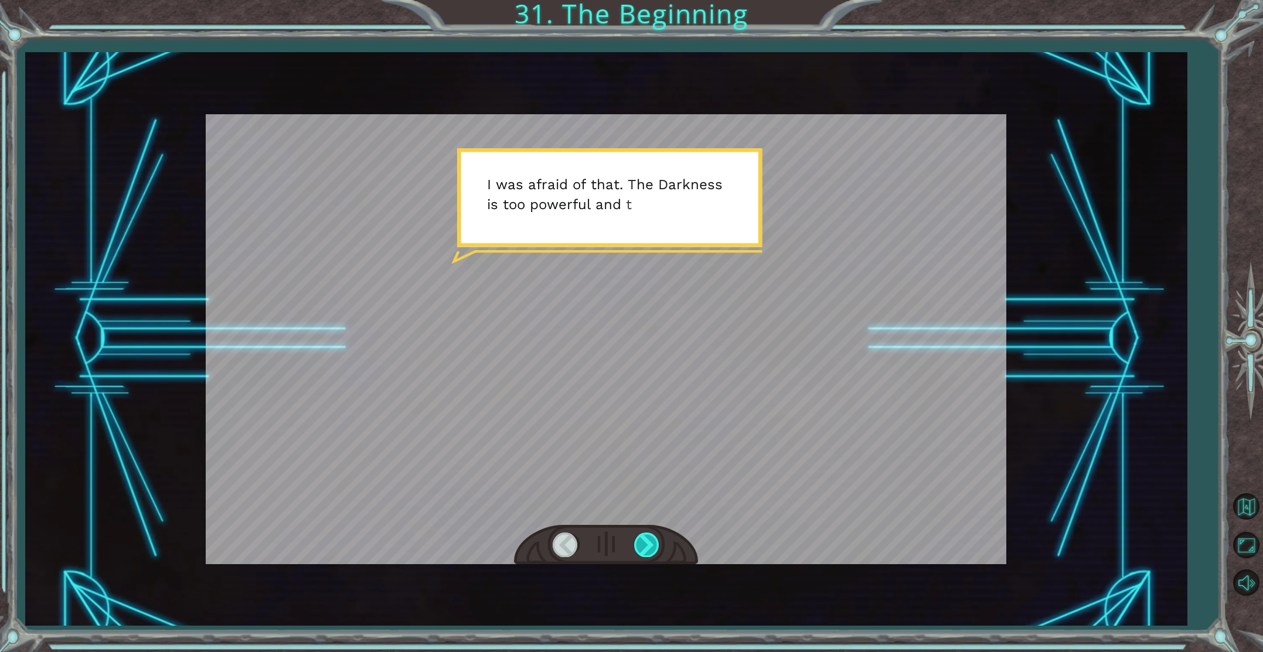
click at [645, 550] on div at bounding box center [647, 545] width 26 height 24
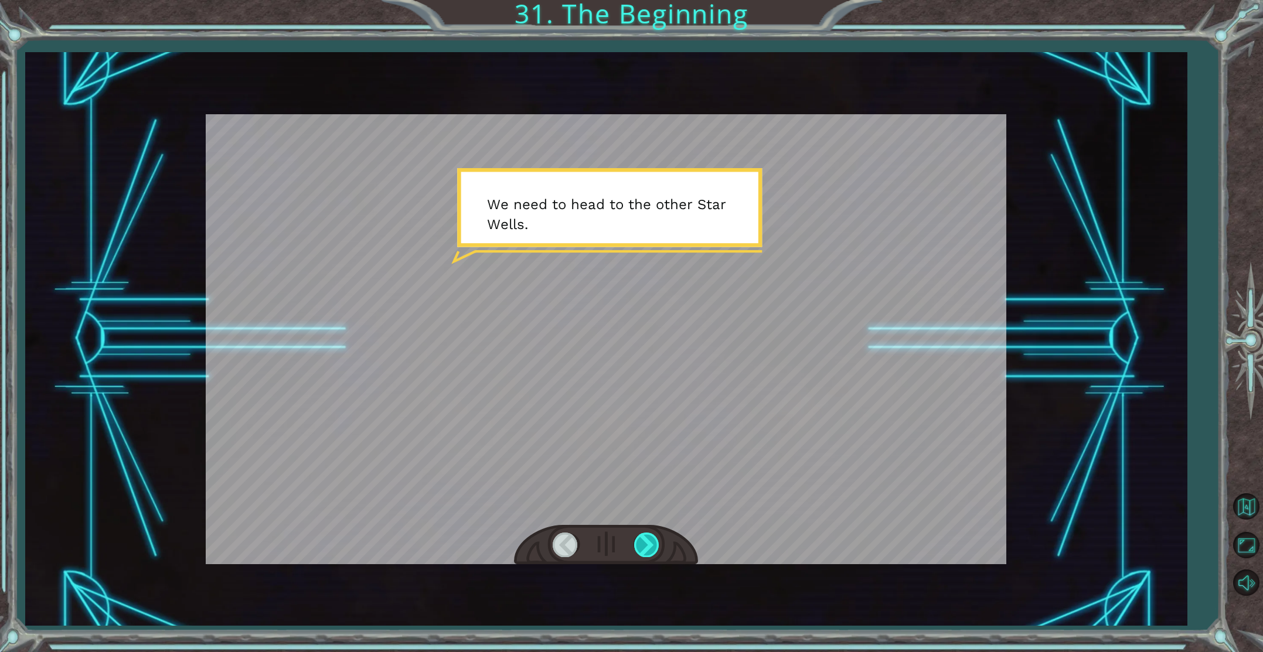
click at [645, 550] on div at bounding box center [647, 545] width 26 height 24
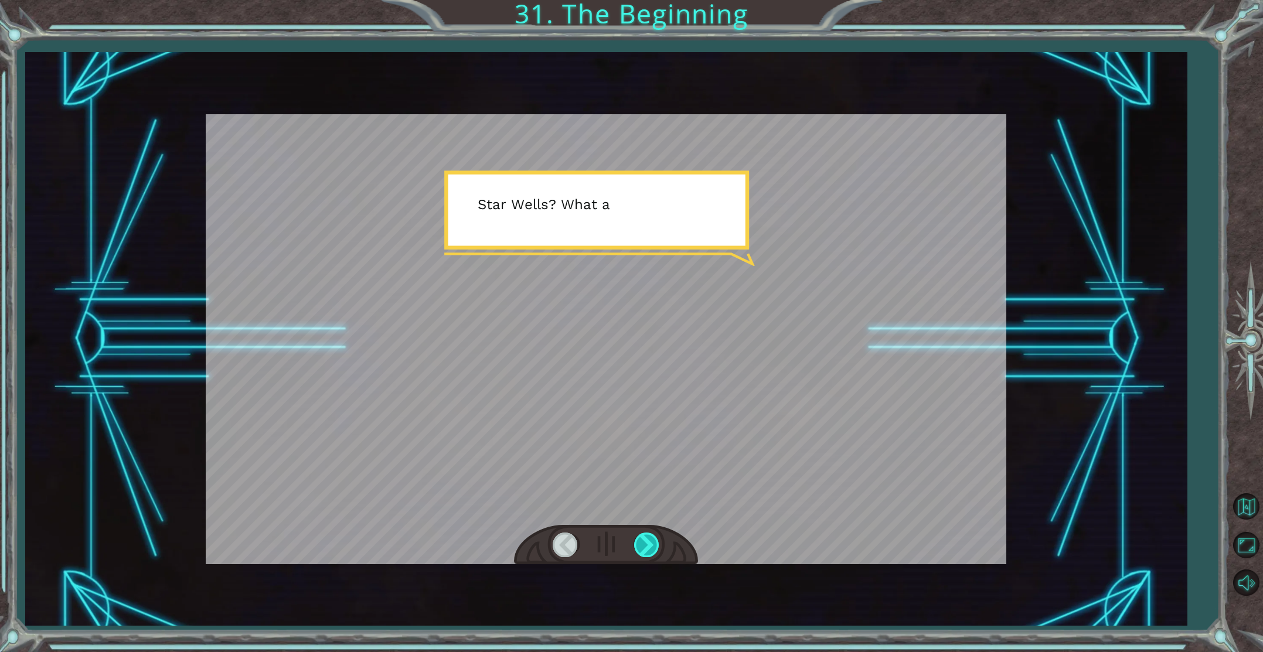
click at [642, 553] on div at bounding box center [647, 545] width 26 height 24
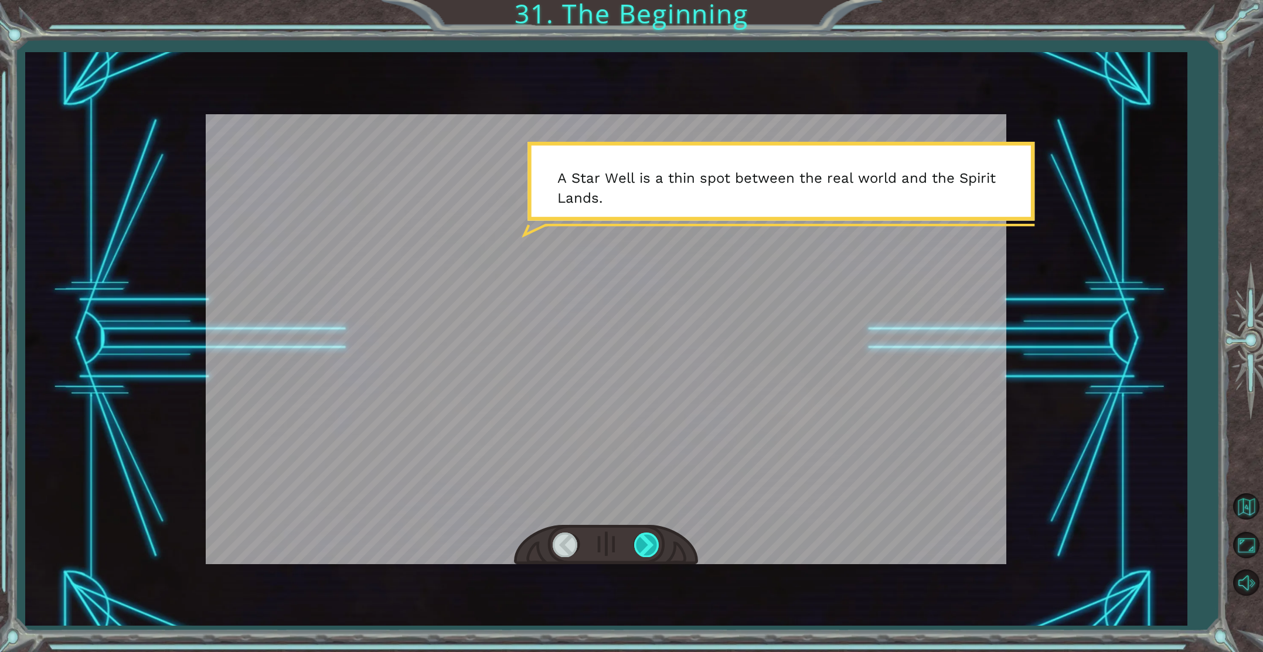
click at [651, 546] on div at bounding box center [647, 545] width 26 height 24
click at [652, 550] on div at bounding box center [647, 545] width 26 height 24
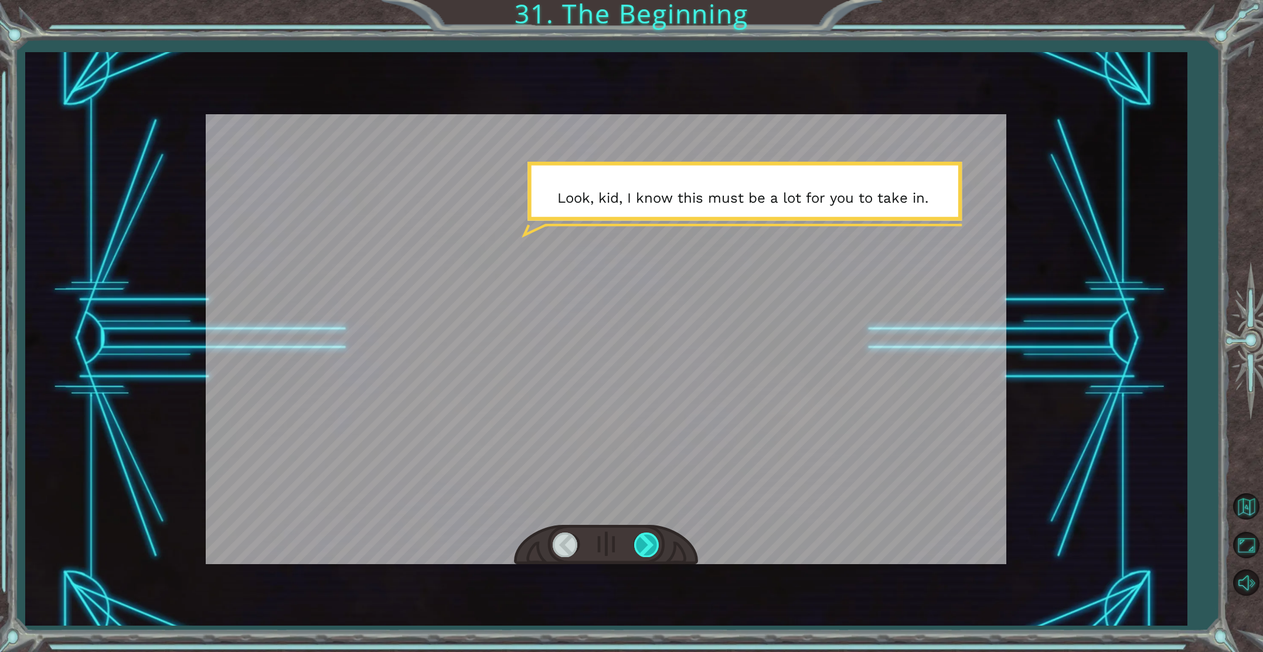
click at [652, 550] on div at bounding box center [647, 545] width 26 height 24
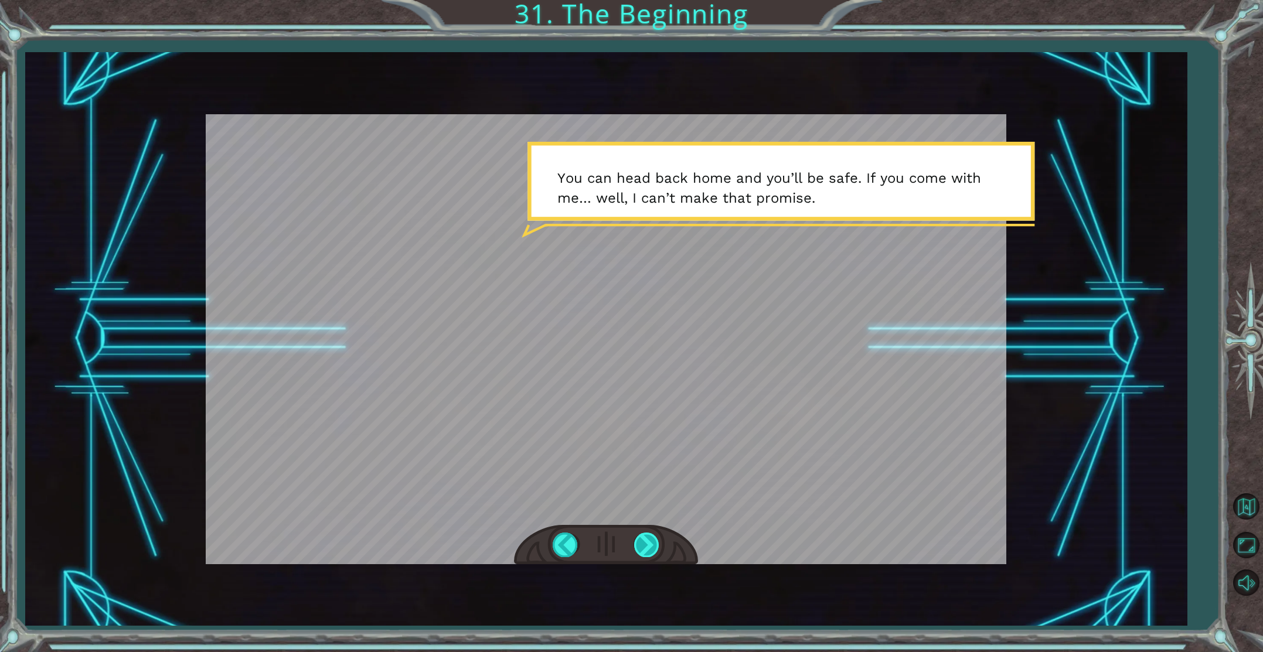
click at [652, 552] on div at bounding box center [647, 545] width 26 height 24
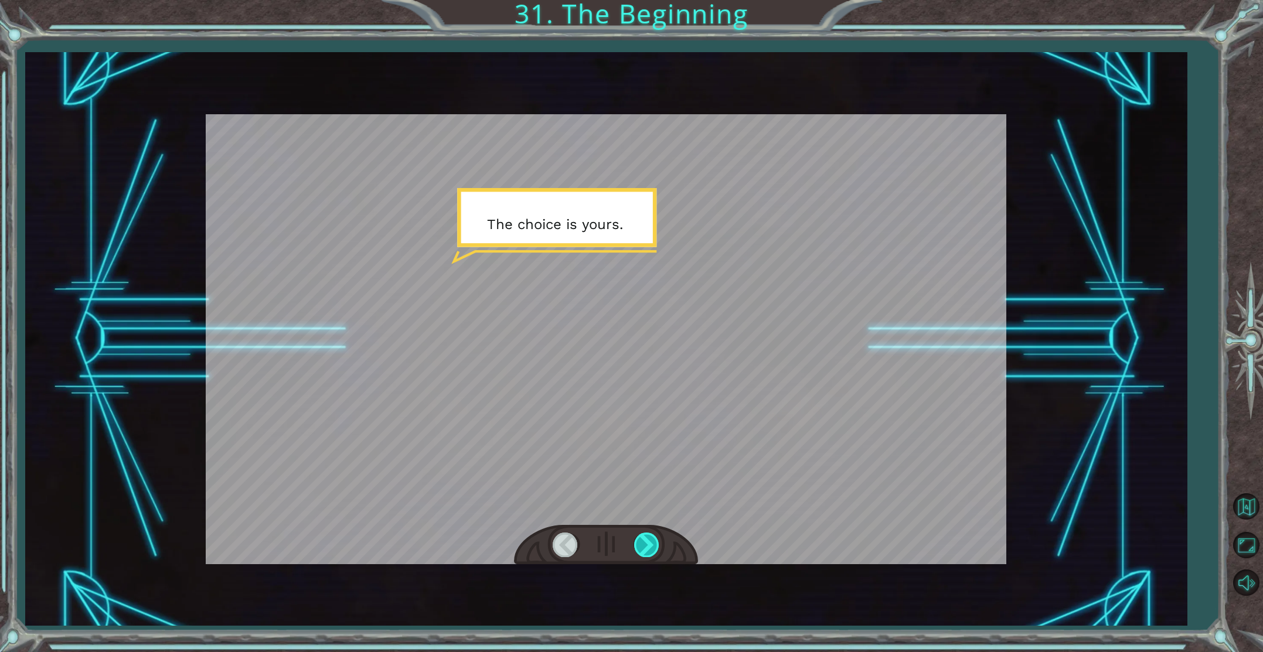
click at [646, 554] on div at bounding box center [647, 545] width 26 height 24
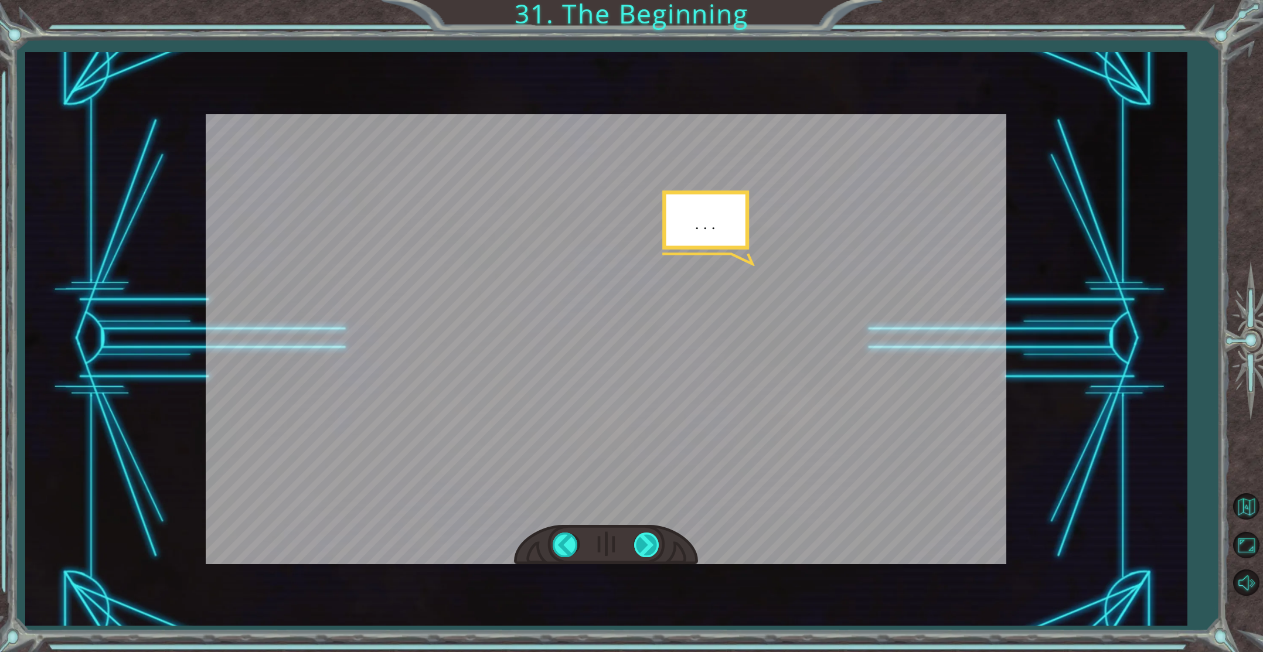
click at [646, 554] on div at bounding box center [647, 545] width 26 height 24
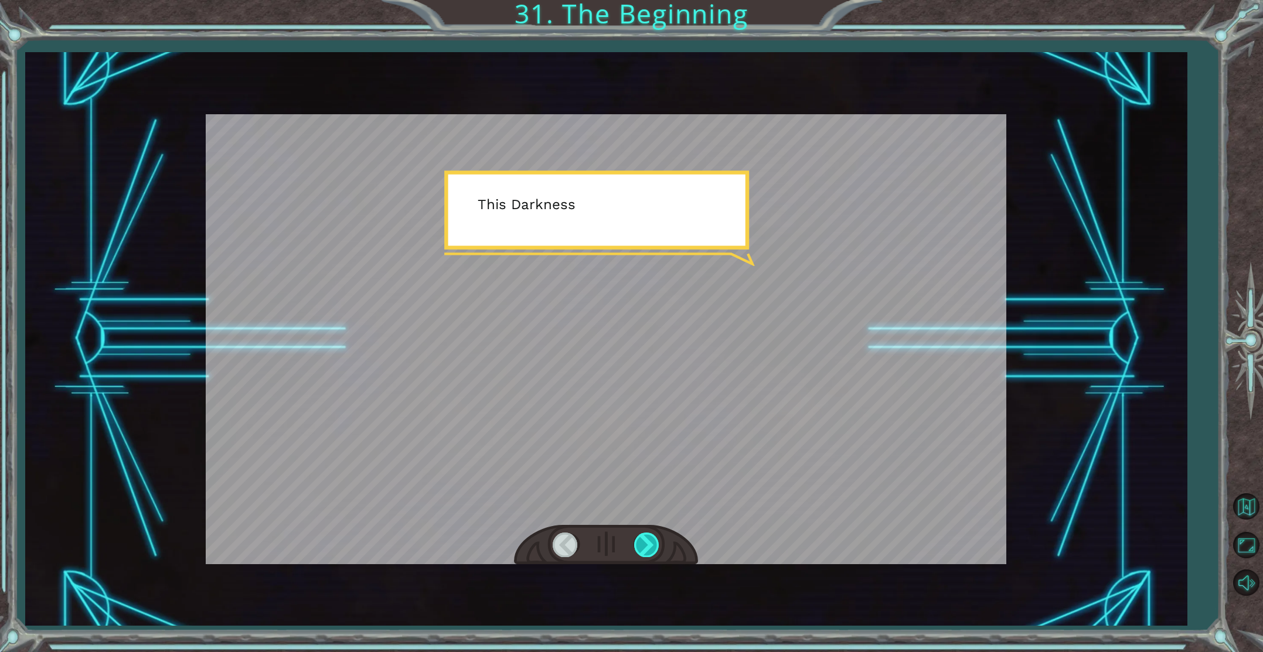
click at [646, 554] on div at bounding box center [647, 545] width 26 height 24
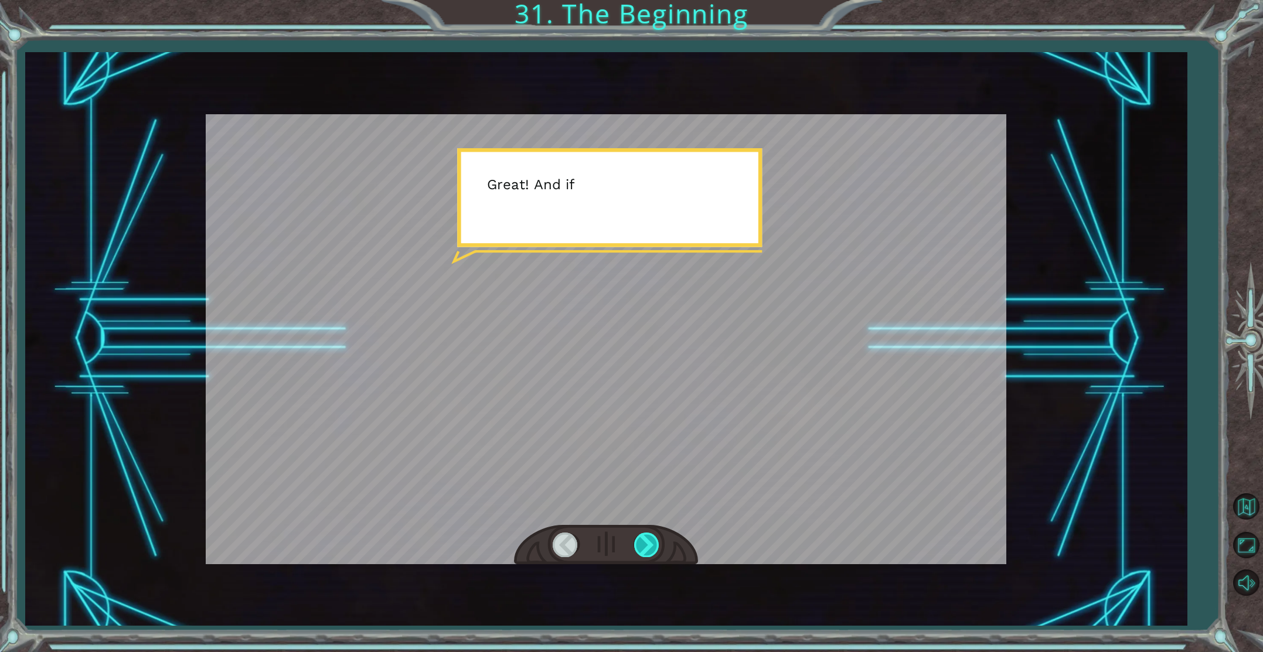
click at [646, 554] on div at bounding box center [647, 545] width 26 height 24
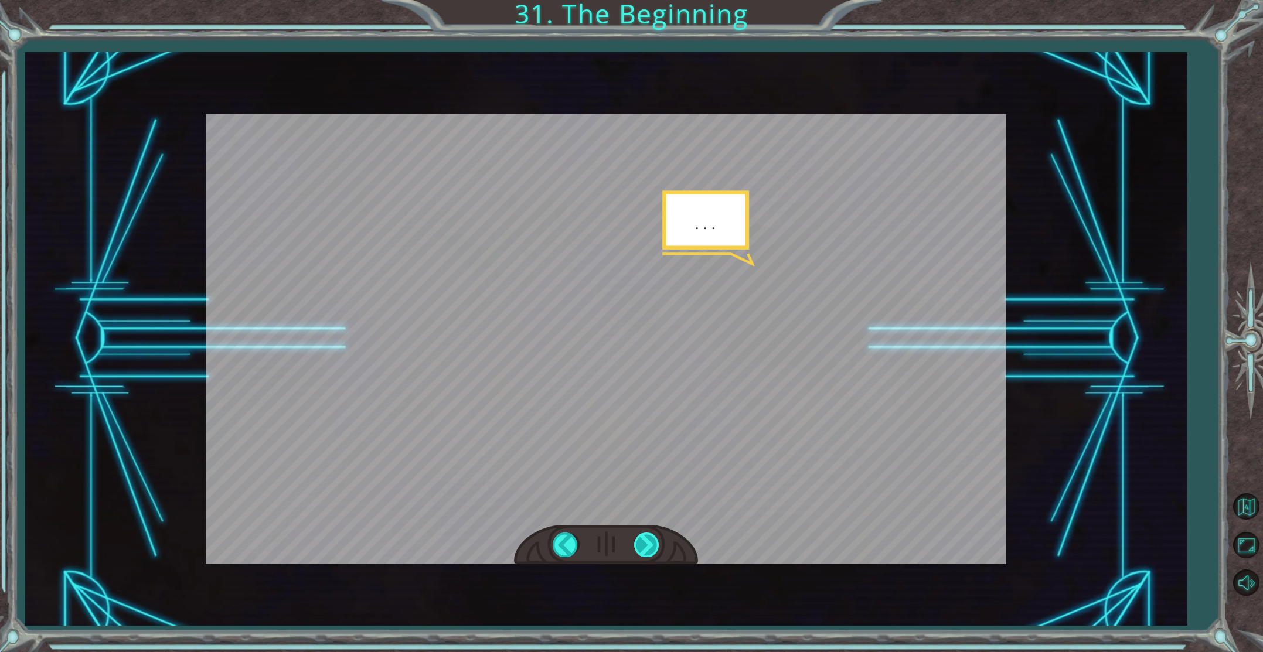
click at [646, 554] on div at bounding box center [647, 545] width 26 height 24
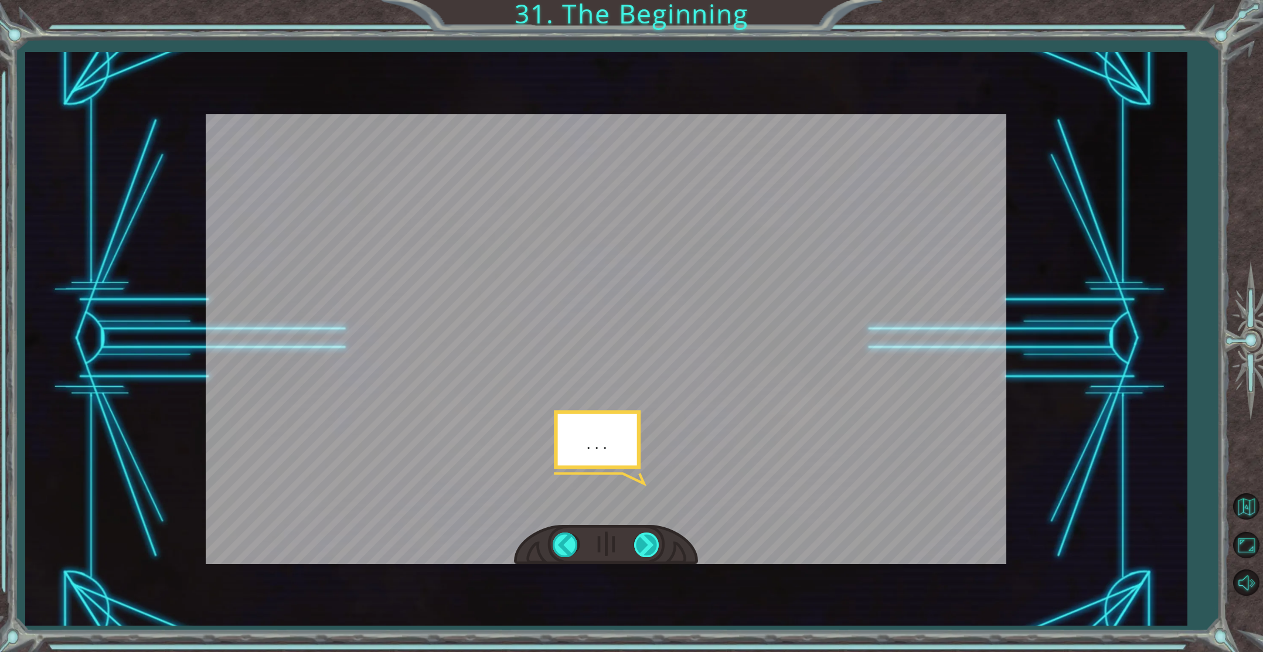
click at [646, 554] on div at bounding box center [647, 545] width 26 height 24
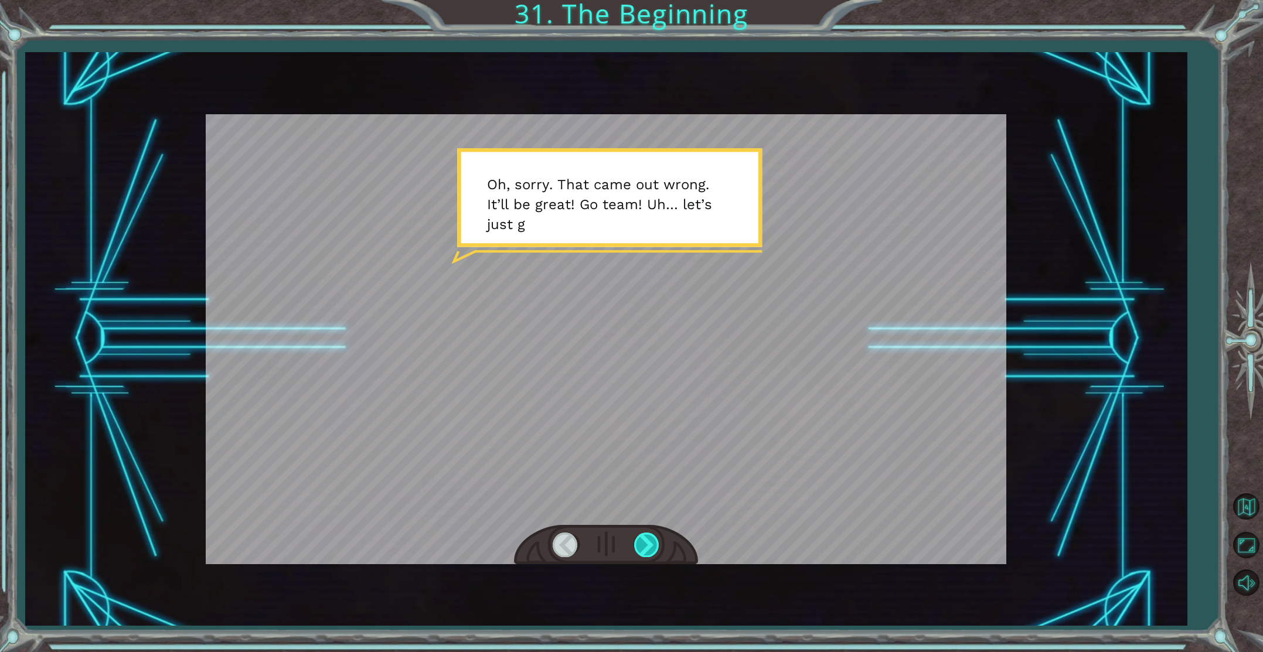
click at [646, 554] on div at bounding box center [647, 545] width 26 height 24
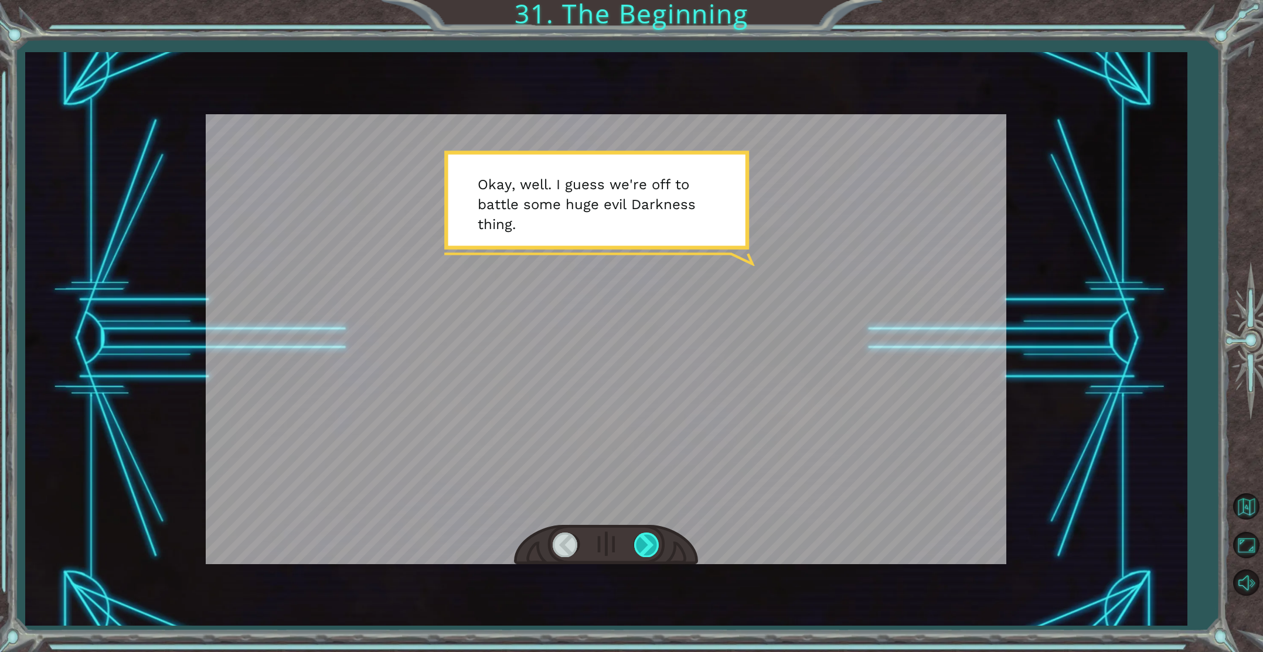
click at [646, 554] on div at bounding box center [647, 545] width 26 height 24
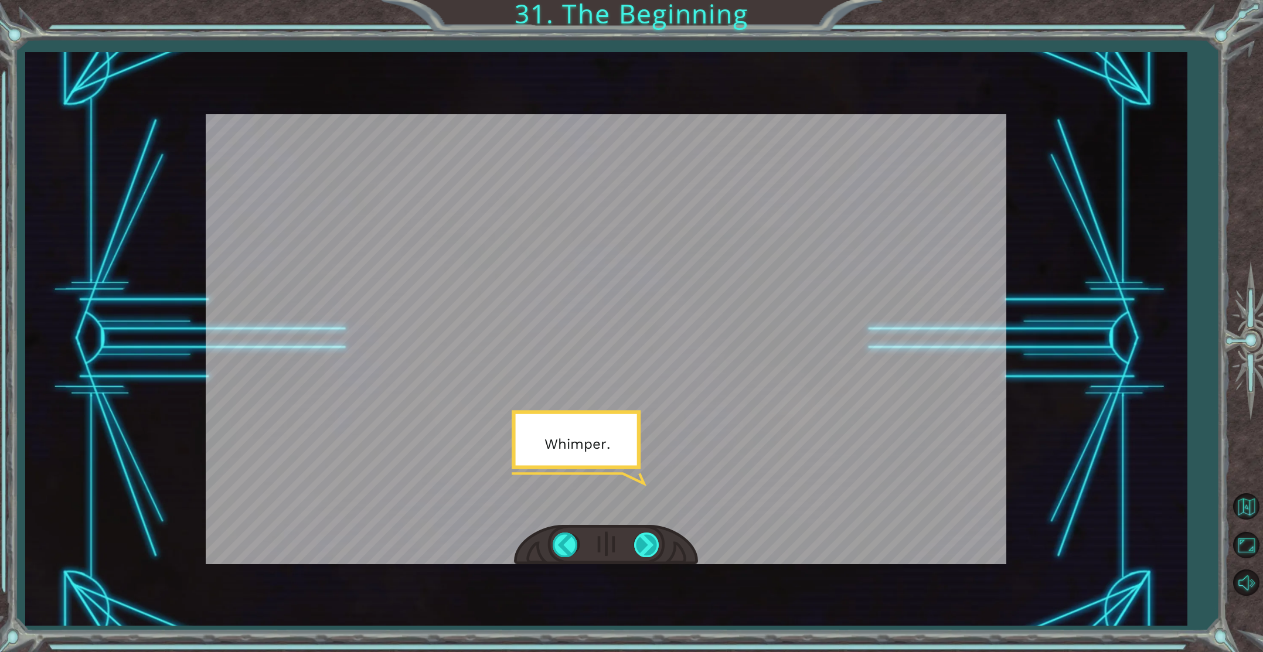
click at [646, 554] on div at bounding box center [647, 545] width 26 height 24
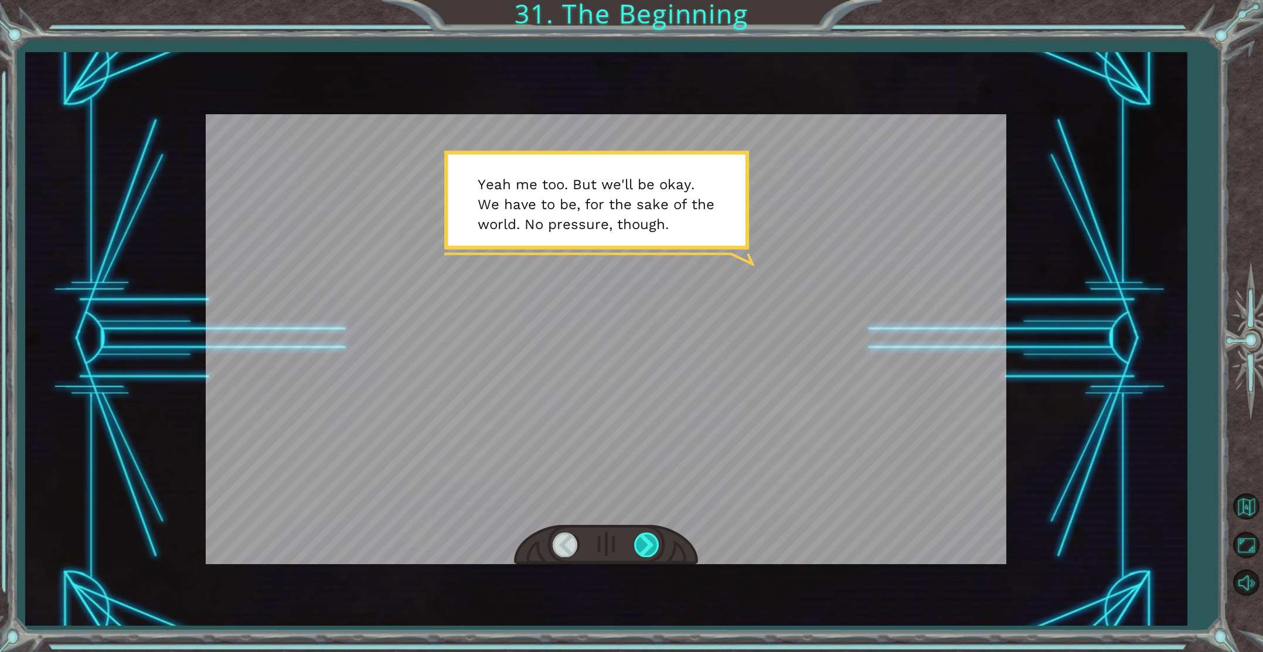
click at [646, 555] on div at bounding box center [647, 545] width 26 height 24
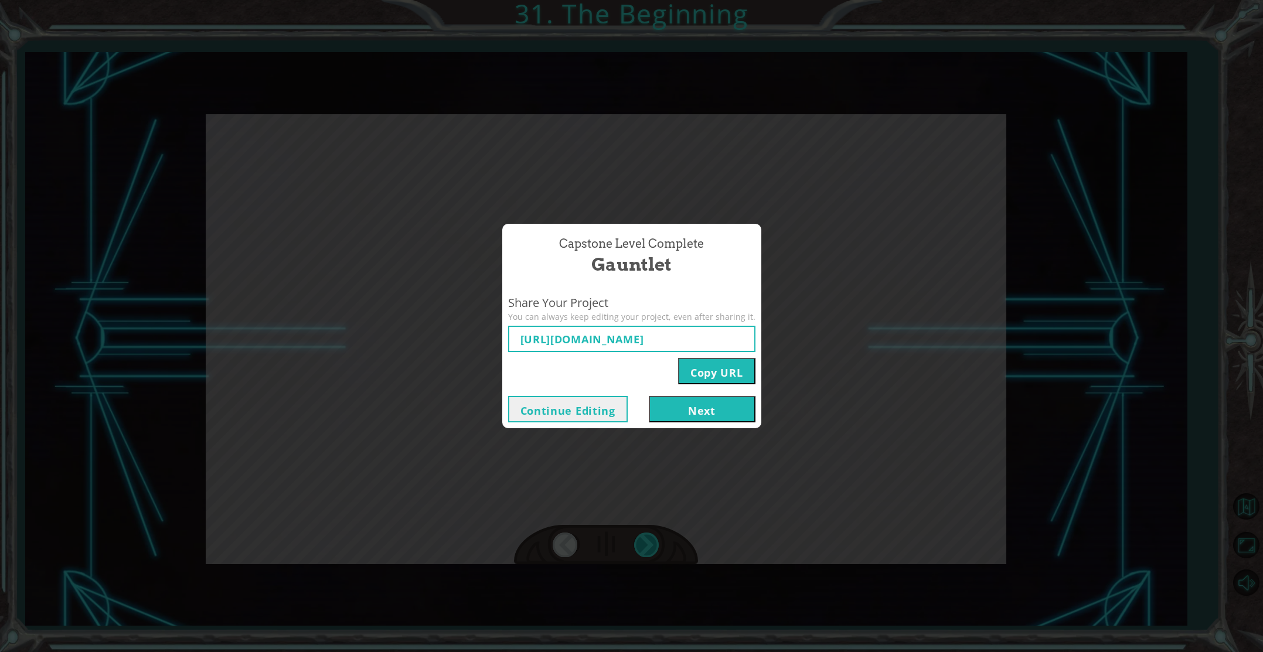
type input "[URL][DOMAIN_NAME]"
click at [716, 410] on button "Next" at bounding box center [702, 409] width 107 height 26
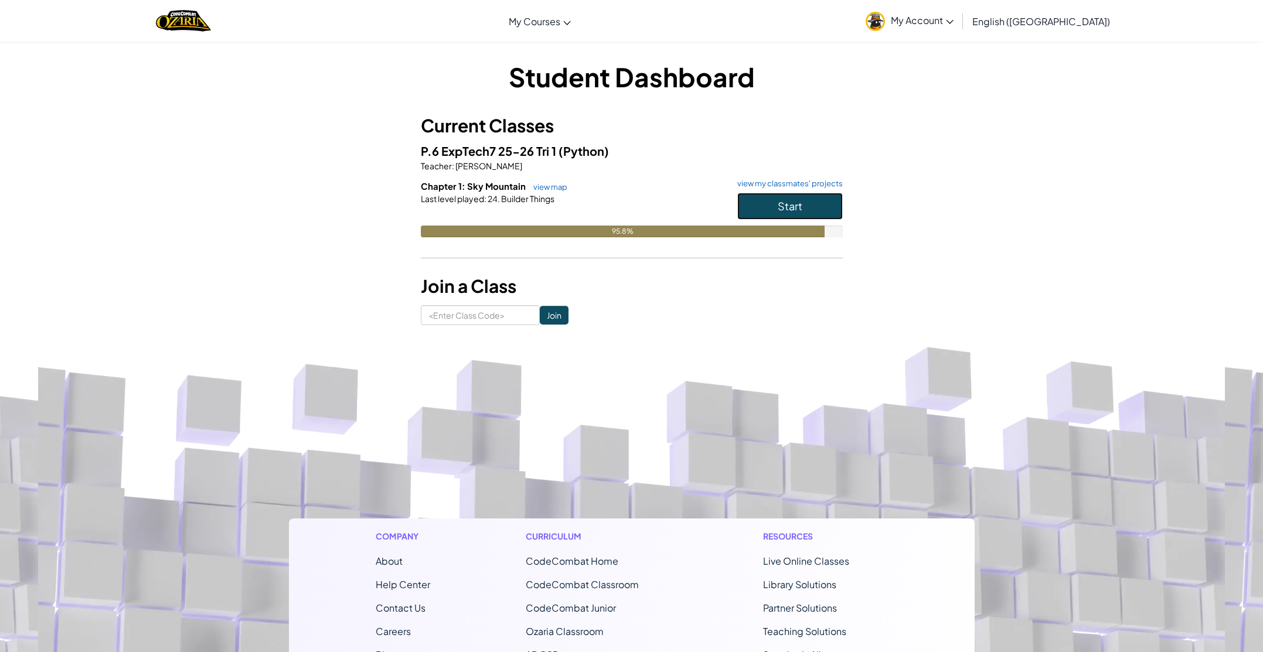
click at [776, 210] on button "Start" at bounding box center [790, 206] width 106 height 27
